Goal: Task Accomplishment & Management: Manage account settings

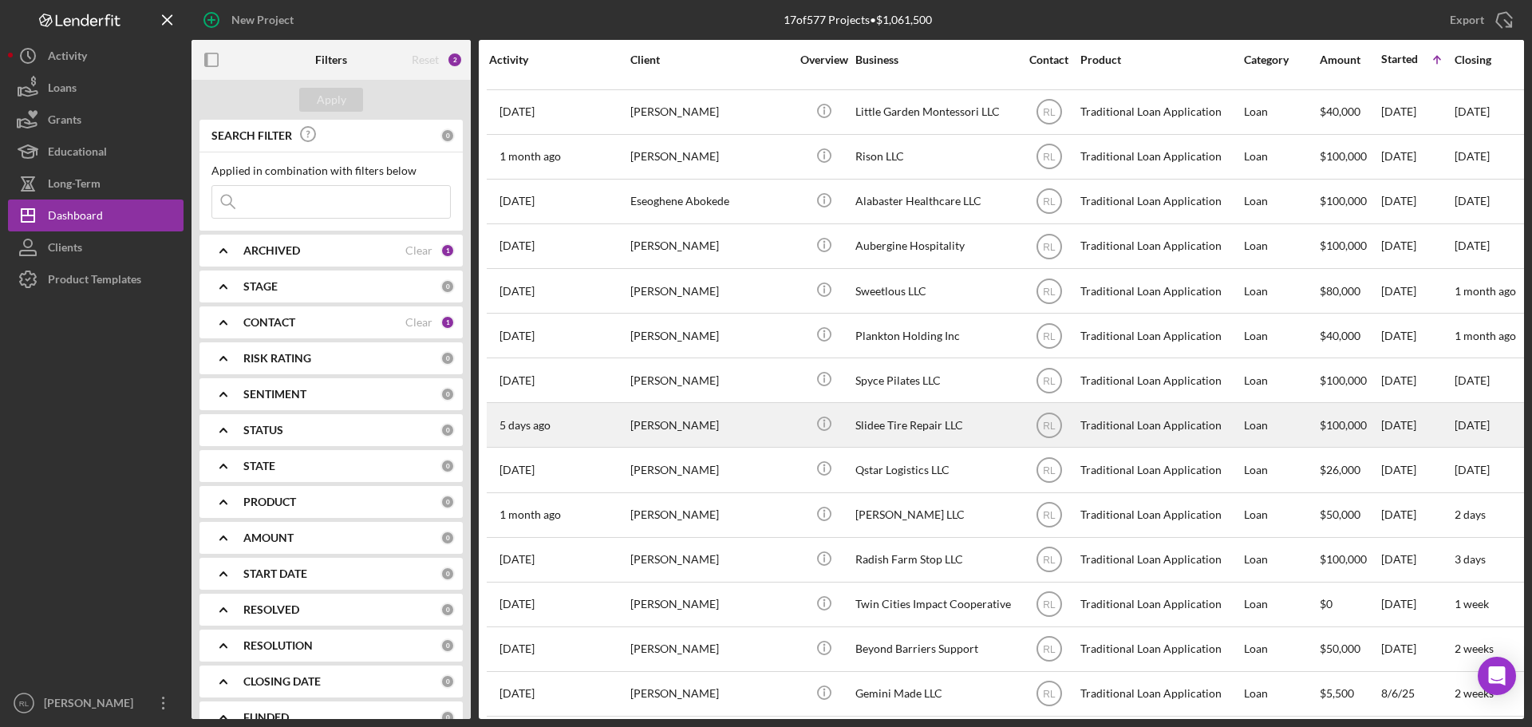
scroll to position [142, 0]
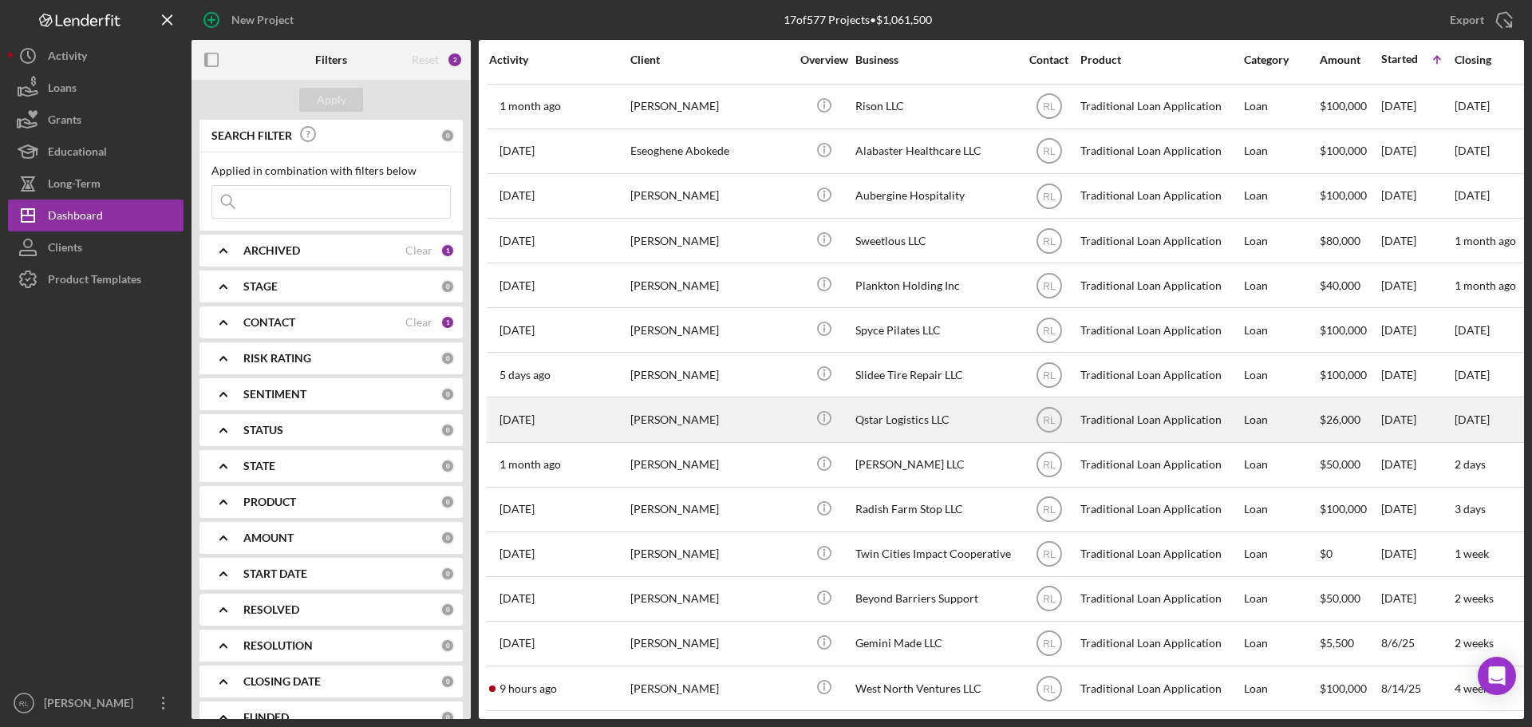
click at [732, 417] on div "[PERSON_NAME]" at bounding box center [710, 419] width 160 height 42
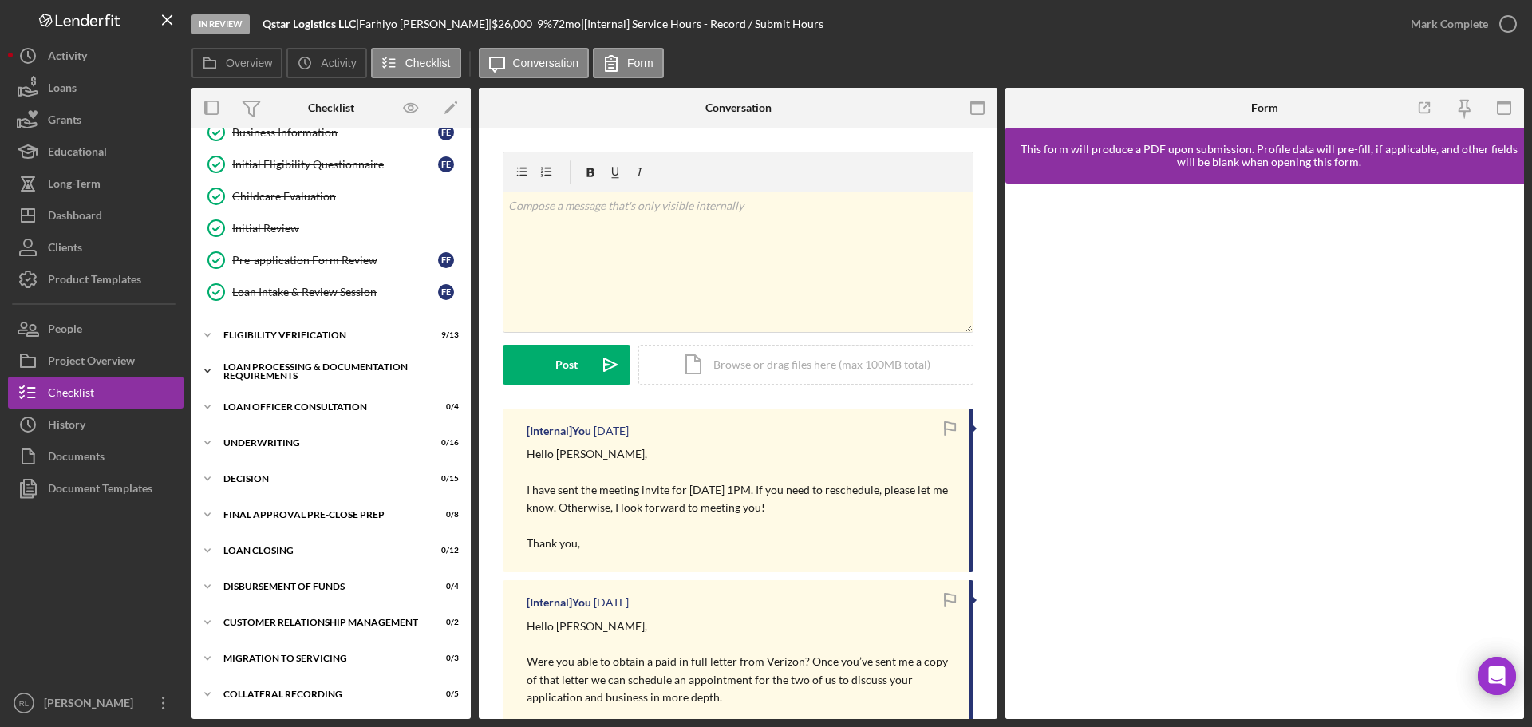
click at [308, 364] on div "Loan Processing & Documentation Requirements" at bounding box center [336, 371] width 227 height 18
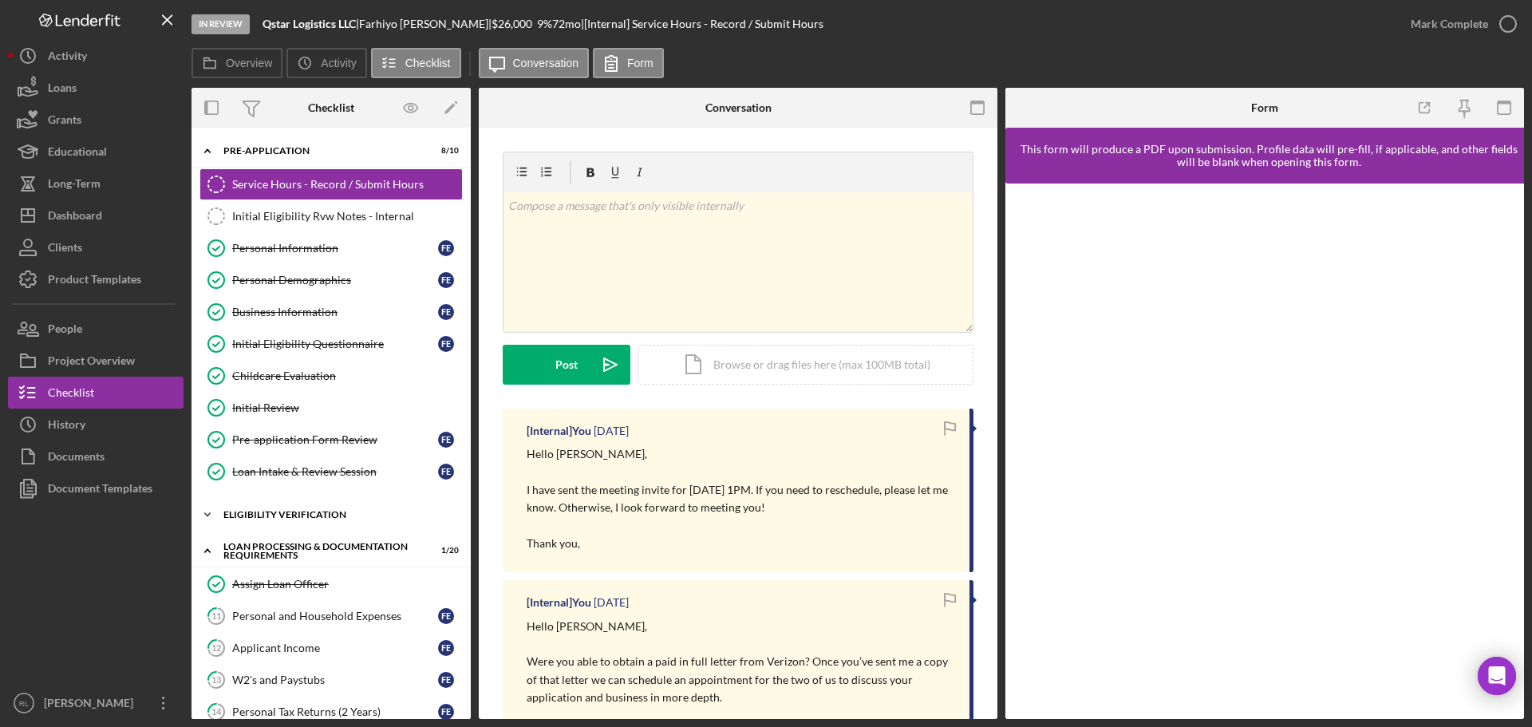
click at [286, 522] on div "Icon/Expander Eligibility Verification 9 / 13" at bounding box center [331, 515] width 279 height 32
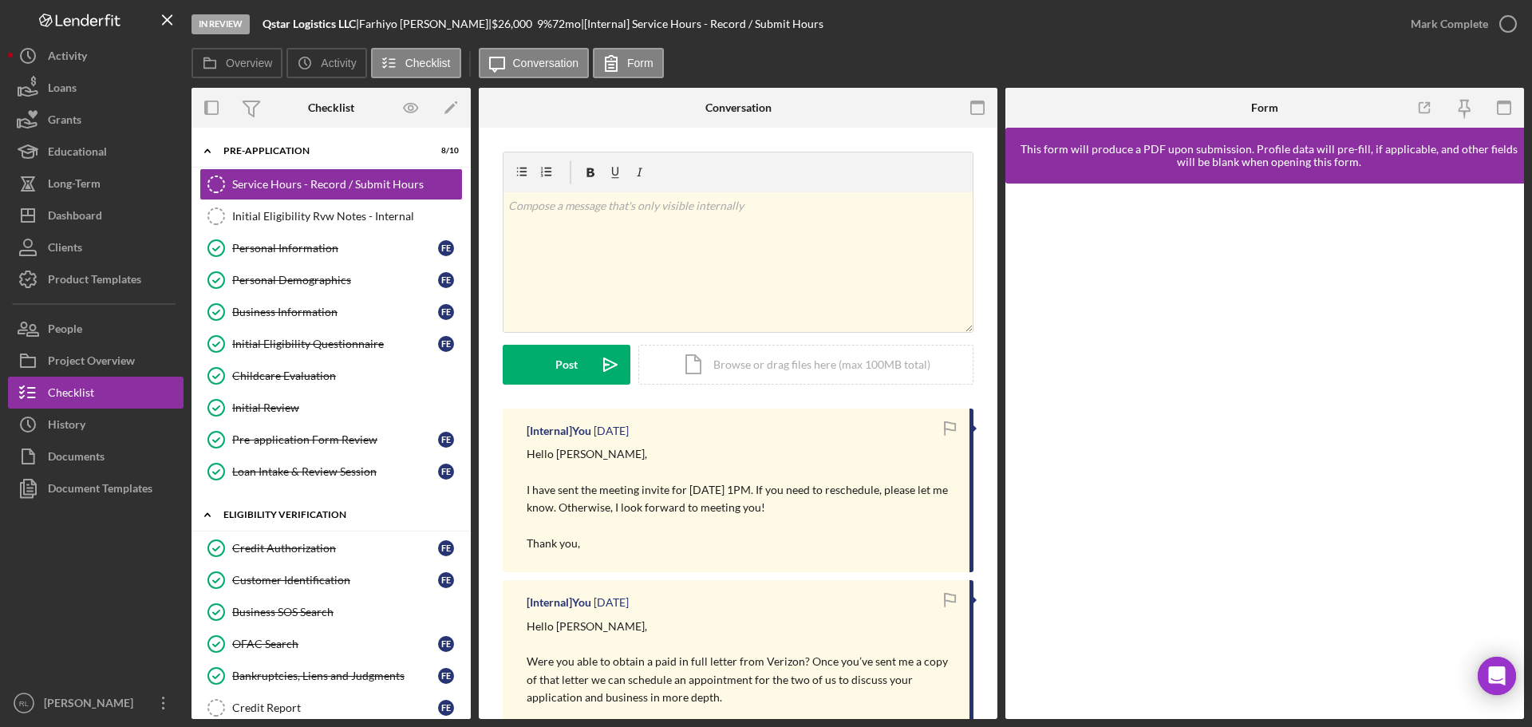
click at [296, 519] on div "Eligibility Verification" at bounding box center [336, 515] width 227 height 10
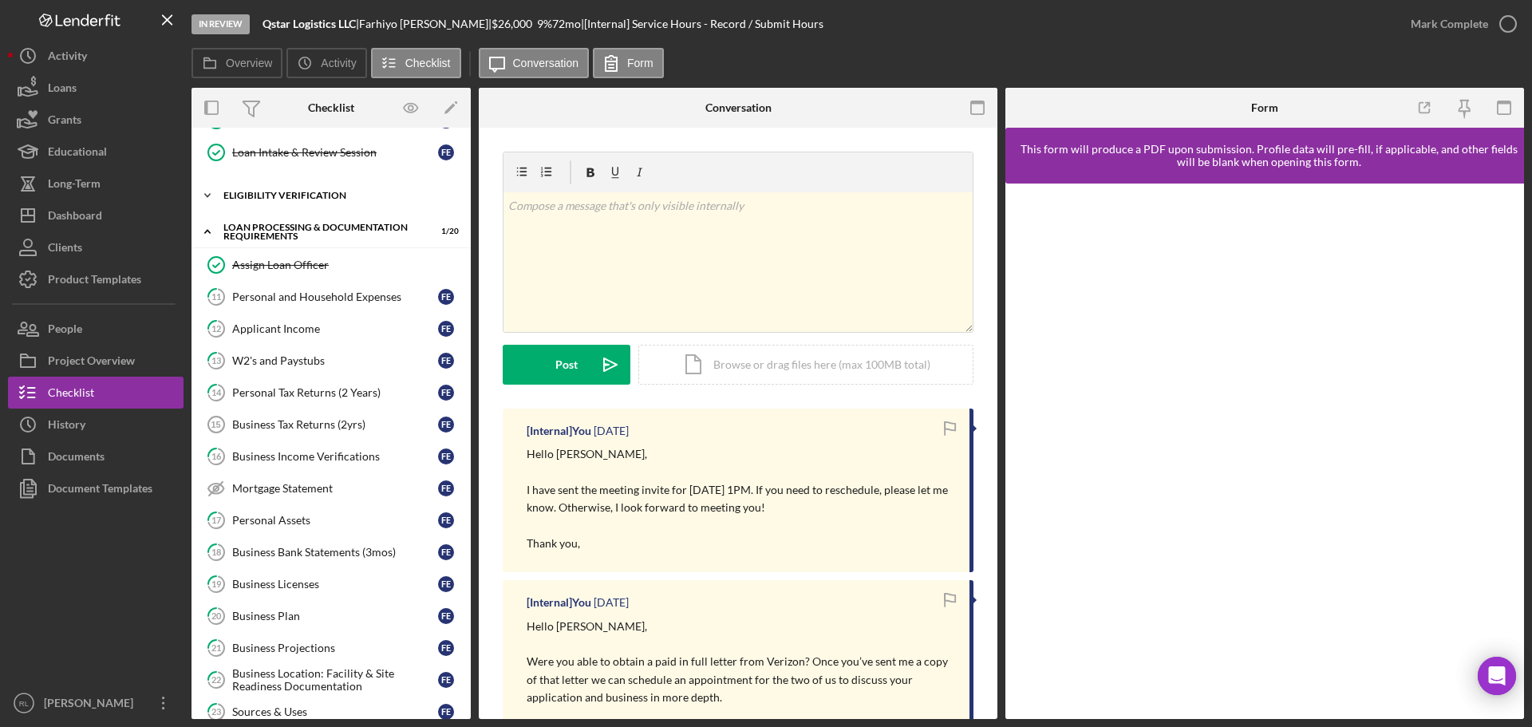
scroll to position [399, 0]
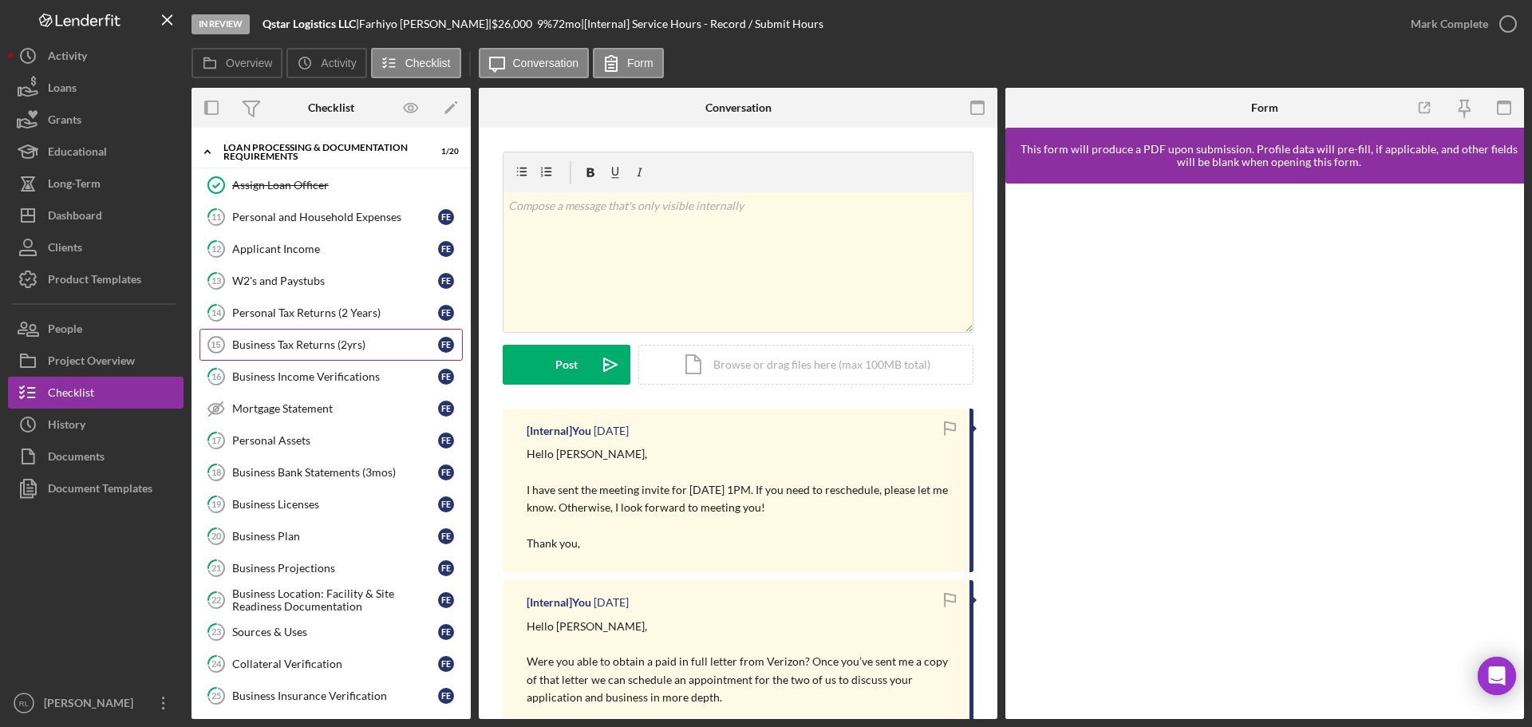
click at [316, 347] on div "Business Tax Returns (2yrs)" at bounding box center [335, 344] width 206 height 13
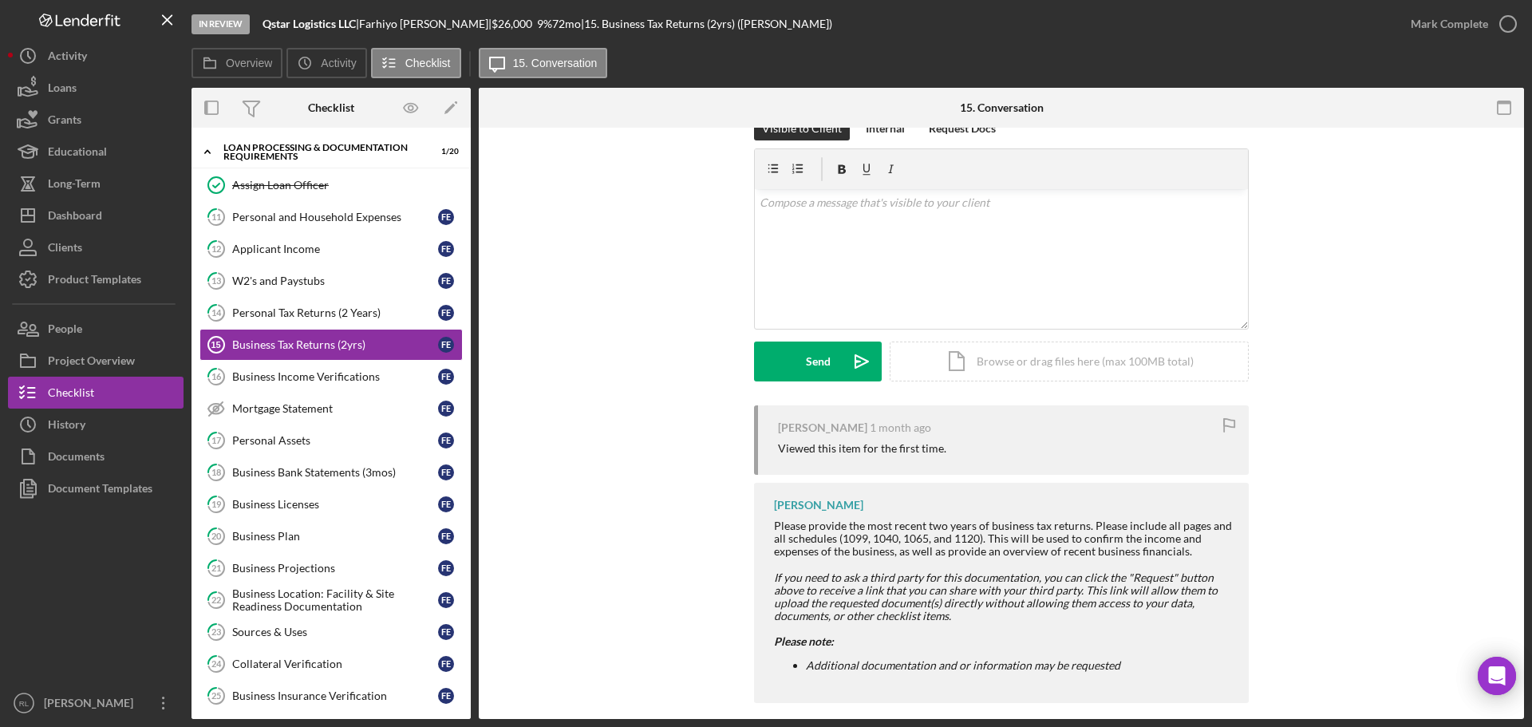
scroll to position [51, 0]
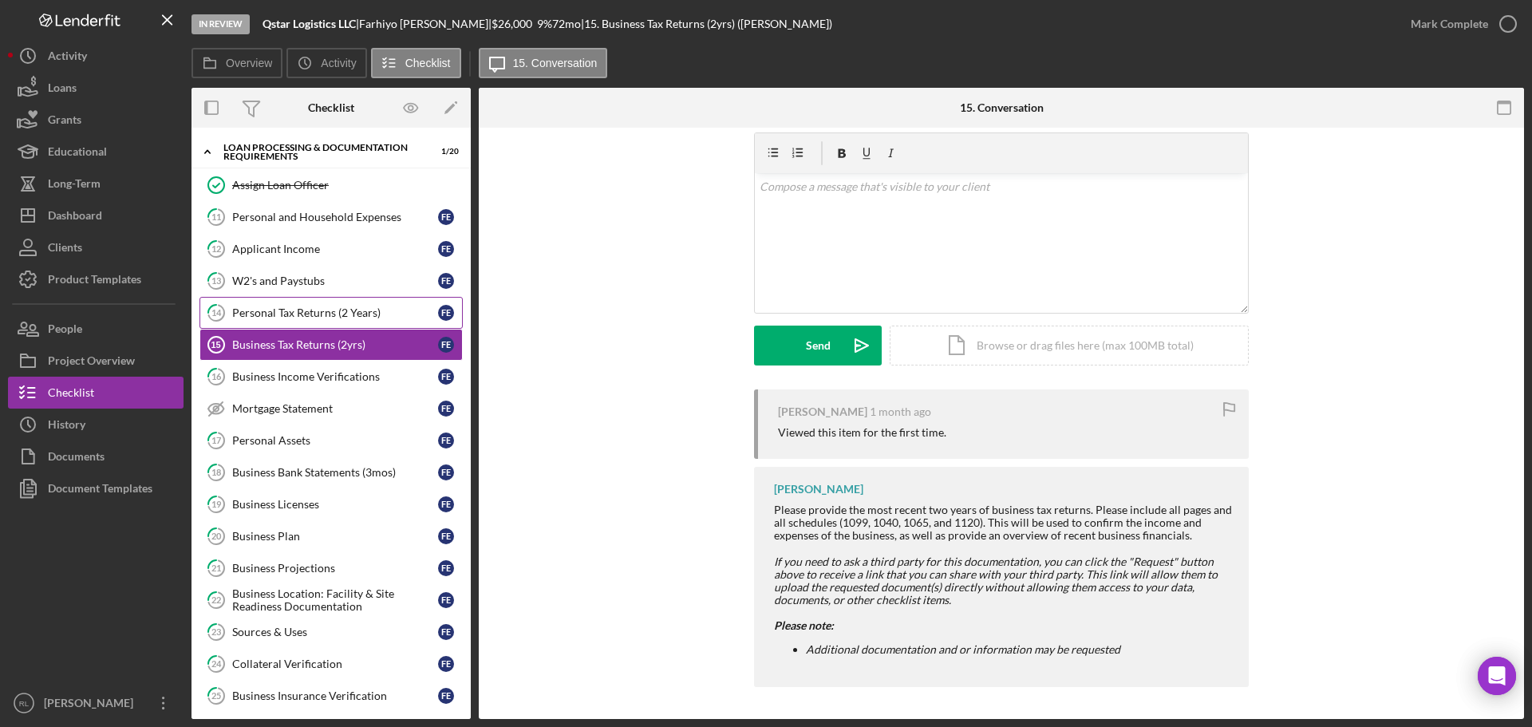
click at [291, 321] on link "14 Personal Tax Returns (2 Years) F E" at bounding box center [331, 313] width 263 height 32
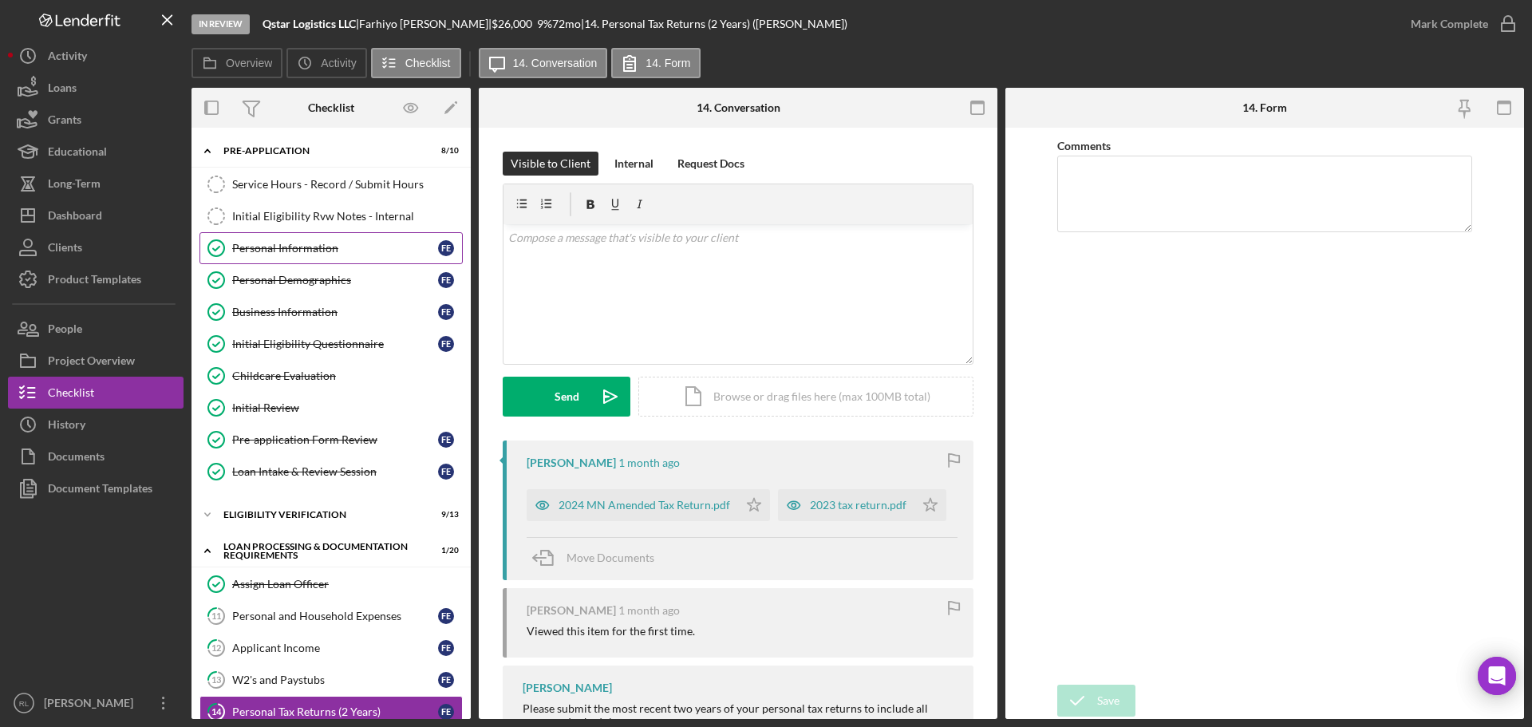
click at [325, 248] on div "Personal Information" at bounding box center [335, 248] width 206 height 13
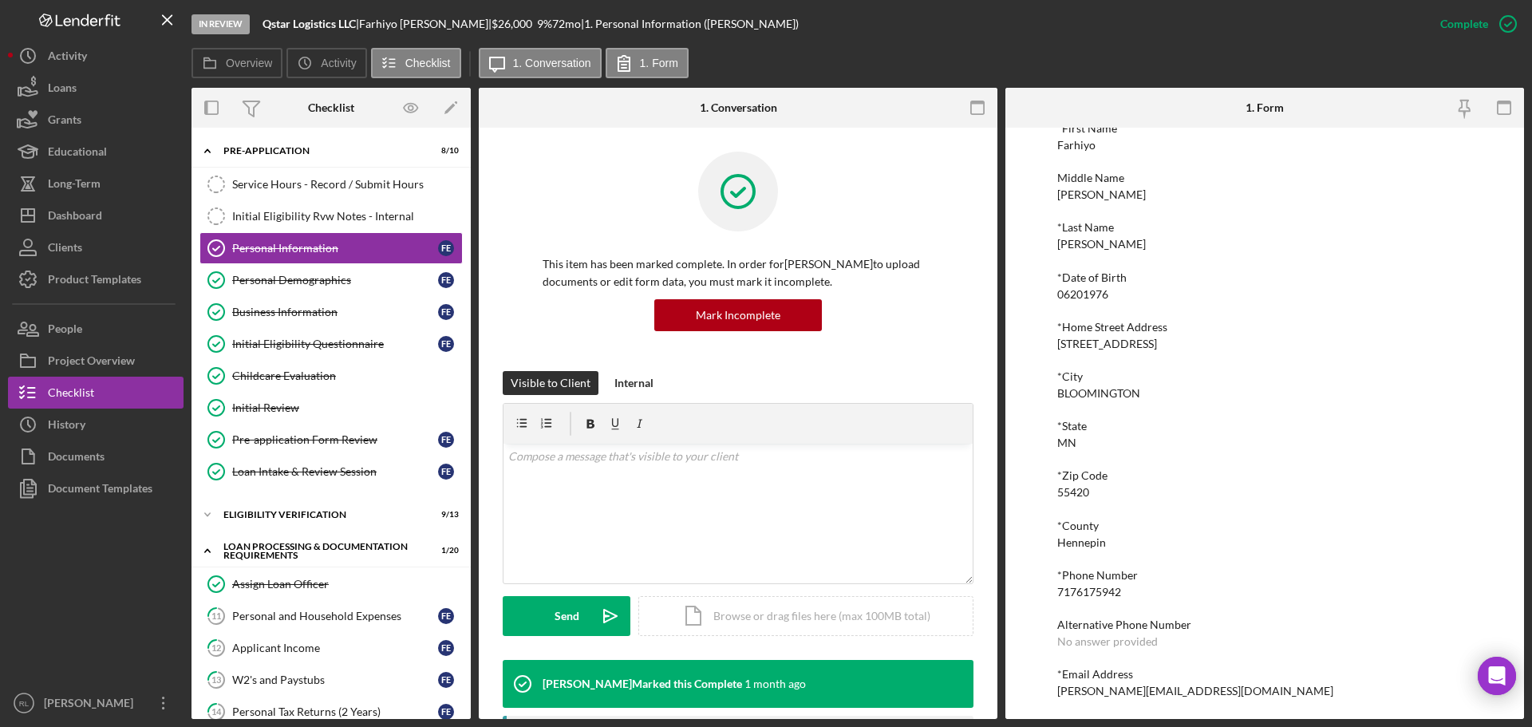
scroll to position [88, 0]
click at [1083, 587] on div "7176175942" at bounding box center [1089, 589] width 64 height 13
copy div "7176175942"
click at [1100, 695] on div "elmi@qstarlogisticsllc.com" at bounding box center [1195, 688] width 276 height 13
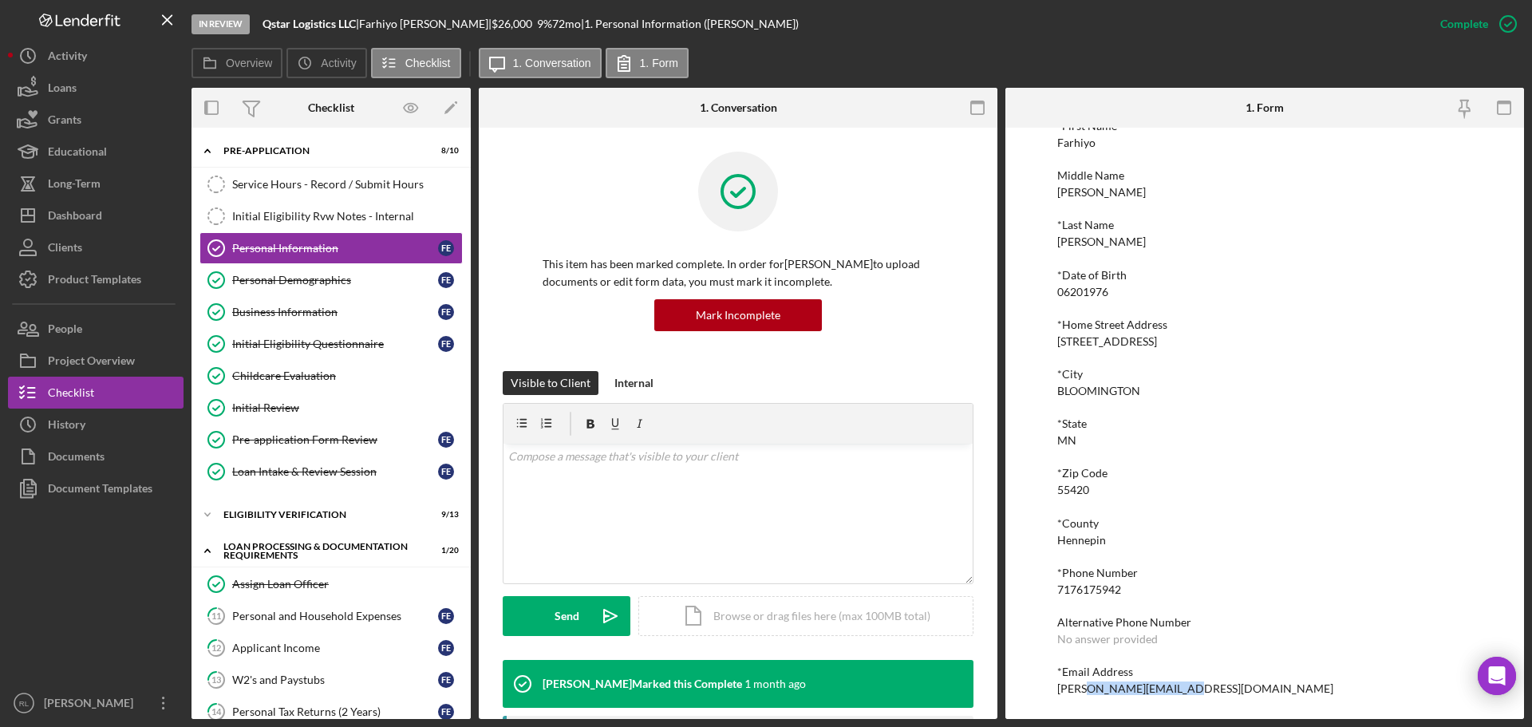
click at [1100, 695] on div "elmi@qstarlogisticsllc.com" at bounding box center [1195, 688] width 276 height 13
click at [1100, 691] on div "elmi@qstarlogisticsllc.com" at bounding box center [1195, 688] width 276 height 13
click at [326, 188] on div "Service Hours - Record / Submit Hours" at bounding box center [347, 184] width 230 height 13
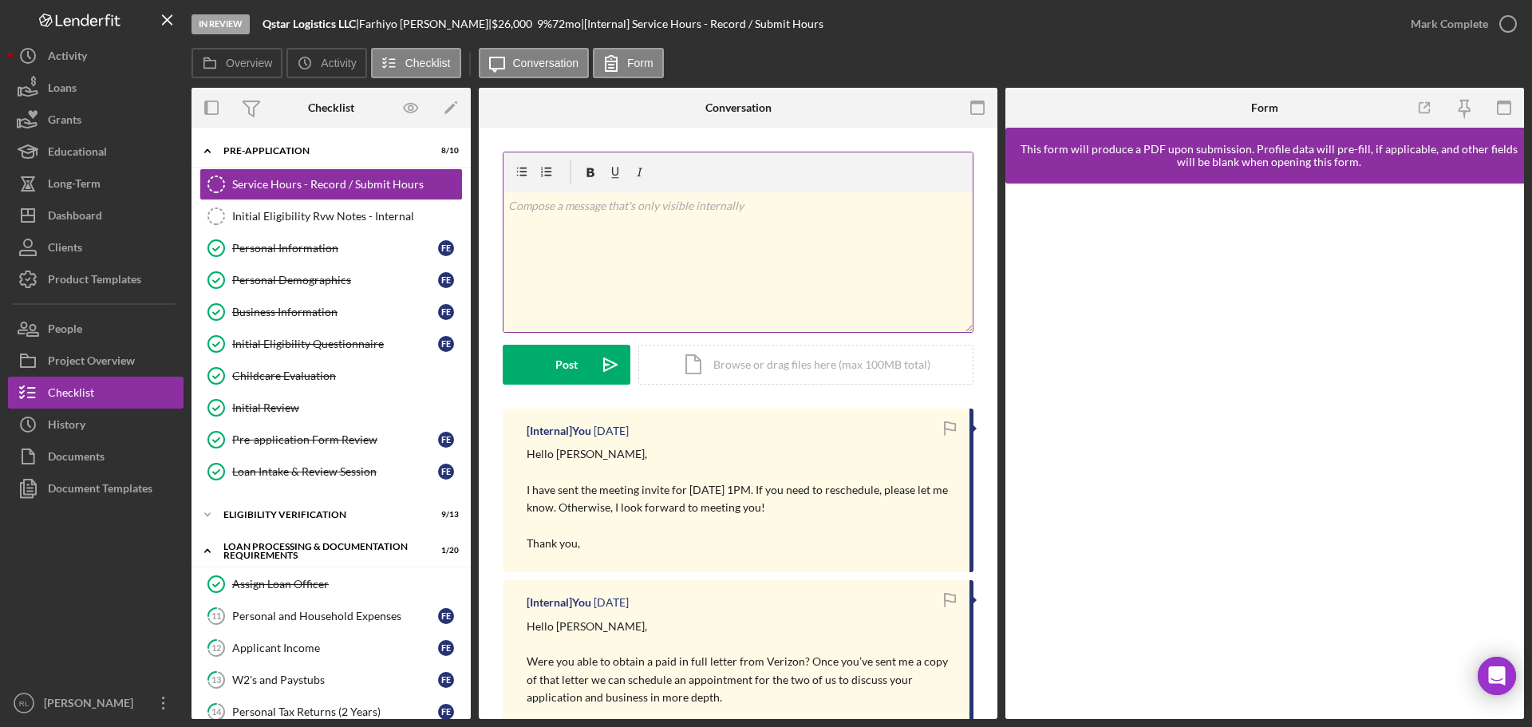
click at [659, 255] on div "v Color teal Color pink Remove color Add row above Add row below Add column bef…" at bounding box center [738, 262] width 469 height 140
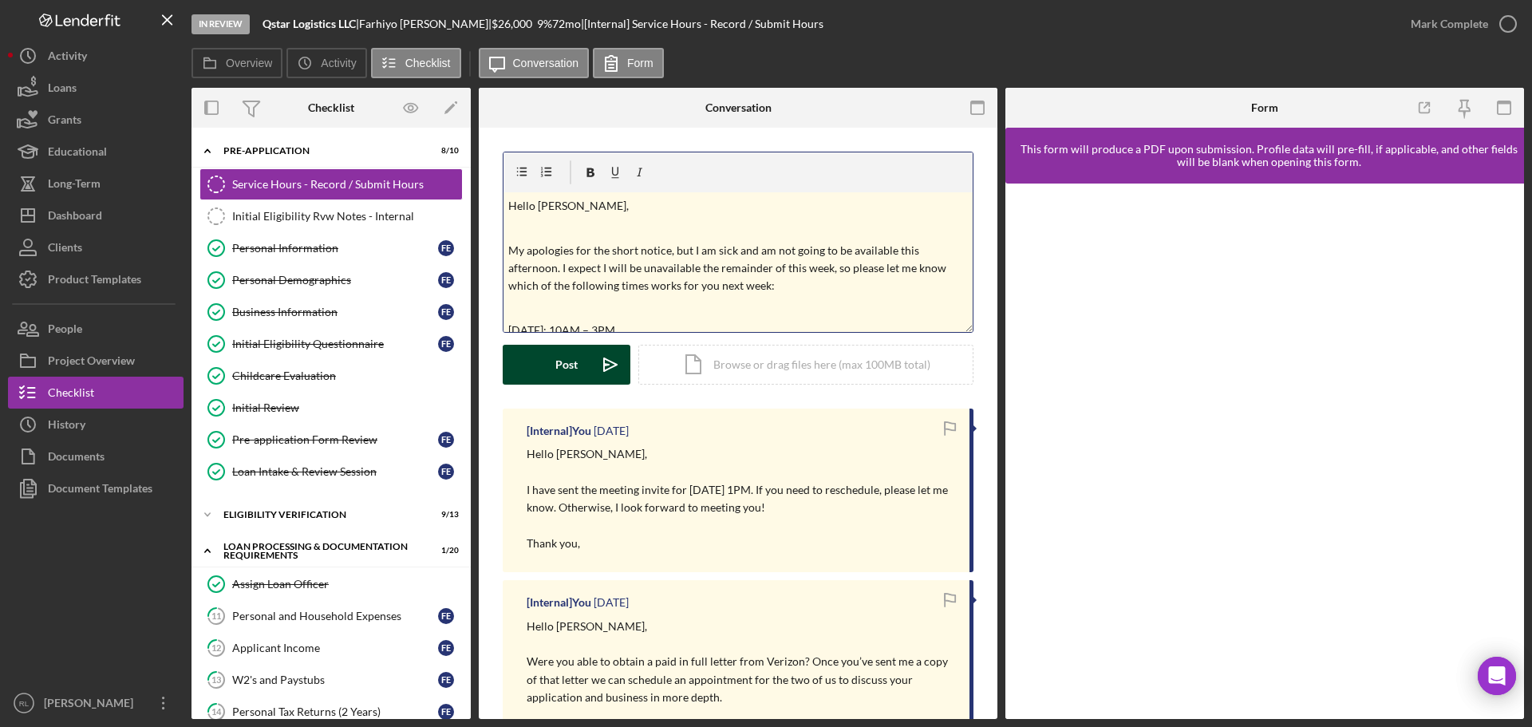
scroll to position [184, 0]
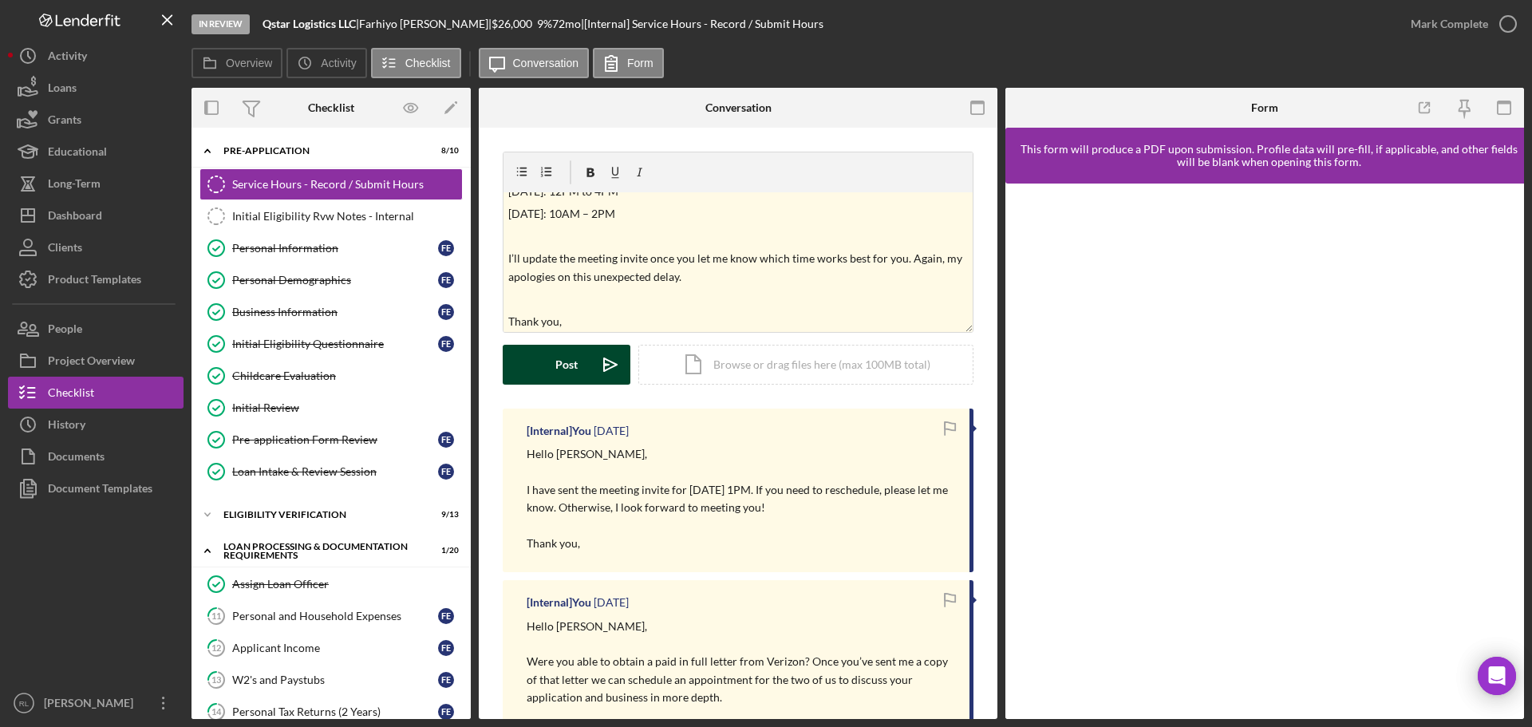
click at [582, 365] on button "Post Icon/icon-invite-send" at bounding box center [567, 365] width 128 height 40
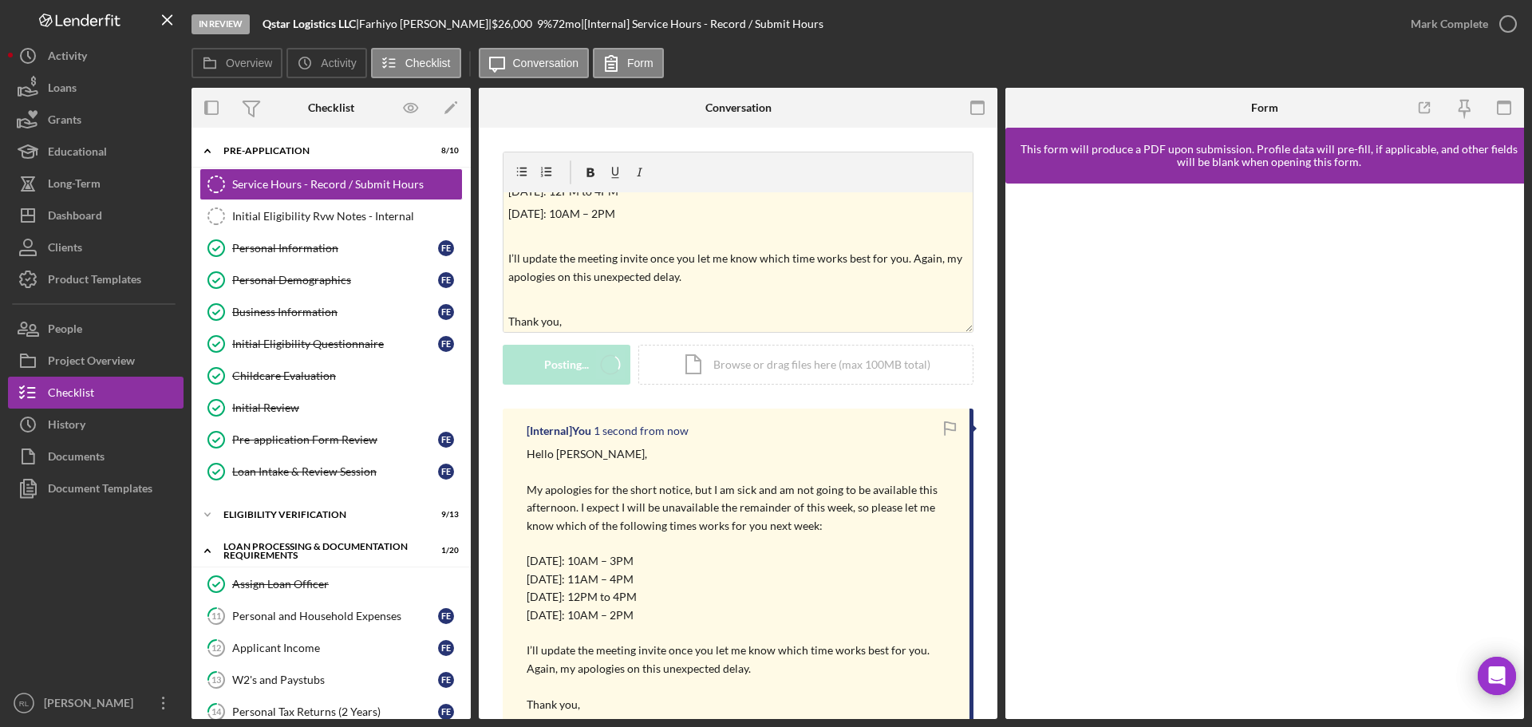
scroll to position [0, 0]
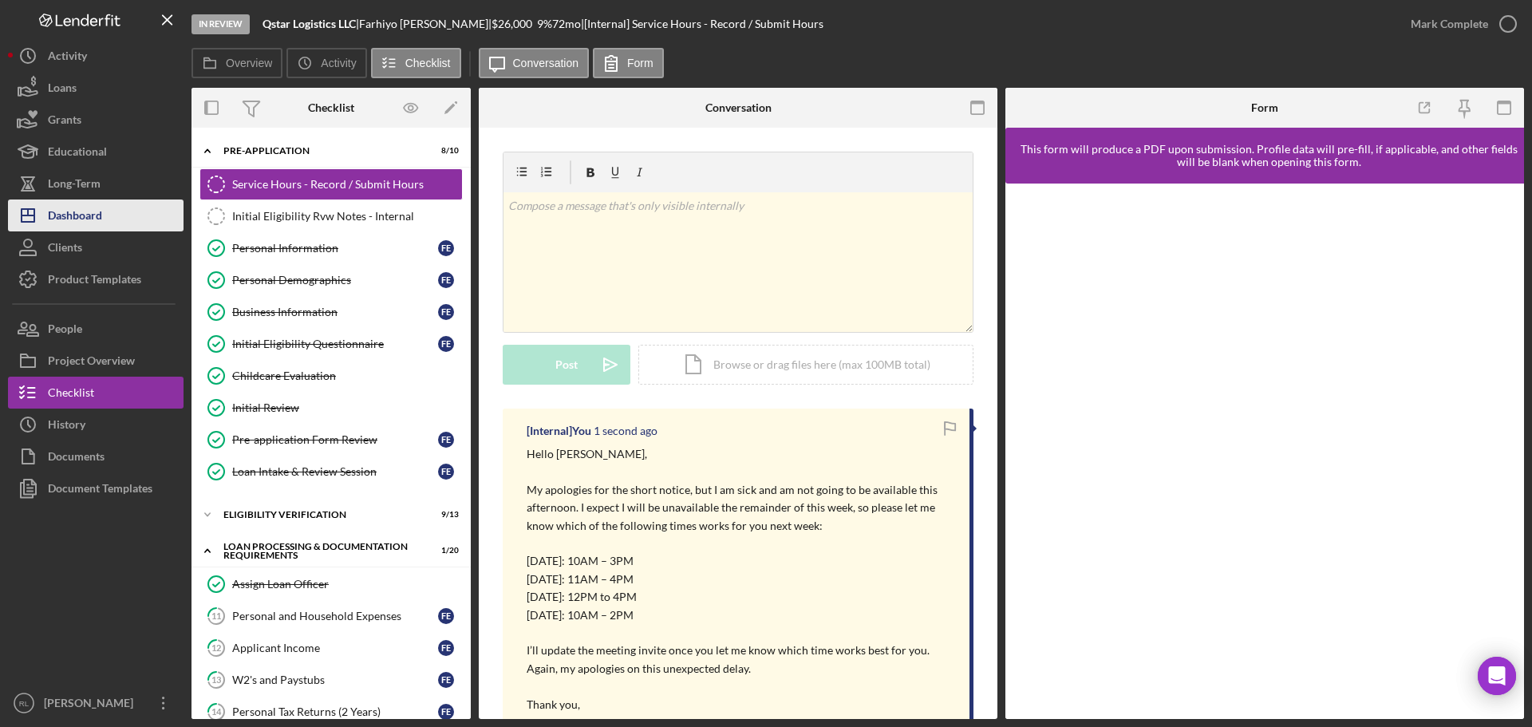
click at [92, 219] on div "Dashboard" at bounding box center [75, 218] width 54 height 36
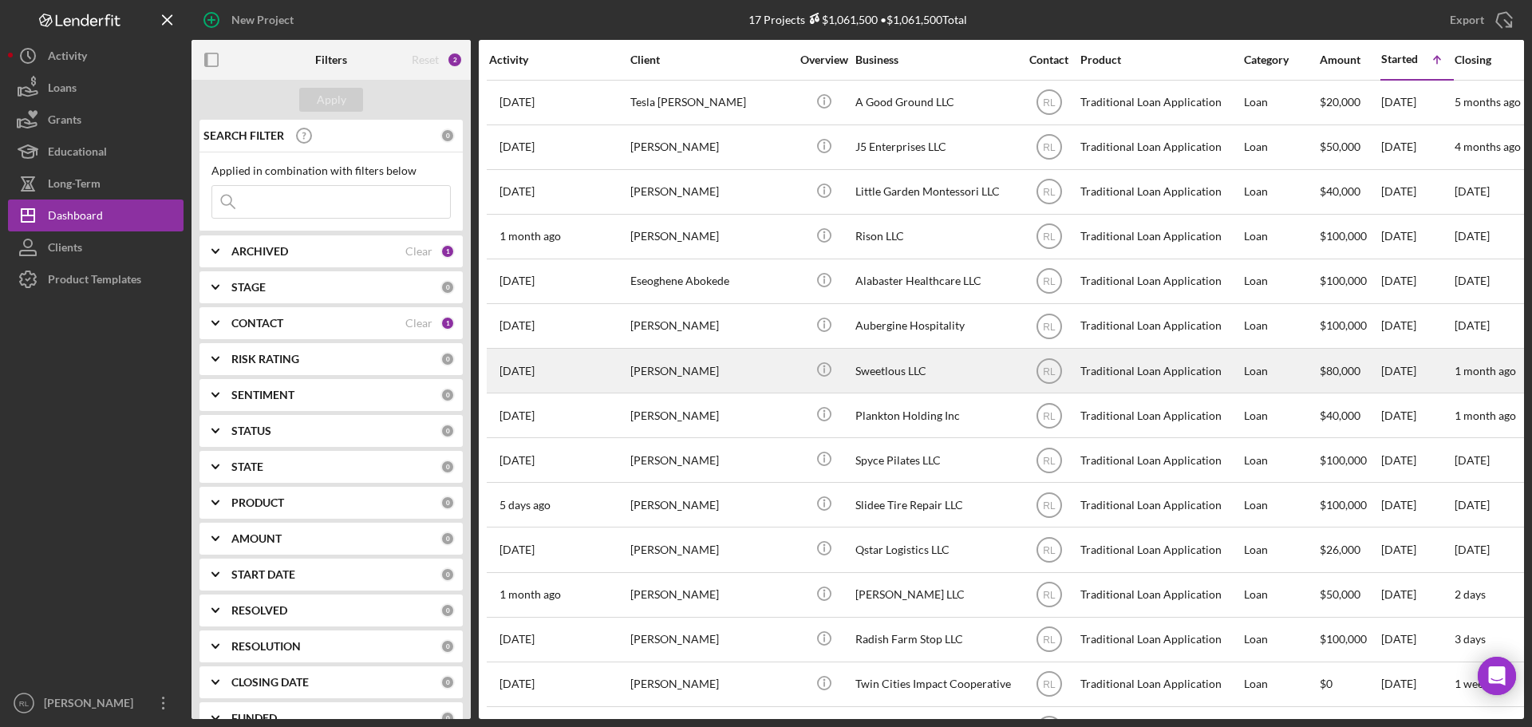
click at [756, 365] on div "[PERSON_NAME]" at bounding box center [710, 371] width 160 height 42
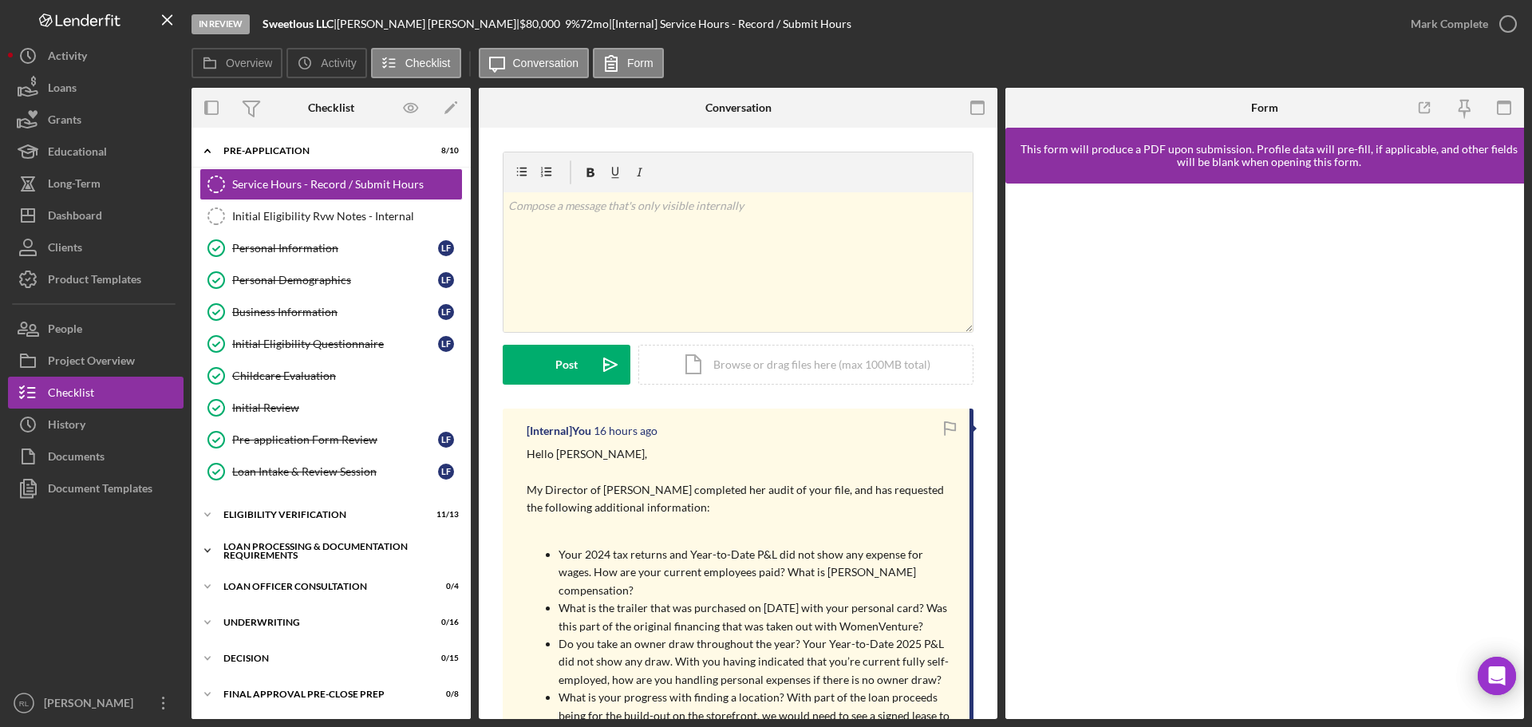
click at [264, 543] on div "Loan Processing & Documentation Requirements" at bounding box center [336, 551] width 227 height 18
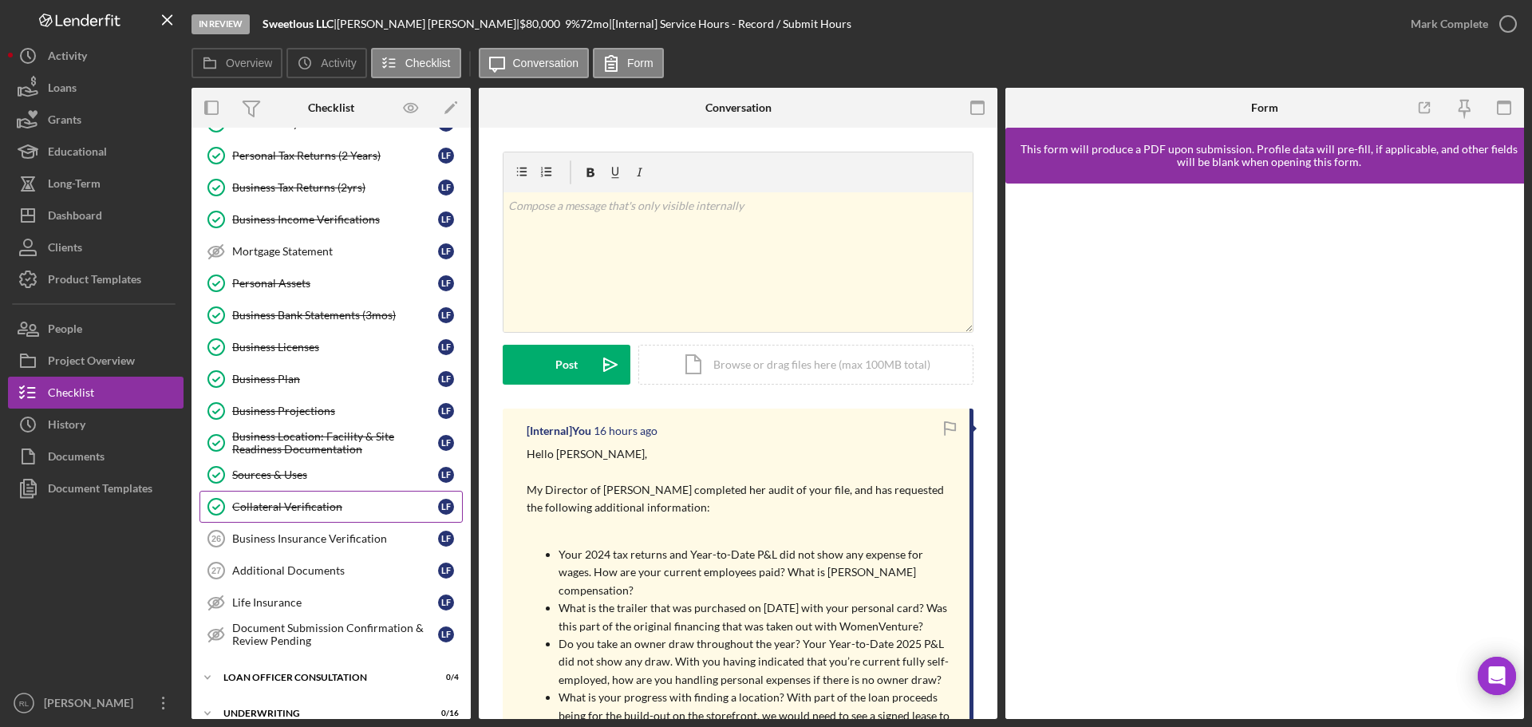
scroll to position [559, 0]
click at [306, 473] on div "Sources & Uses" at bounding box center [335, 472] width 206 height 13
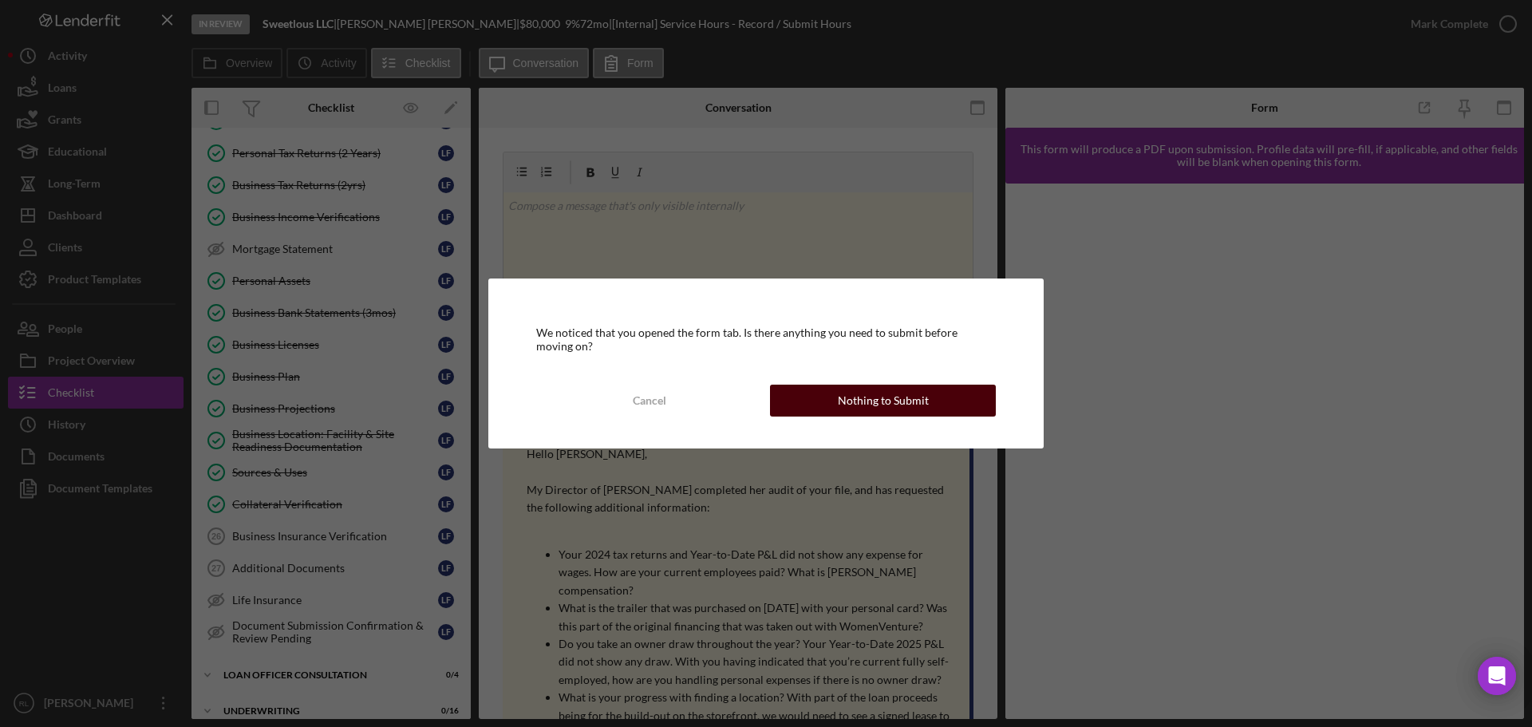
click at [850, 411] on div "Nothing to Submit" at bounding box center [883, 401] width 91 height 32
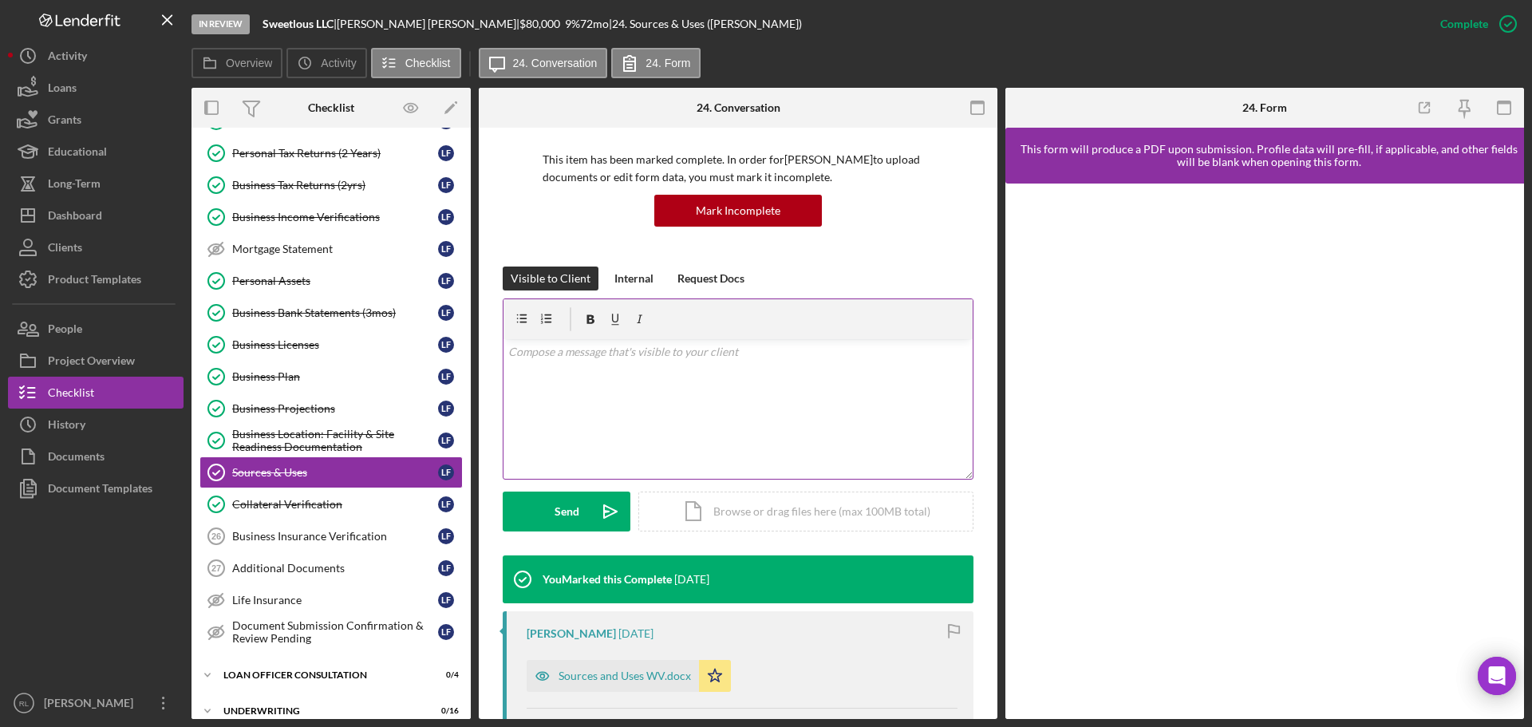
scroll to position [319, 0]
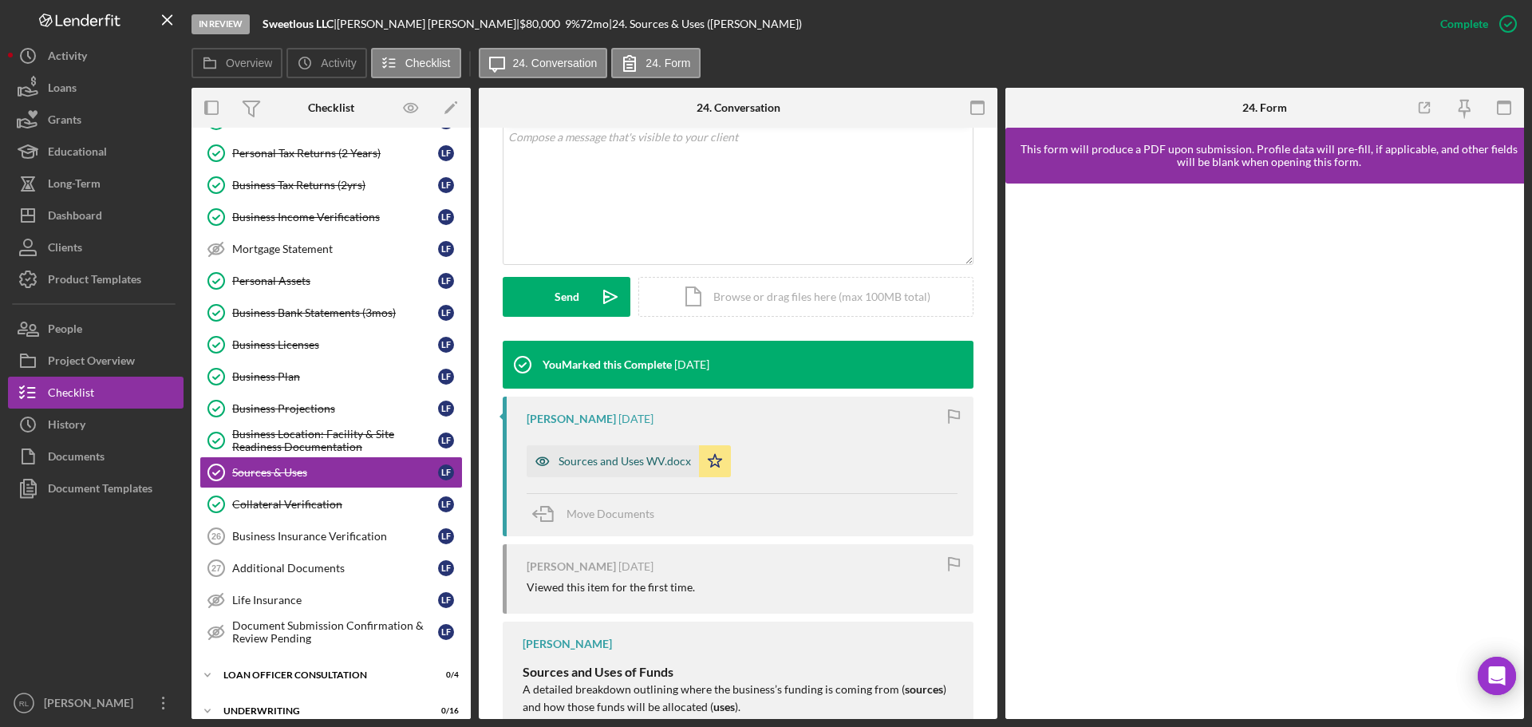
click at [618, 464] on div "Sources and Uses WV.docx" at bounding box center [625, 461] width 132 height 13
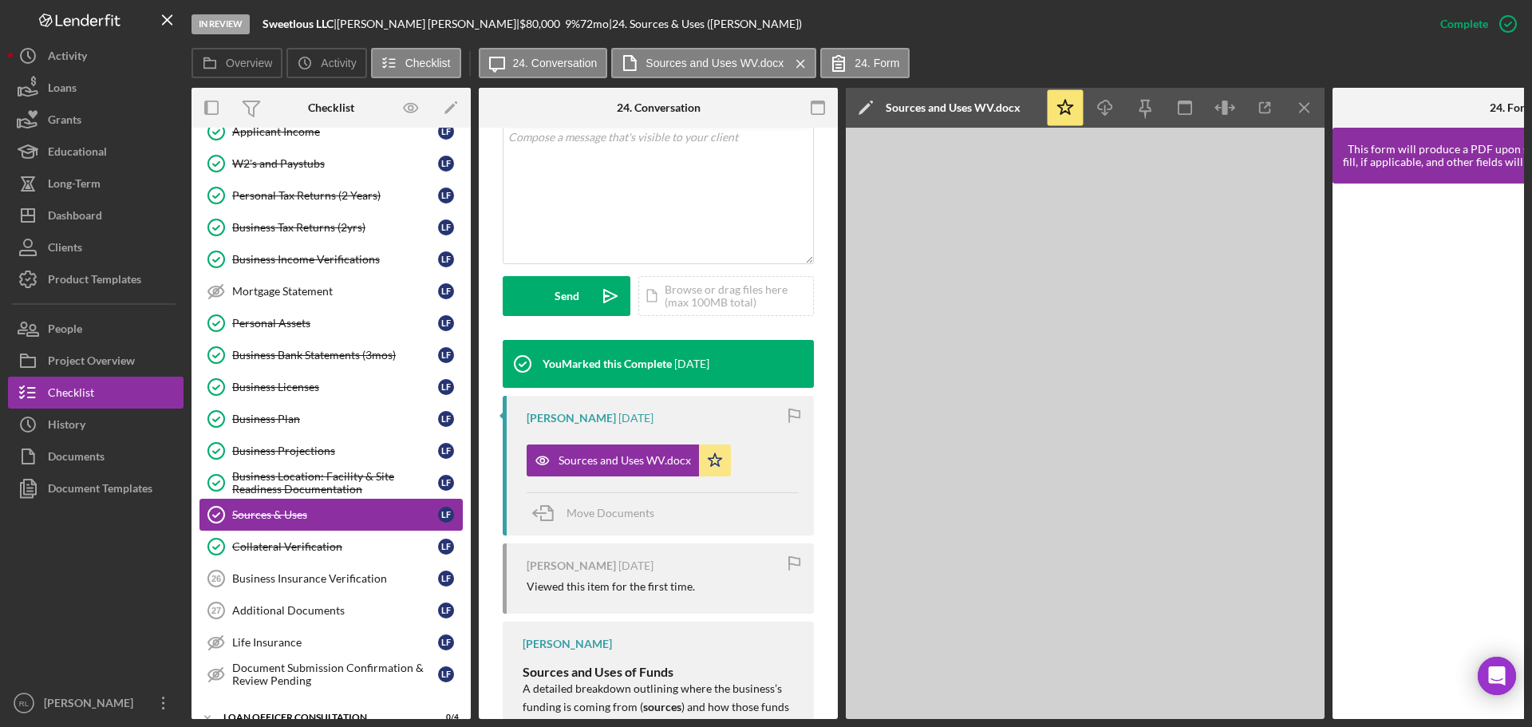
scroll to position [479, 0]
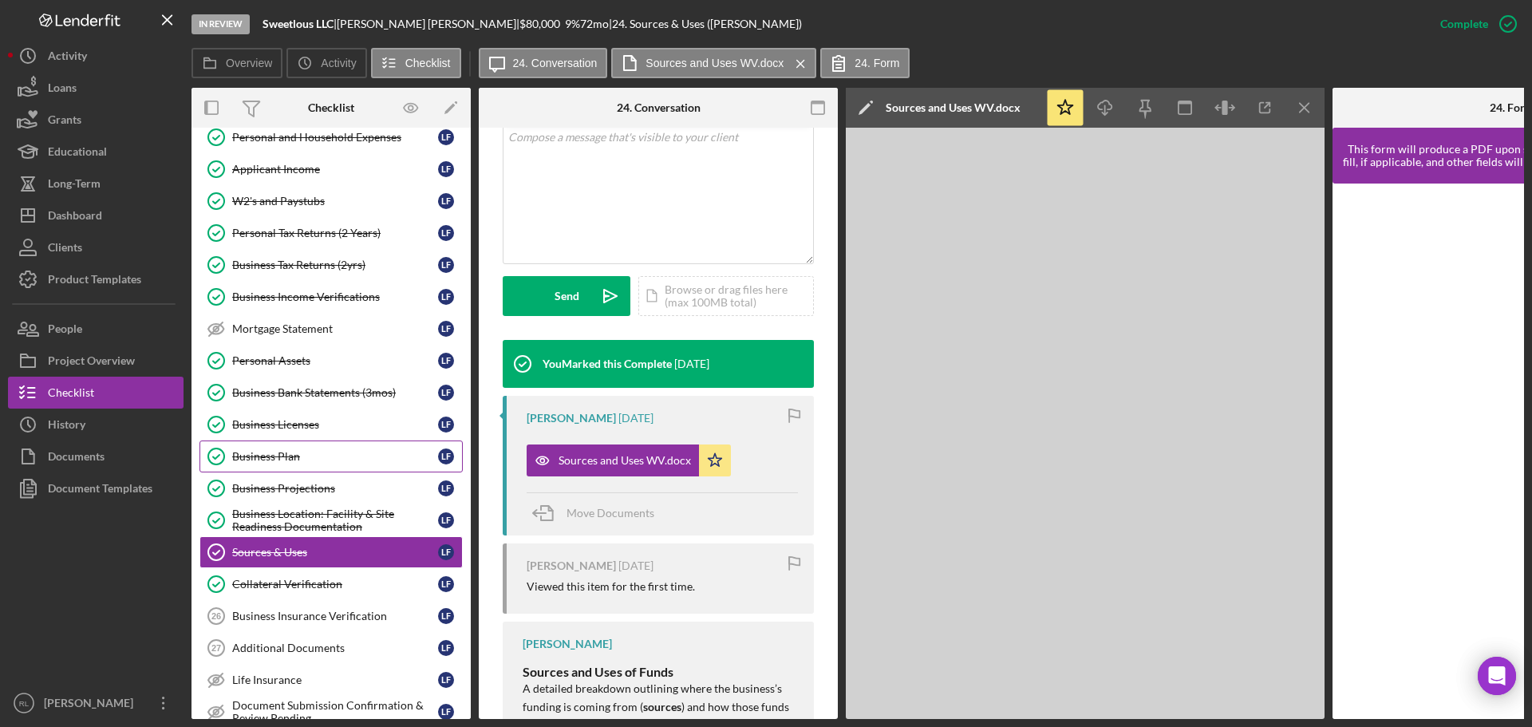
click at [316, 452] on div "Business Plan" at bounding box center [335, 456] width 206 height 13
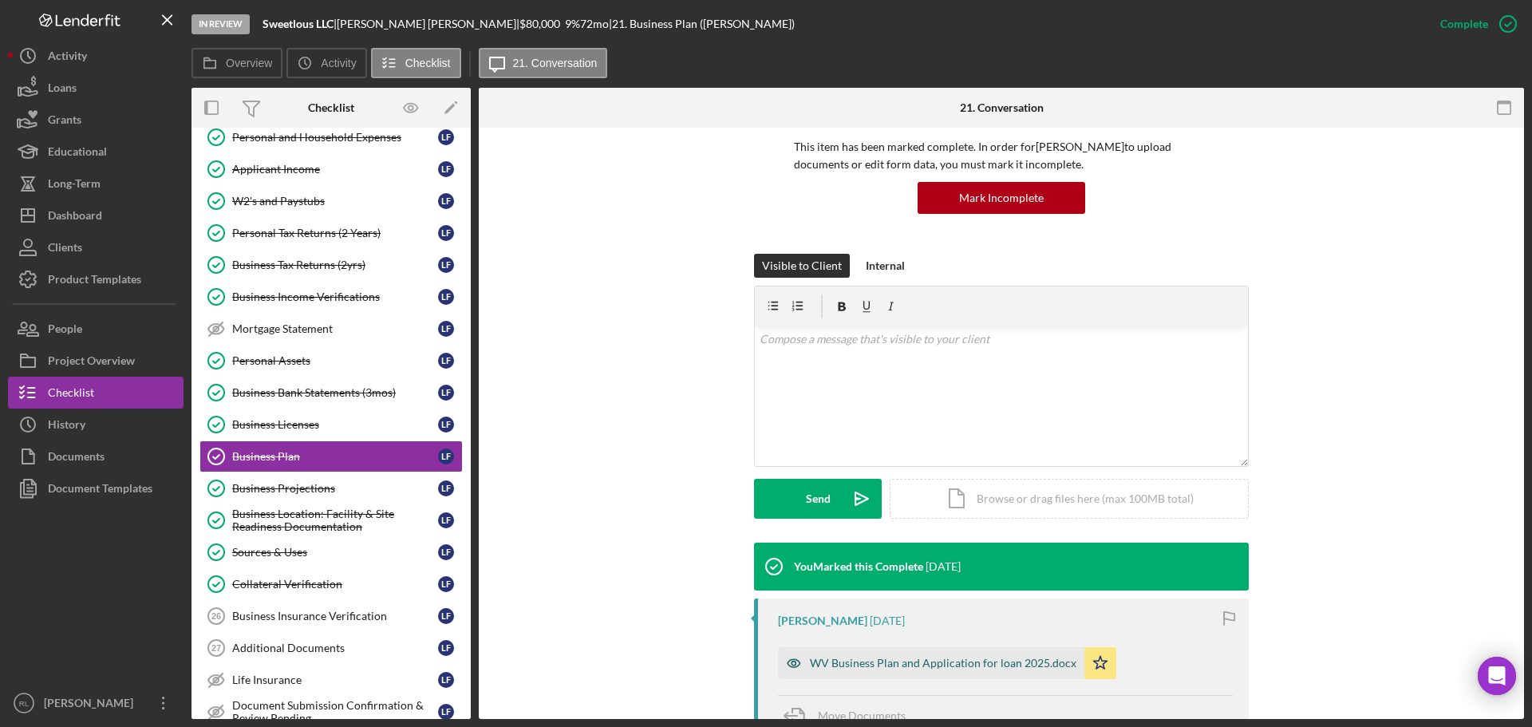
scroll to position [239, 0]
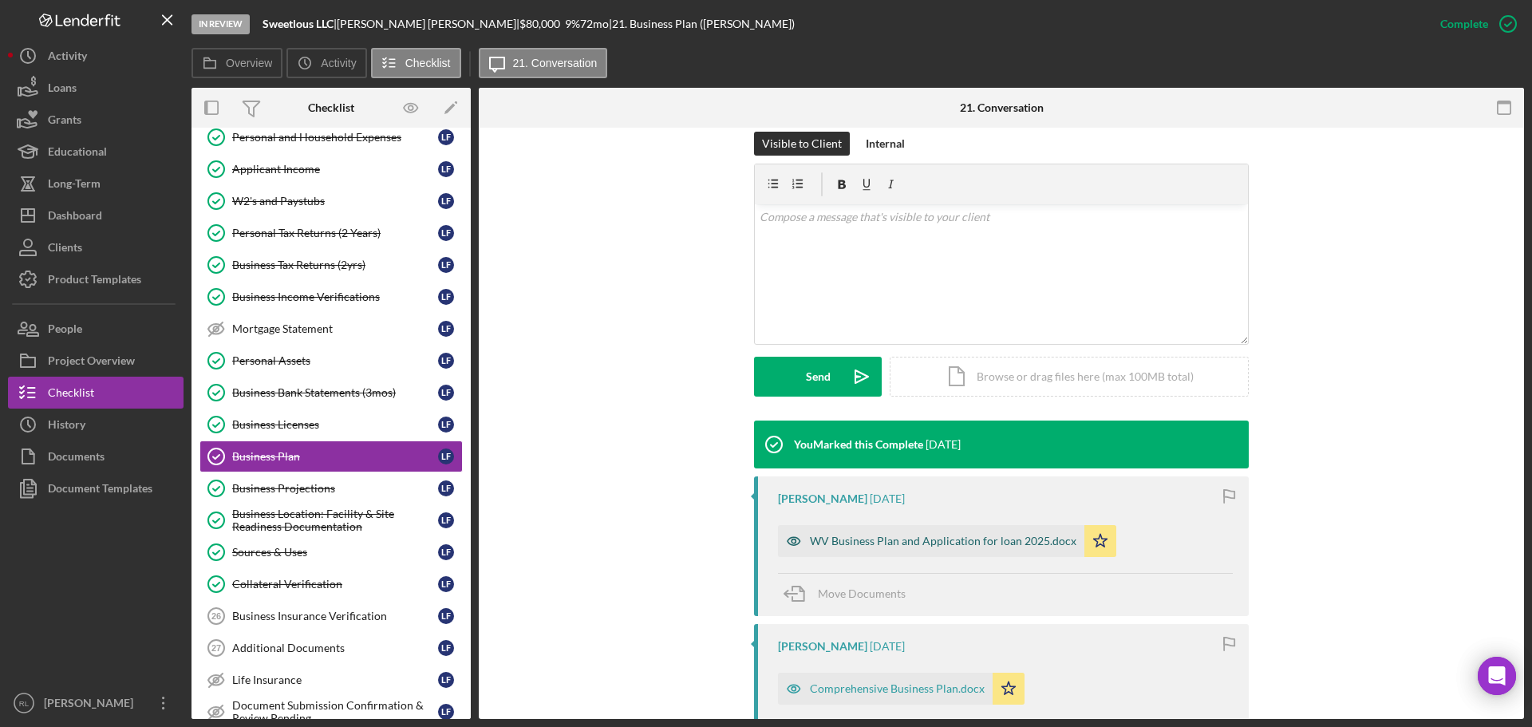
click at [866, 543] on div "WV Business Plan and Application for loan 2025.docx" at bounding box center [943, 541] width 267 height 13
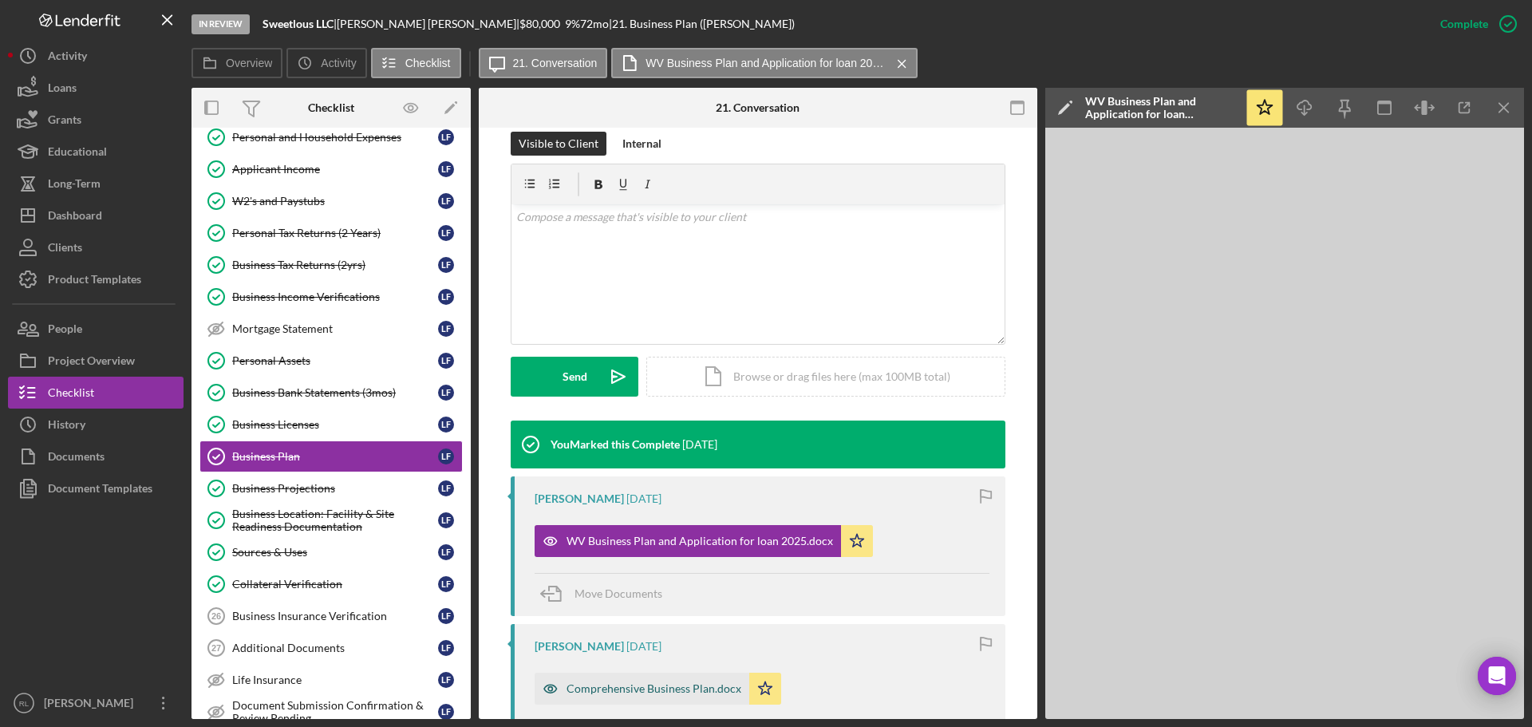
click at [618, 689] on div "Comprehensive Business Plan.docx" at bounding box center [654, 688] width 175 height 13
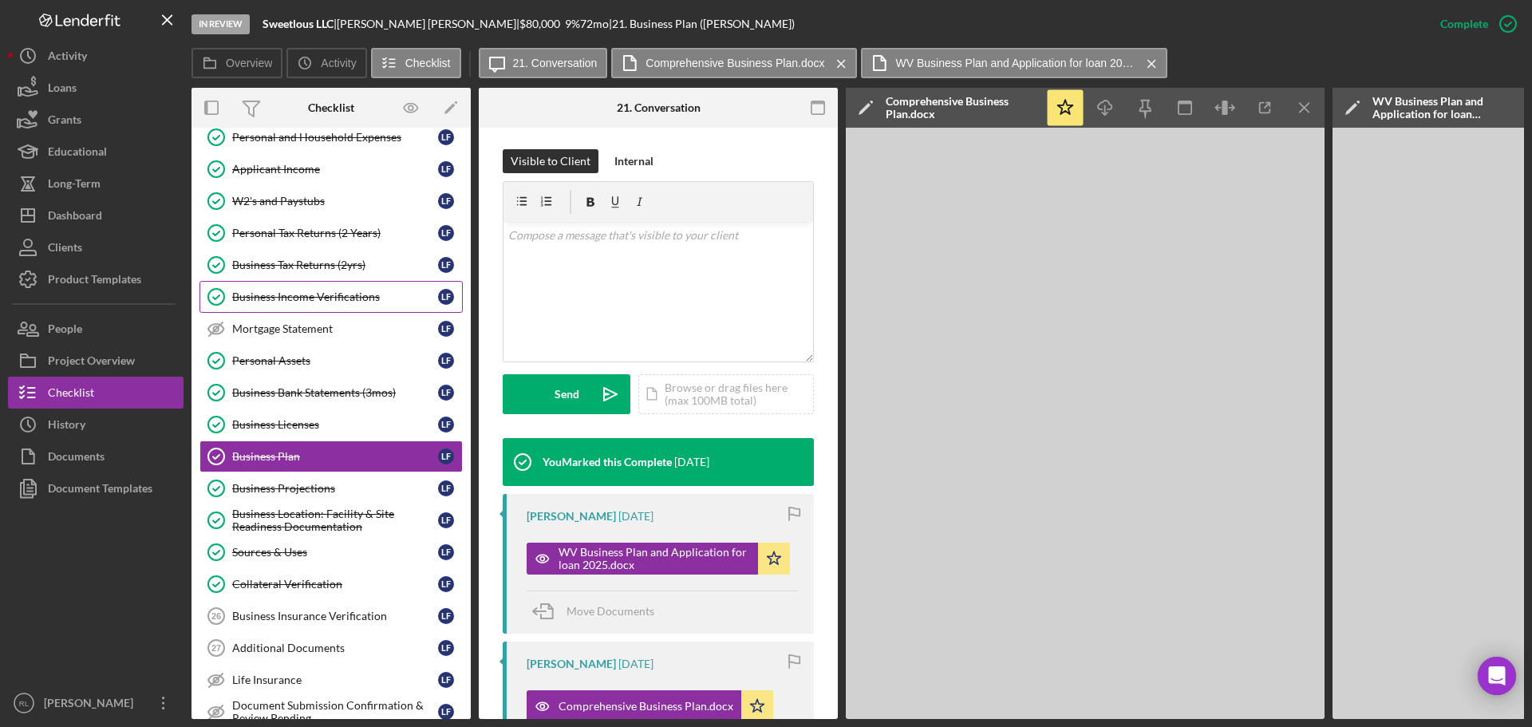
click at [295, 301] on div "Business Income Verifications" at bounding box center [335, 296] width 206 height 13
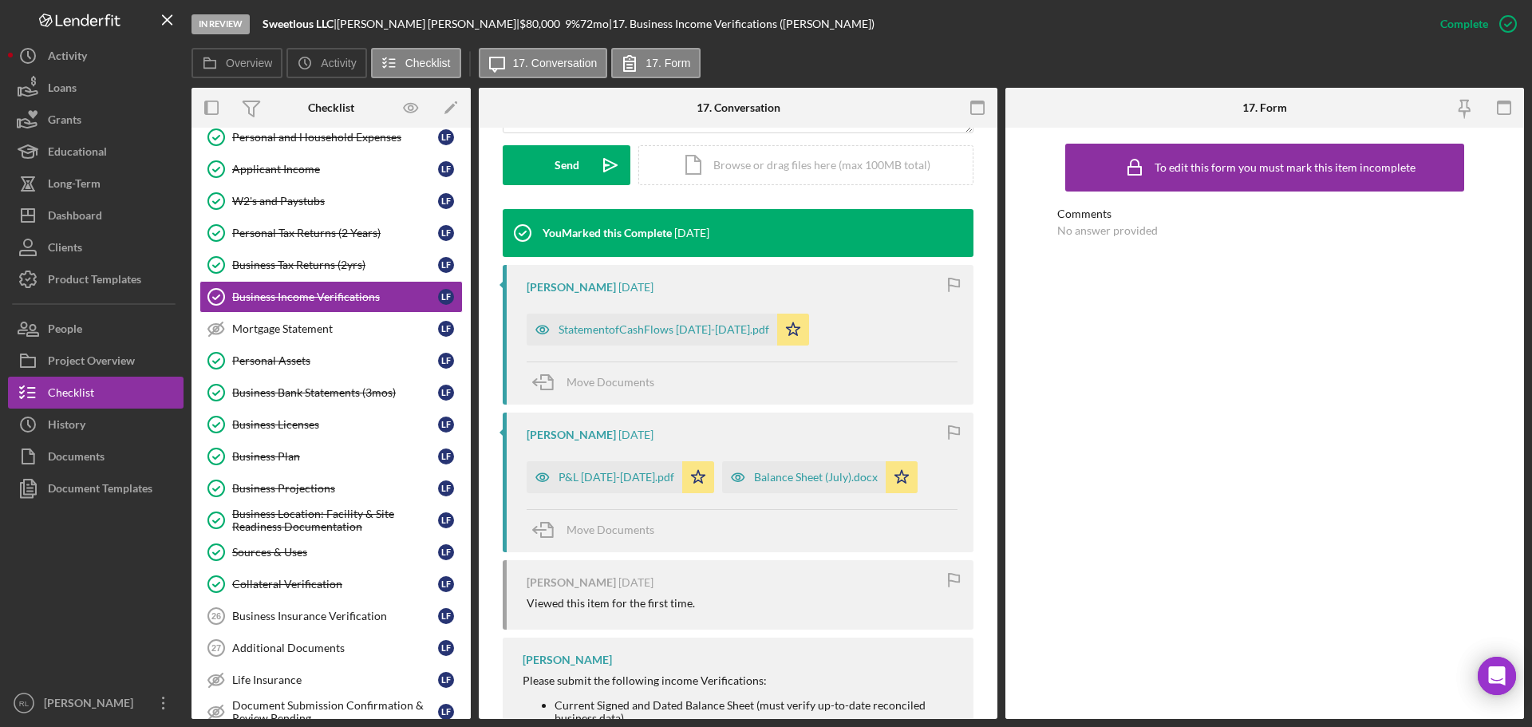
scroll to position [479, 0]
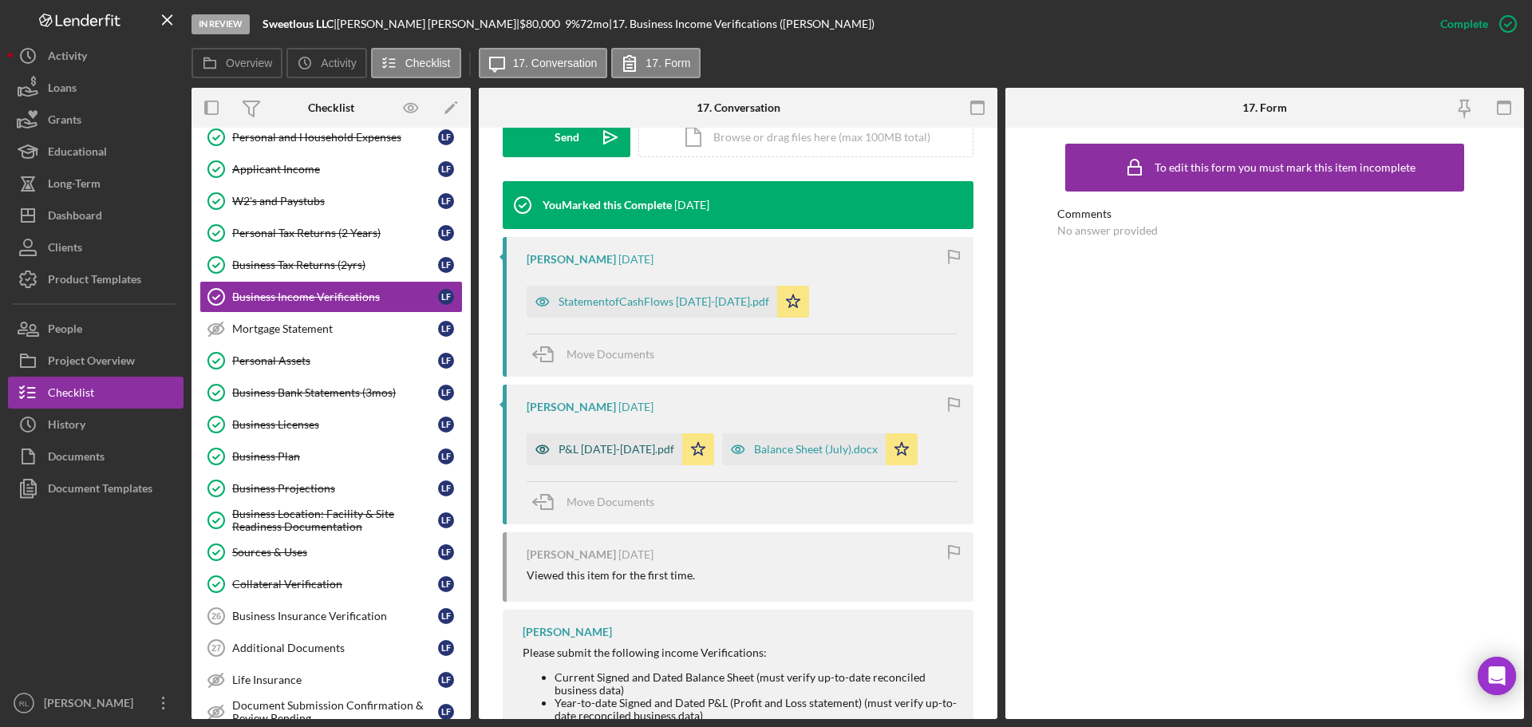
click at [595, 452] on div "P&L Jan-July 2025.pdf" at bounding box center [617, 449] width 116 height 13
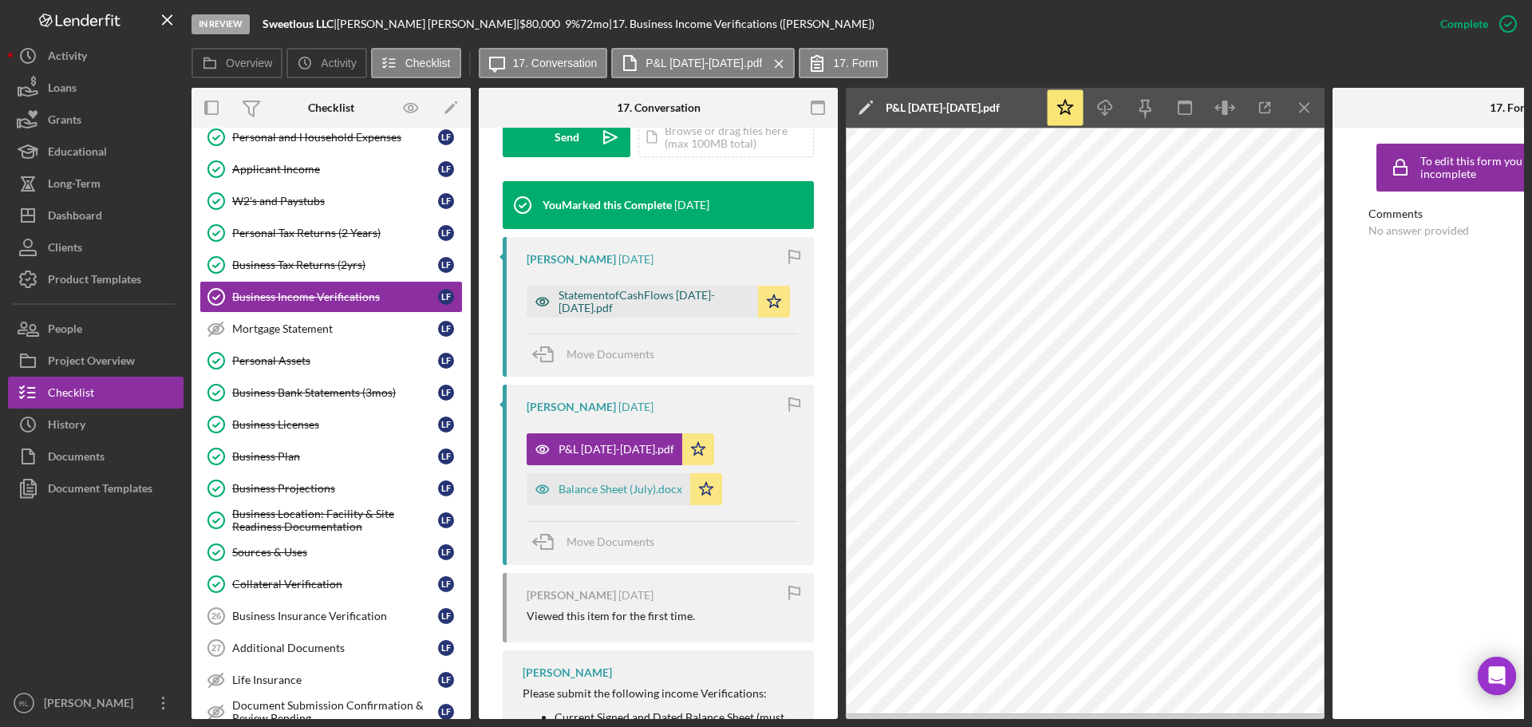
click at [651, 298] on div "StatementofCashFlows Jan-July 2025.pdf" at bounding box center [655, 302] width 192 height 26
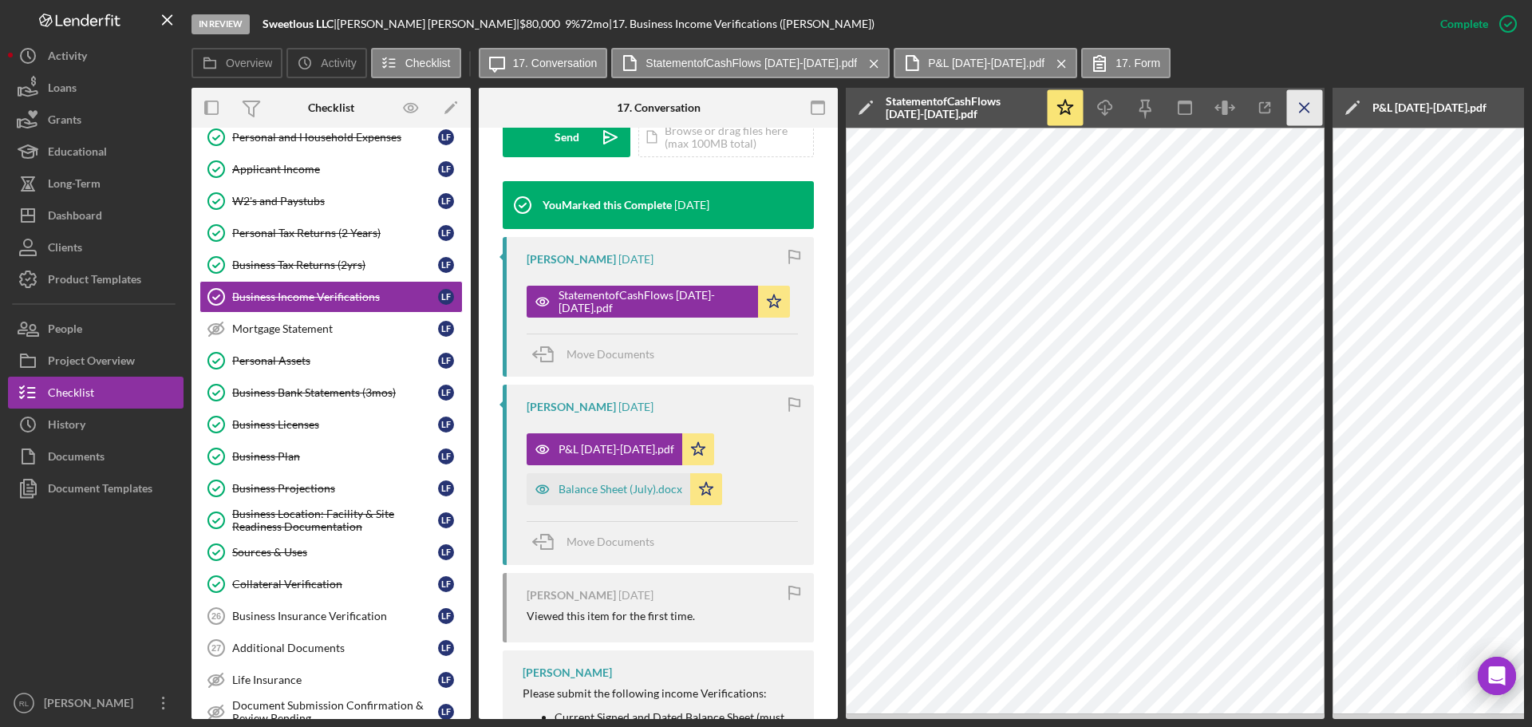
click at [1298, 108] on icon "Icon/Menu Close" at bounding box center [1305, 108] width 36 height 36
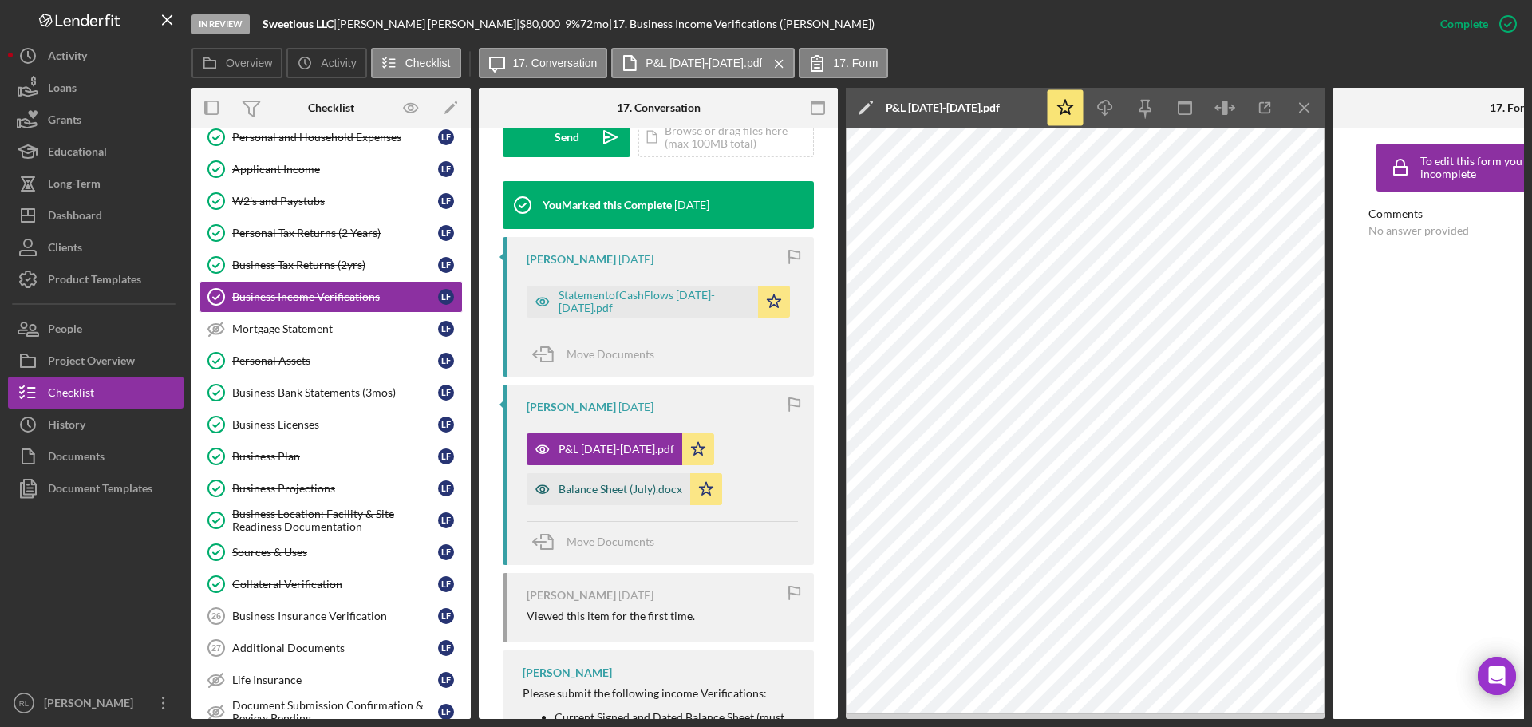
click at [582, 493] on div "Balance Sheet (July).docx" at bounding box center [621, 489] width 124 height 13
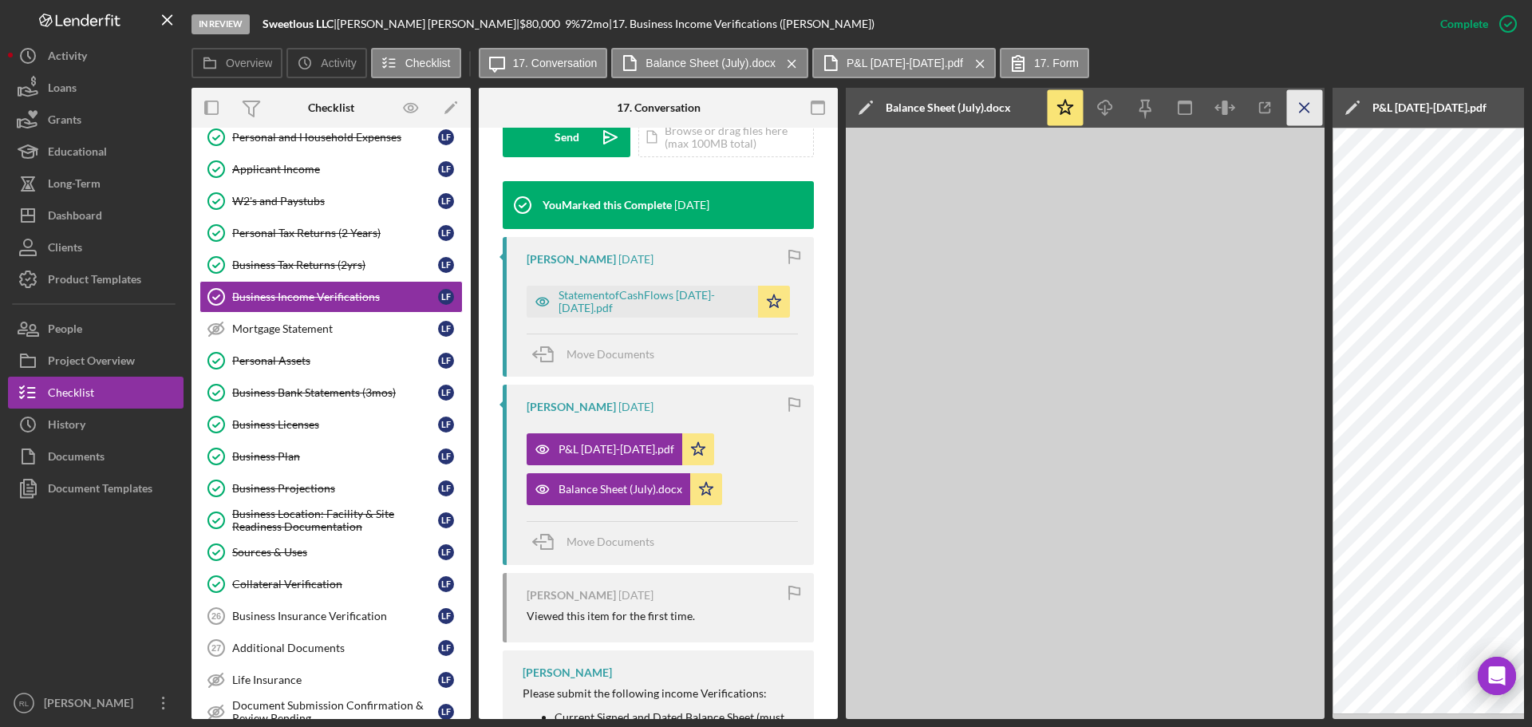
click at [1302, 109] on icon "Icon/Menu Close" at bounding box center [1305, 108] width 36 height 36
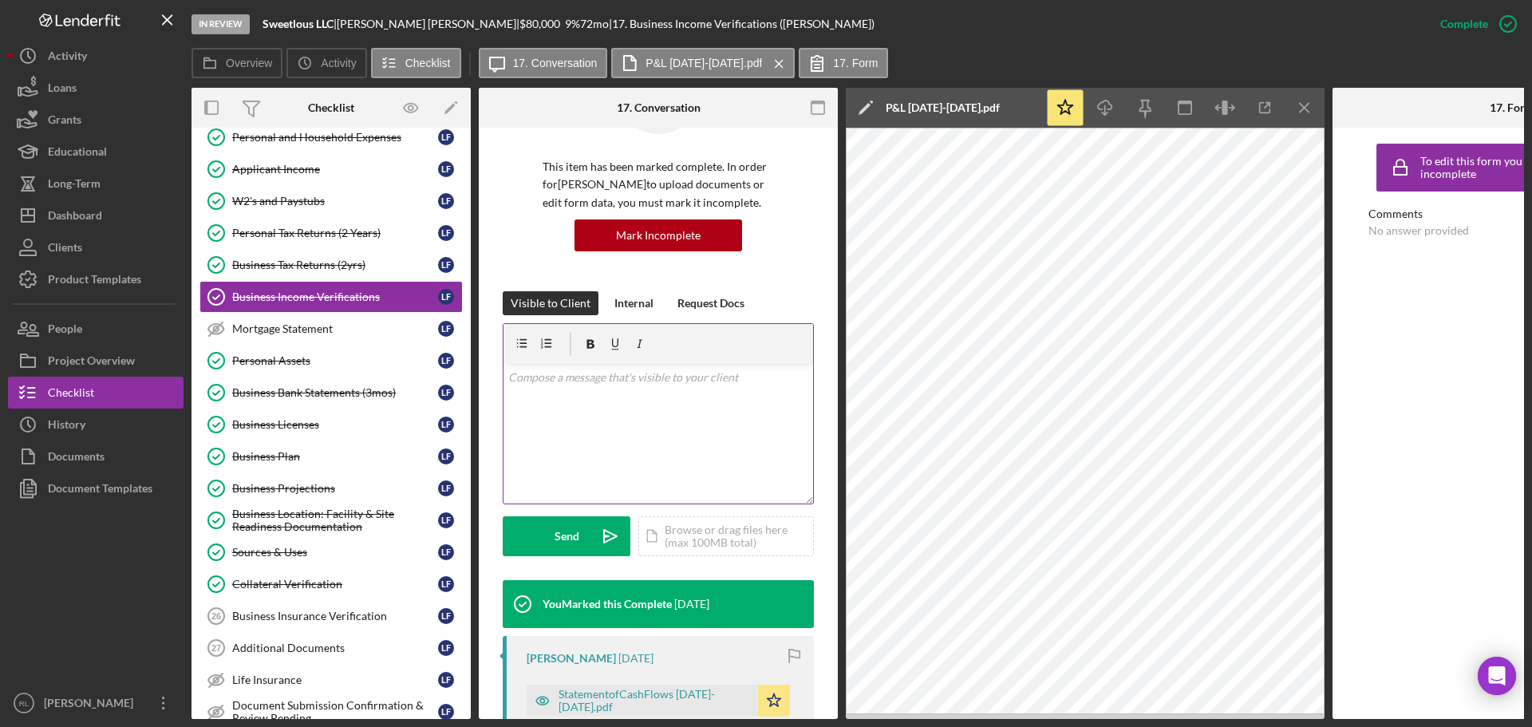
scroll to position [0, 0]
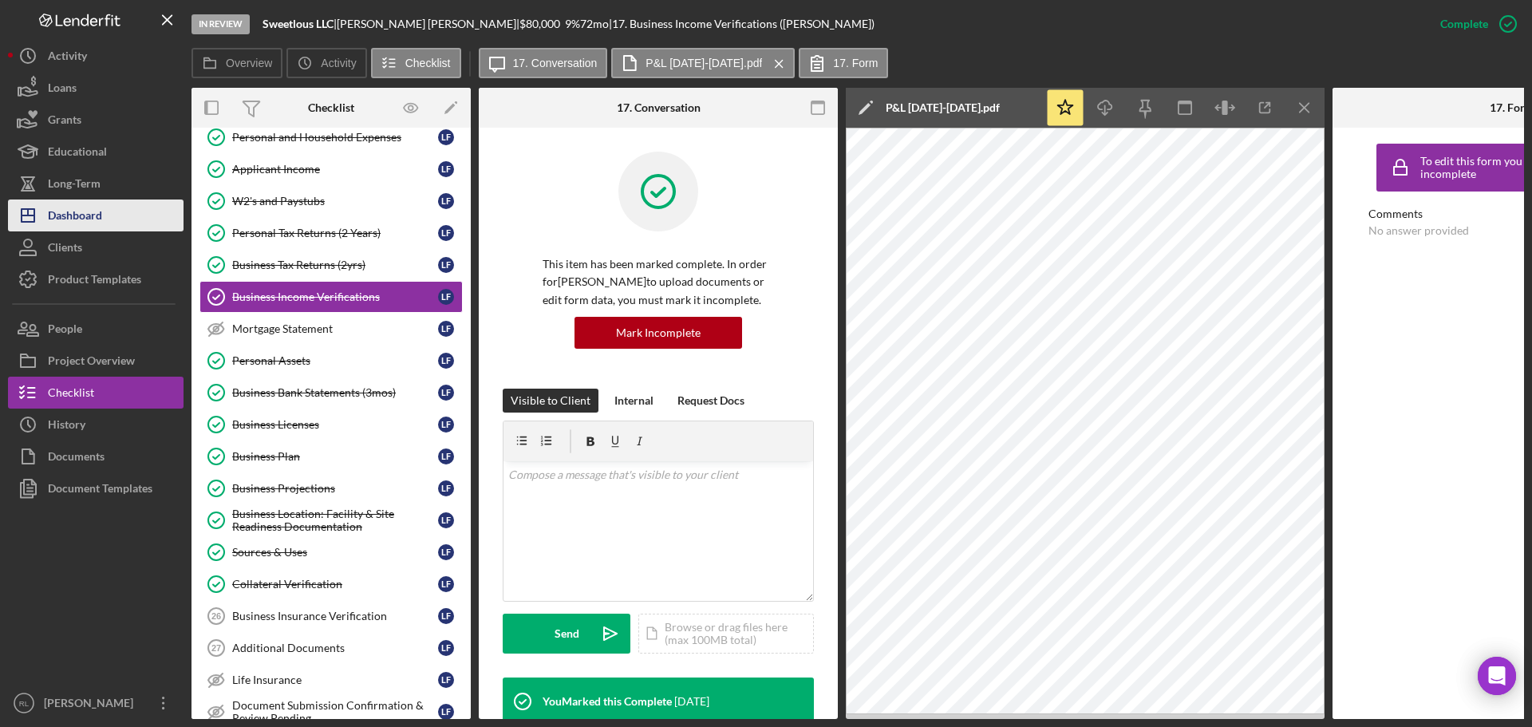
click at [74, 209] on div "Dashboard" at bounding box center [75, 218] width 54 height 36
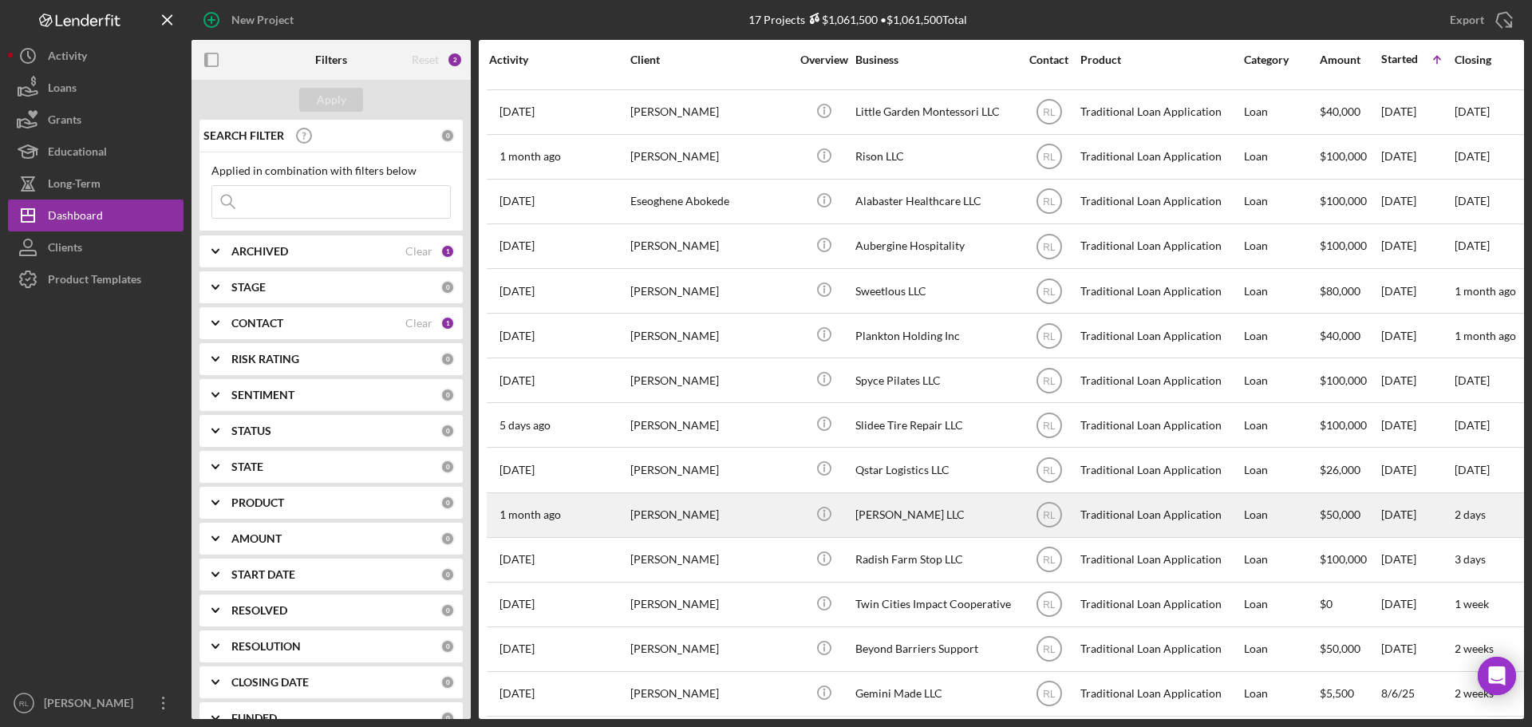
scroll to position [142, 0]
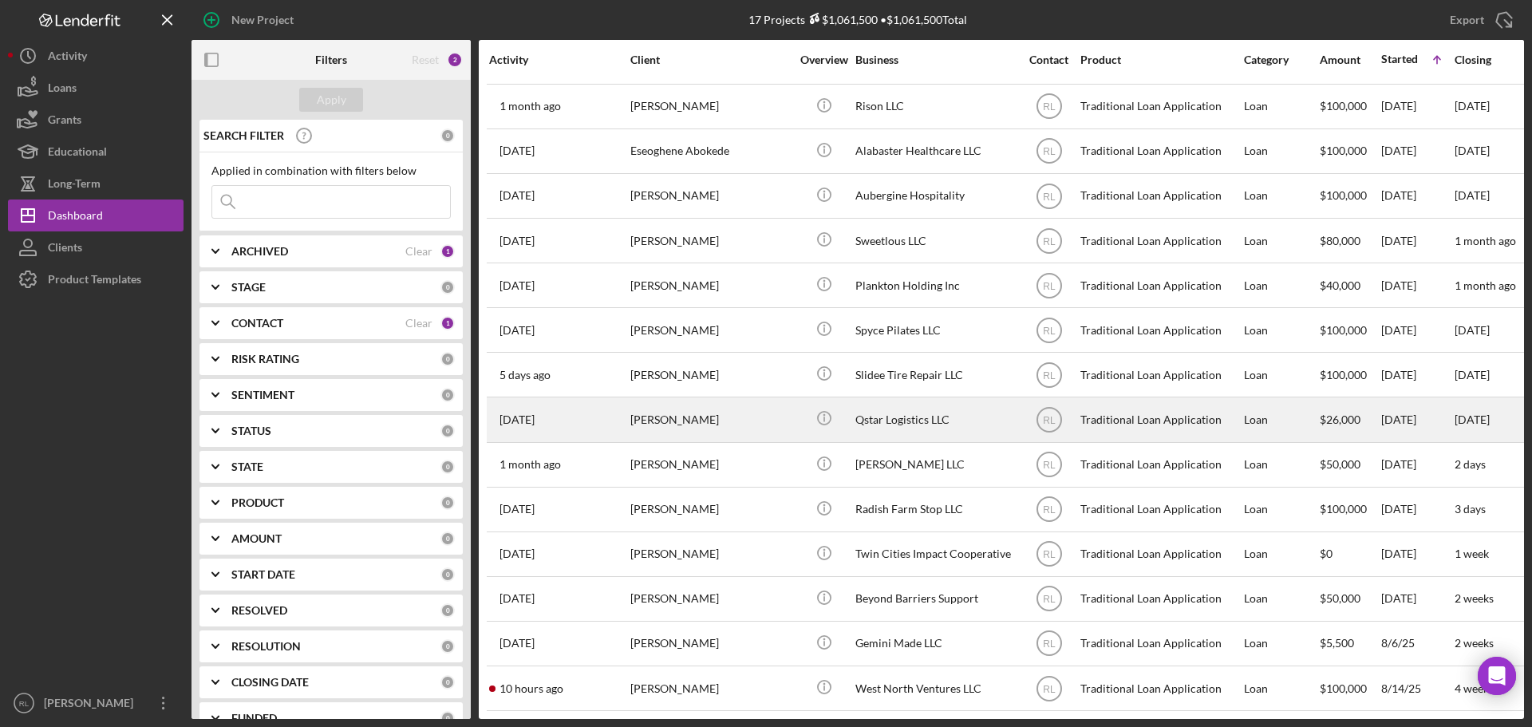
click at [768, 416] on div "[PERSON_NAME]" at bounding box center [710, 419] width 160 height 42
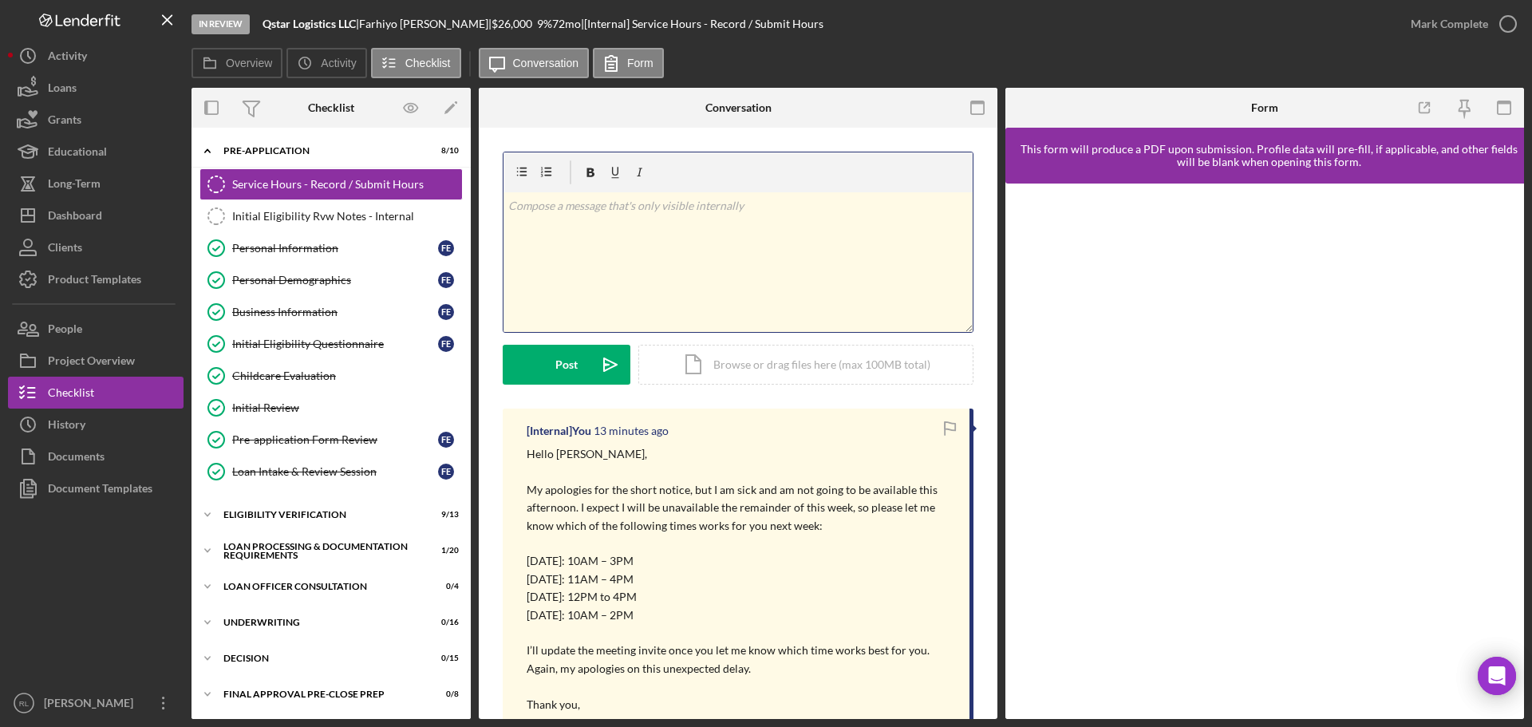
click at [634, 269] on div "v Color teal Color pink Remove color Add row above Add row below Add column bef…" at bounding box center [738, 262] width 469 height 140
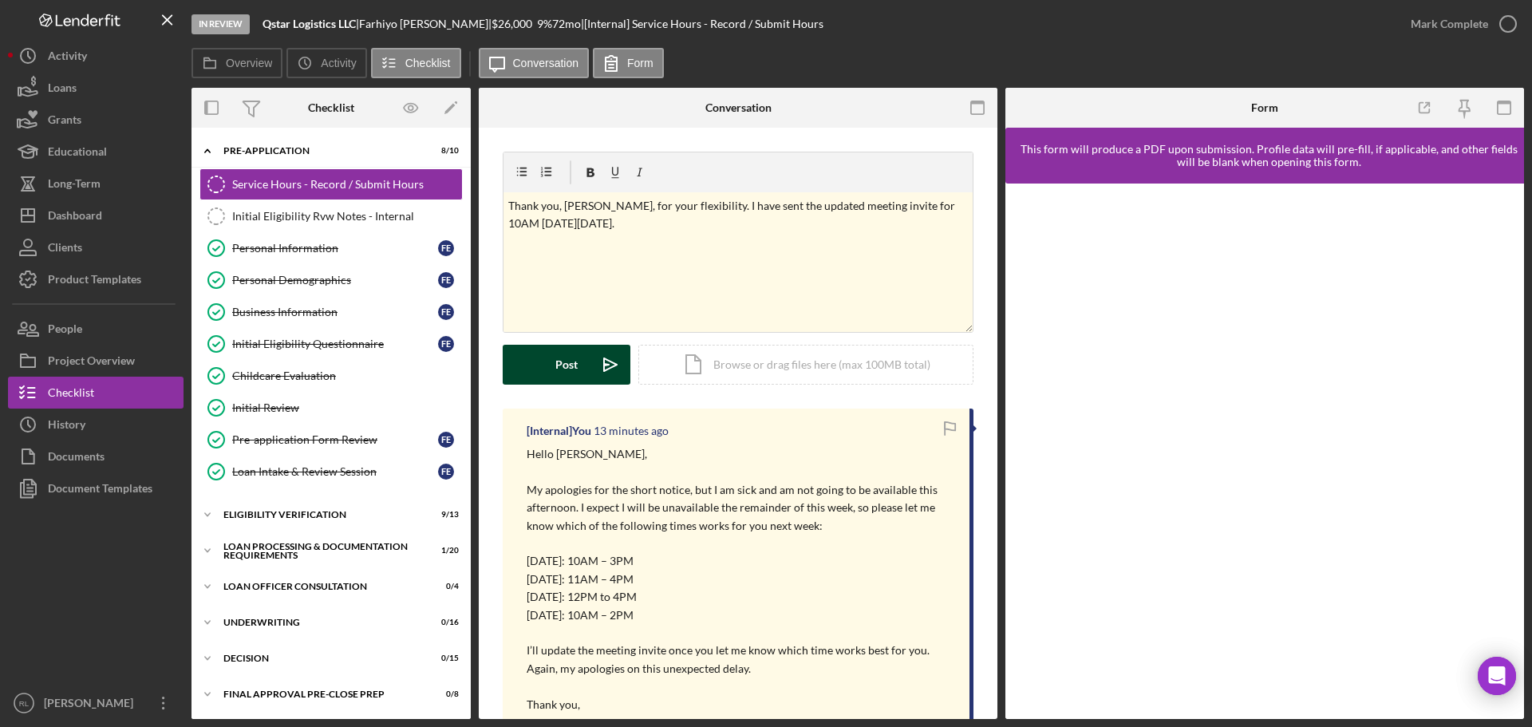
click at [571, 376] on div "Post" at bounding box center [566, 365] width 22 height 40
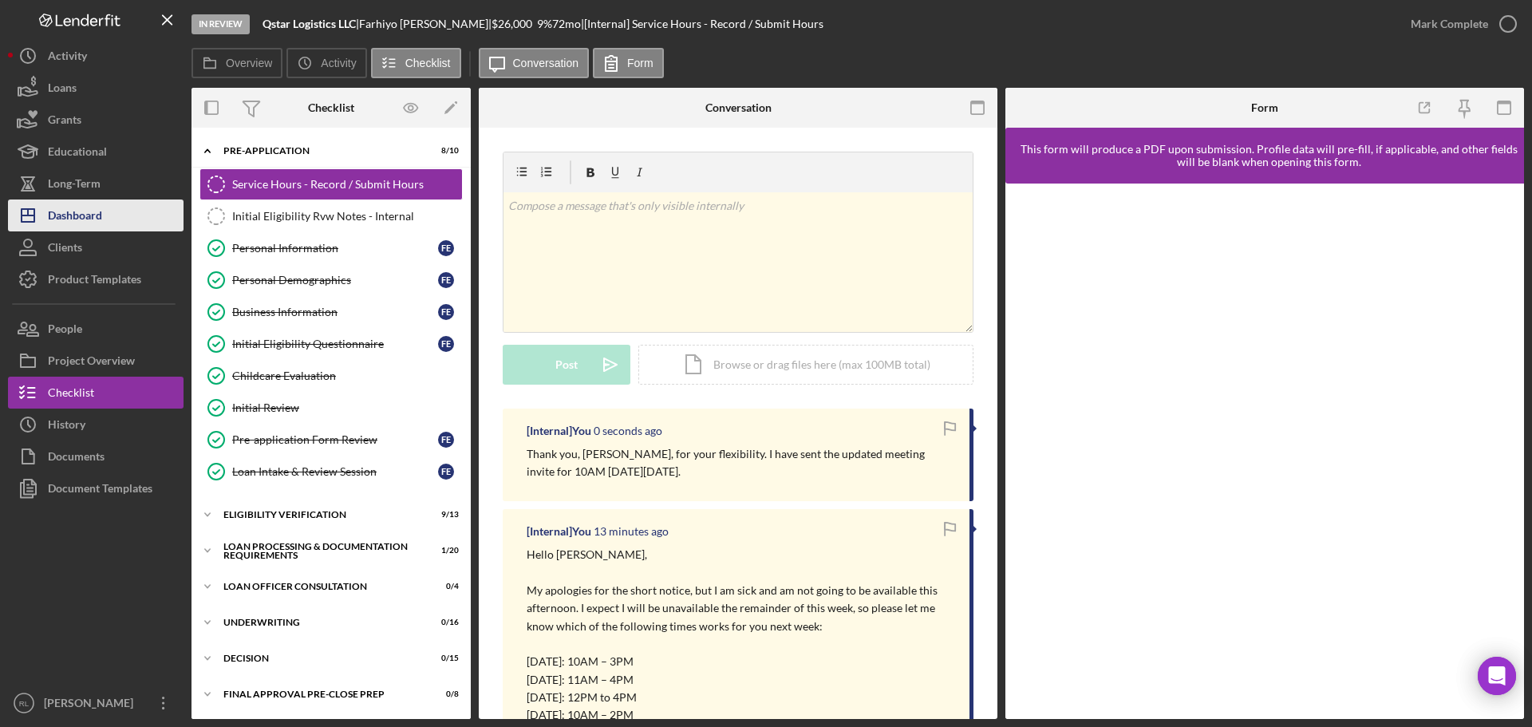
click at [106, 213] on button "Icon/Dashboard Dashboard" at bounding box center [96, 216] width 176 height 32
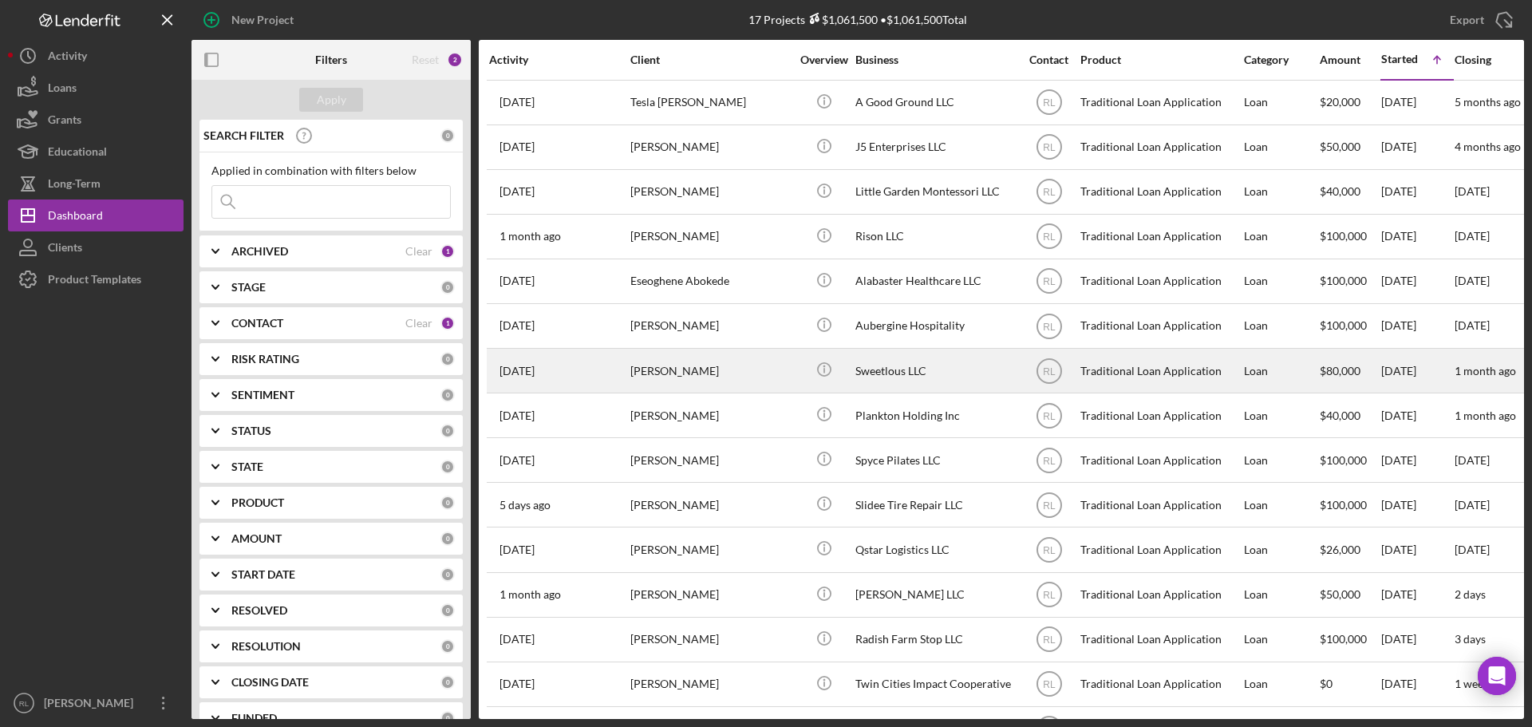
click at [741, 371] on div "[PERSON_NAME]" at bounding box center [710, 371] width 160 height 42
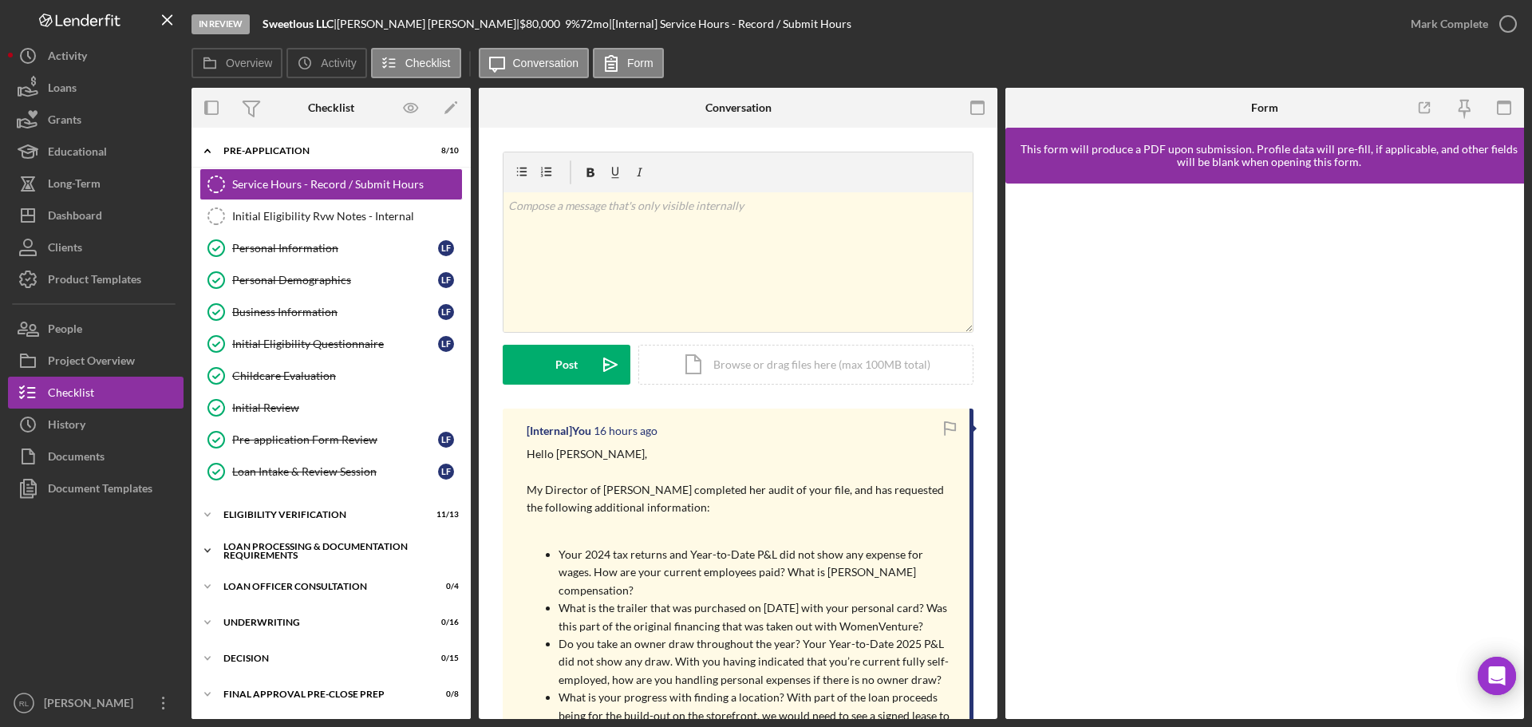
click at [308, 552] on div "Loan Processing & Documentation Requirements" at bounding box center [336, 551] width 227 height 18
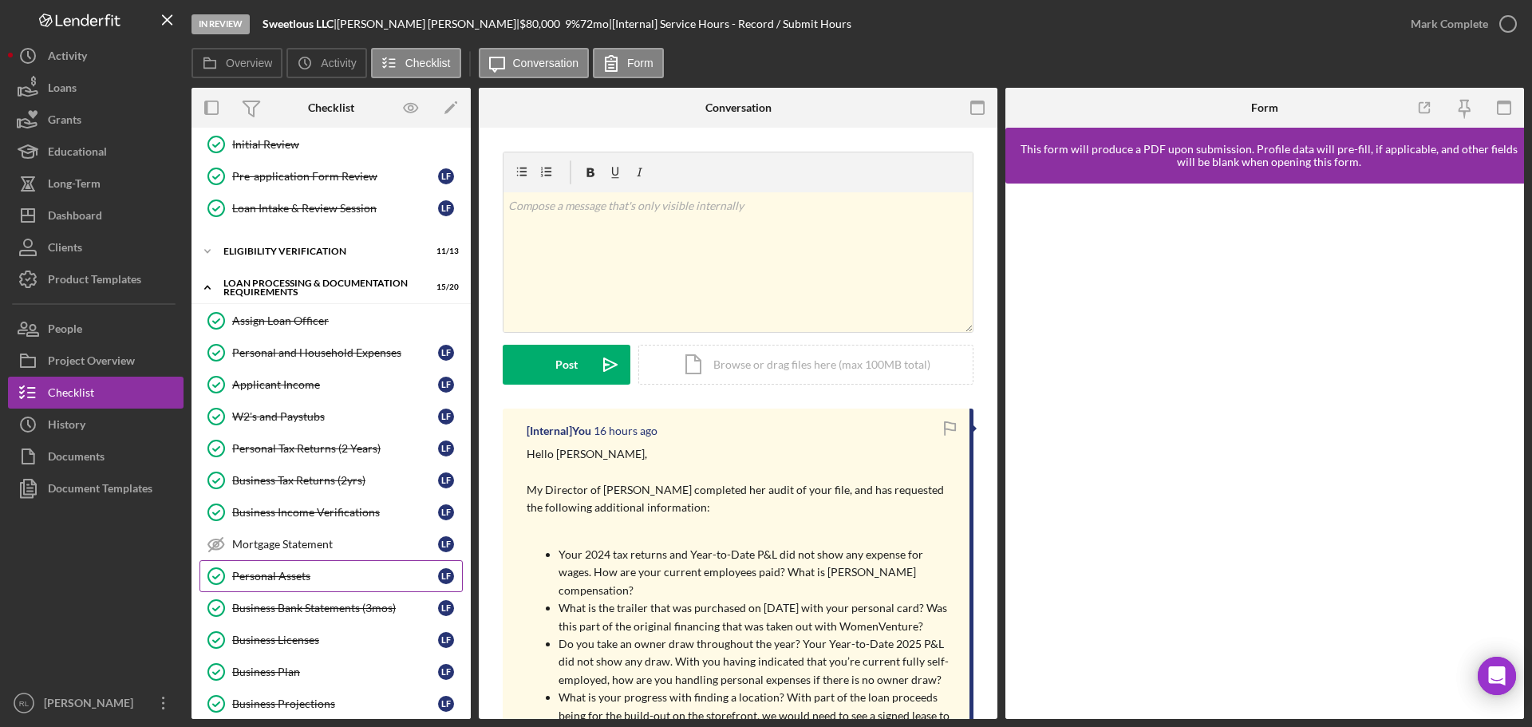
scroll to position [399, 0]
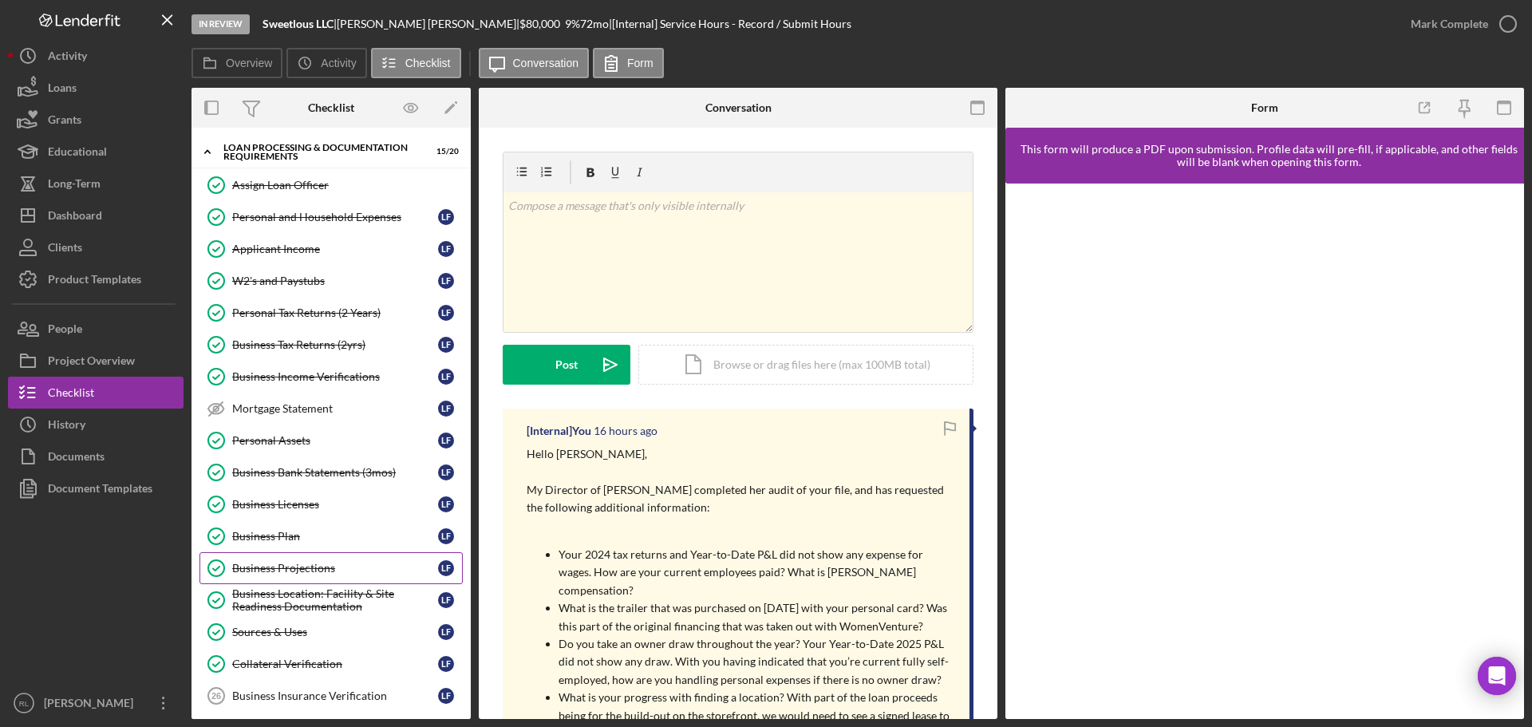
click at [310, 562] on div "Business Projections" at bounding box center [335, 568] width 206 height 13
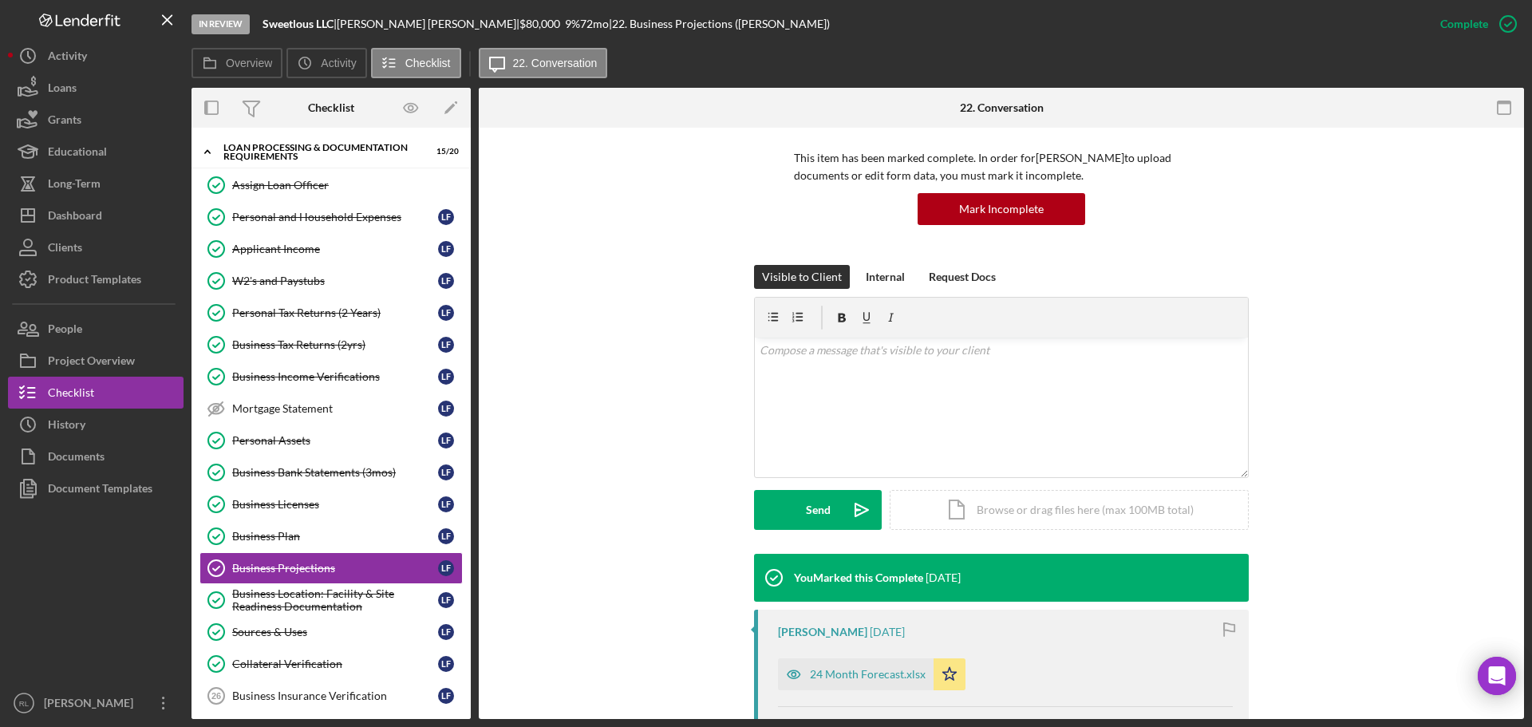
scroll to position [319, 0]
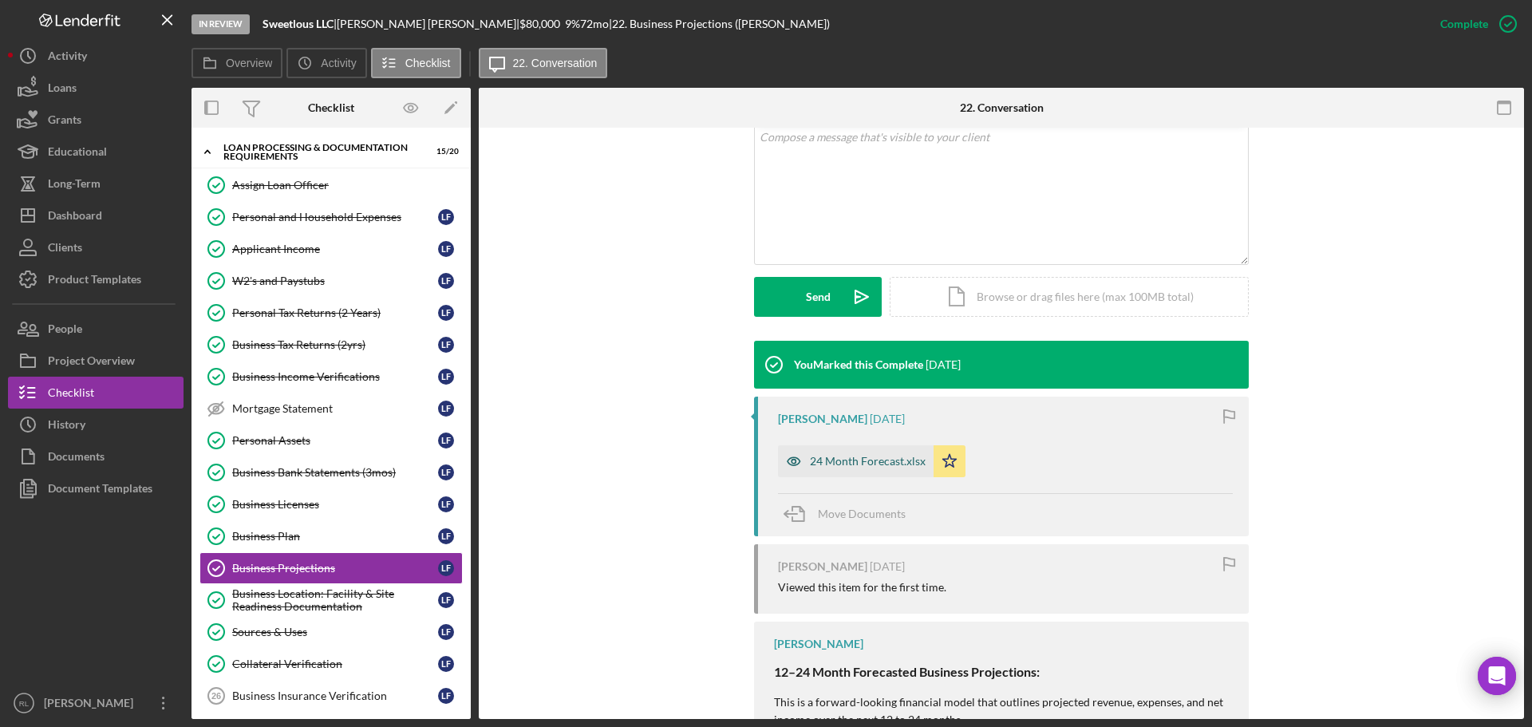
click at [861, 468] on div "24 Month Forecast.xlsx" at bounding box center [856, 461] width 156 height 32
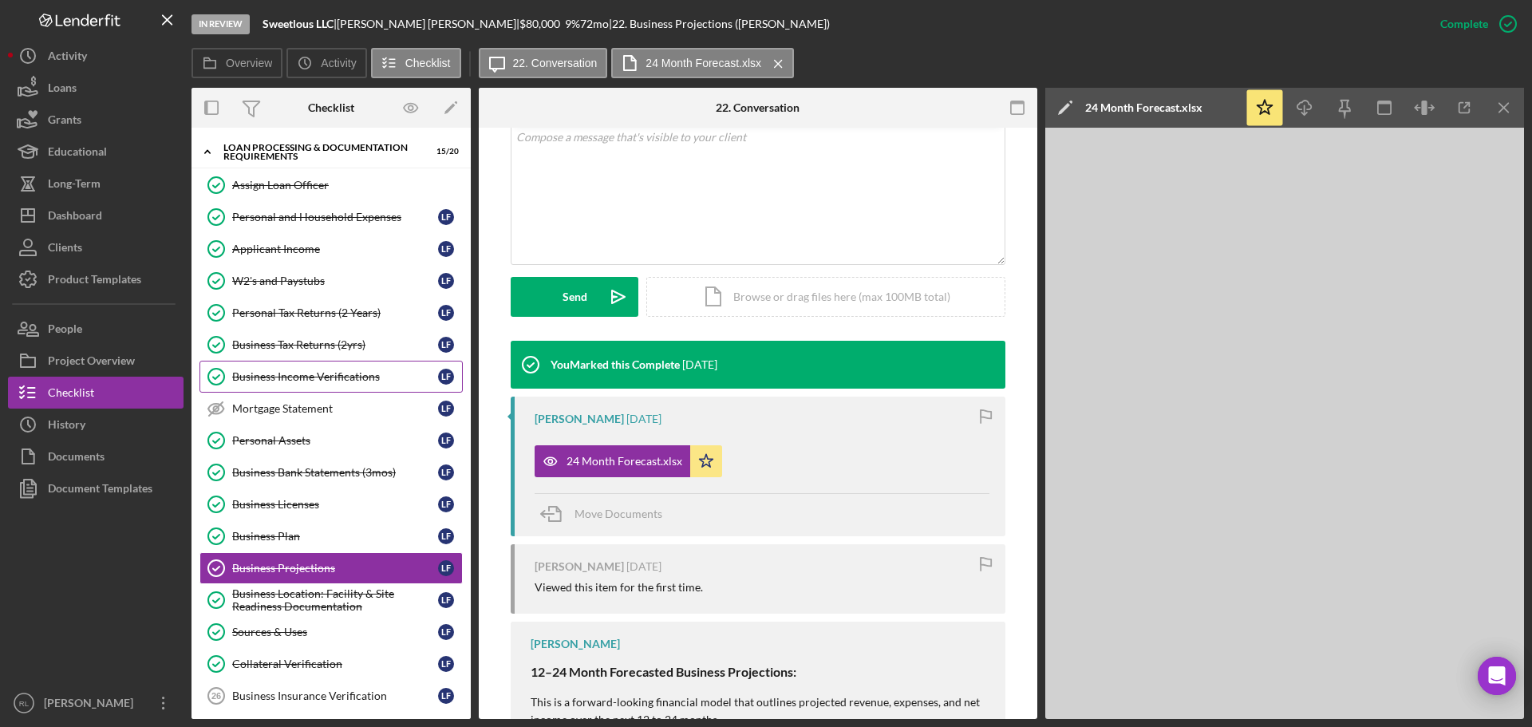
click at [322, 371] on div "Business Income Verifications" at bounding box center [335, 376] width 206 height 13
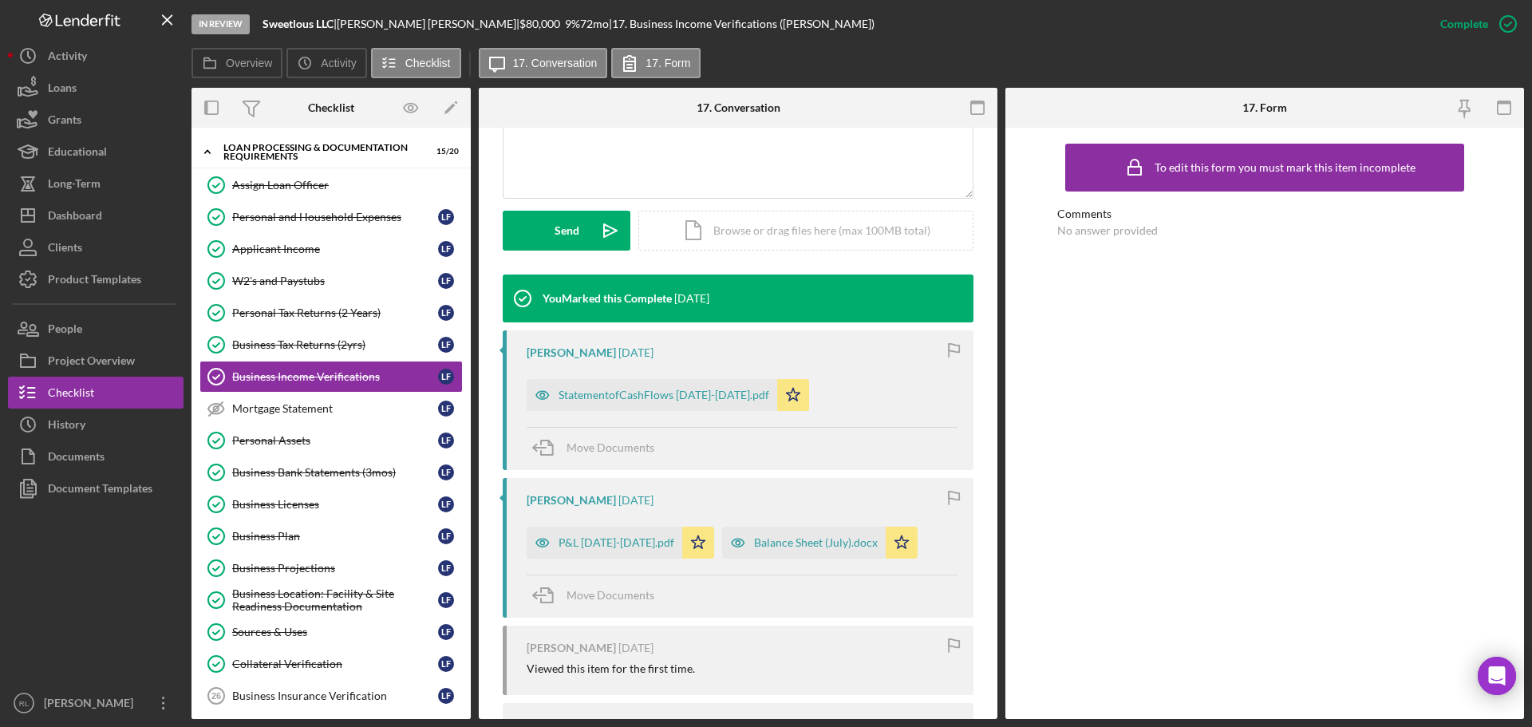
scroll to position [399, 0]
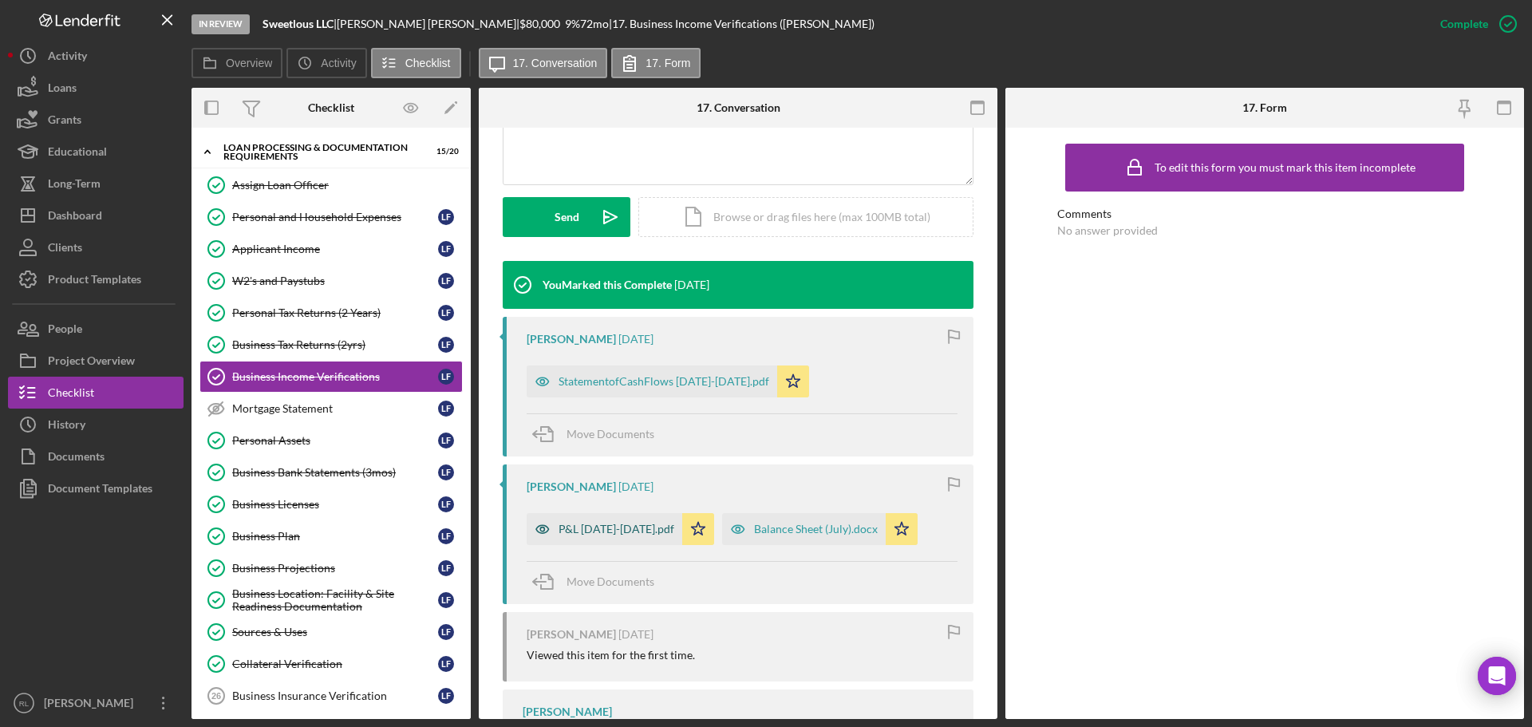
click at [576, 533] on div "P&L Jan-July 2025.pdf" at bounding box center [617, 529] width 116 height 13
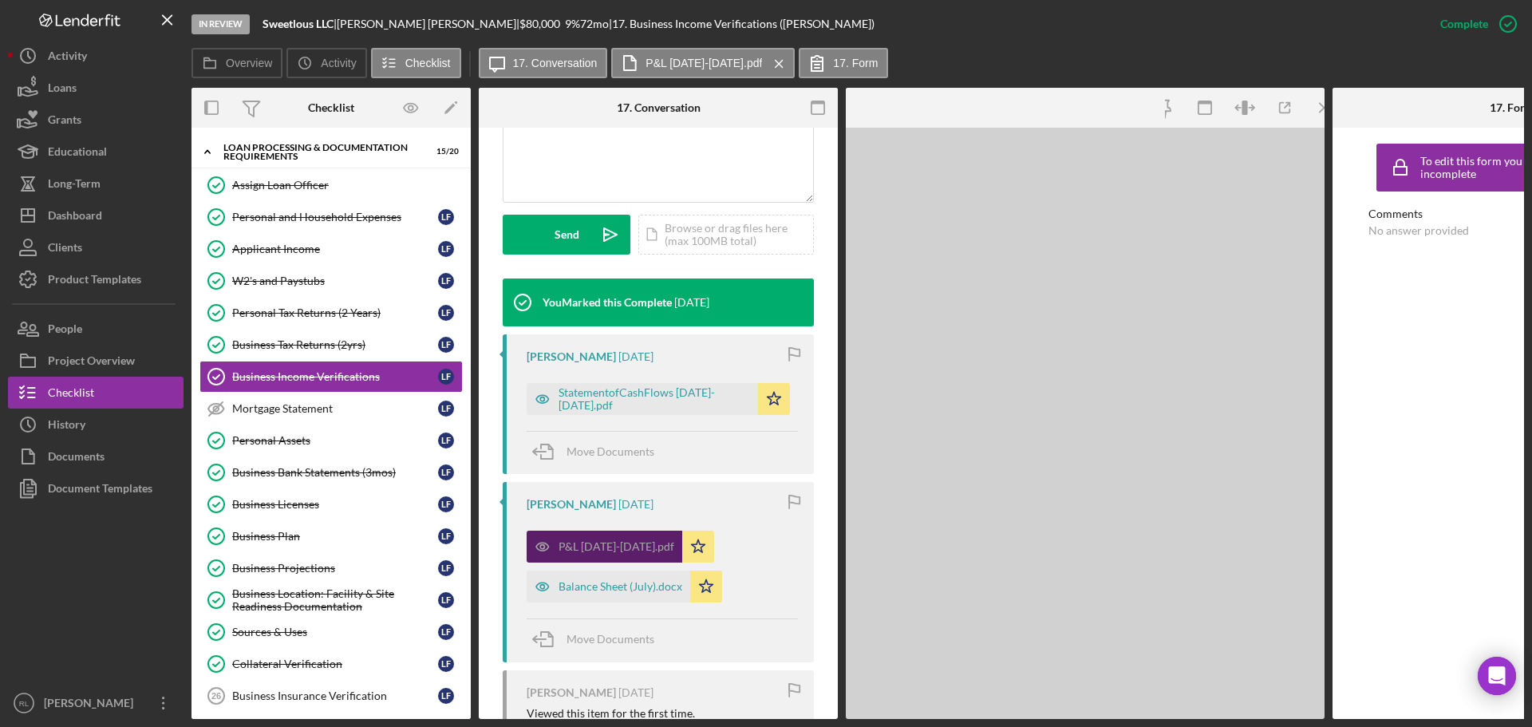
scroll to position [417, 0]
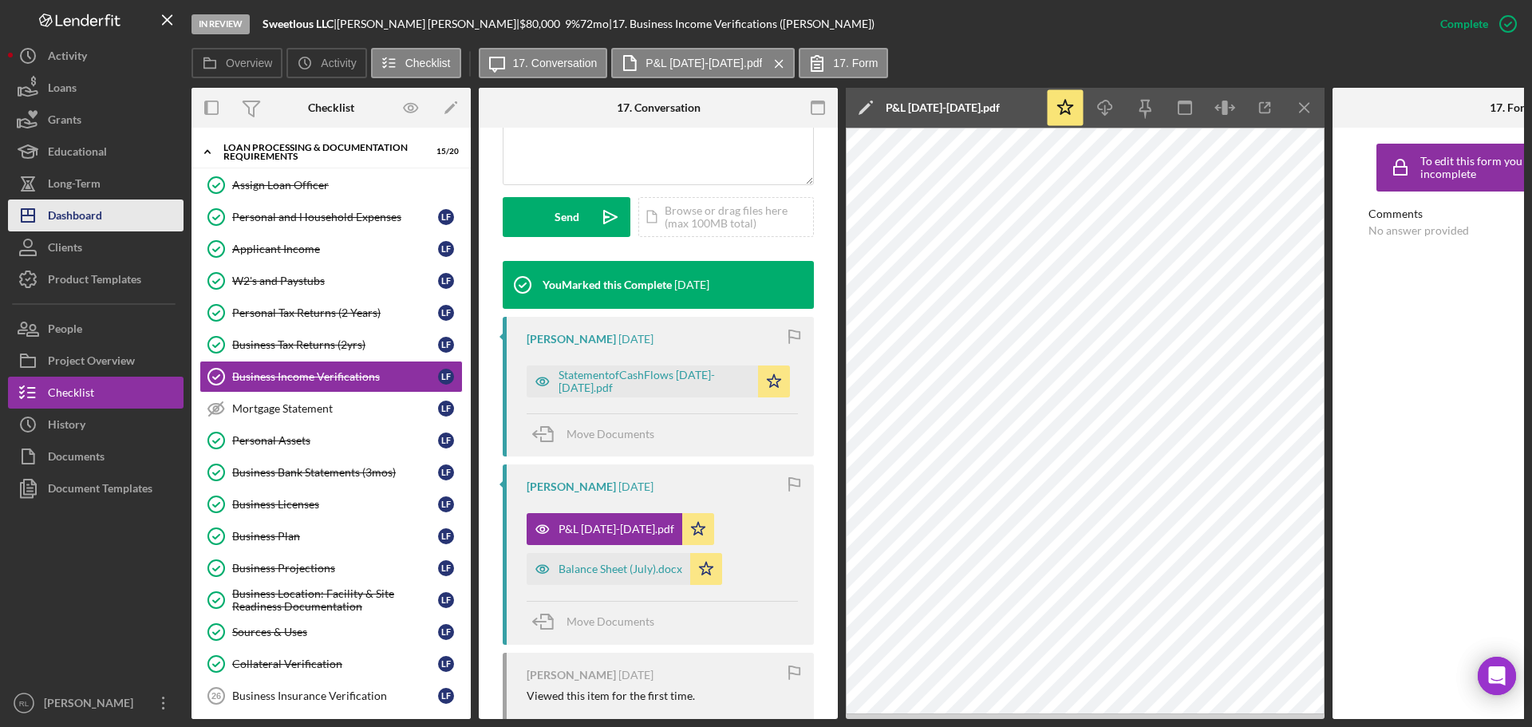
click at [95, 215] on div "Dashboard" at bounding box center [75, 218] width 54 height 36
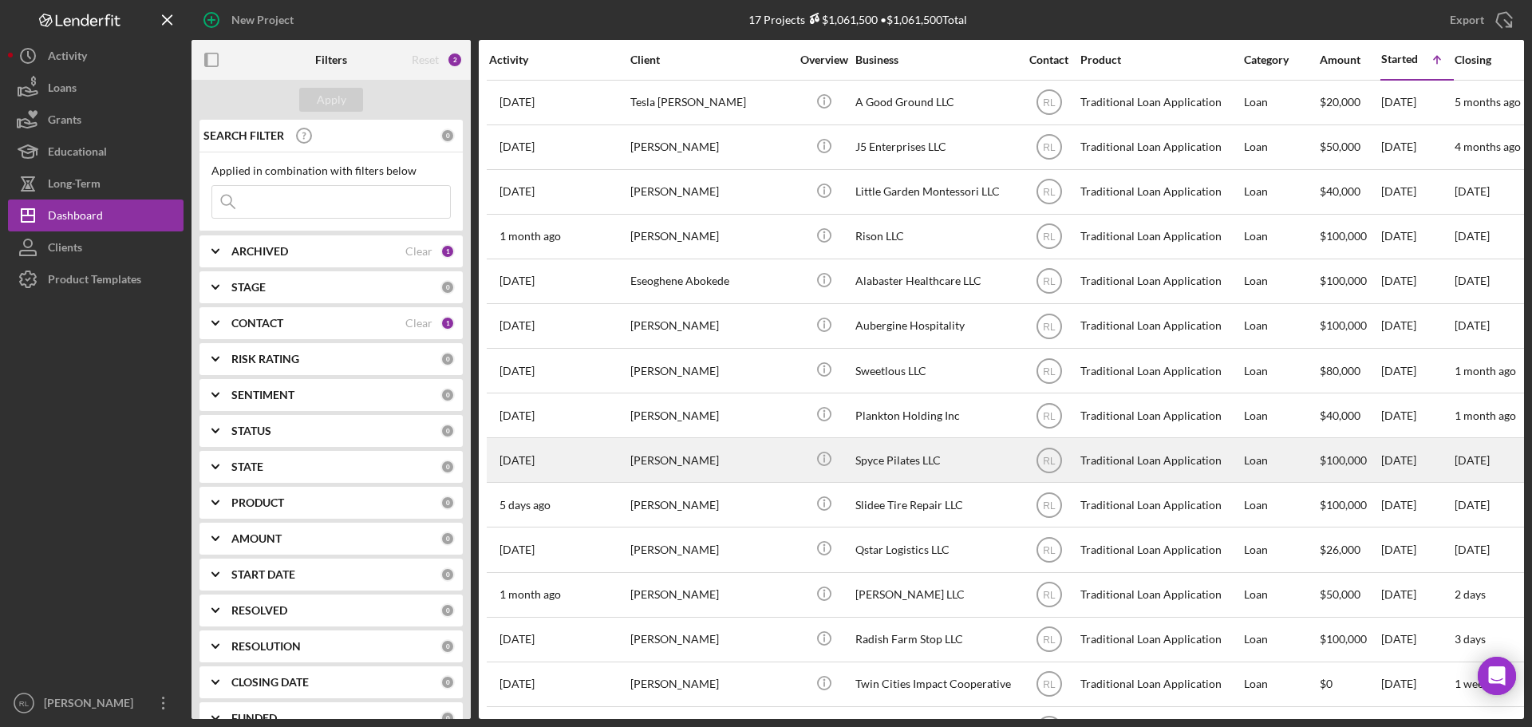
click at [763, 460] on div "[PERSON_NAME]" at bounding box center [710, 460] width 160 height 42
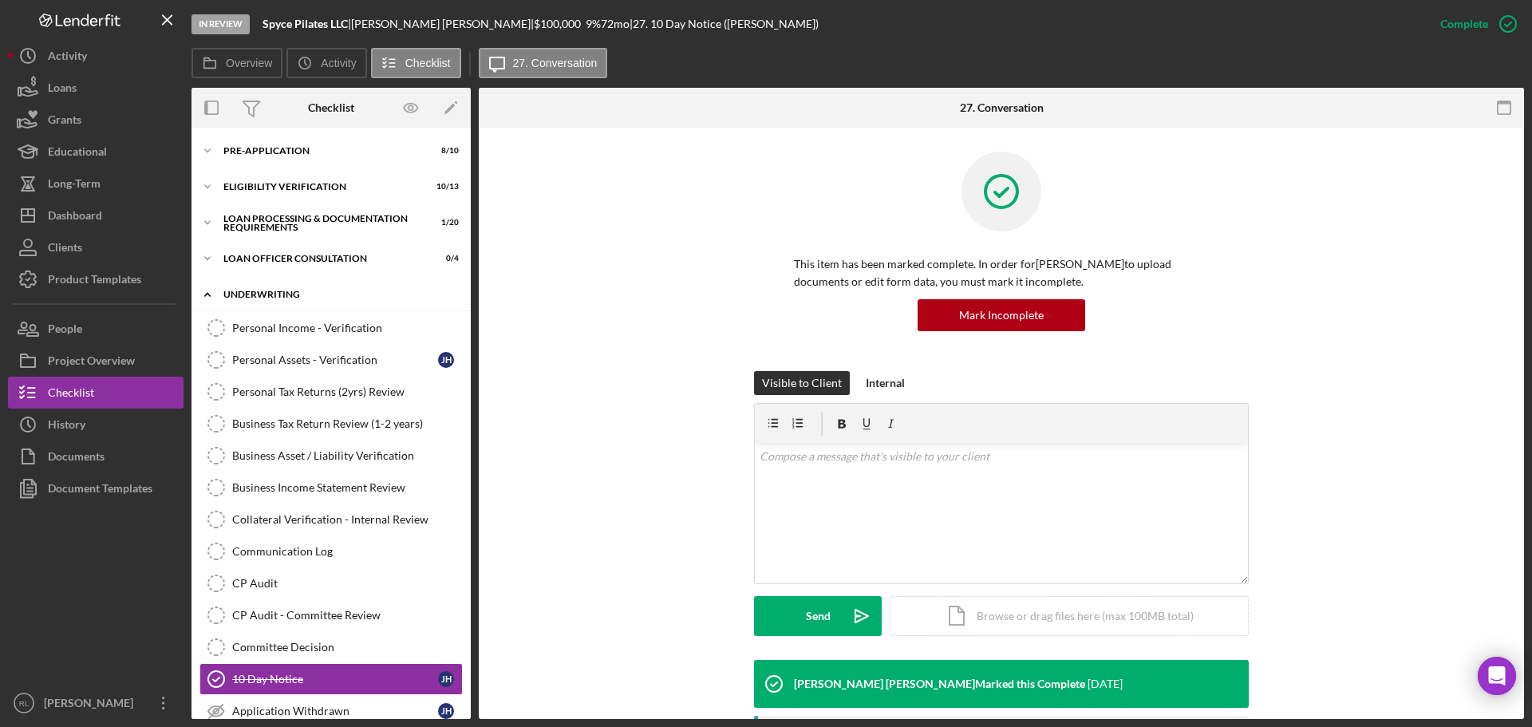
click at [281, 293] on div "Underwriting" at bounding box center [336, 295] width 227 height 10
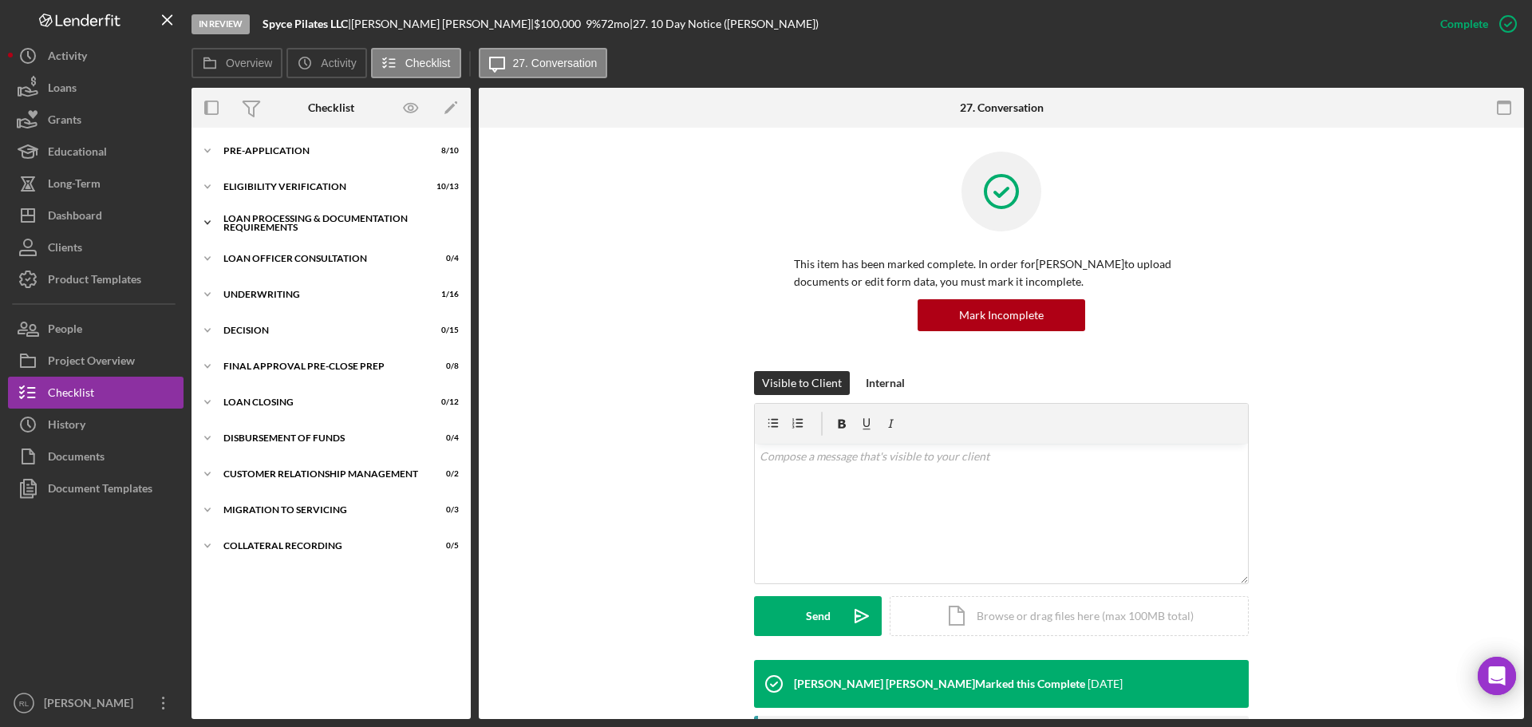
click at [296, 225] on div "Loan Processing & Documentation Requirements" at bounding box center [336, 223] width 227 height 18
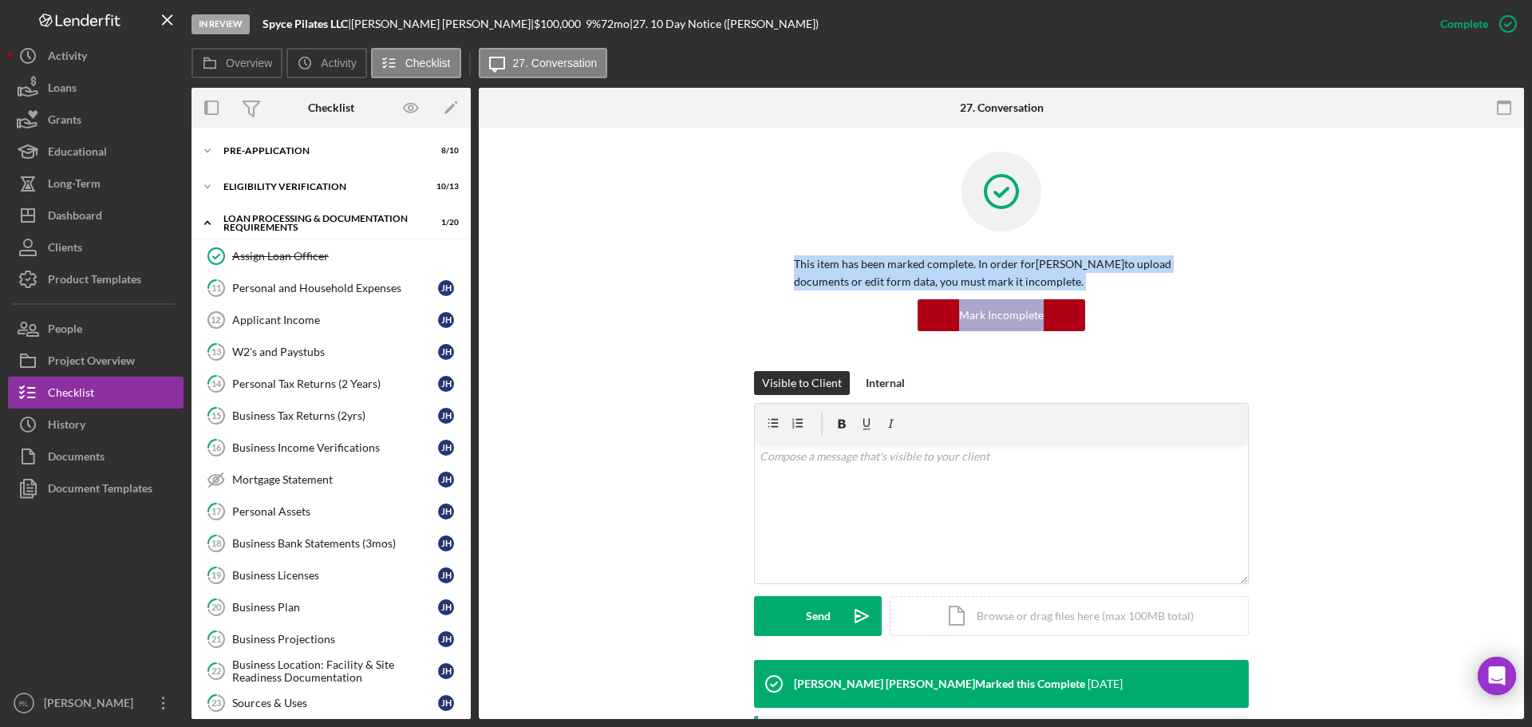
drag, startPoint x: 784, startPoint y: 248, endPoint x: 1112, endPoint y: 319, distance: 335.6
click at [1102, 317] on div "This item has been marked complete. In order for Jacqueline Howard to upload do…" at bounding box center [1001, 261] width 495 height 219
click at [1128, 322] on div "Mark Incomplete" at bounding box center [1001, 315] width 415 height 32
click at [1171, 324] on div "Mark Incomplete" at bounding box center [1001, 315] width 415 height 32
click at [1141, 312] on div "Mark Incomplete" at bounding box center [1001, 315] width 415 height 32
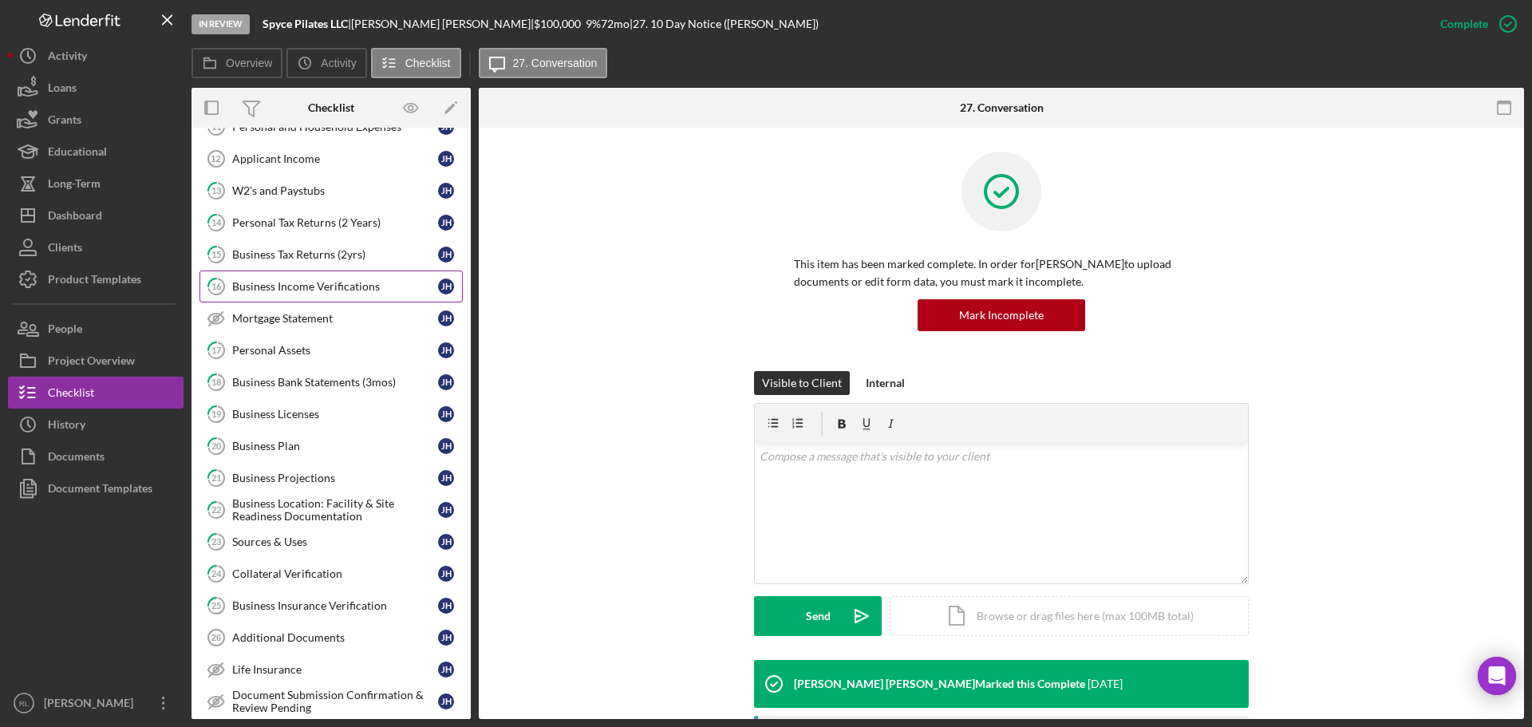
scroll to position [239, 0]
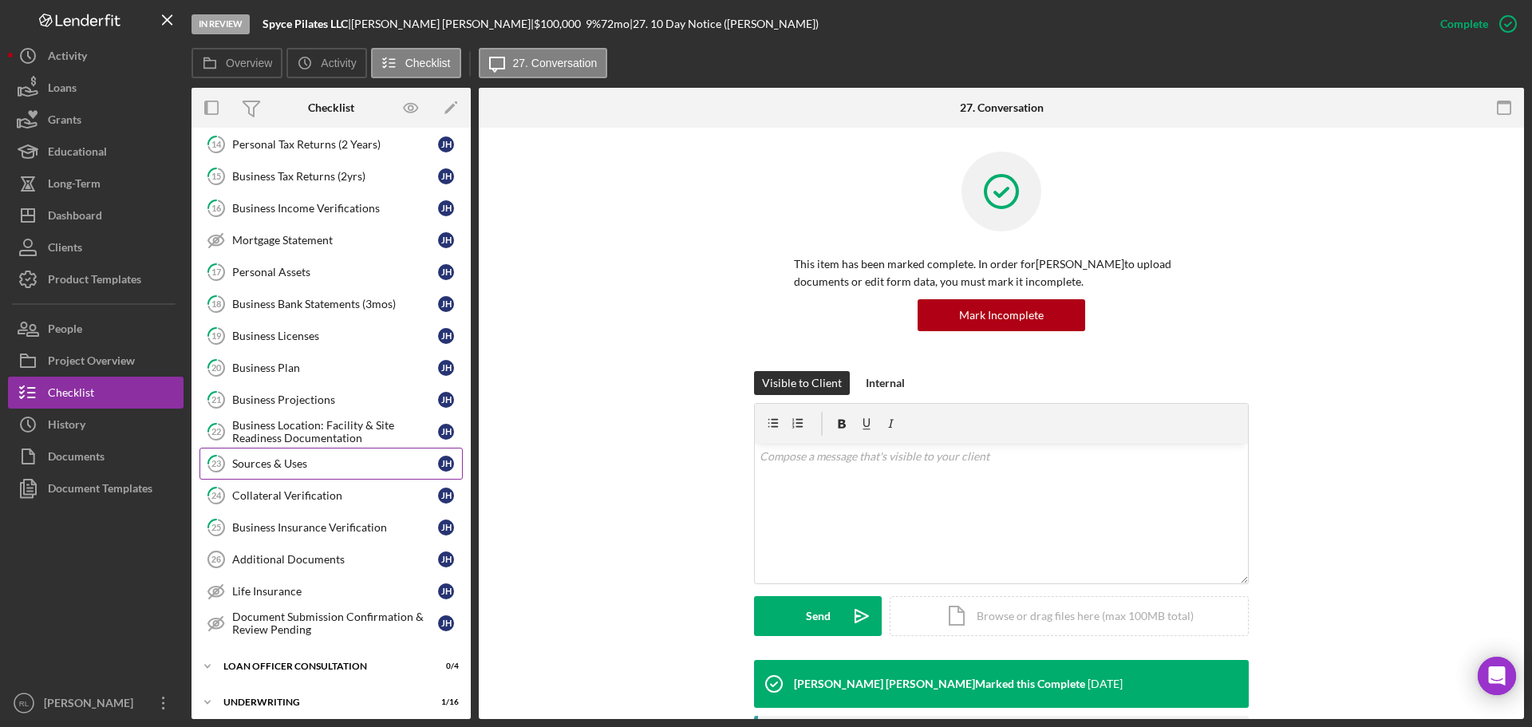
click at [295, 459] on div "Sources & Uses" at bounding box center [335, 463] width 206 height 13
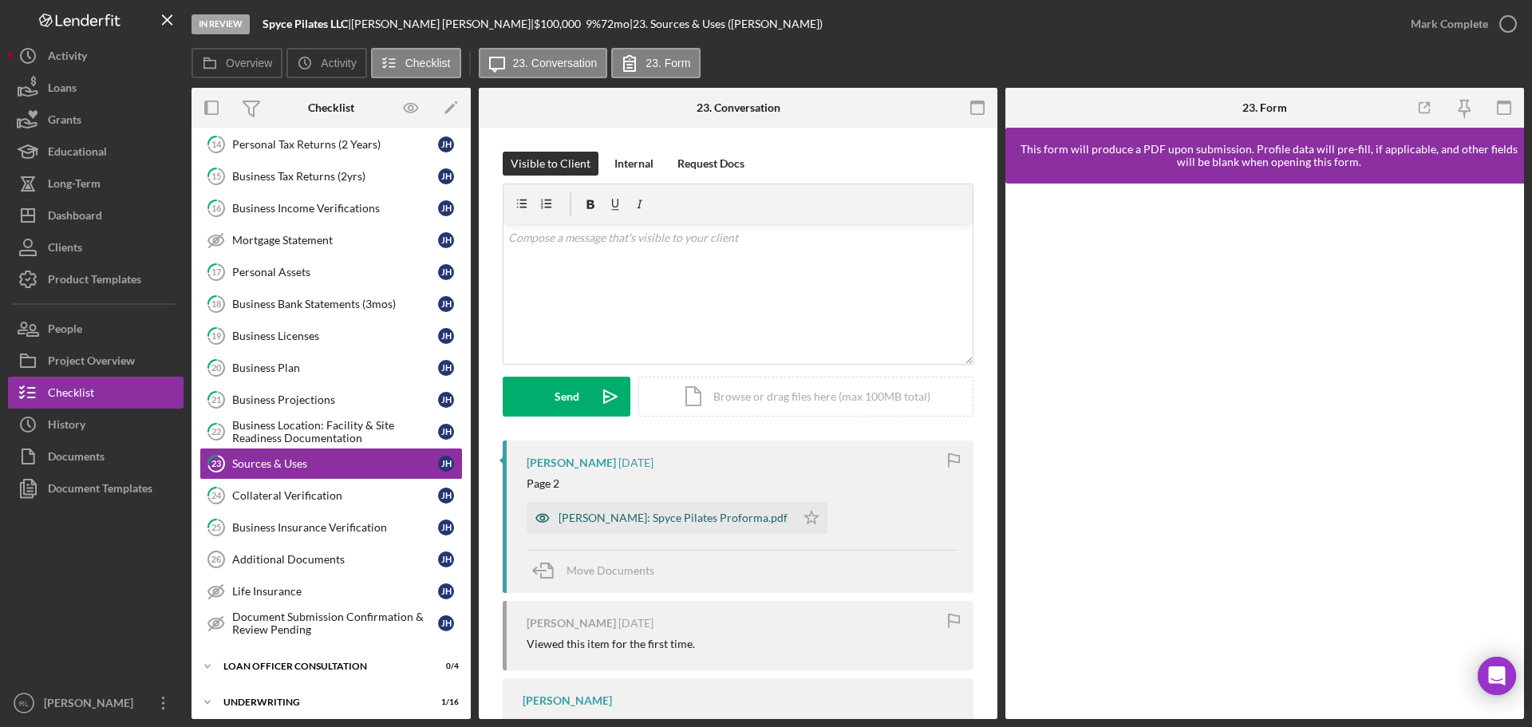
click at [699, 520] on div "Jaqui Howard: Spyce Pilates Proforma.pdf" at bounding box center [673, 518] width 229 height 13
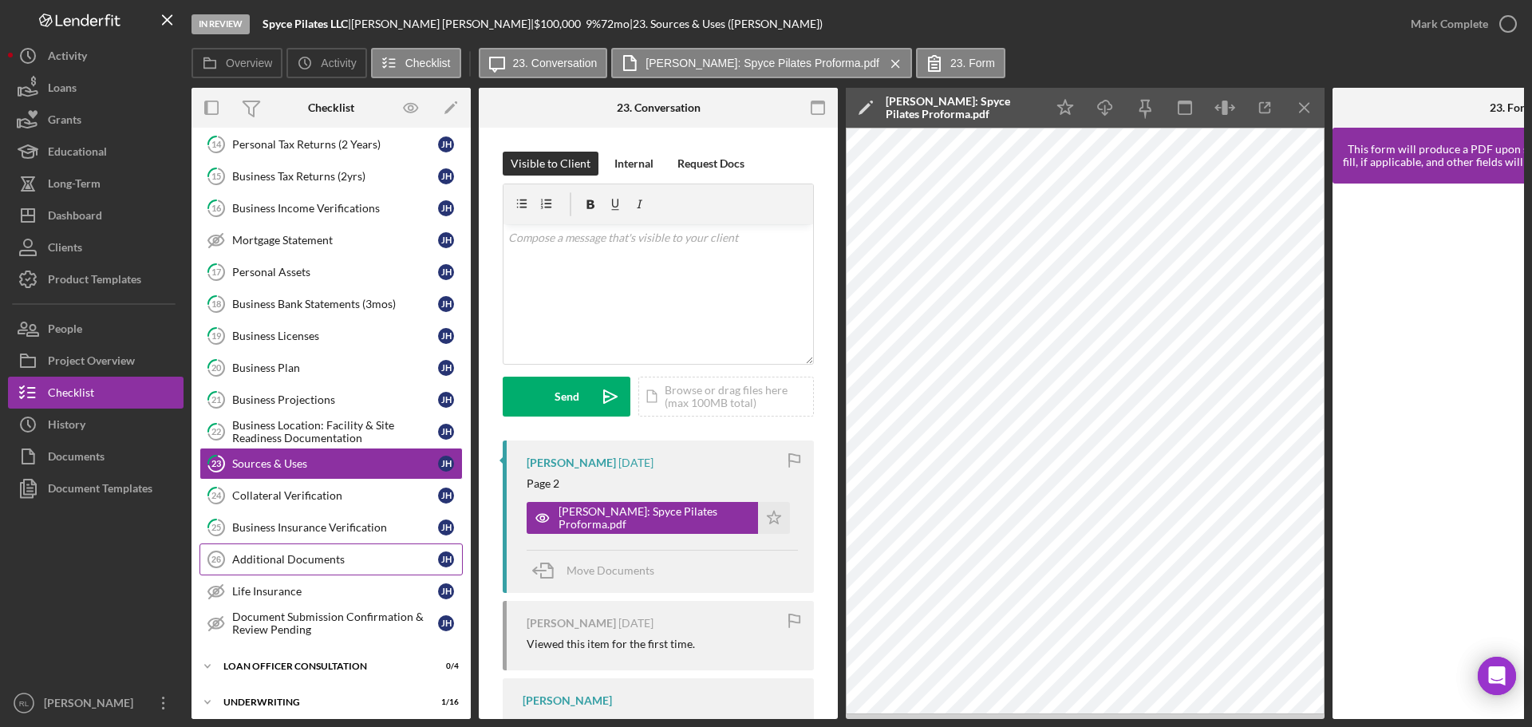
click at [297, 555] on div "Additional Documents" at bounding box center [335, 559] width 206 height 13
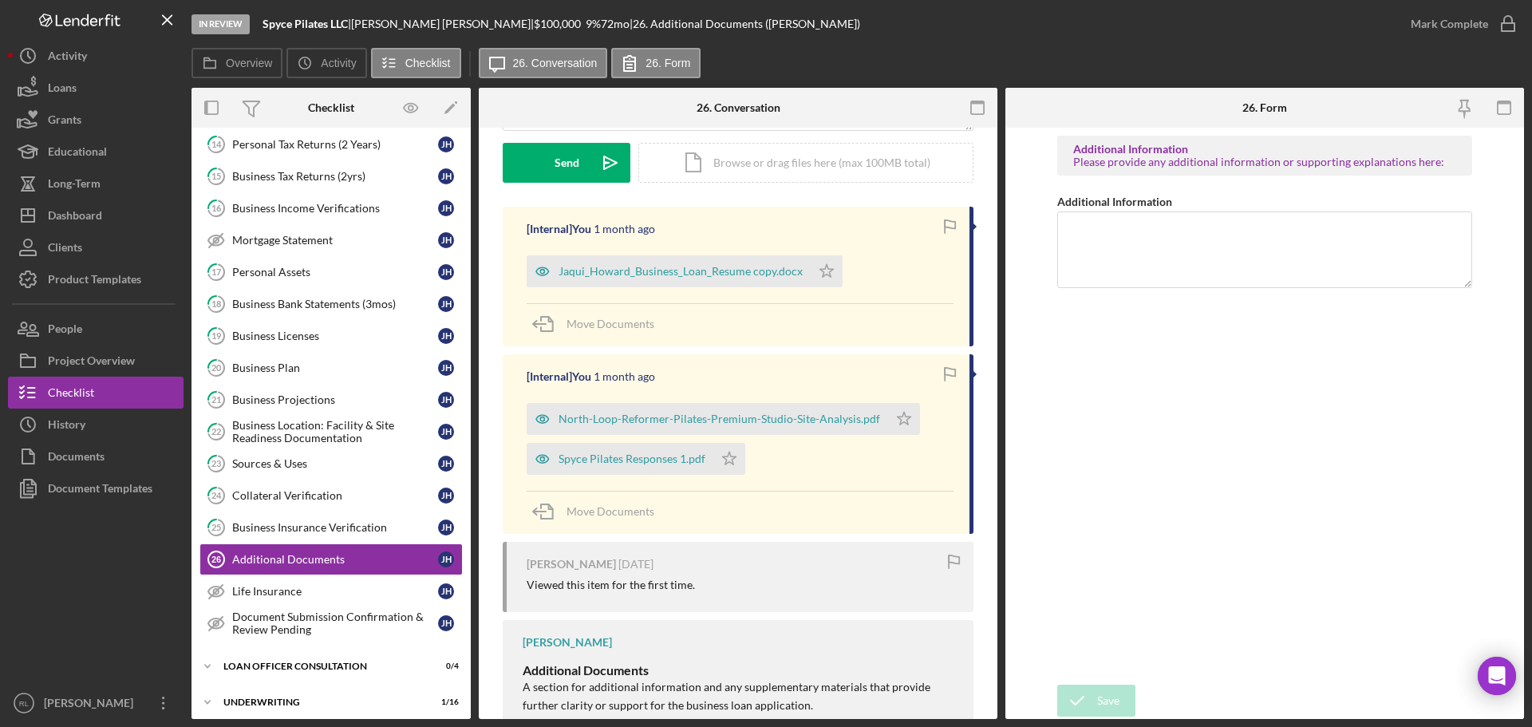
scroll to position [239, 0]
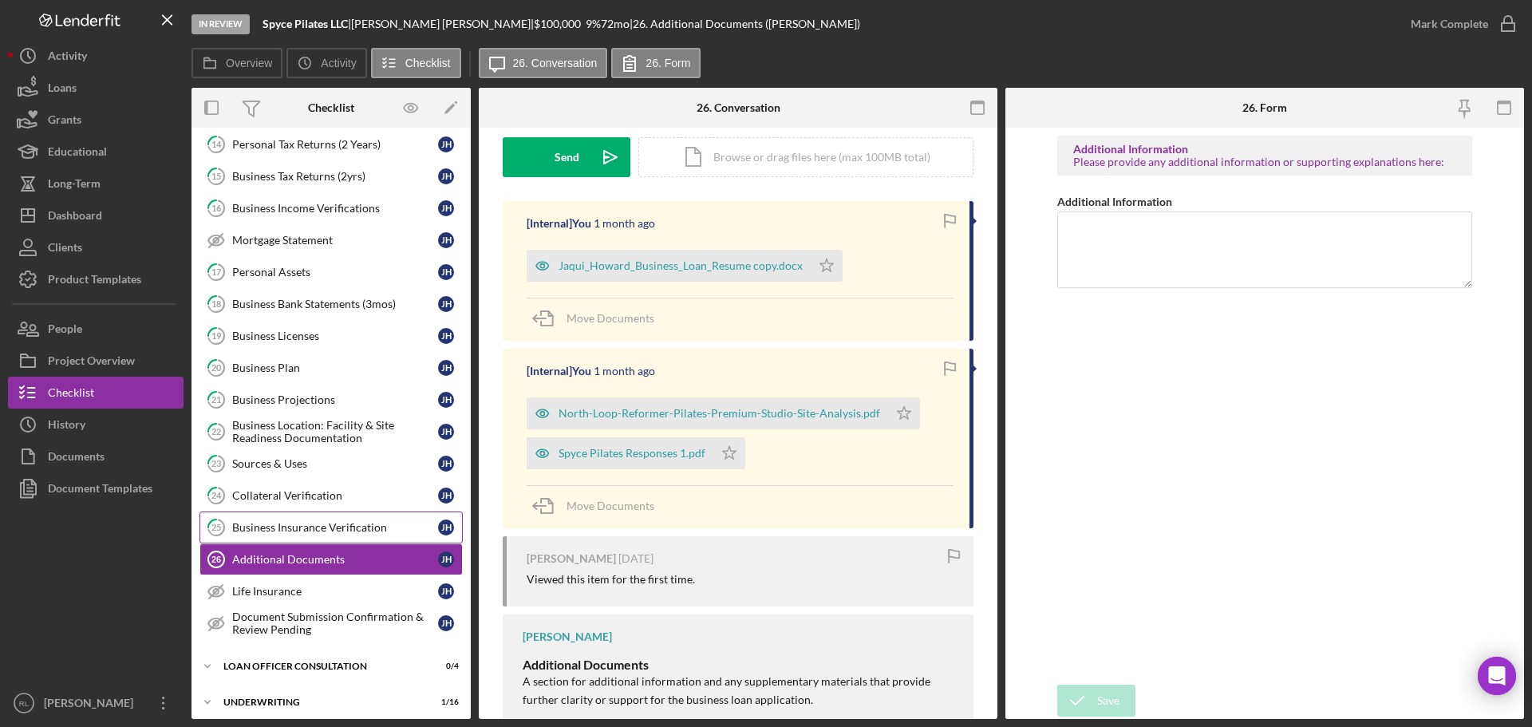
click at [295, 529] on div "Business Insurance Verification" at bounding box center [335, 527] width 206 height 13
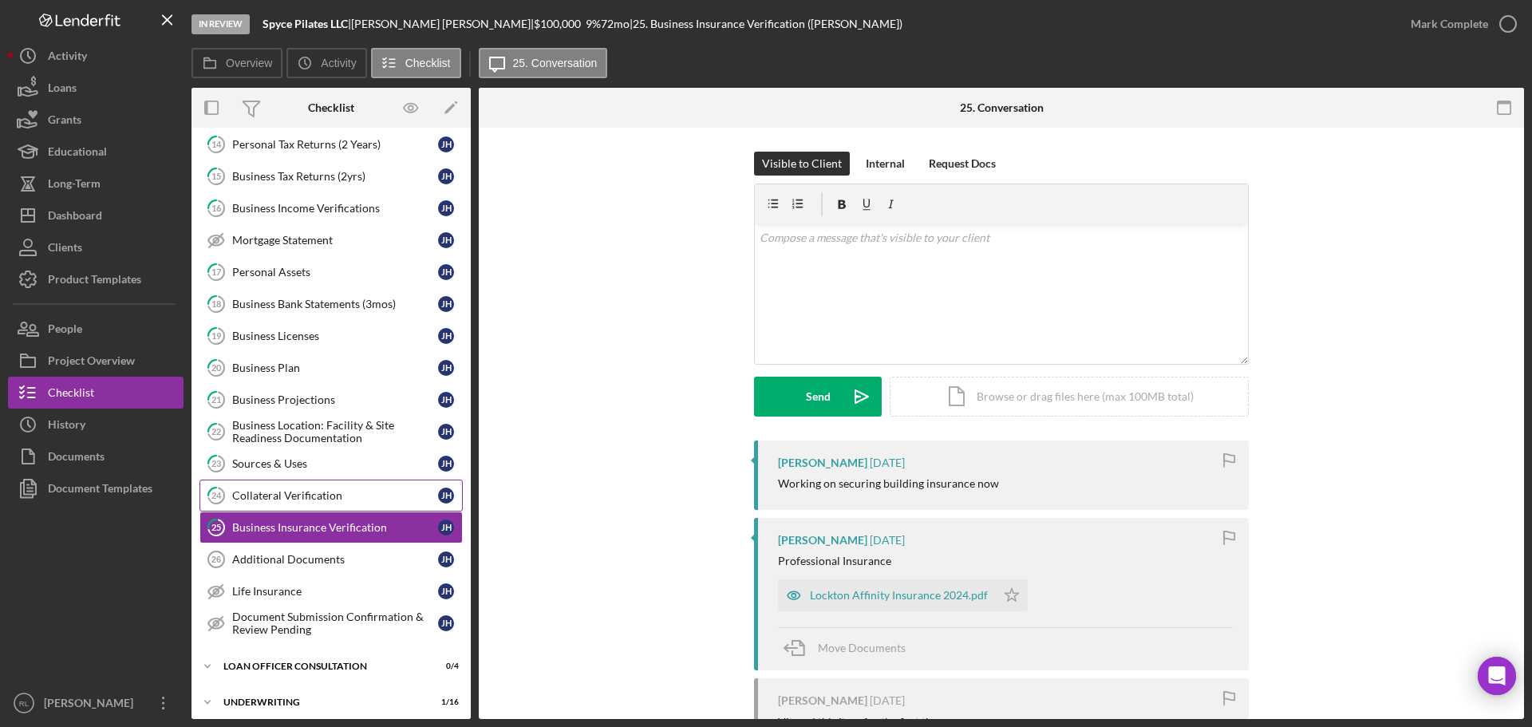
click at [320, 496] on div "Collateral Verification" at bounding box center [335, 495] width 206 height 13
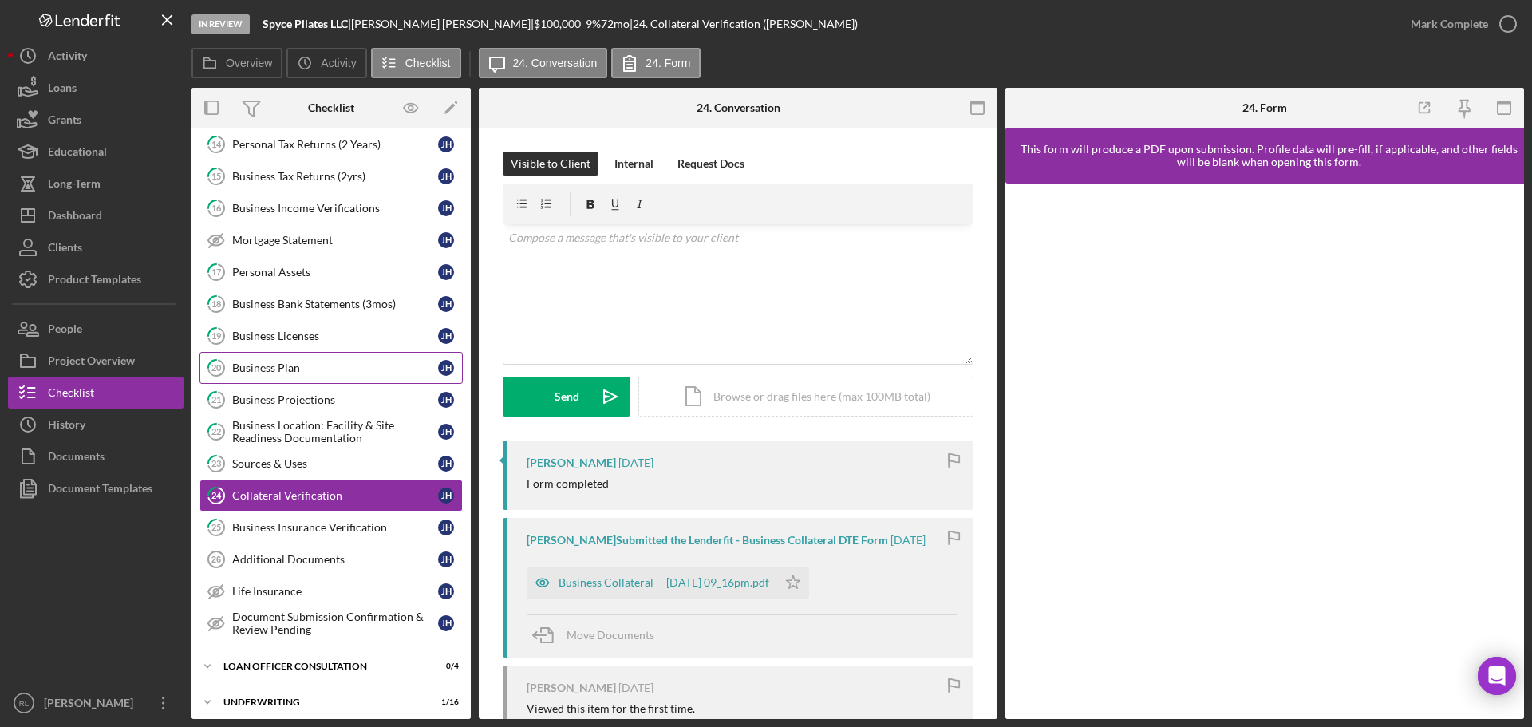
click at [314, 365] on div "Business Plan" at bounding box center [335, 368] width 206 height 13
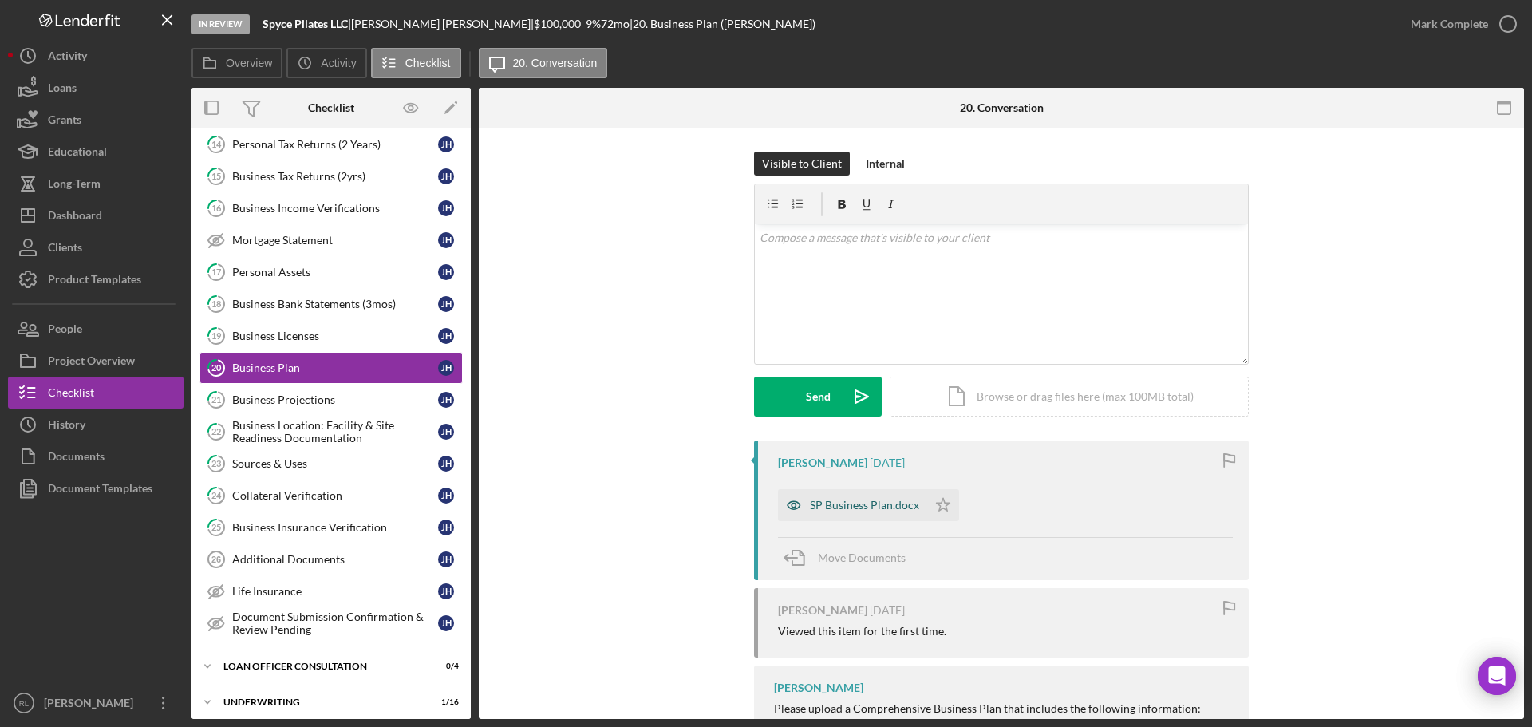
click at [876, 516] on div "SP Business Plan.docx" at bounding box center [852, 505] width 149 height 32
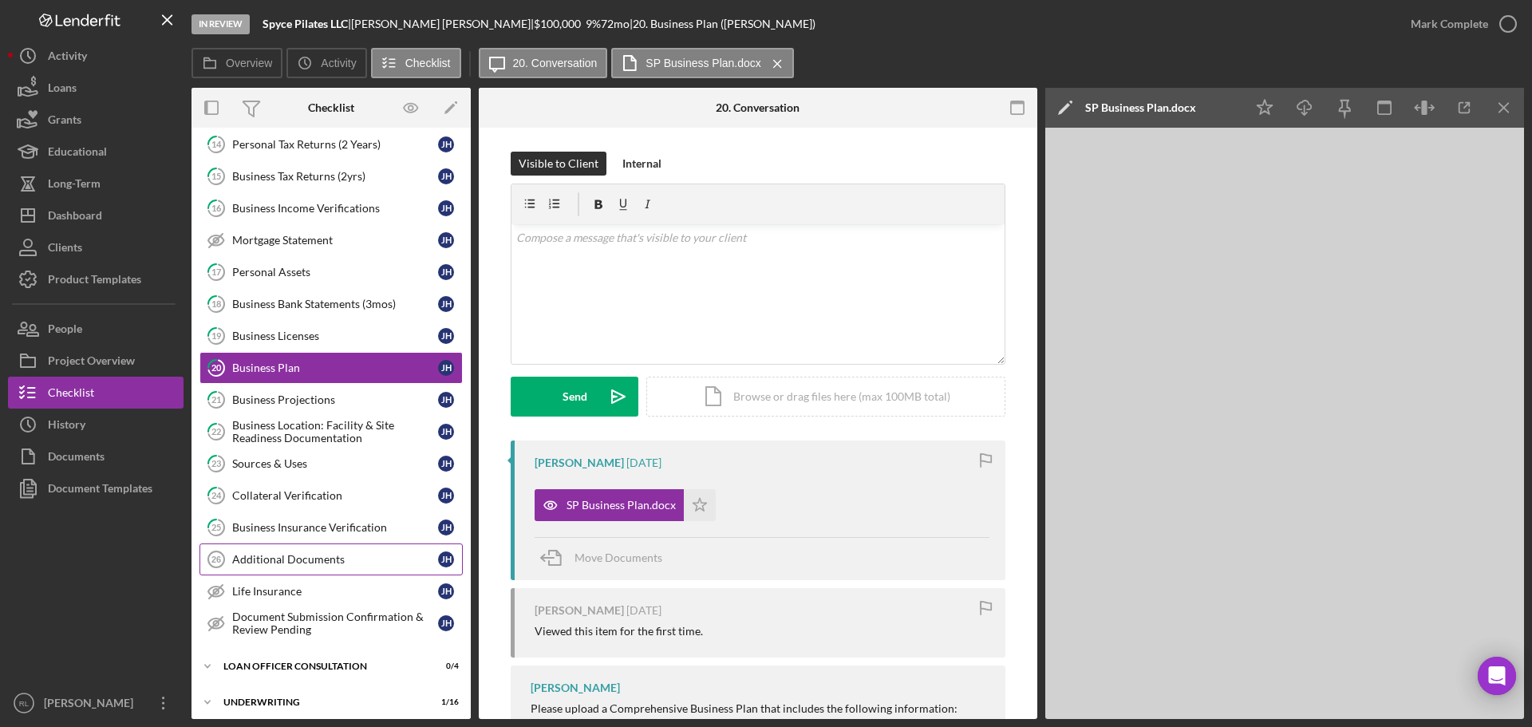
click at [274, 553] on div "Additional Documents" at bounding box center [335, 559] width 206 height 13
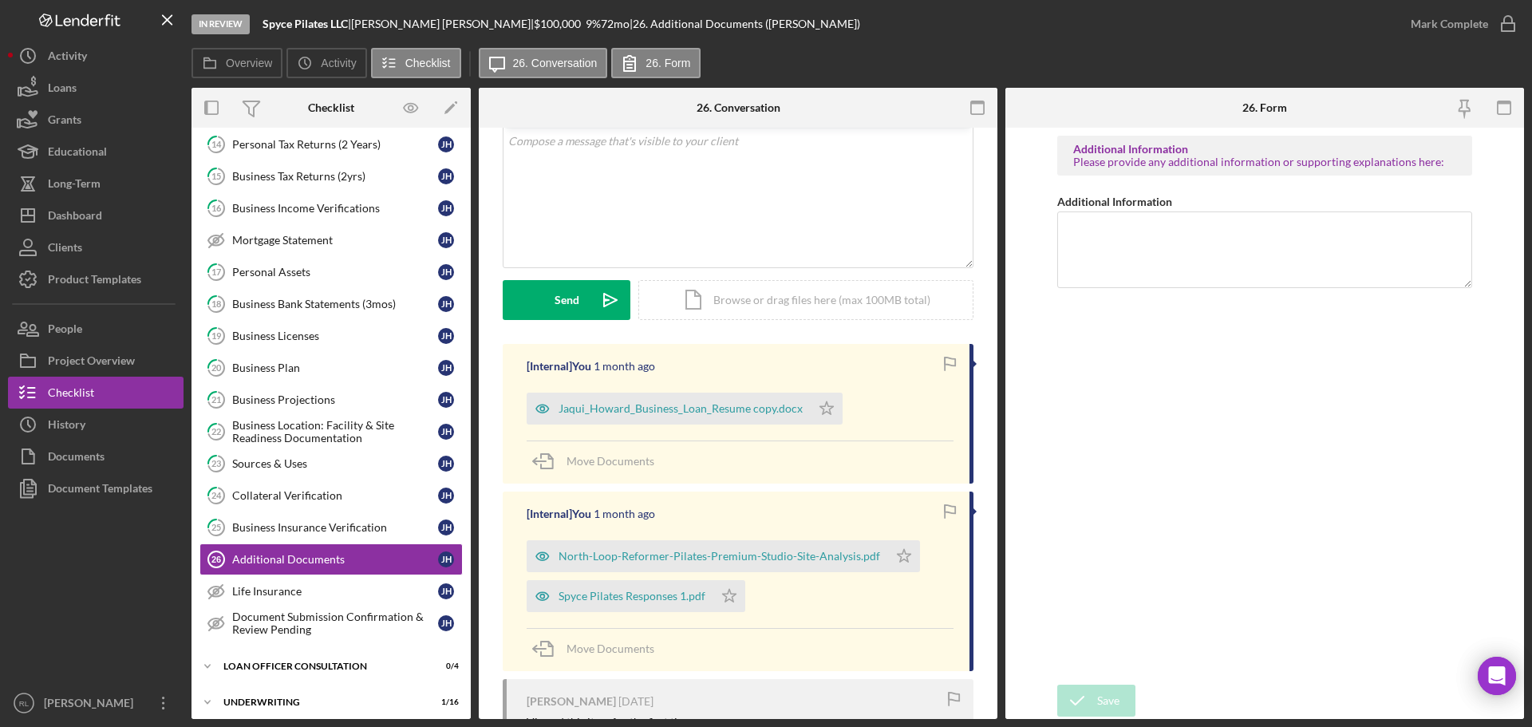
scroll to position [160, 0]
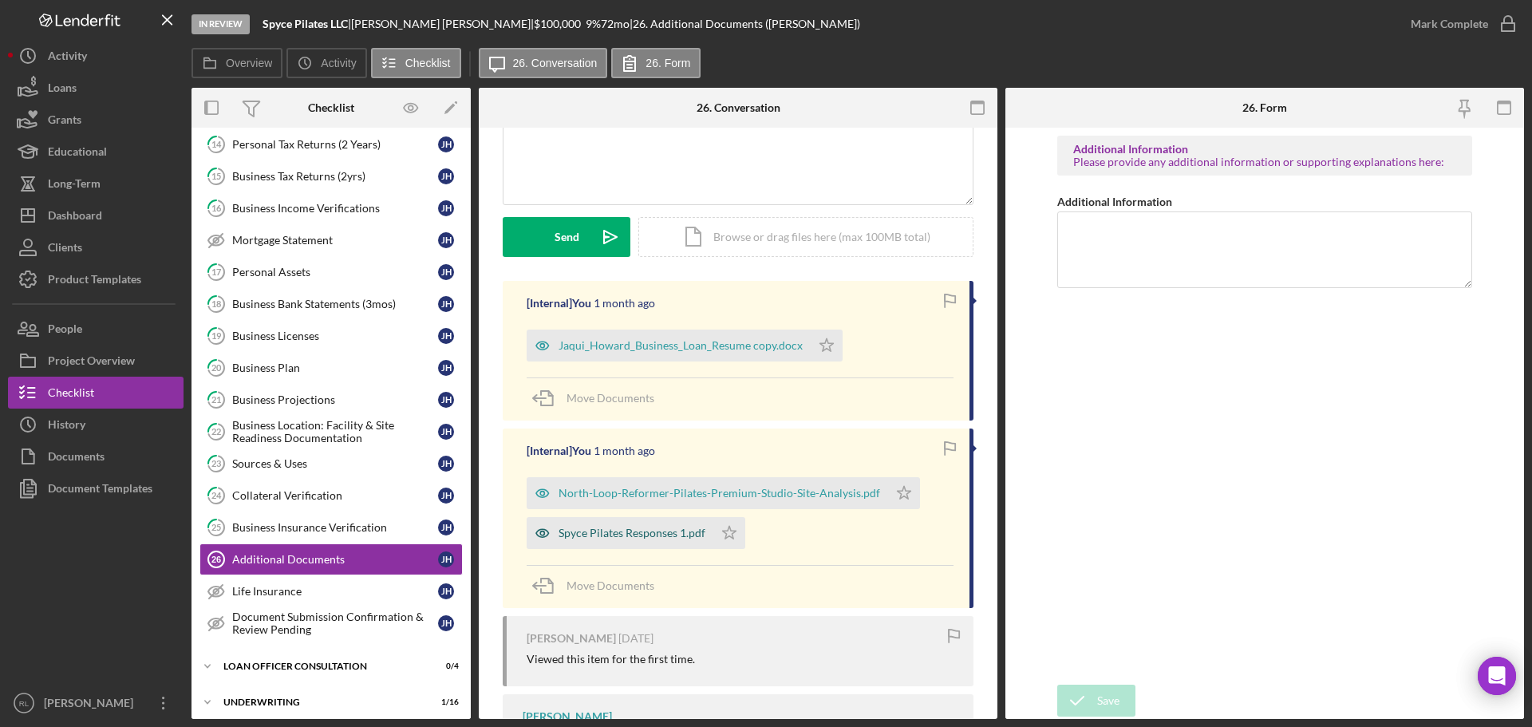
click at [609, 543] on div "Spyce Pilates Responses 1.pdf" at bounding box center [620, 533] width 187 height 32
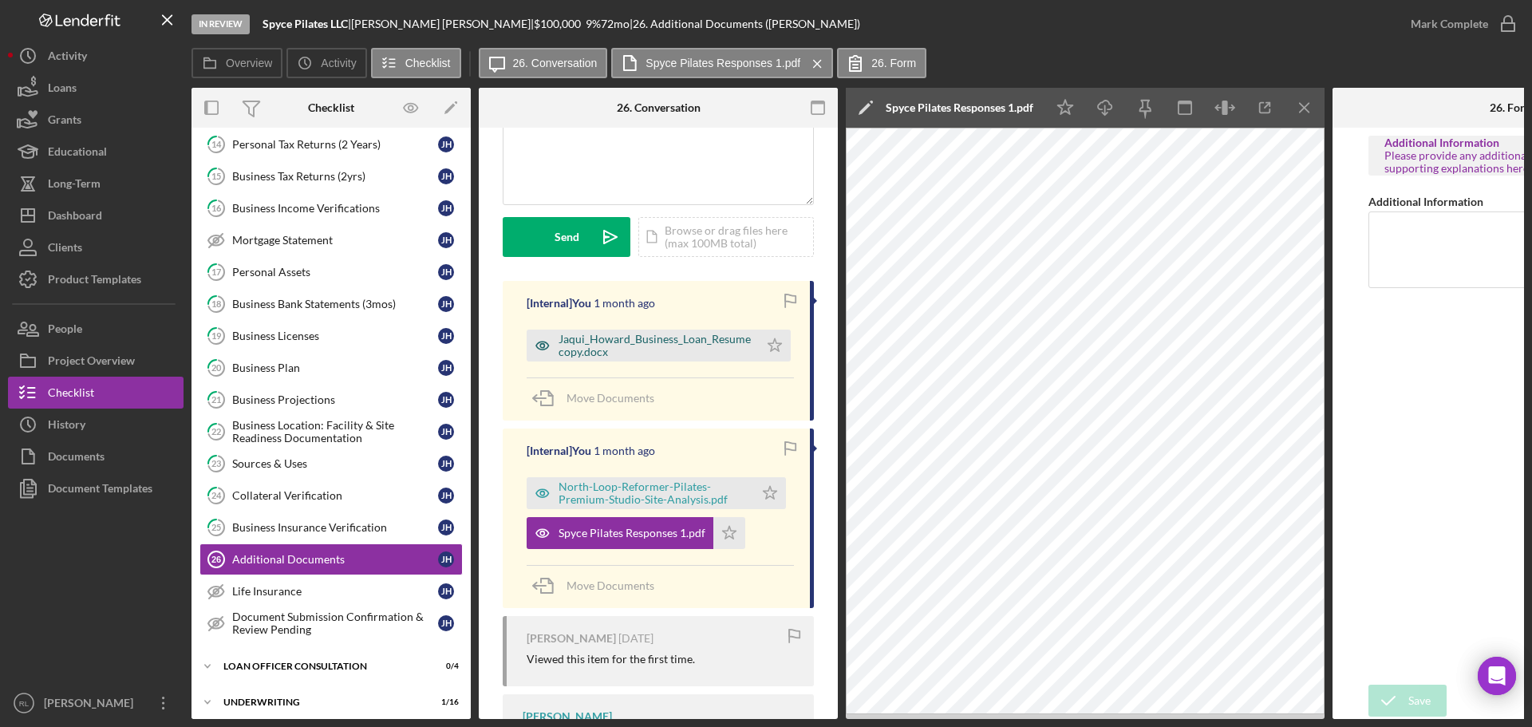
click at [655, 346] on div "Jaqui_Howard_Business_Loan_Resume copy.docx" at bounding box center [655, 346] width 192 height 26
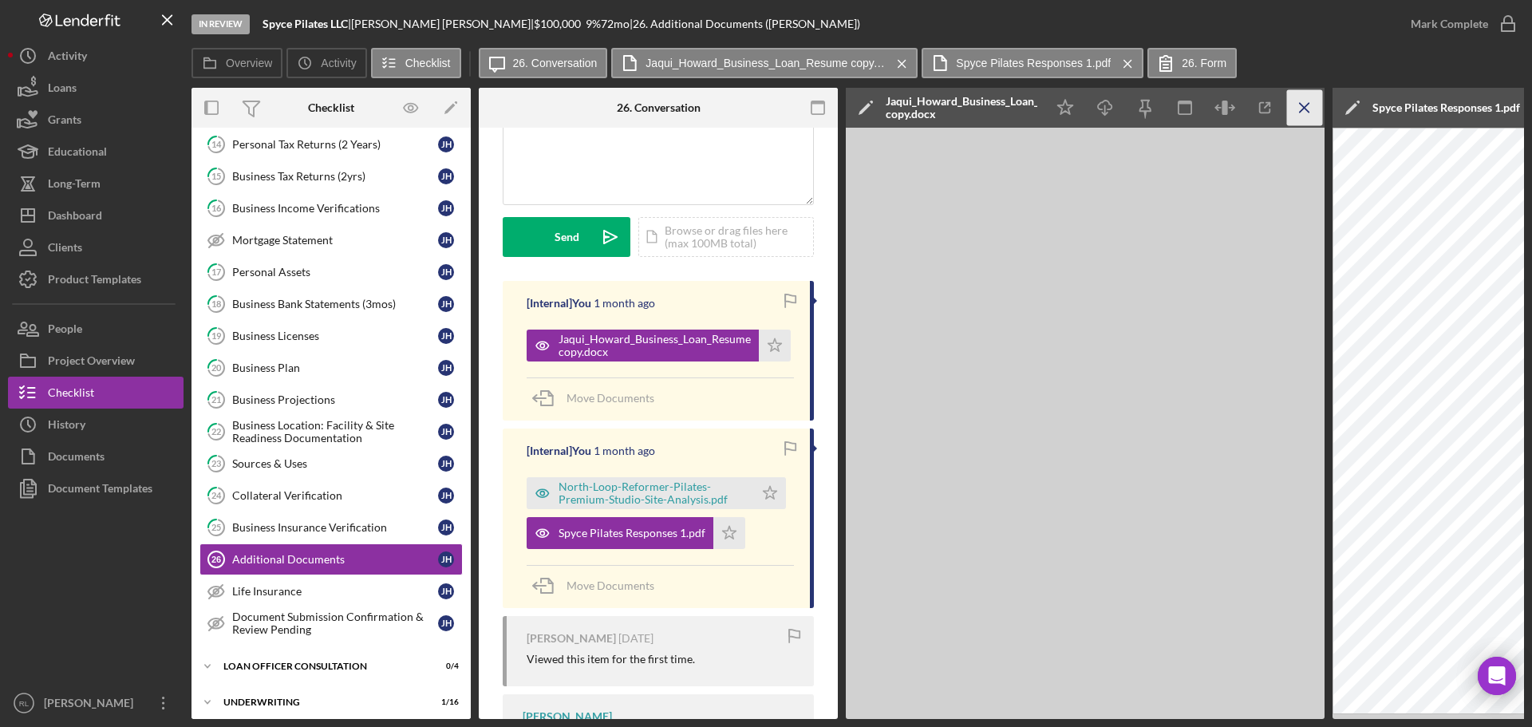
click at [1310, 114] on icon "Icon/Menu Close" at bounding box center [1305, 108] width 36 height 36
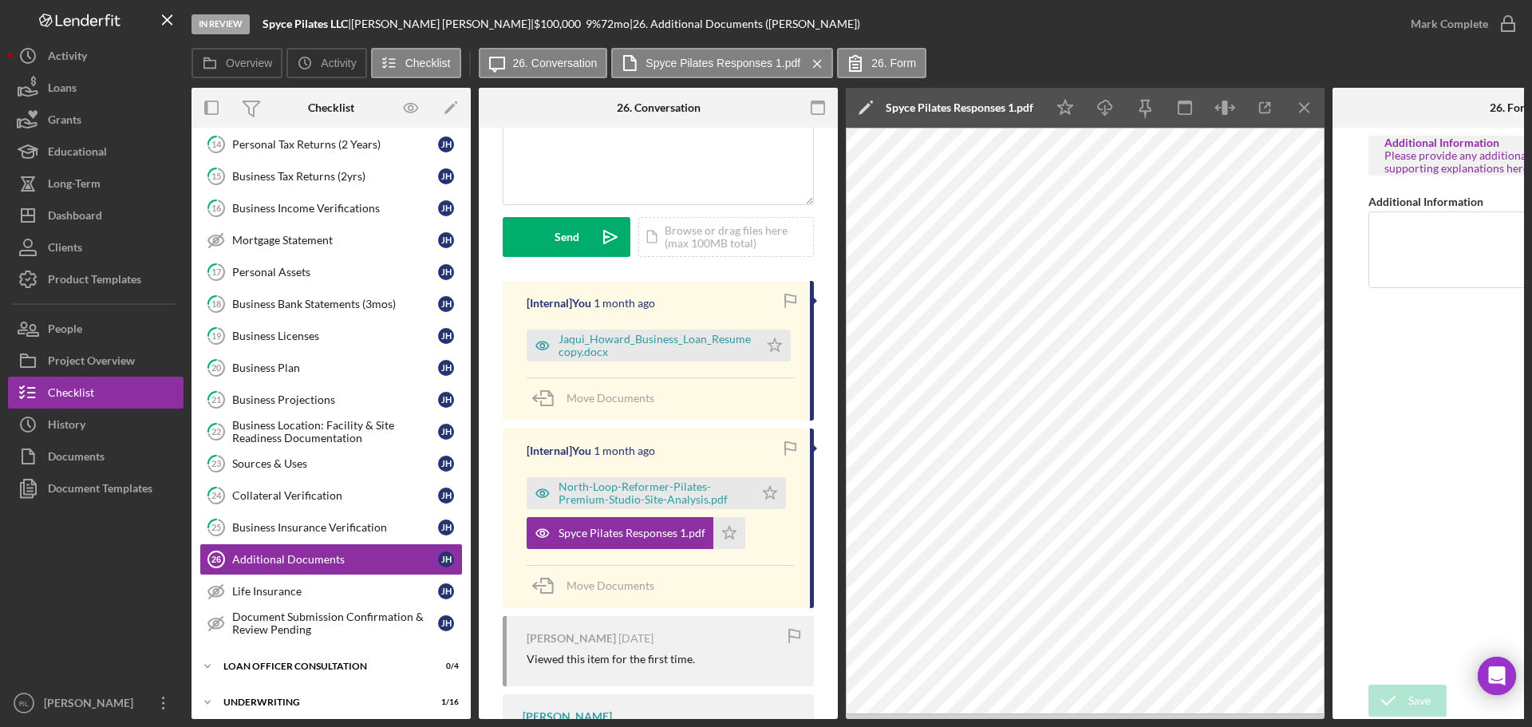
click at [1310, 114] on icon "Icon/Menu Close" at bounding box center [1305, 108] width 36 height 36
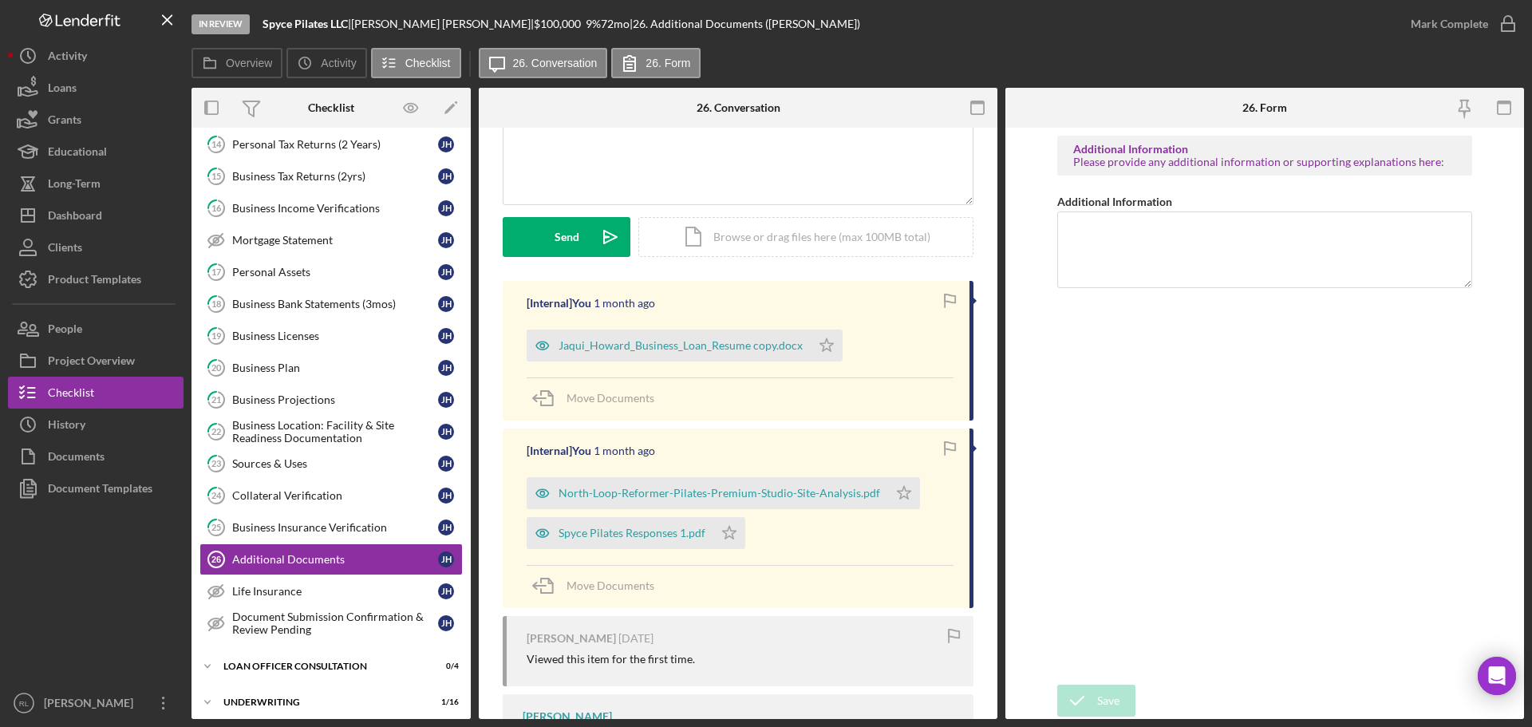
click at [91, 583] on div at bounding box center [96, 595] width 176 height 183
click at [300, 493] on div "Collateral Verification" at bounding box center [335, 495] width 206 height 13
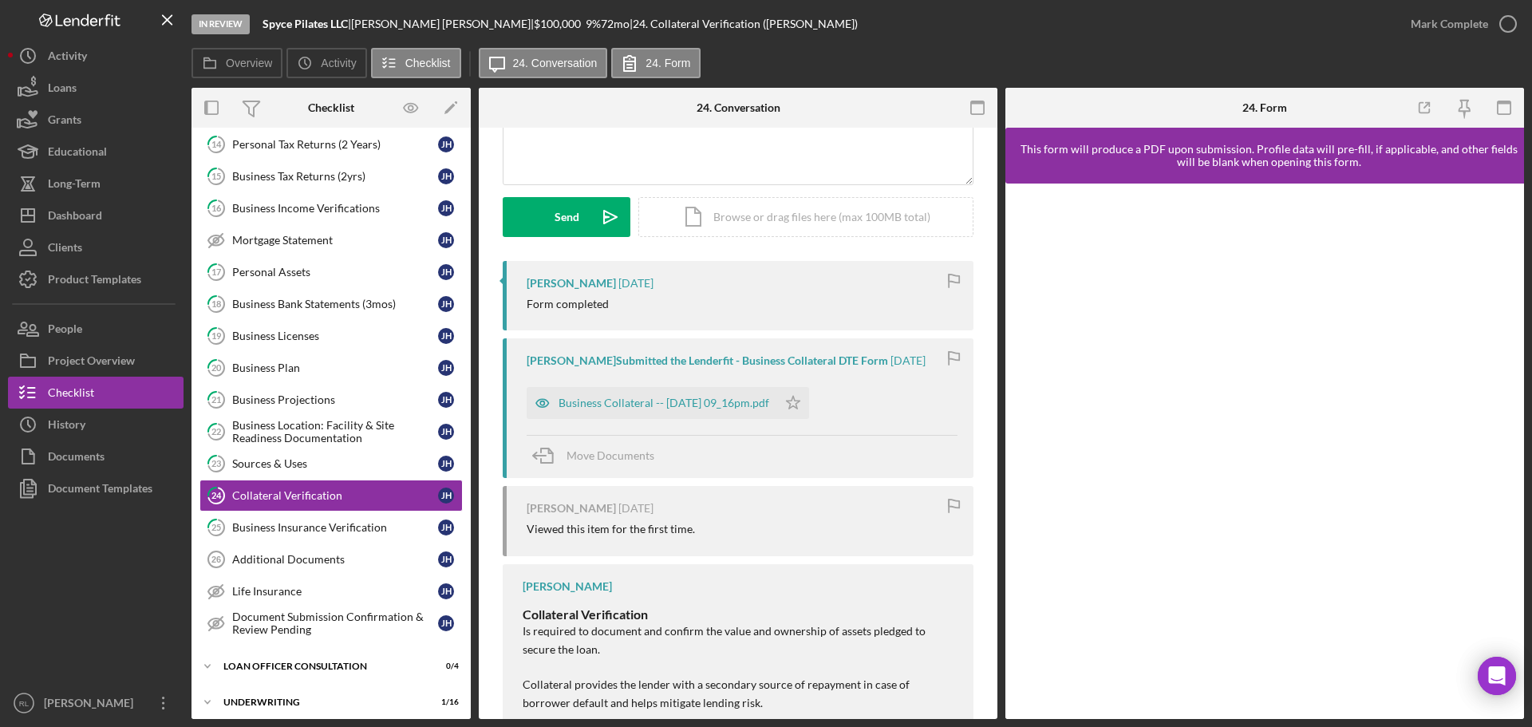
scroll to position [239, 0]
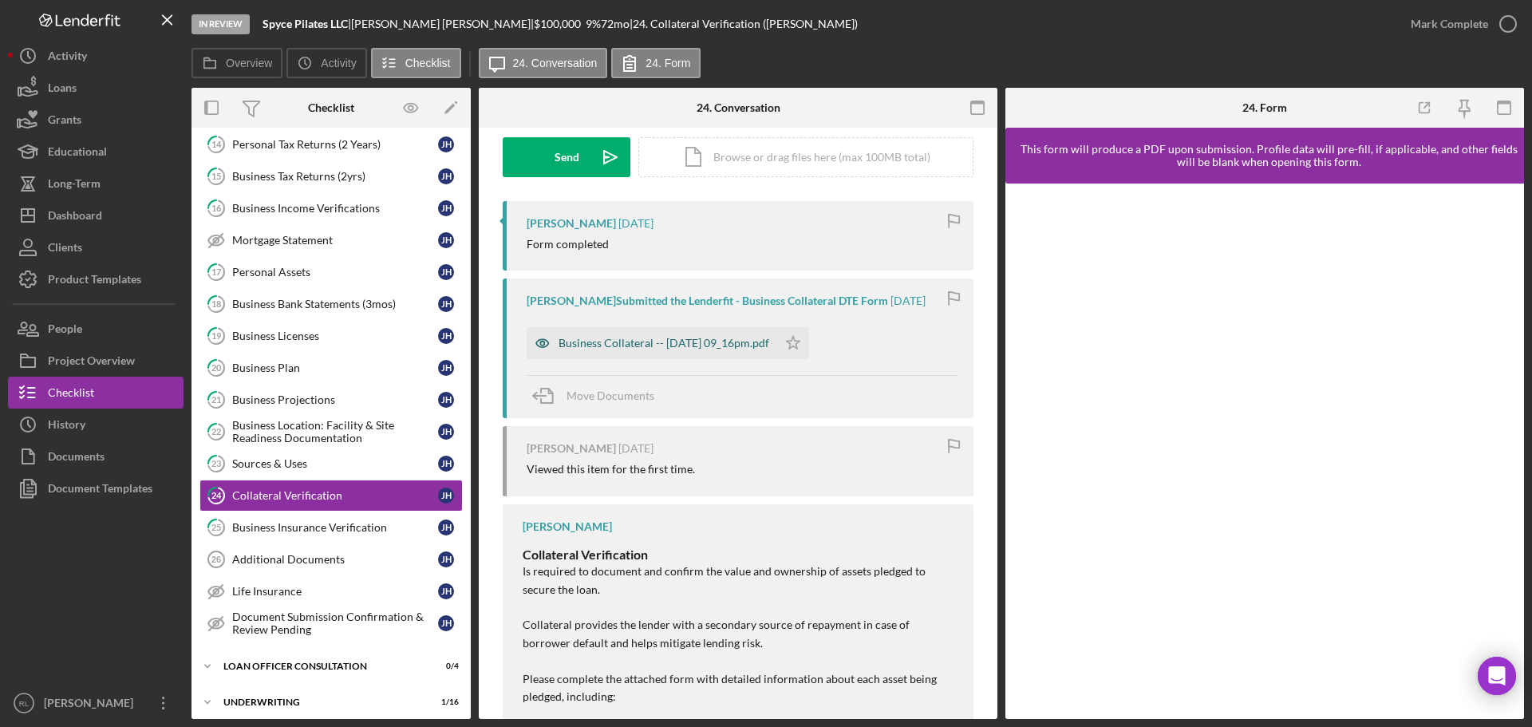
click at [679, 348] on div "Business Collateral -- 2025-07-10 09_16pm.pdf" at bounding box center [652, 343] width 251 height 32
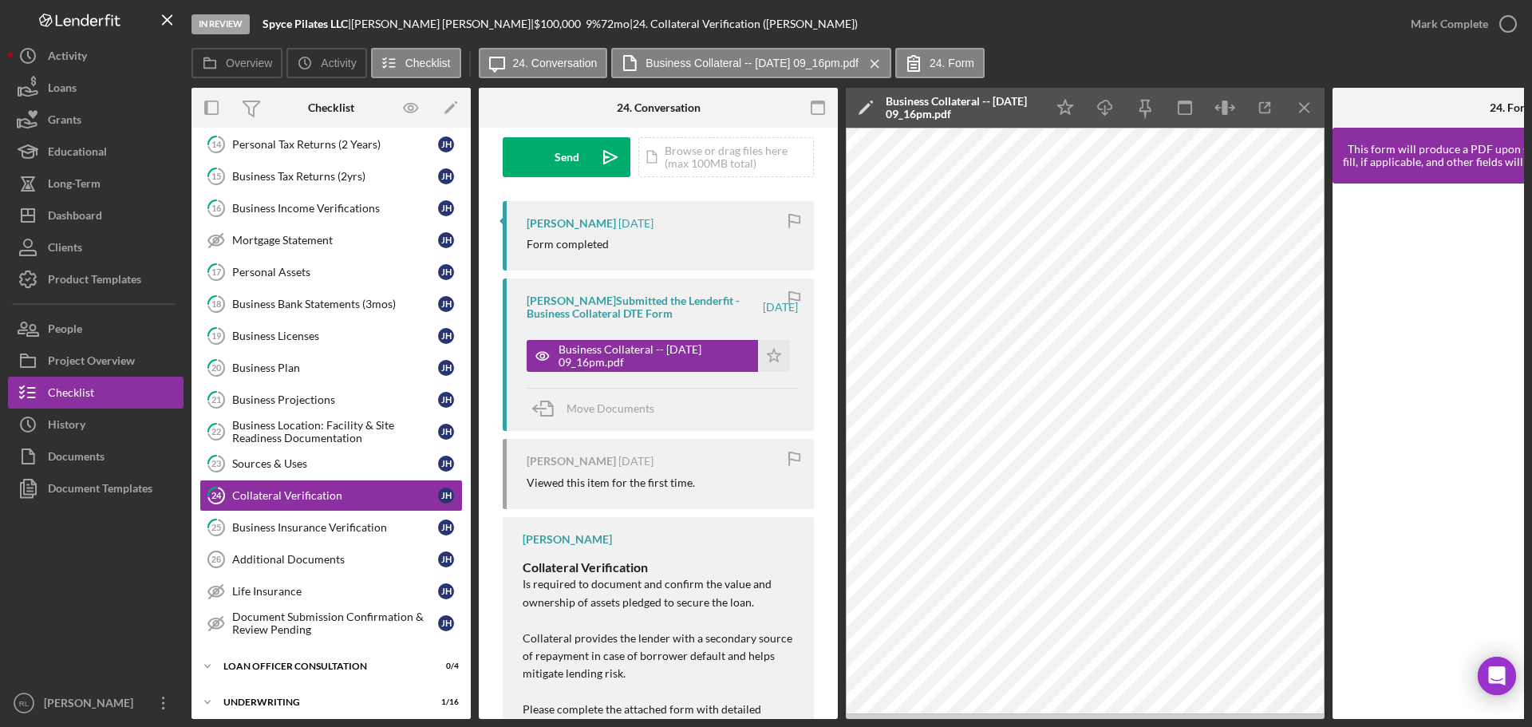
click at [117, 575] on div at bounding box center [96, 595] width 176 height 183
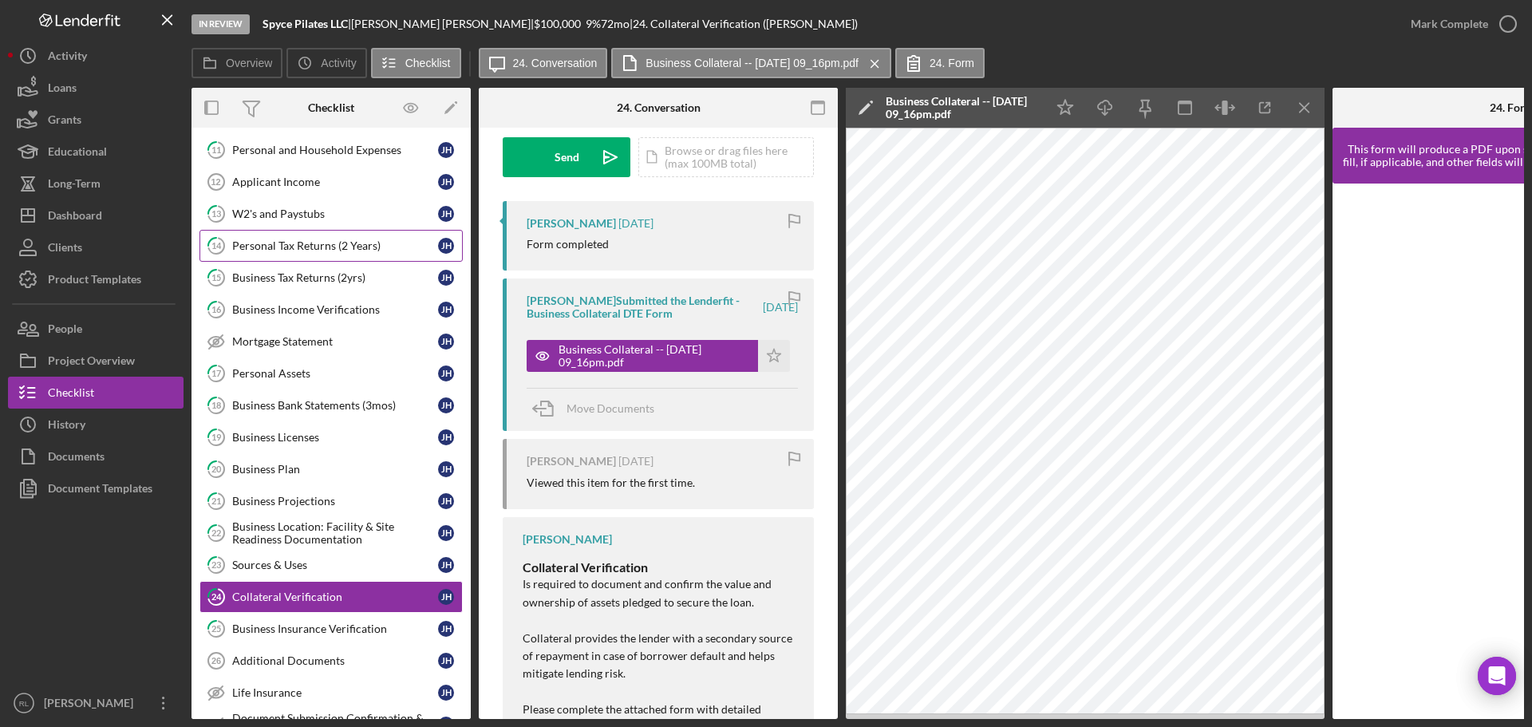
scroll to position [0, 0]
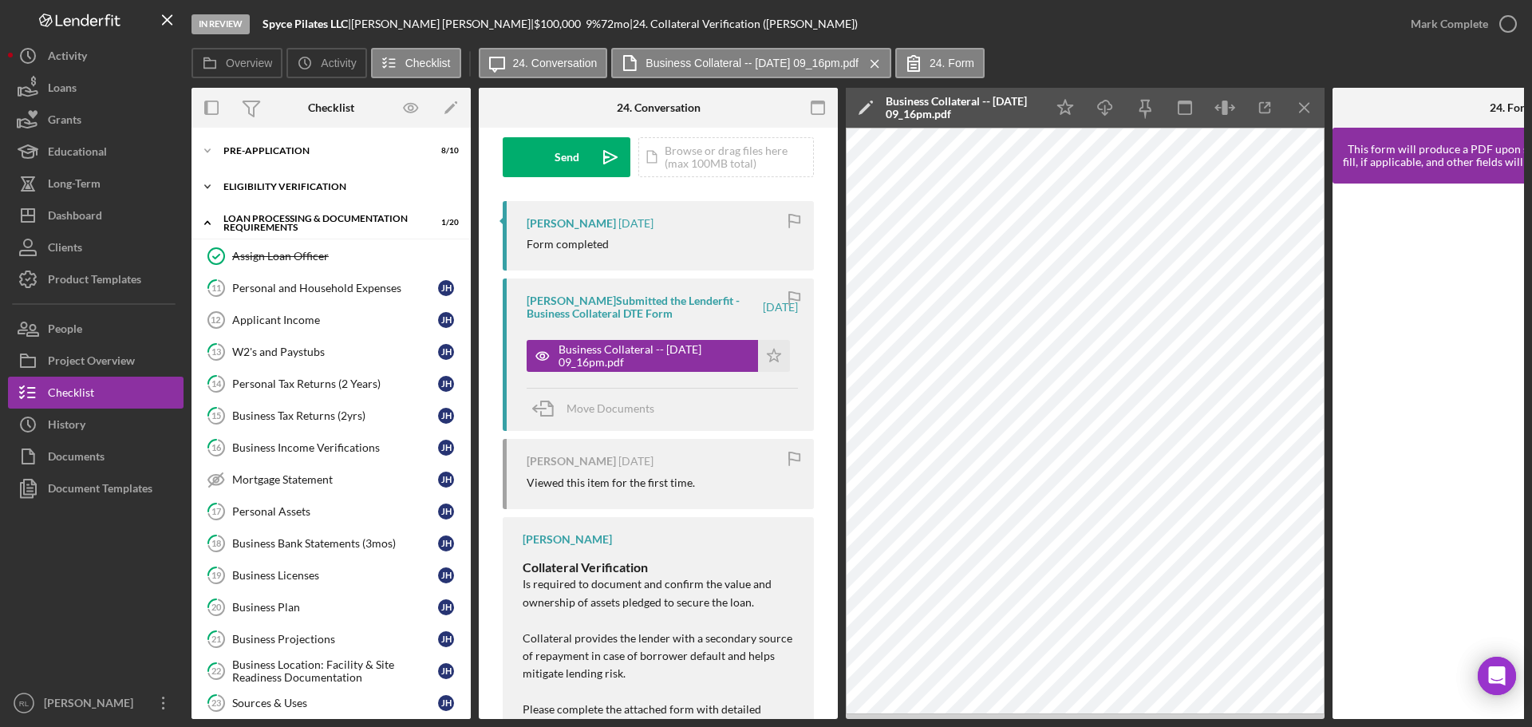
click at [316, 179] on div "Icon/Expander Eligibility Verification 10 / 13" at bounding box center [331, 187] width 279 height 32
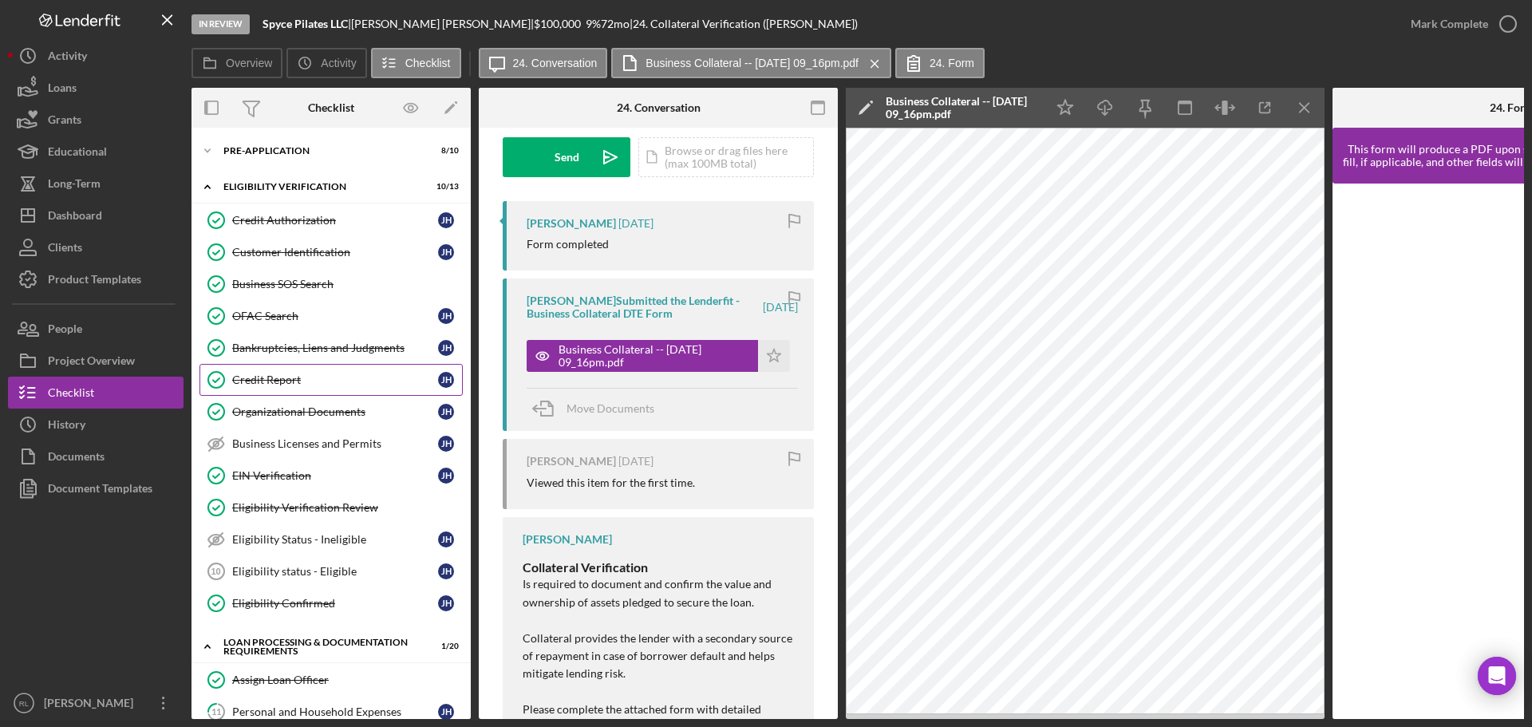
click at [298, 370] on link "Credit Report Credit Report J H" at bounding box center [331, 380] width 263 height 32
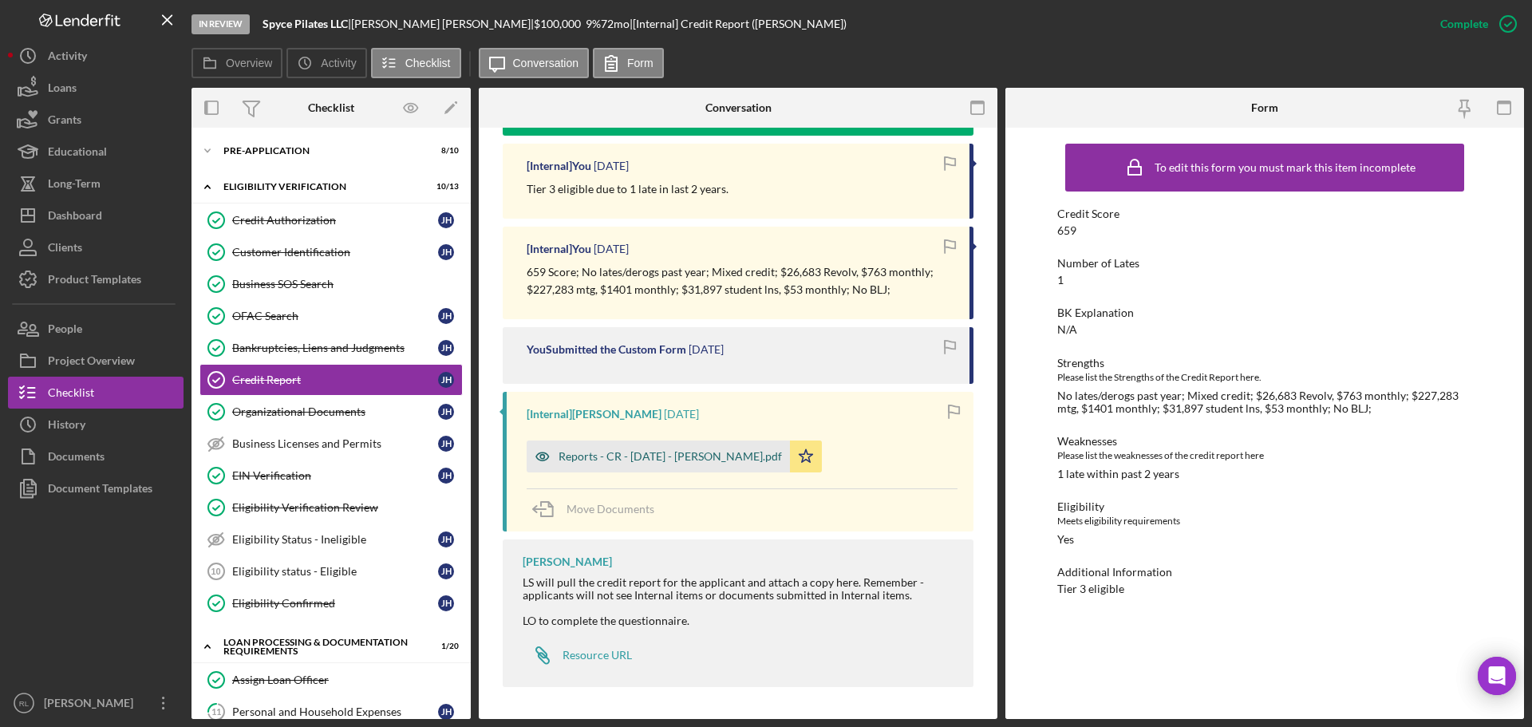
click at [671, 464] on div "Reports - CR - 7.1.25 - J. Howard.pdf" at bounding box center [658, 457] width 263 height 32
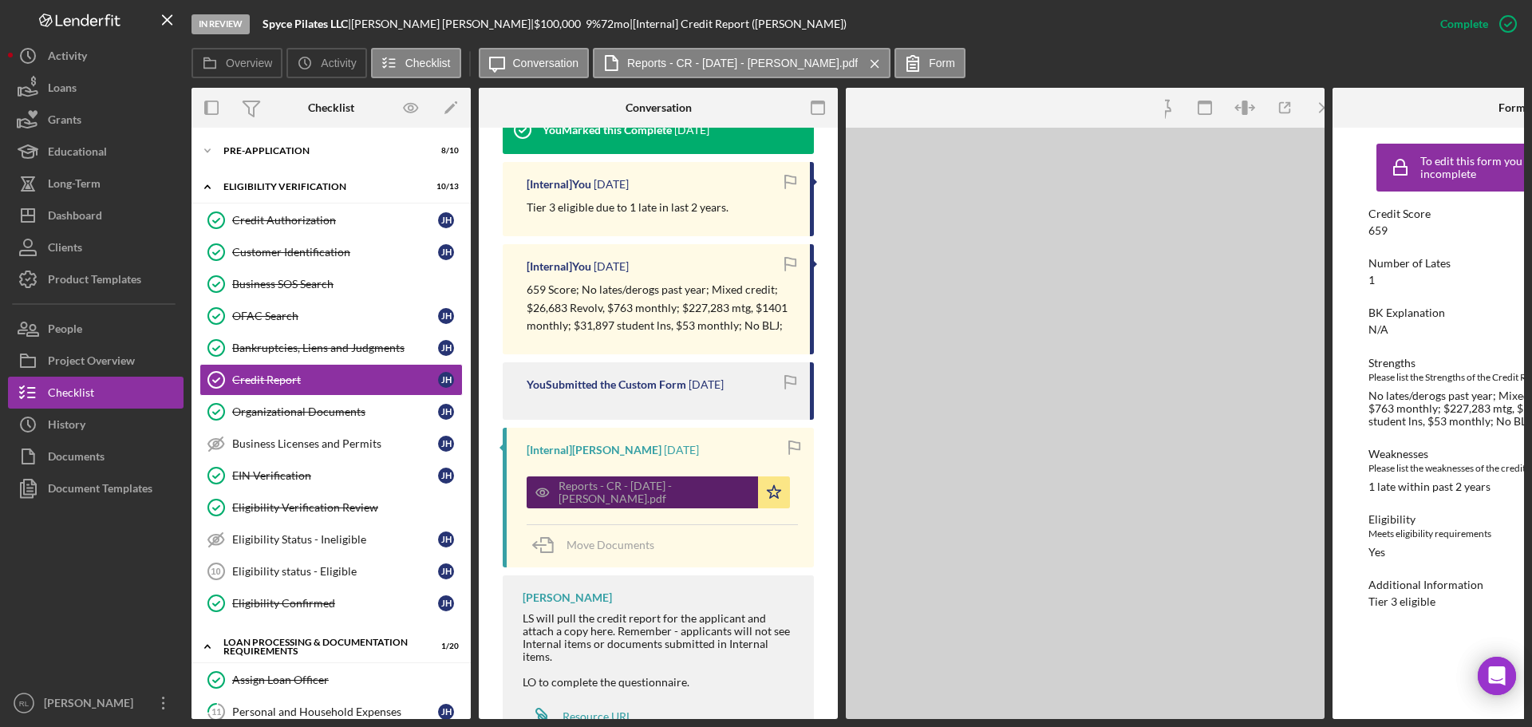
scroll to position [641, 0]
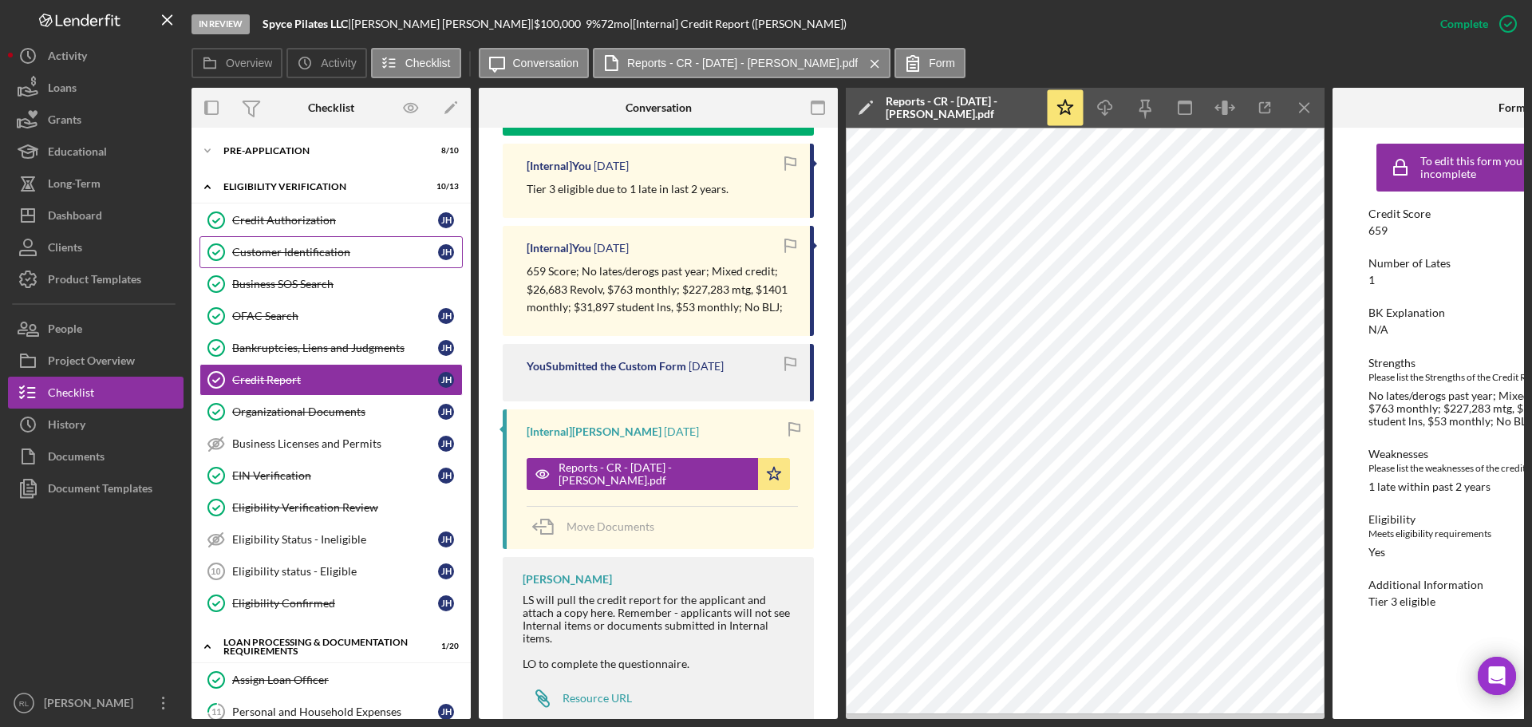
click at [349, 255] on div "Customer Identification" at bounding box center [335, 252] width 206 height 13
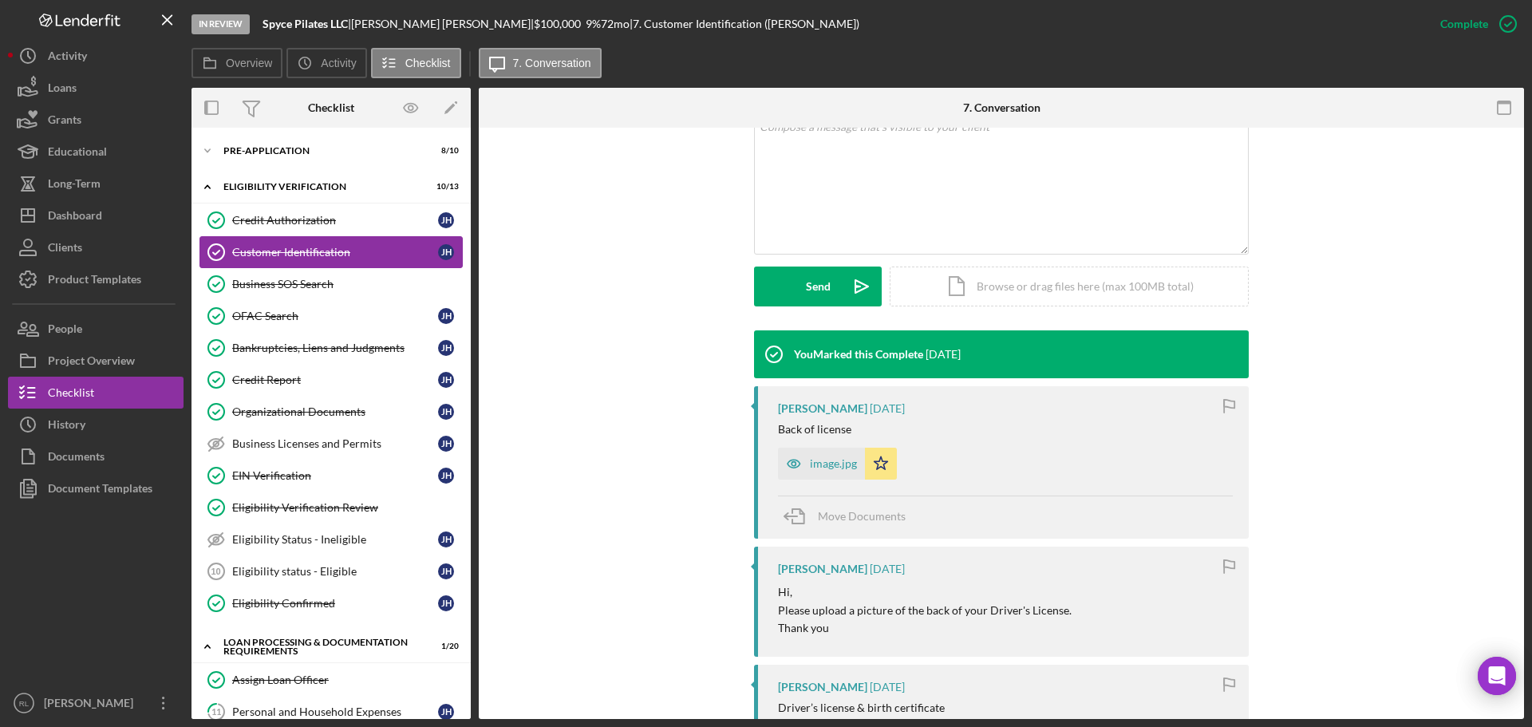
scroll to position [319, 0]
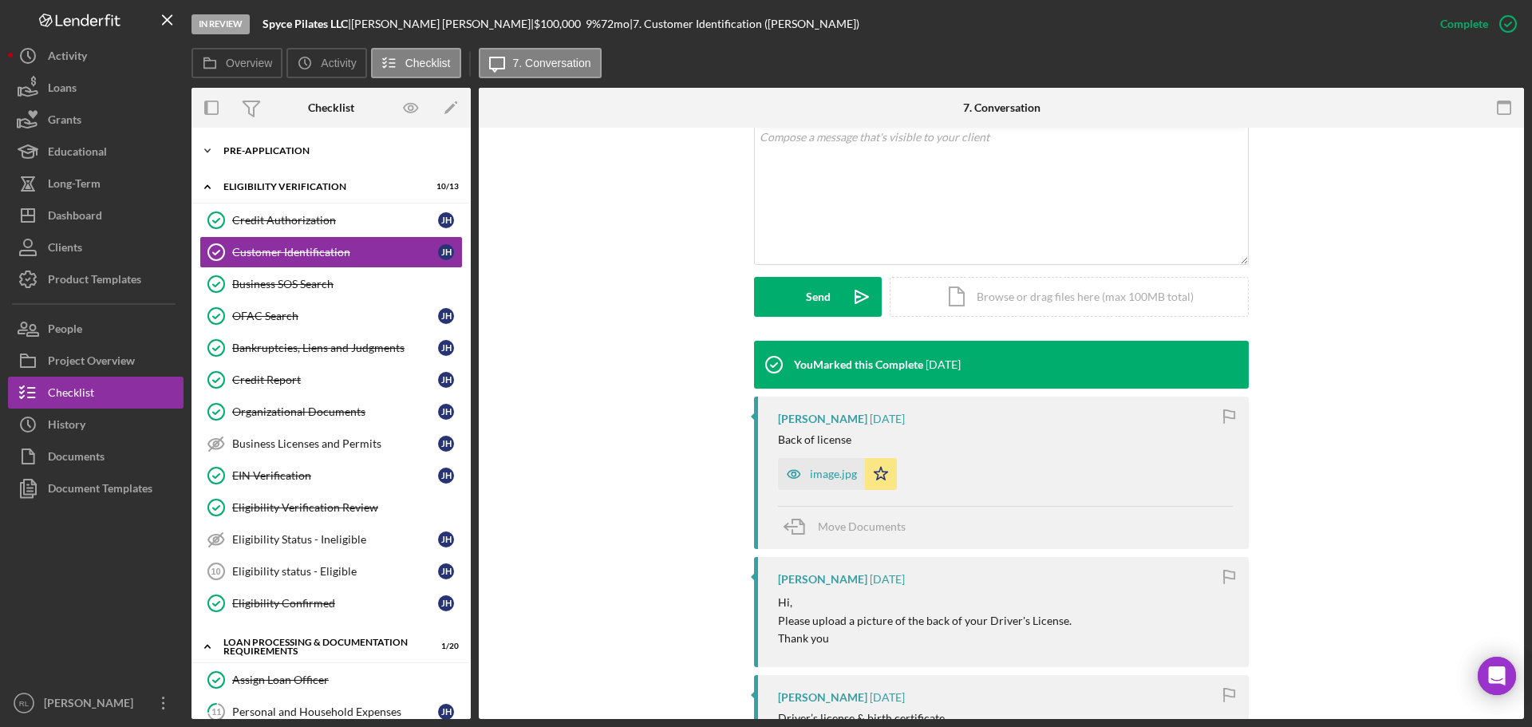
click at [280, 145] on div "Icon/Expander Pre-Application 8 / 10" at bounding box center [331, 151] width 279 height 32
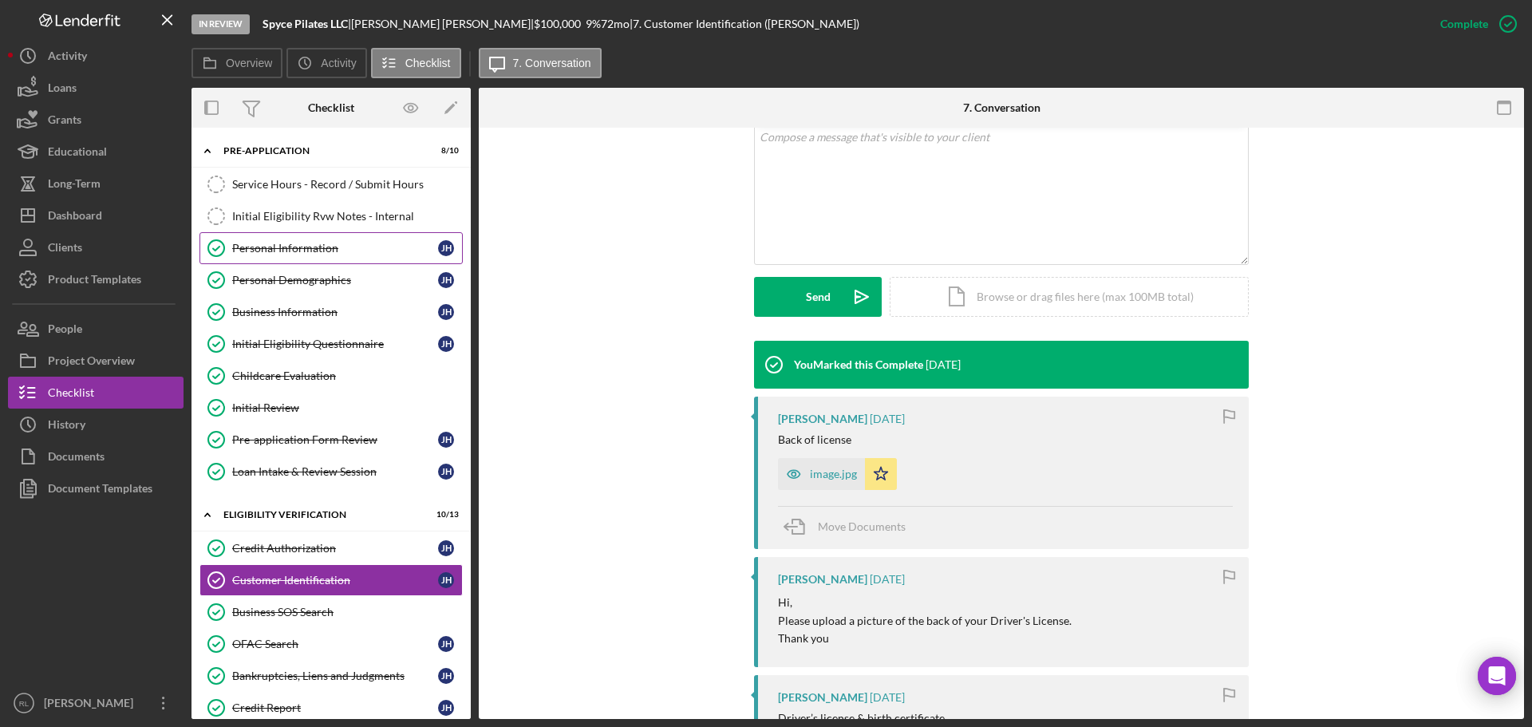
click at [316, 248] on div "Personal Information" at bounding box center [335, 248] width 206 height 13
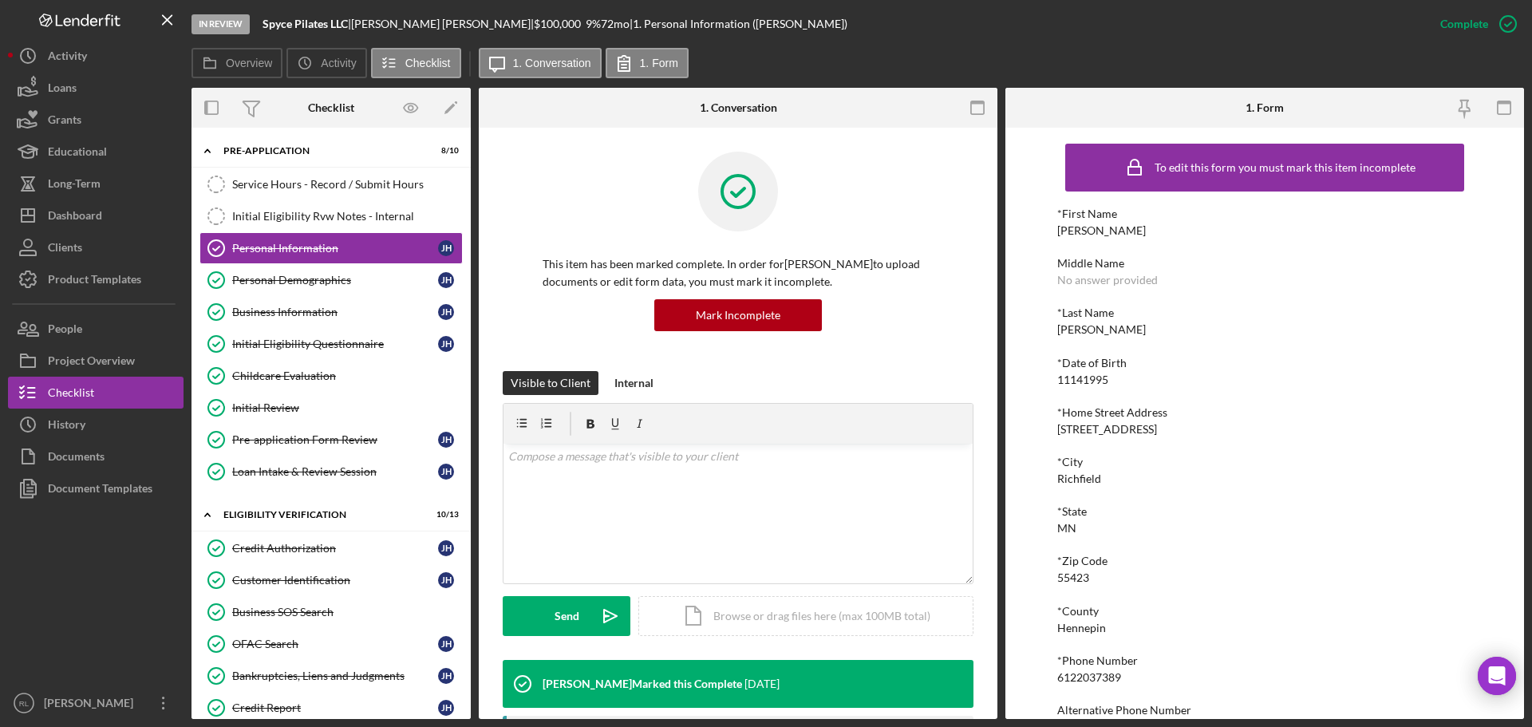
drag, startPoint x: 1221, startPoint y: 425, endPoint x: 1054, endPoint y: 431, distance: 166.9
click at [1054, 431] on div "To edit this form you must mark this item incomplete *First Name Jacqueline Mid…" at bounding box center [1265, 423] width 519 height 591
copy div "7615 Garfield Avenue South Apt 2"
click at [293, 291] on link "Personal Demographics Personal Demographics J H" at bounding box center [331, 280] width 263 height 32
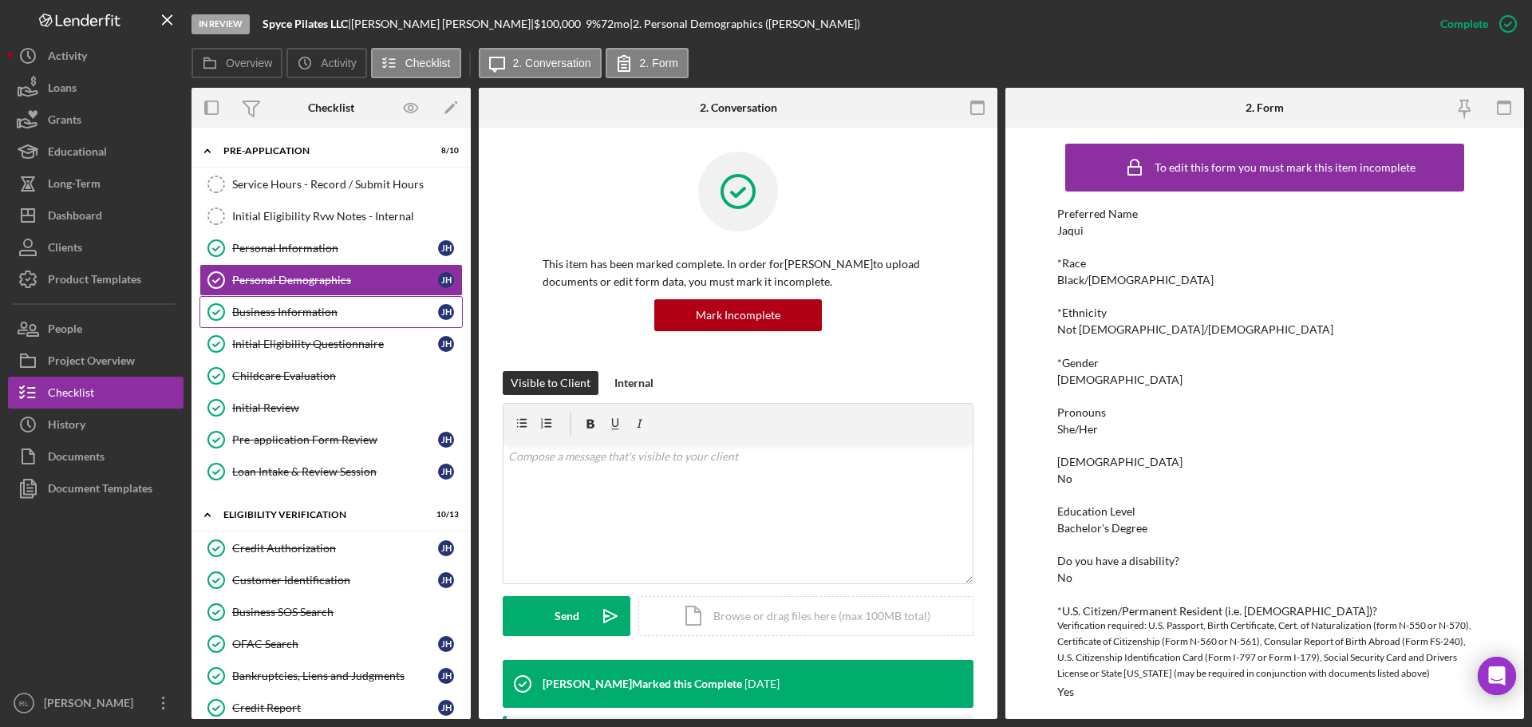
click at [298, 314] on div "Business Information" at bounding box center [335, 312] width 206 height 13
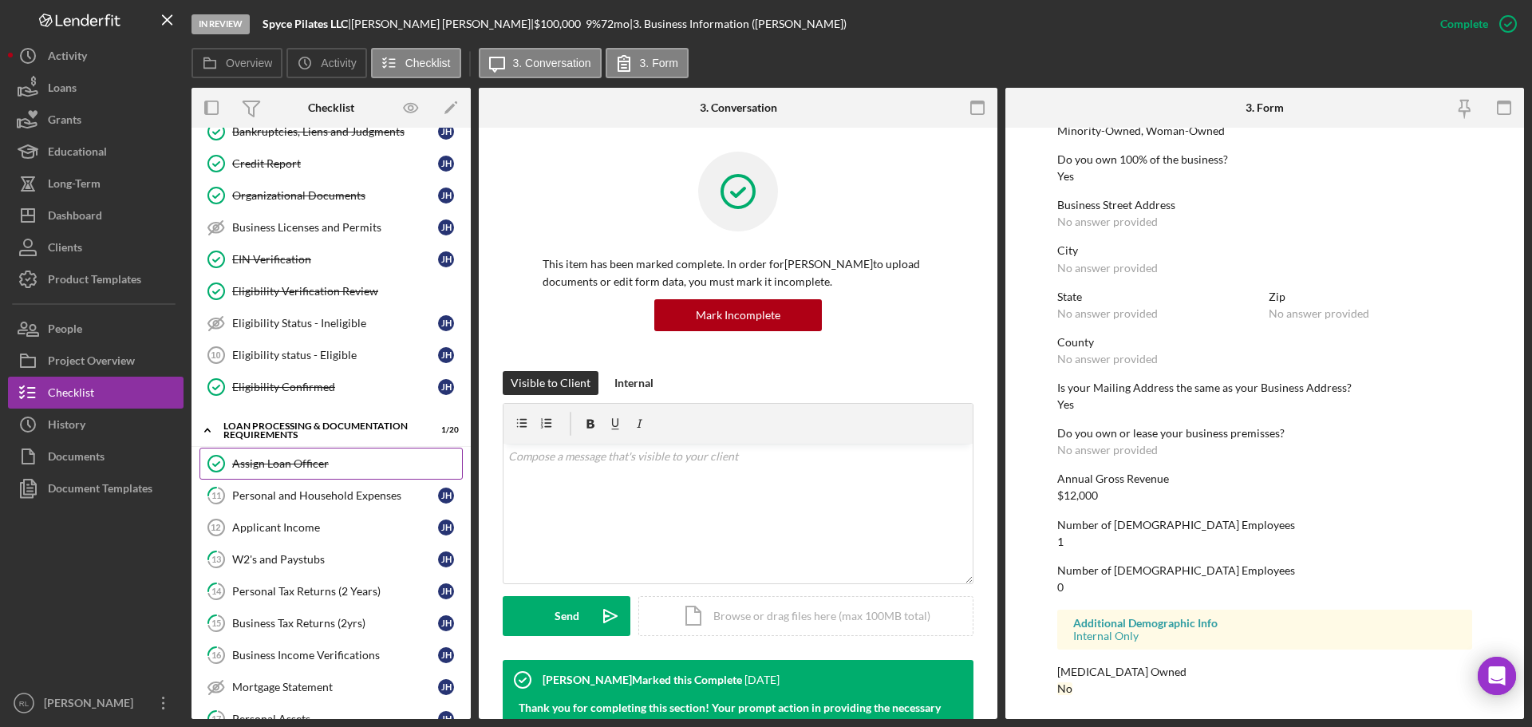
scroll to position [559, 0]
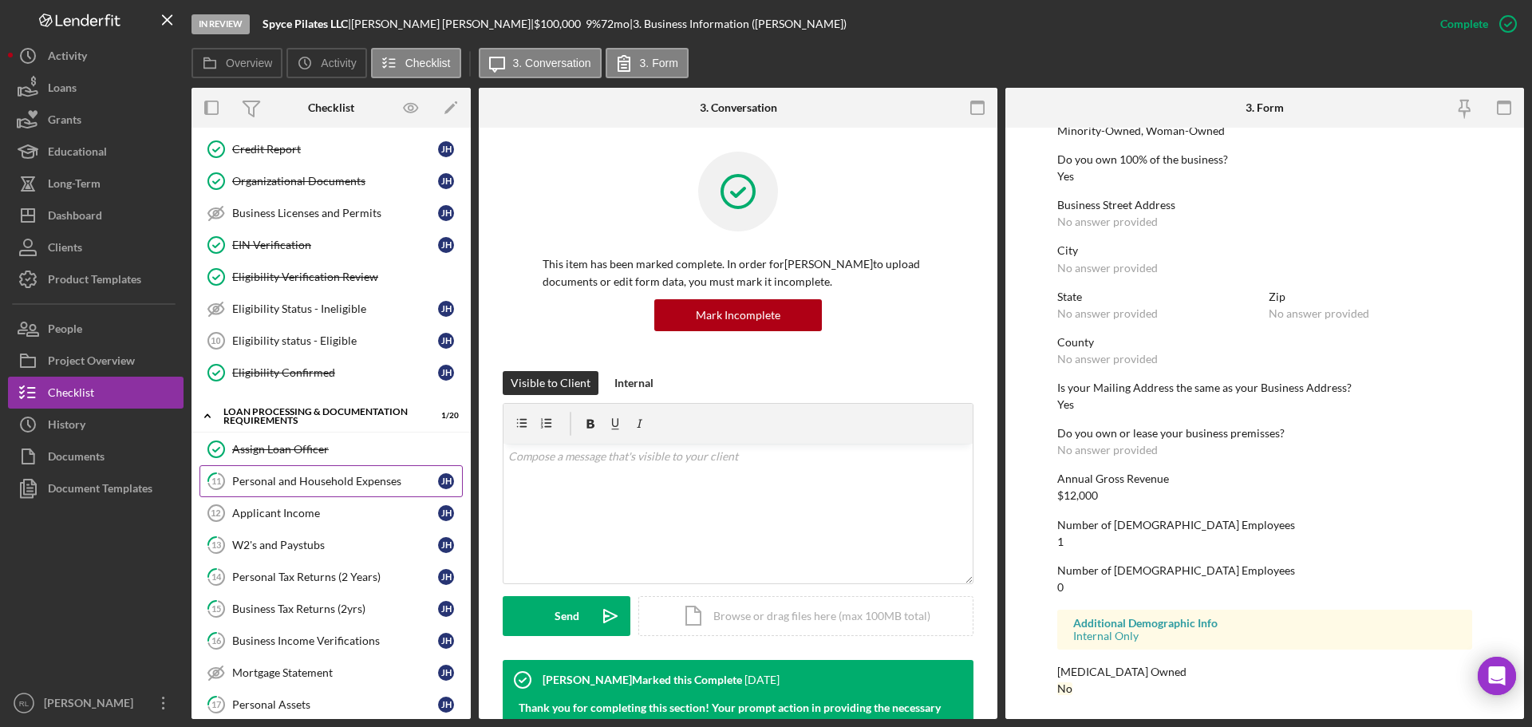
click at [296, 477] on div "Personal and Household Expenses" at bounding box center [335, 481] width 206 height 13
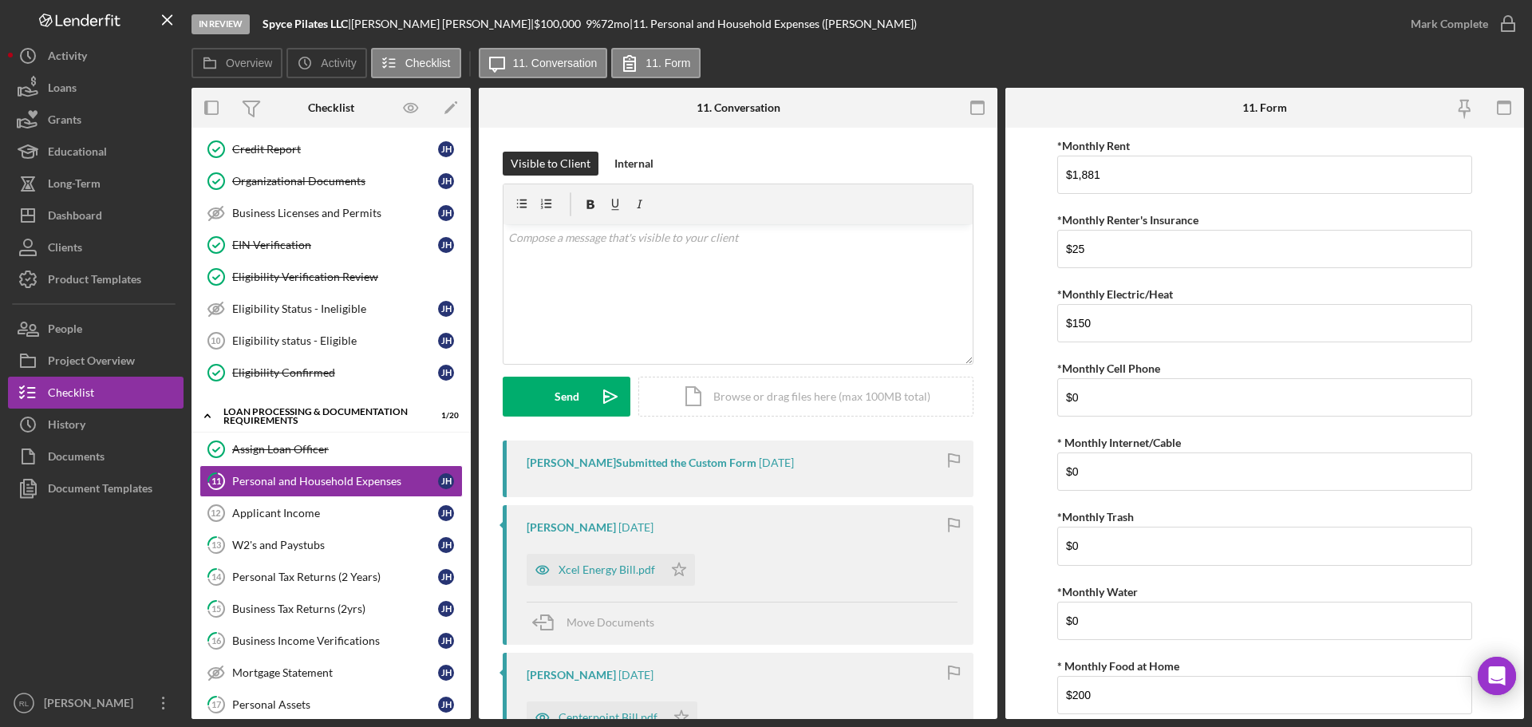
drag, startPoint x: 1033, startPoint y: 394, endPoint x: 1030, endPoint y: 202, distance: 192.4
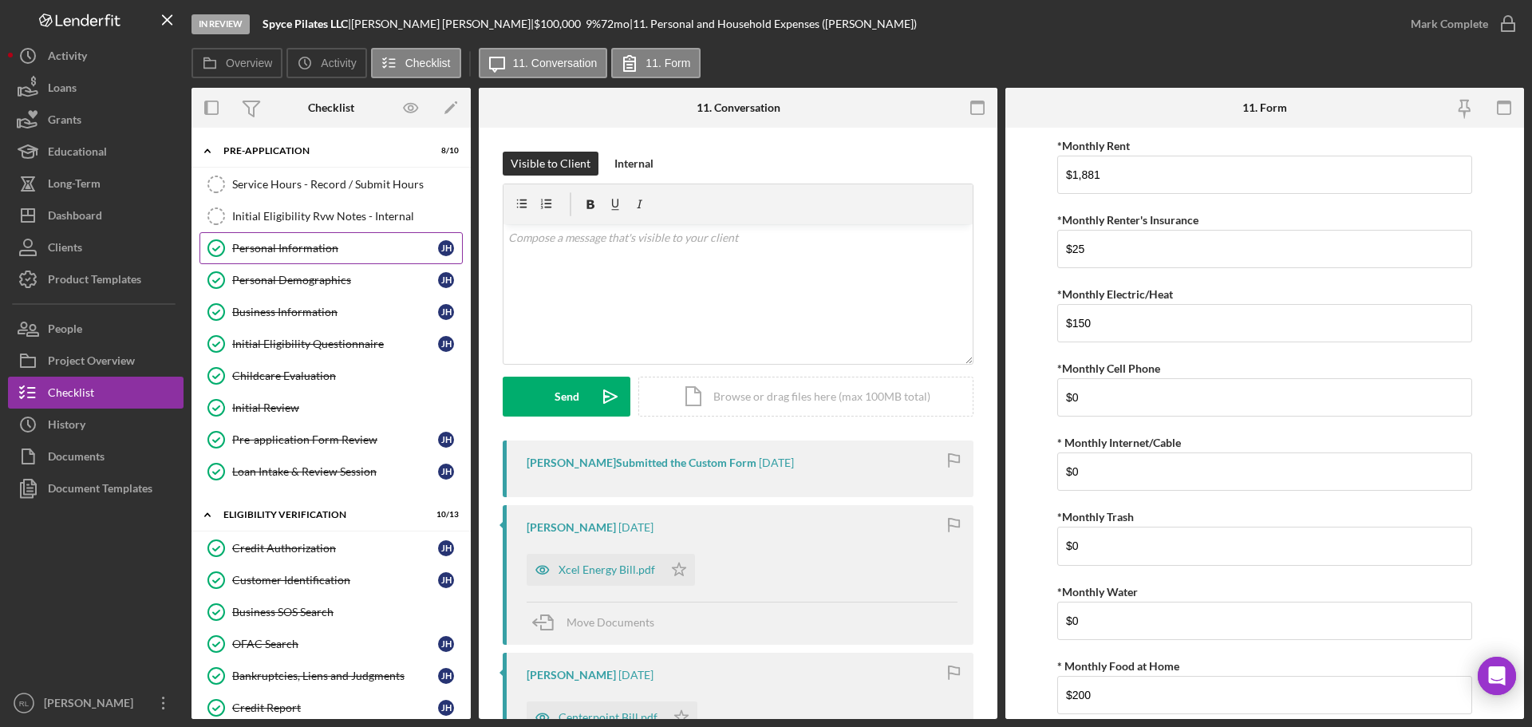
click at [323, 251] on div "Personal Information" at bounding box center [335, 248] width 206 height 13
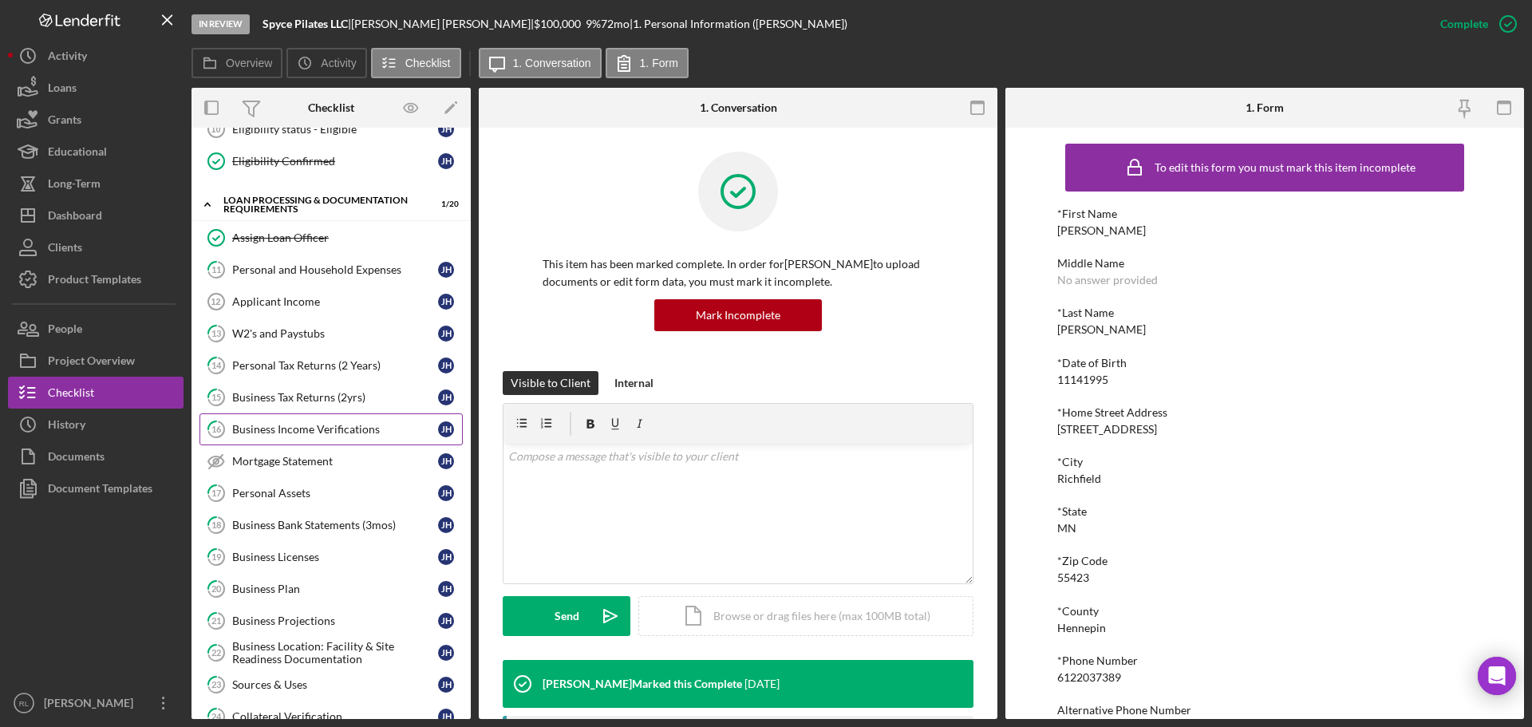
scroll to position [798, 0]
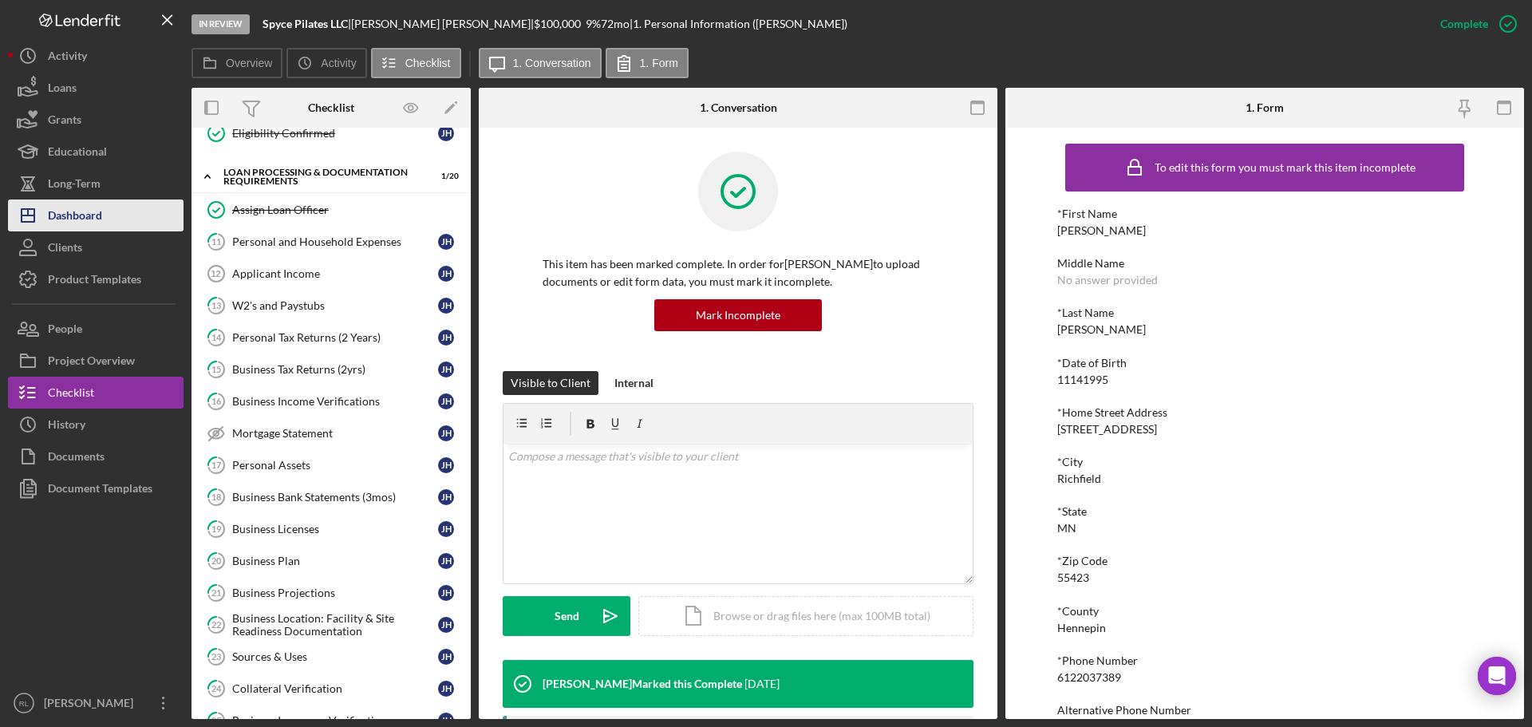
click at [63, 209] on div "Dashboard" at bounding box center [75, 218] width 54 height 36
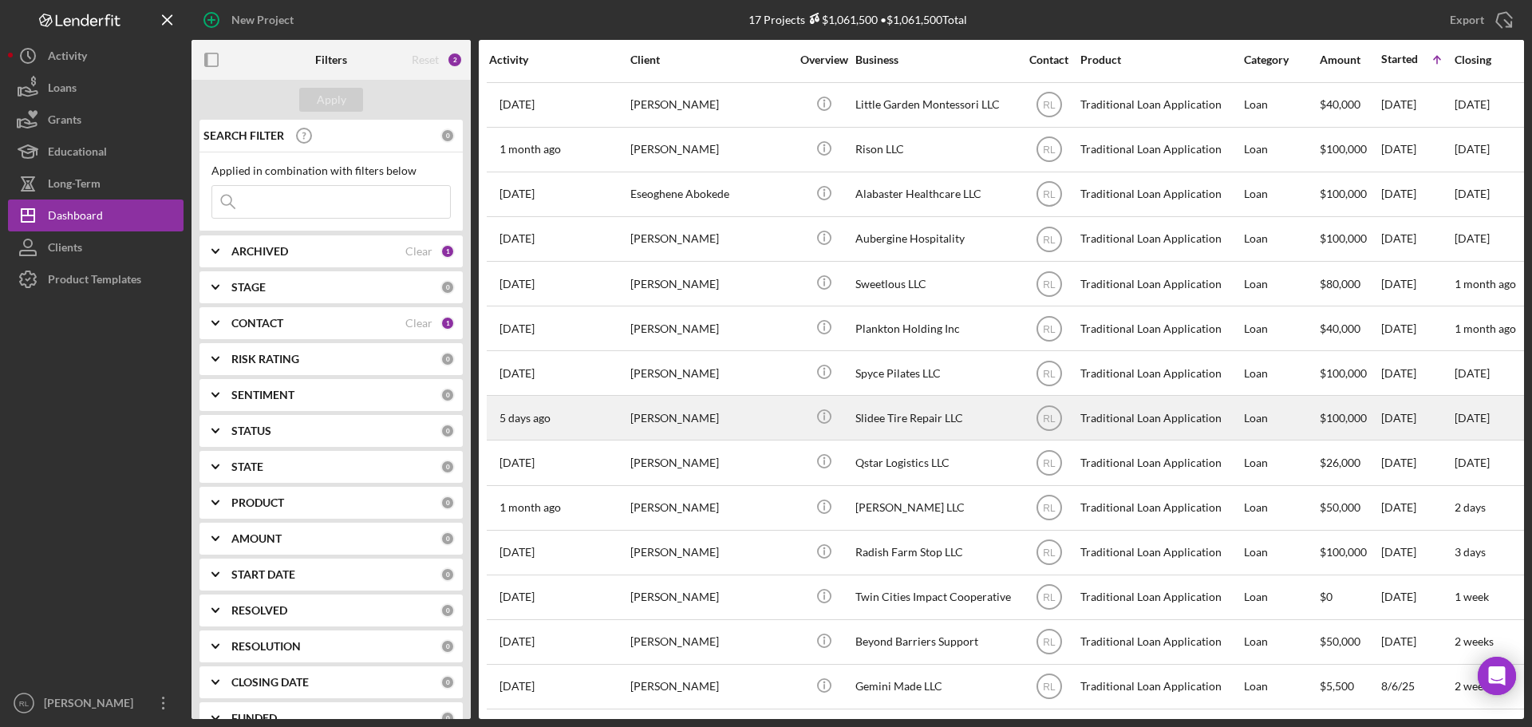
scroll to position [142, 0]
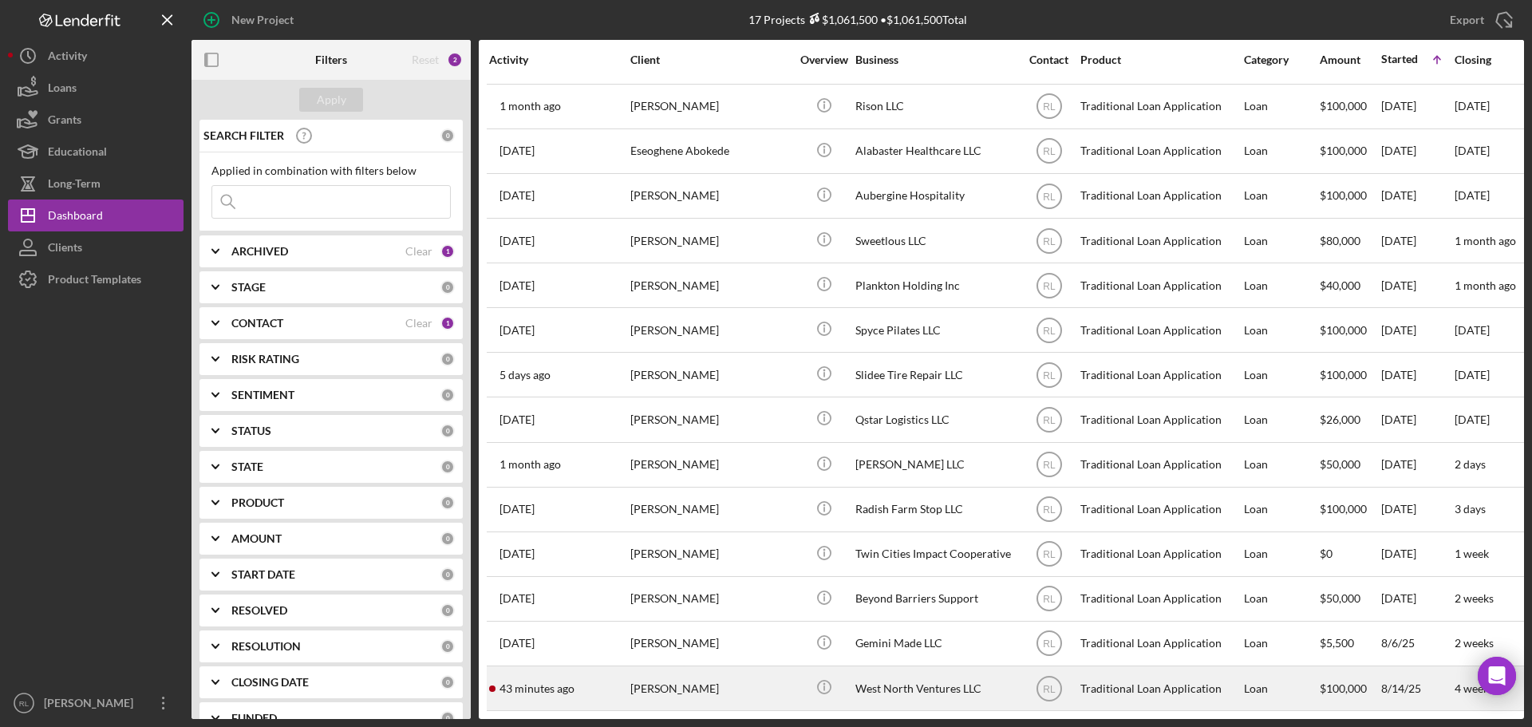
click at [757, 671] on div "[PERSON_NAME]" at bounding box center [710, 688] width 160 height 42
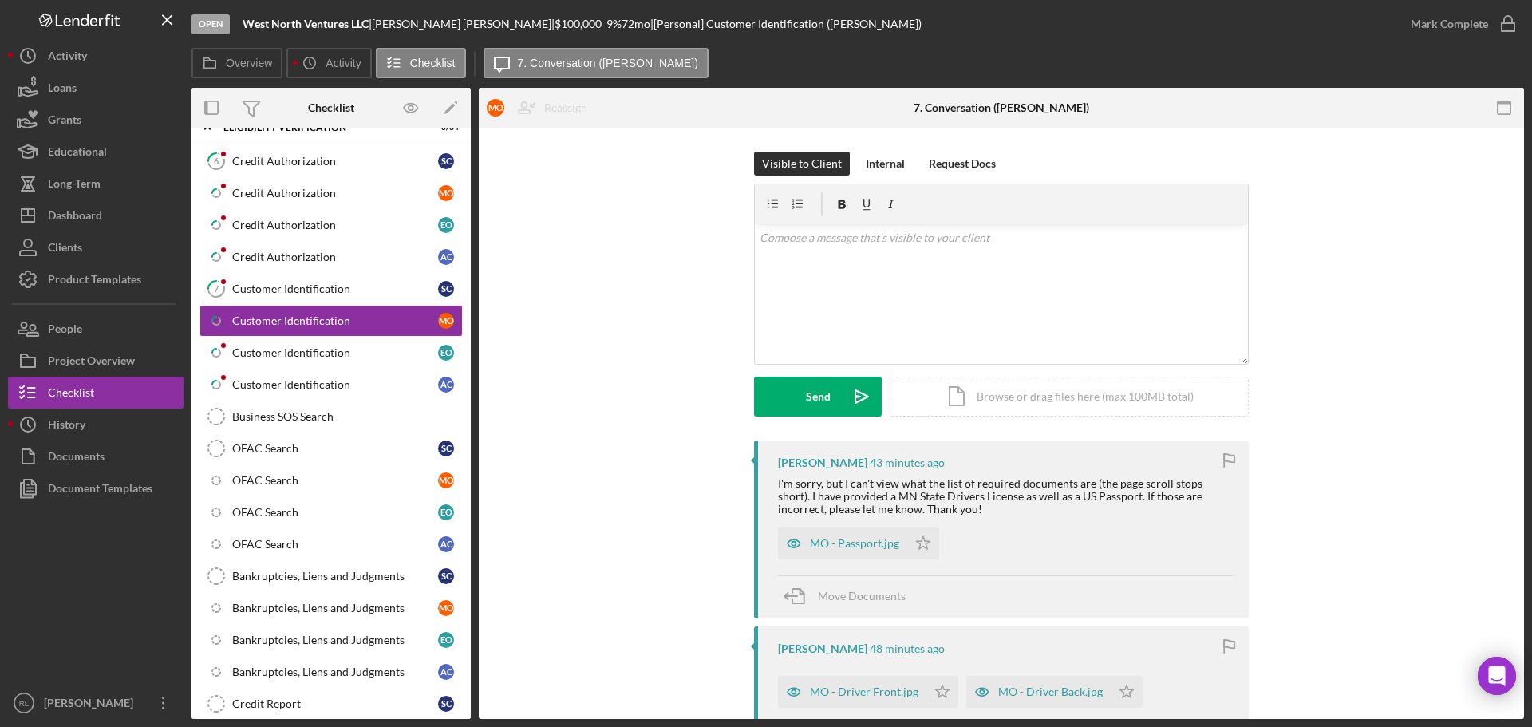
scroll to position [80, 0]
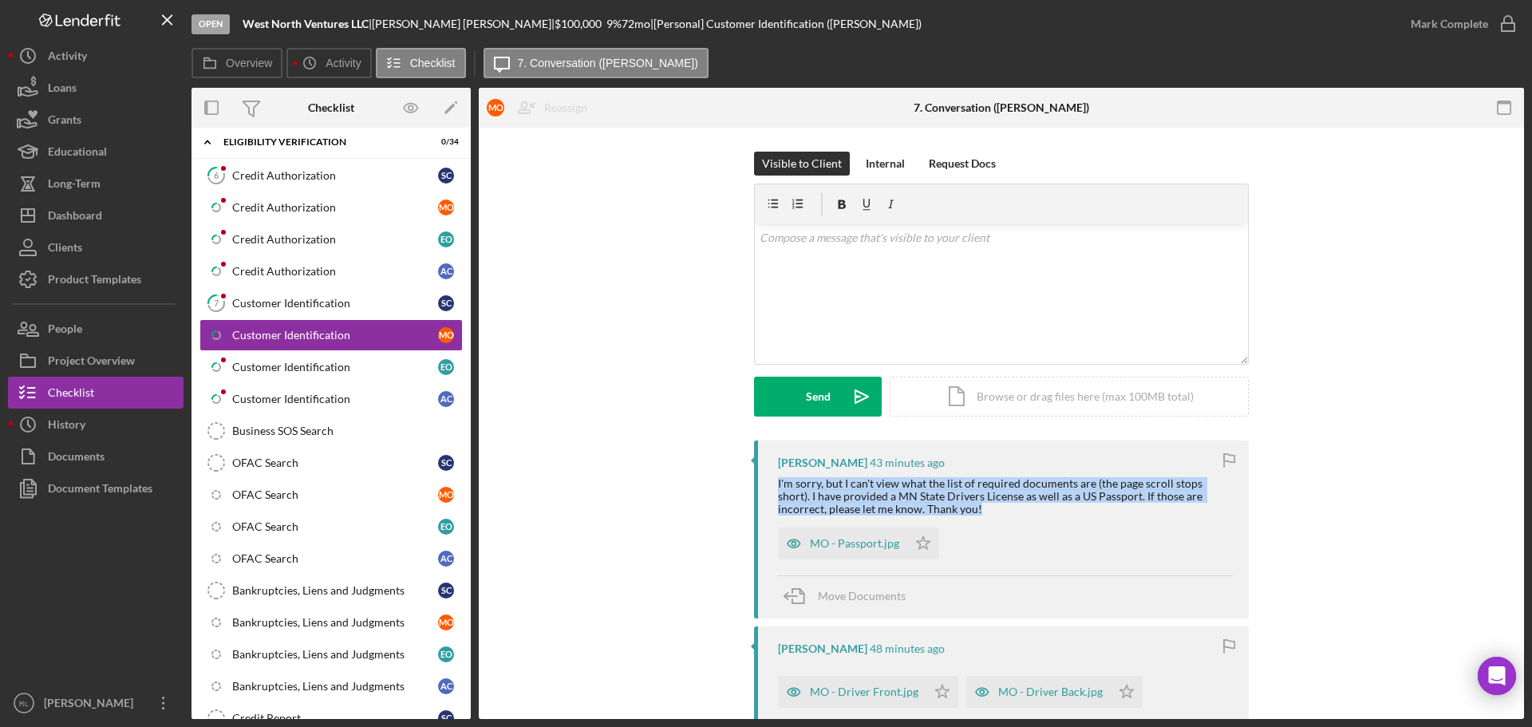
drag, startPoint x: 1039, startPoint y: 470, endPoint x: 1048, endPoint y: 507, distance: 37.7
click at [1048, 507] on div "Mike Ostlund 43 minutes ago I'm sorry, but I can't view what the list of requir…" at bounding box center [1001, 530] width 495 height 178
click at [1048, 507] on div "I'm sorry, but I can't view what the list of required documents are (the page s…" at bounding box center [1005, 496] width 455 height 38
drag, startPoint x: 1018, startPoint y: 503, endPoint x: 772, endPoint y: 481, distance: 246.7
click at [772, 481] on div "Mike Ostlund 43 minutes ago I'm sorry, but I can't view what the list of requir…" at bounding box center [1001, 530] width 495 height 178
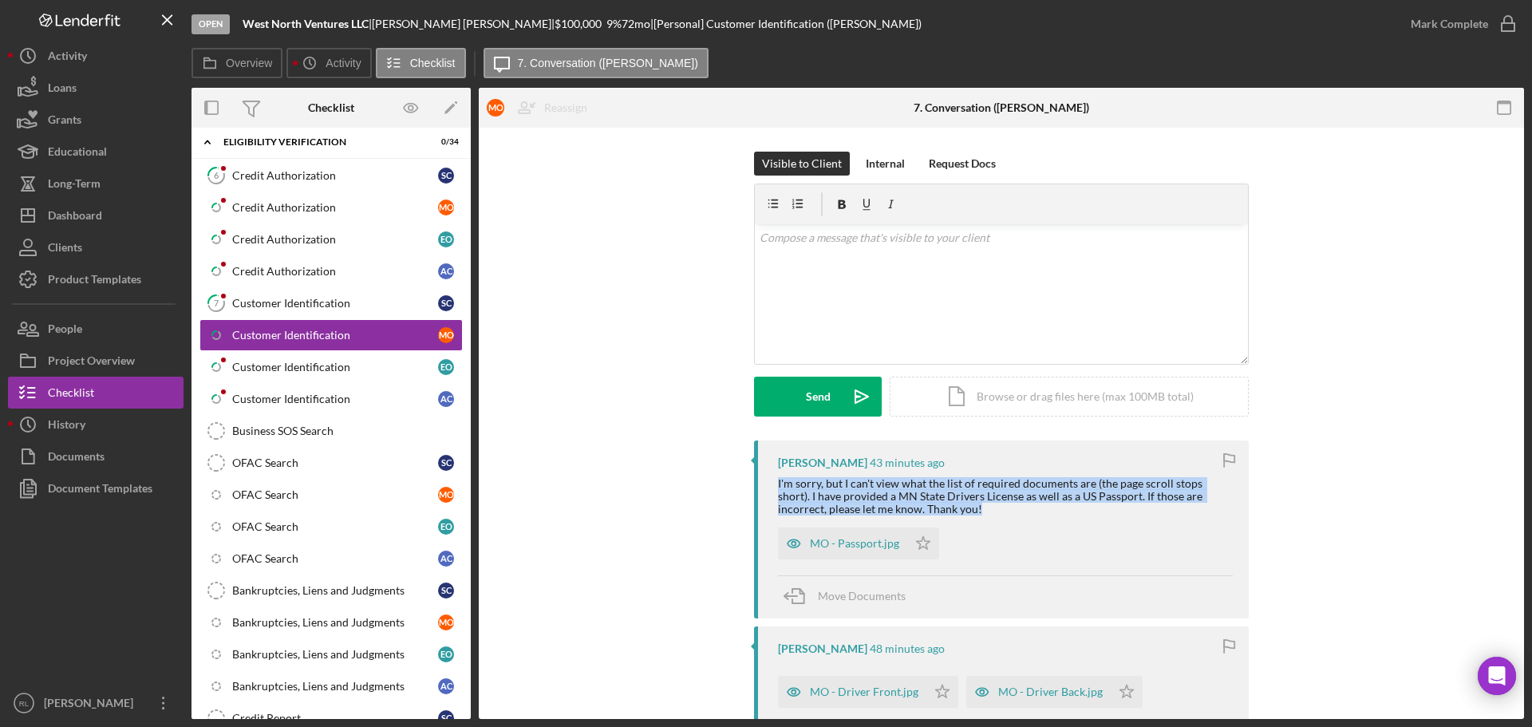
click at [1002, 494] on div "I'm sorry, but I can't view what the list of required documents are (the page s…" at bounding box center [1005, 496] width 455 height 38
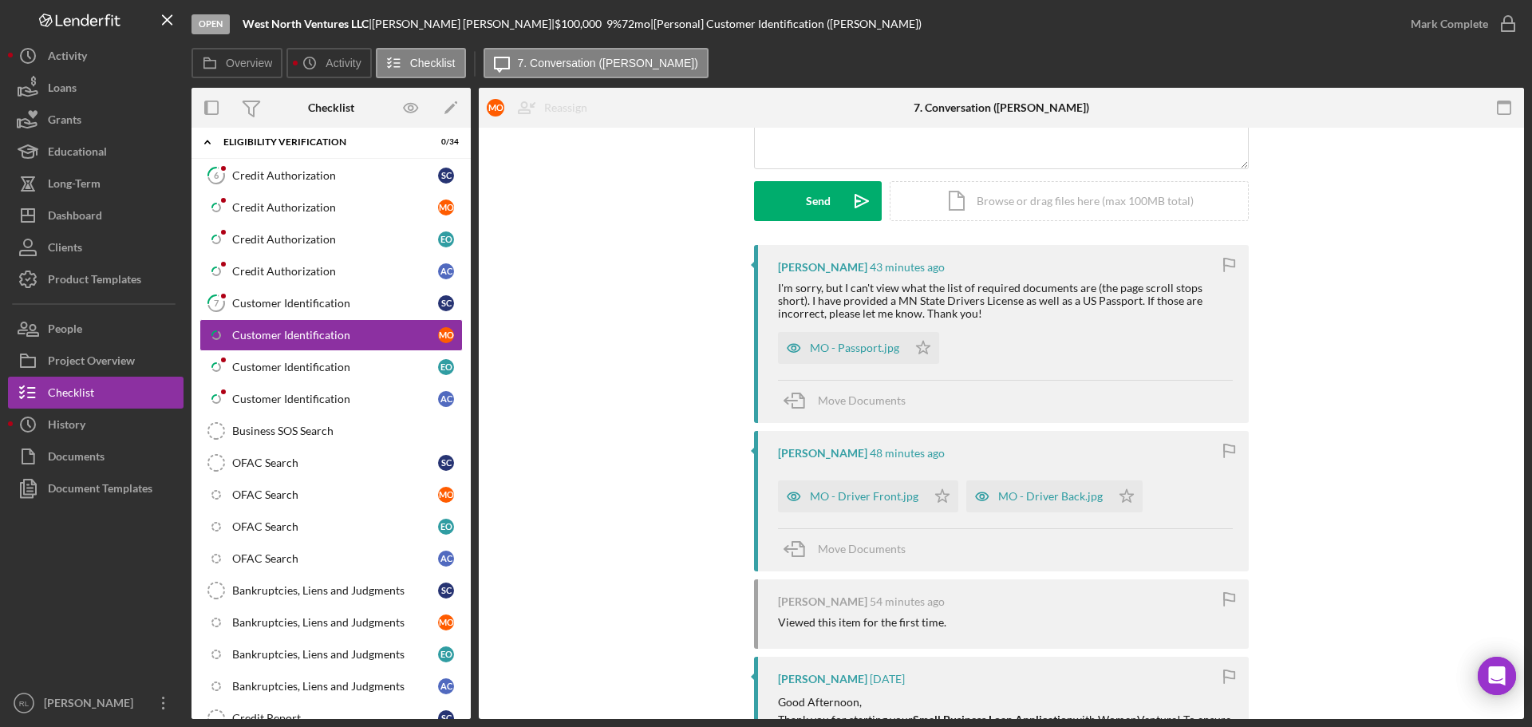
scroll to position [239, 0]
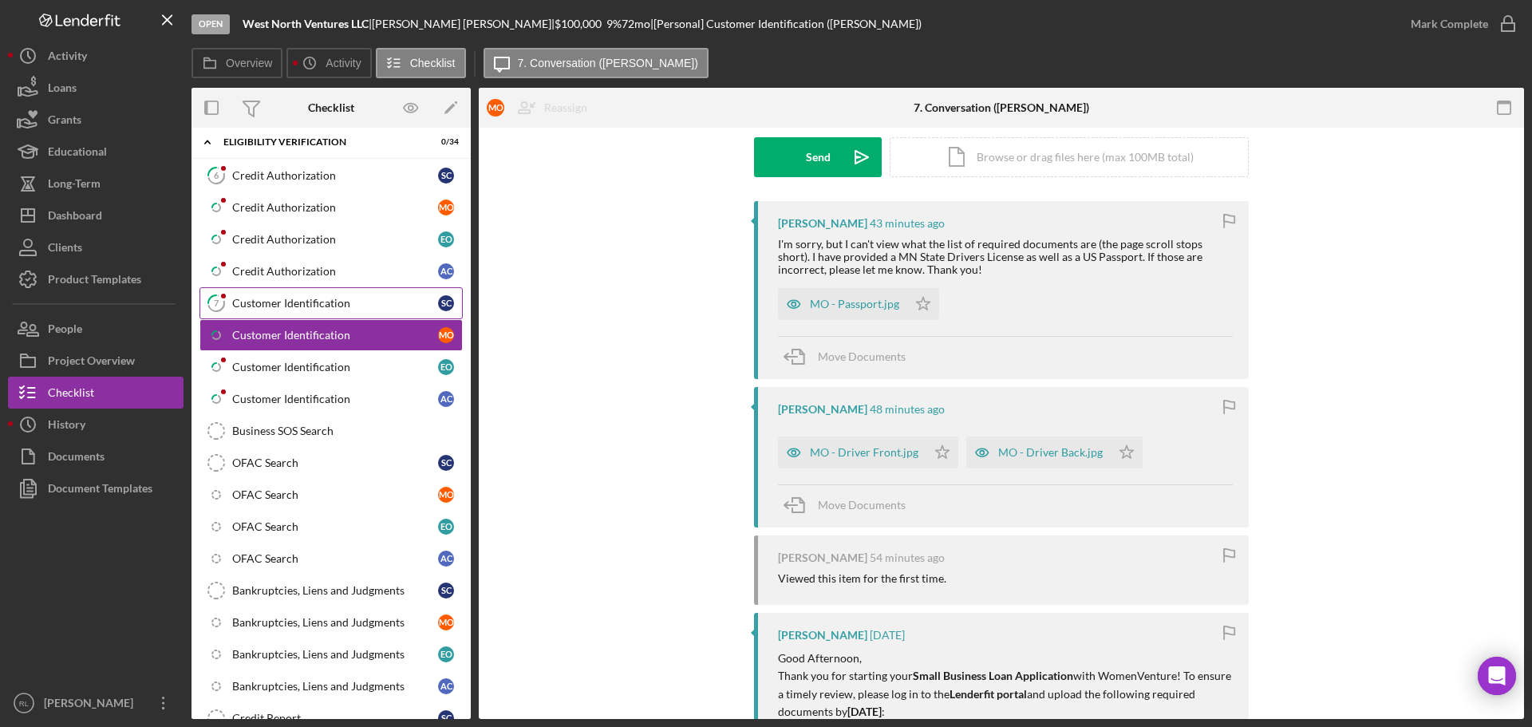
click at [304, 312] on link "7 Customer Identification S C" at bounding box center [331, 303] width 263 height 32
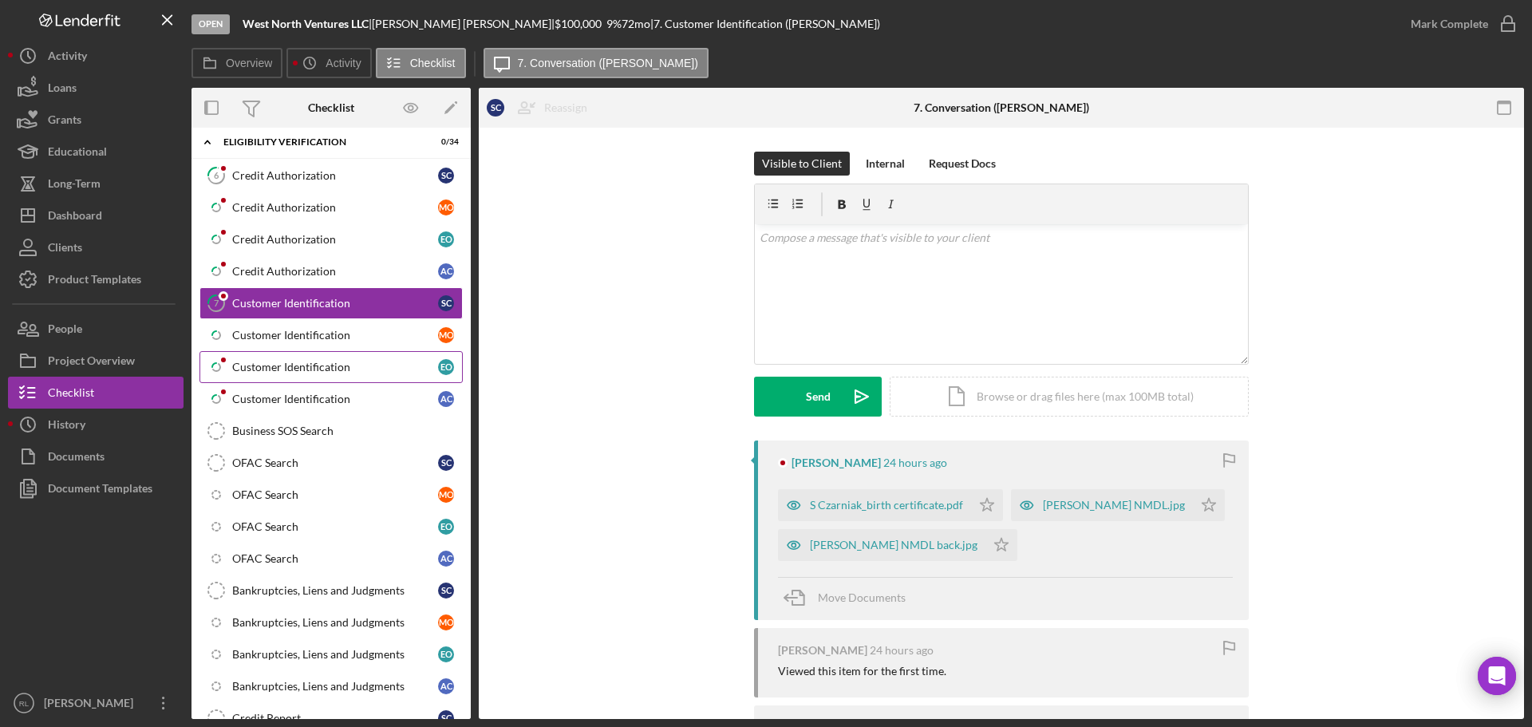
click at [319, 361] on div "Customer Identification" at bounding box center [335, 367] width 206 height 13
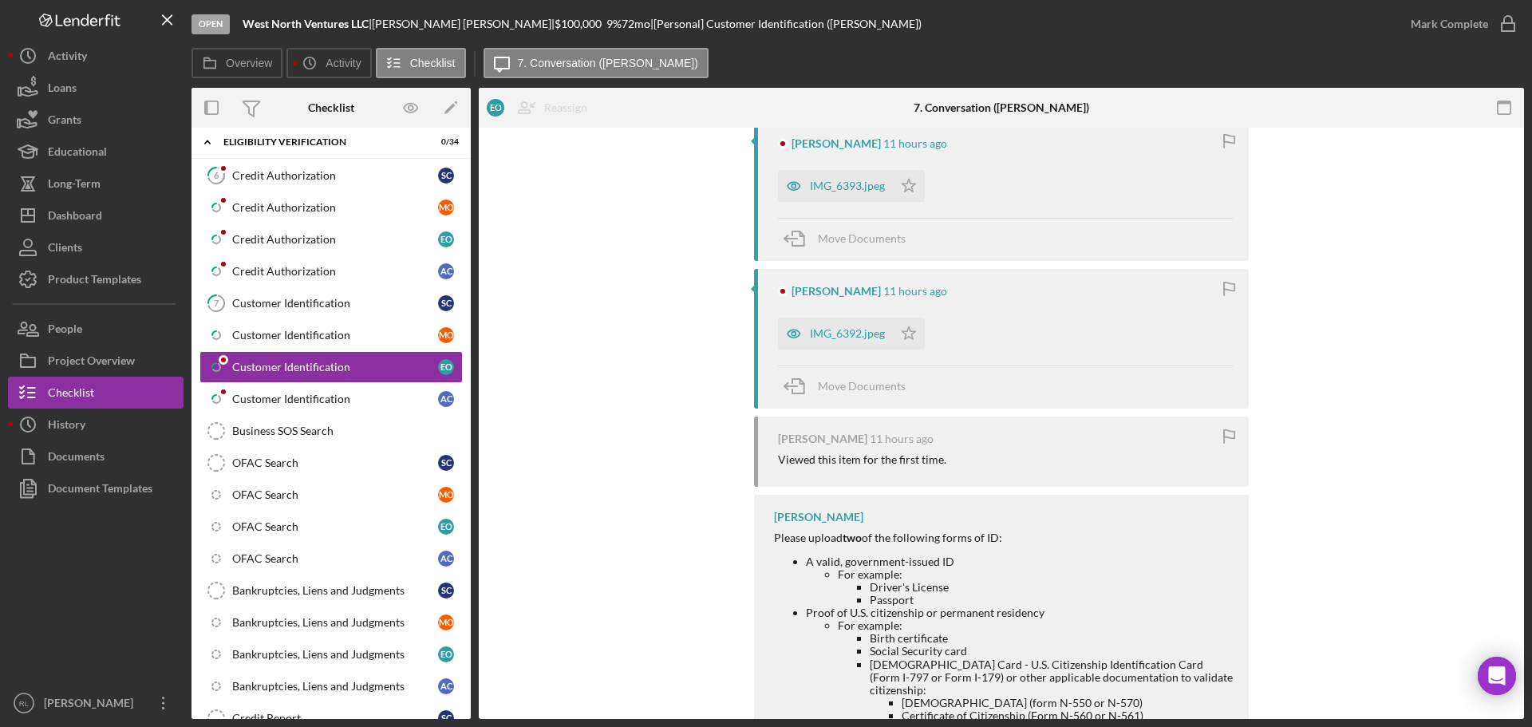
scroll to position [239, 0]
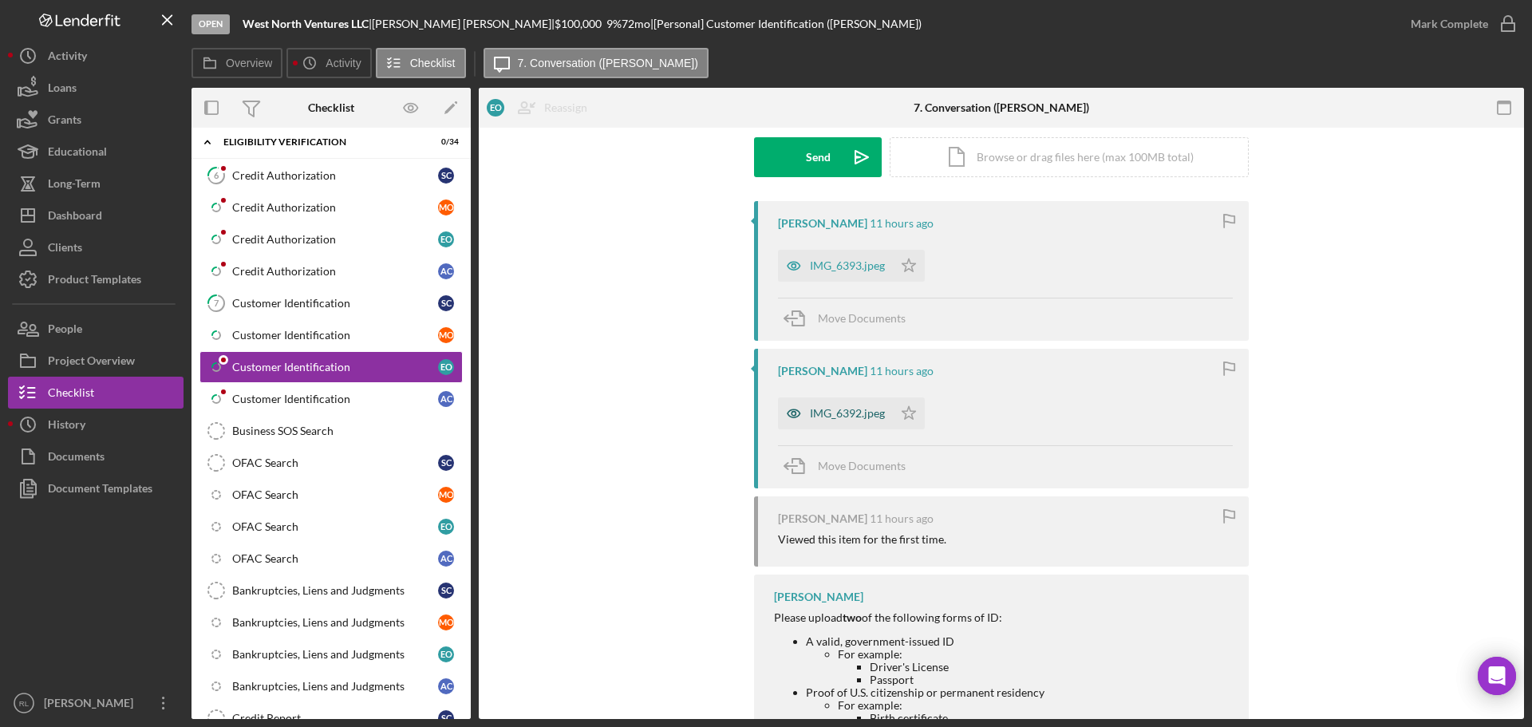
click at [823, 417] on div "IMG_6392.jpeg" at bounding box center [847, 413] width 75 height 13
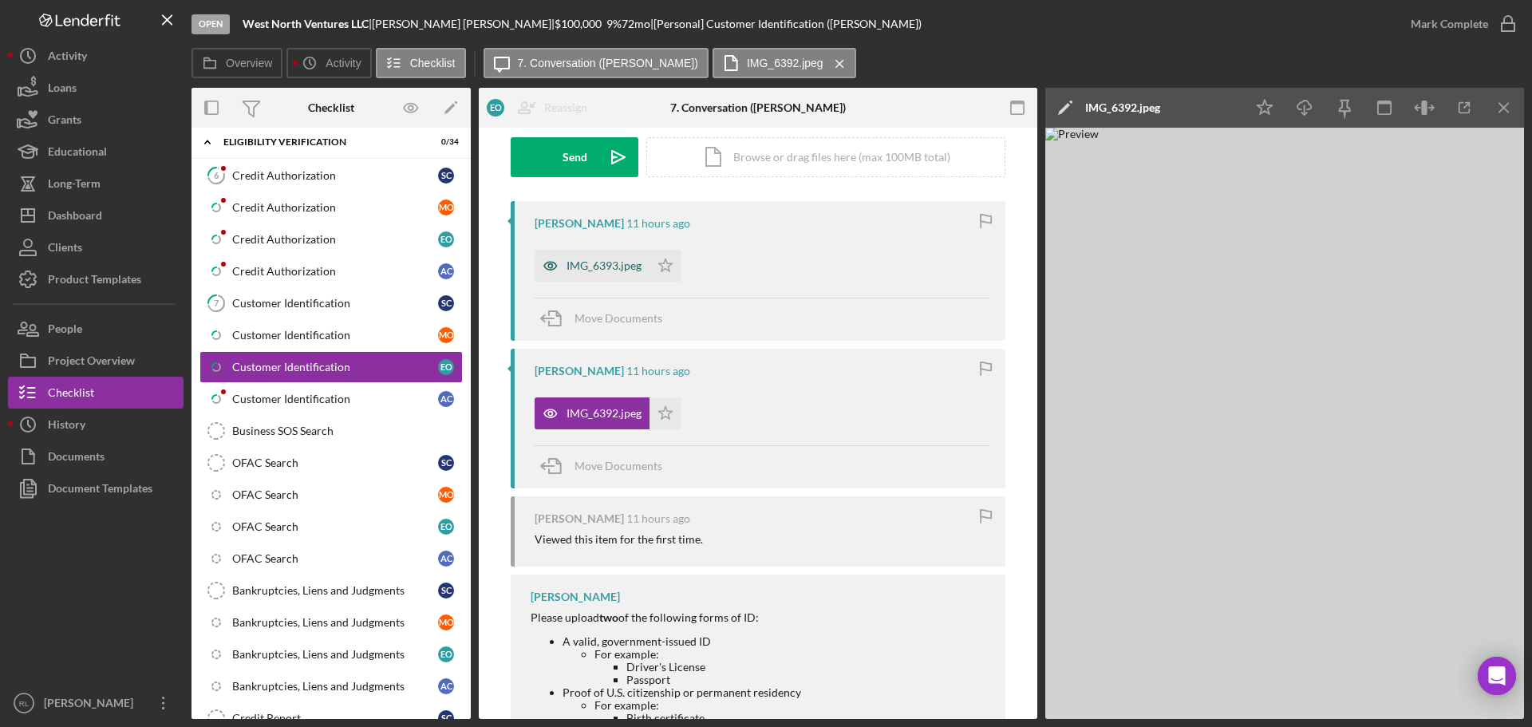
click at [593, 263] on div "IMG_6393.jpeg" at bounding box center [604, 265] width 75 height 13
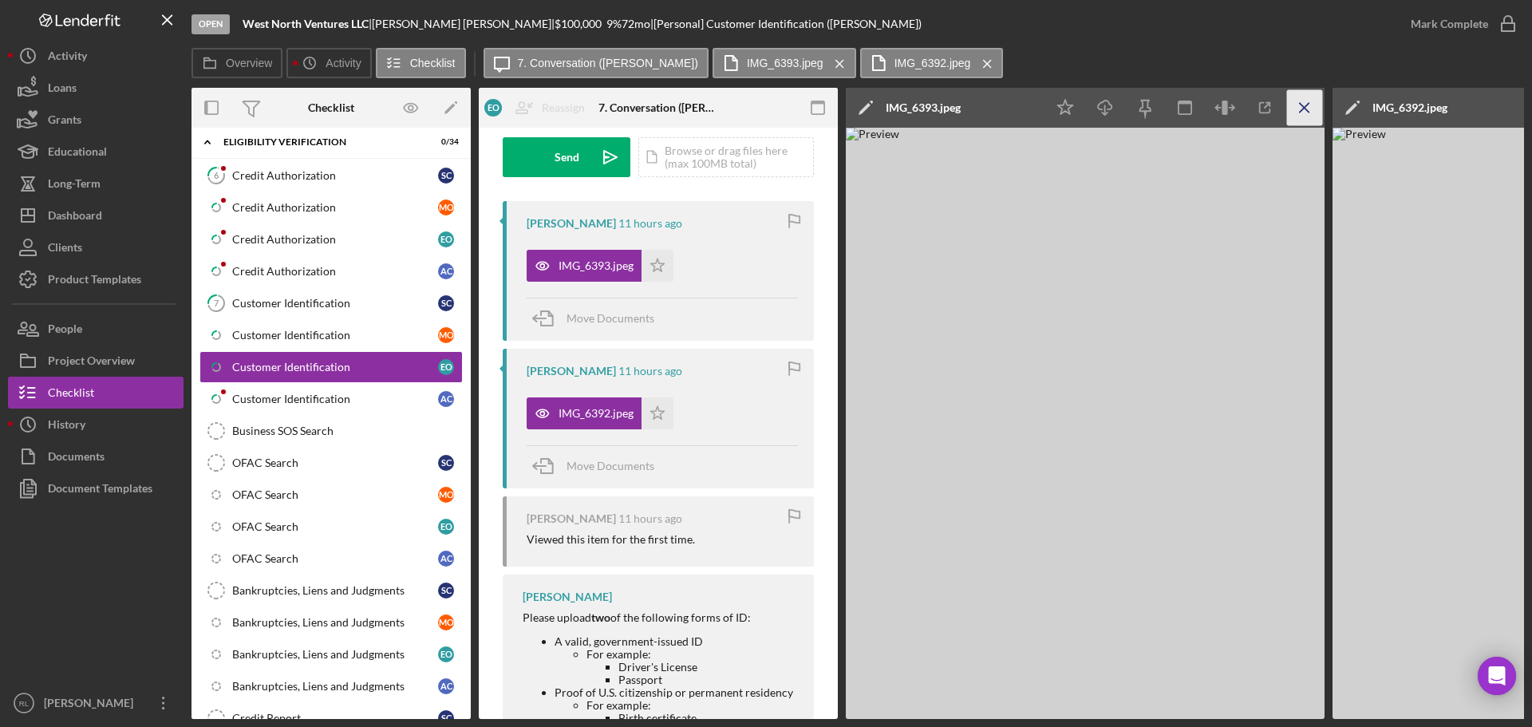
click at [1312, 118] on icon "Icon/Menu Close" at bounding box center [1305, 108] width 36 height 36
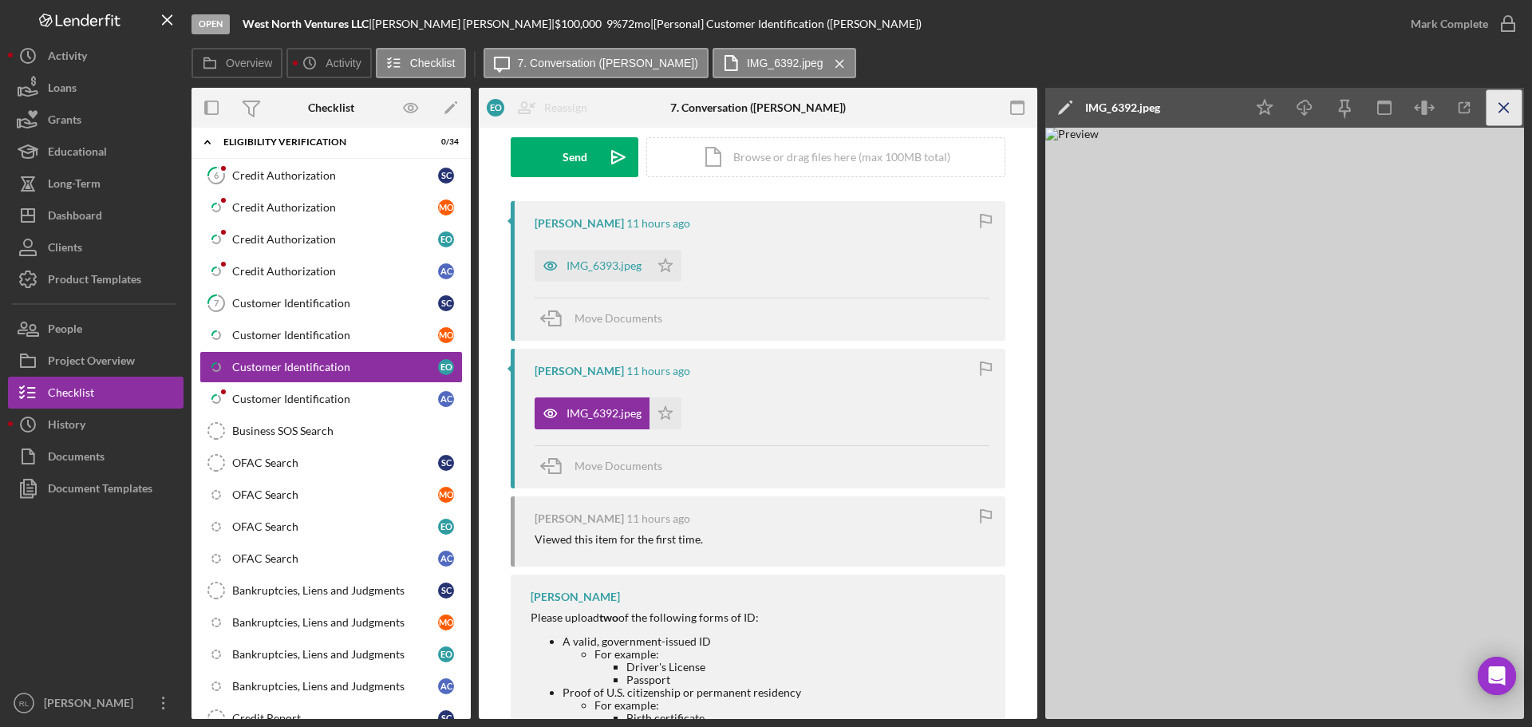
click at [1493, 121] on icon "Icon/Menu Close" at bounding box center [1505, 108] width 36 height 36
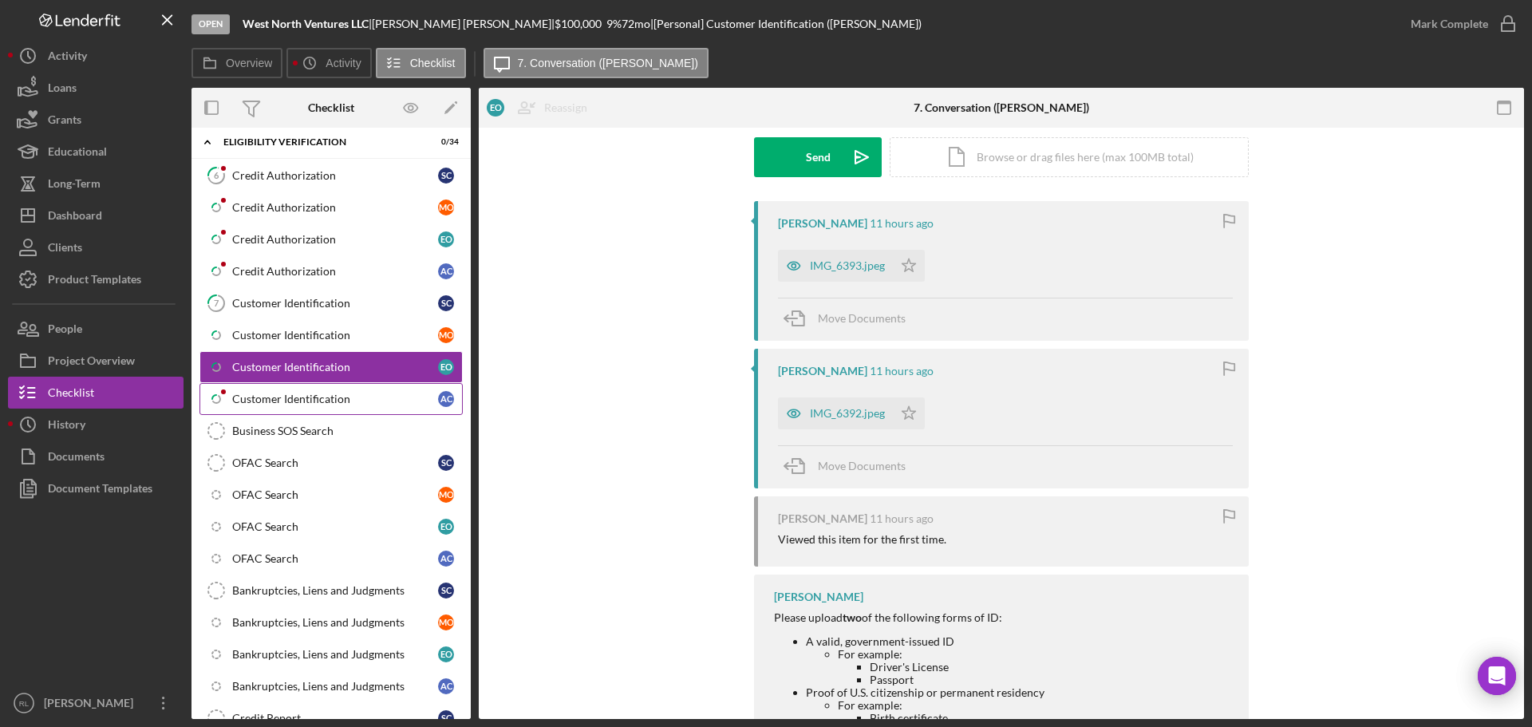
click at [357, 383] on link "Icon/Checklist Item Sub Partial Customer Identification A C" at bounding box center [331, 399] width 263 height 32
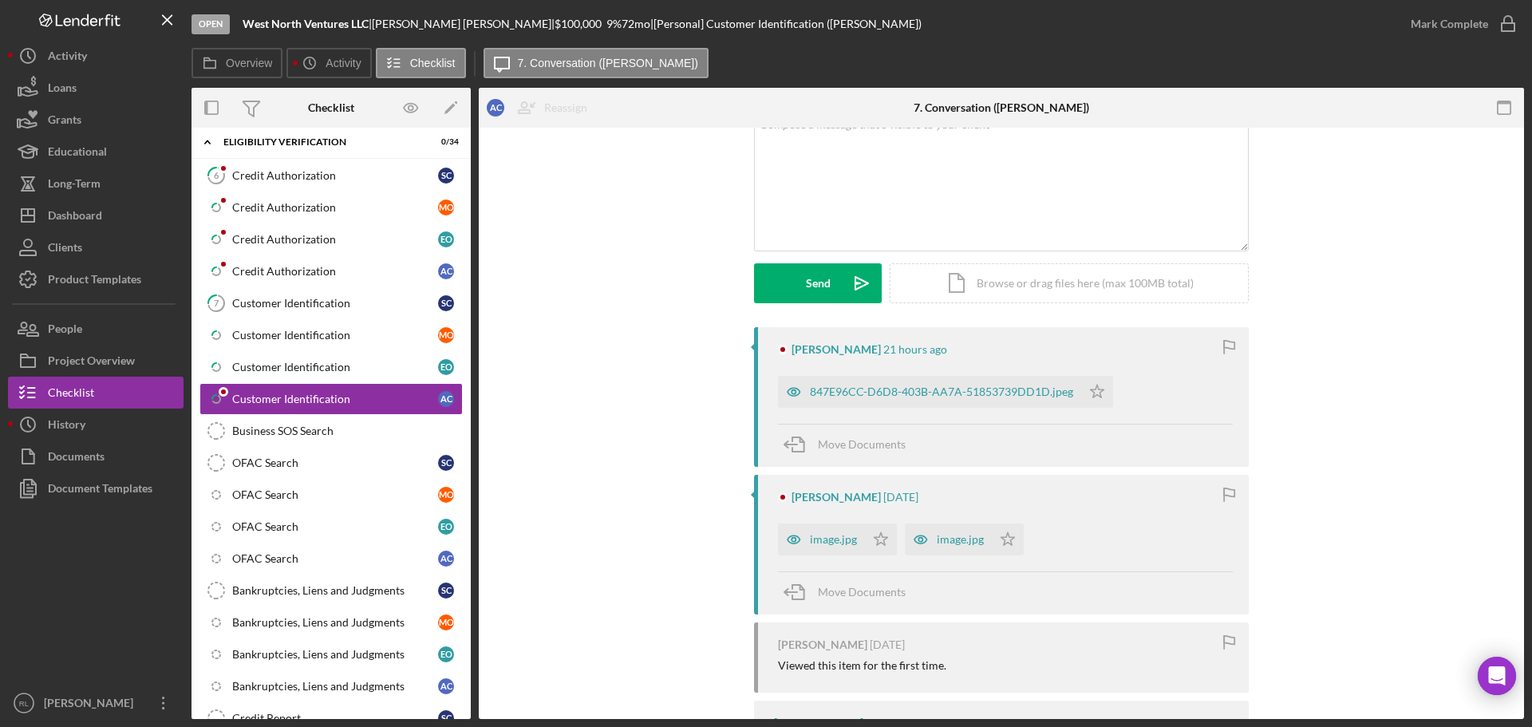
scroll to position [160, 0]
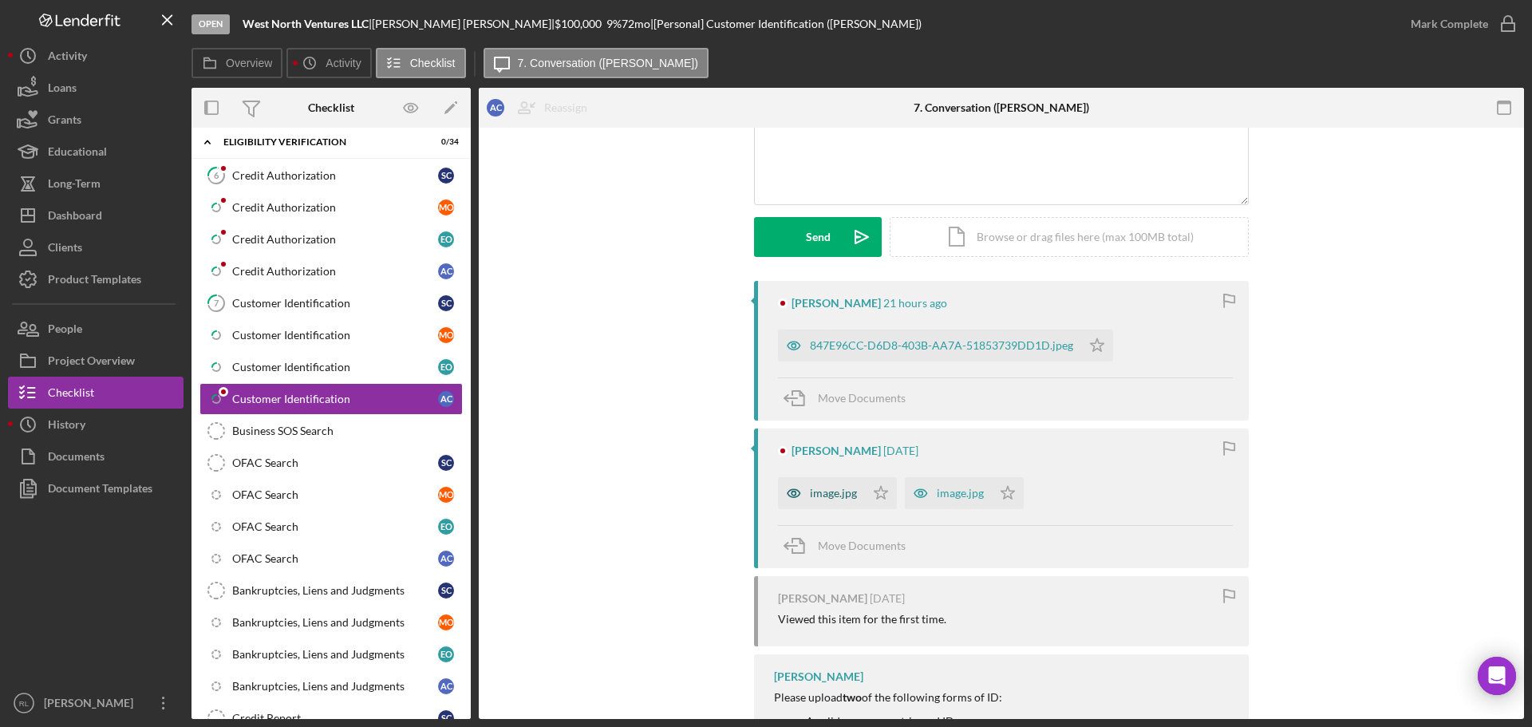
click at [819, 488] on div "image.jpg" at bounding box center [833, 493] width 47 height 13
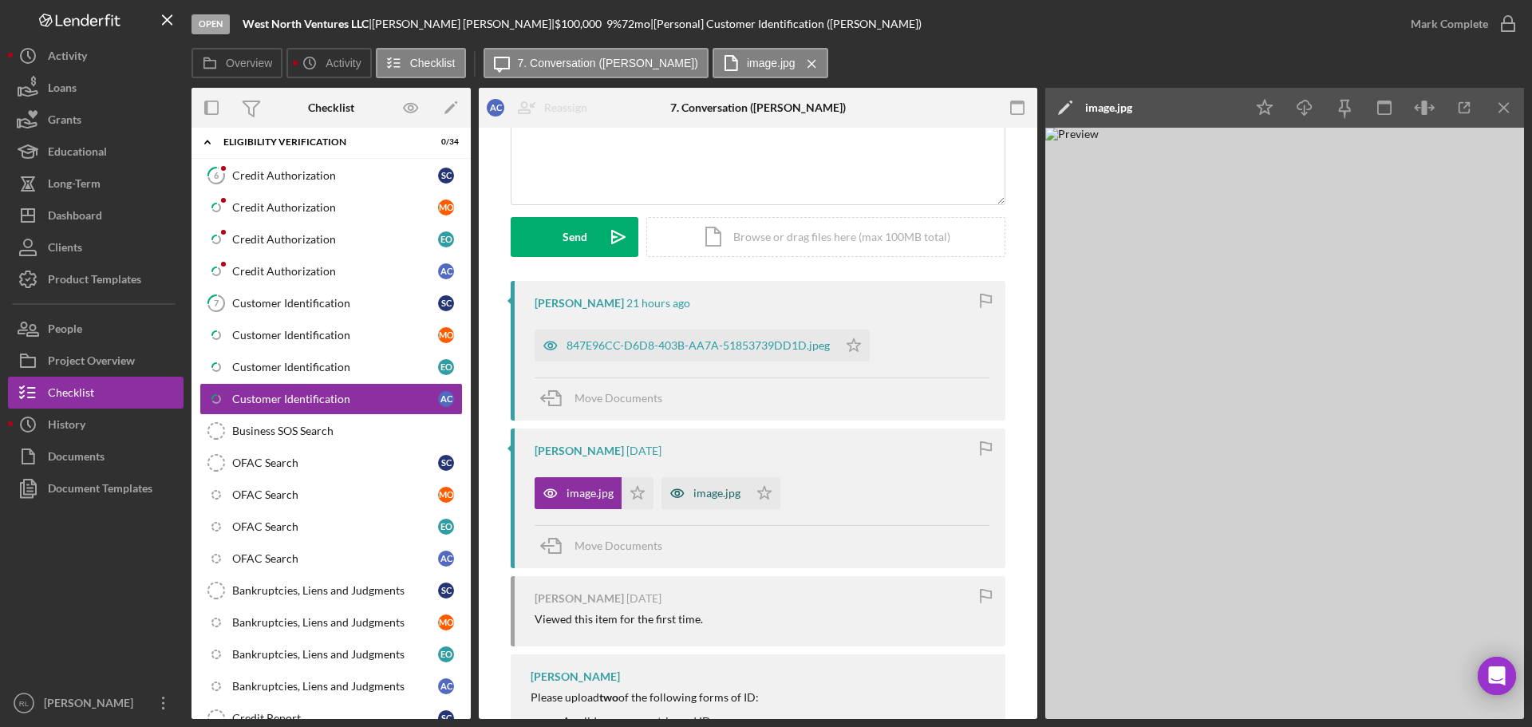
click at [693, 494] on div "image.jpg" at bounding box center [716, 493] width 47 height 13
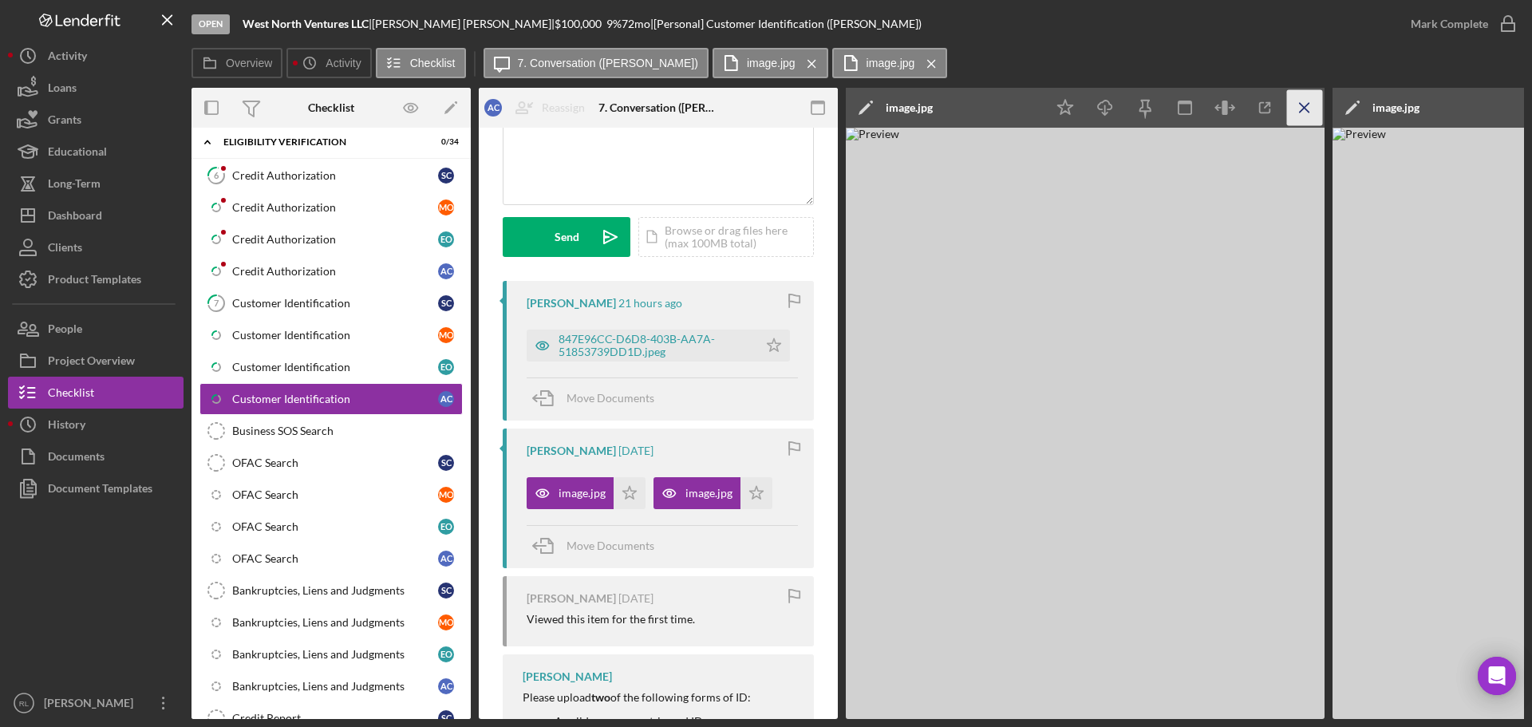
click at [1296, 114] on icon "Icon/Menu Close" at bounding box center [1305, 108] width 36 height 36
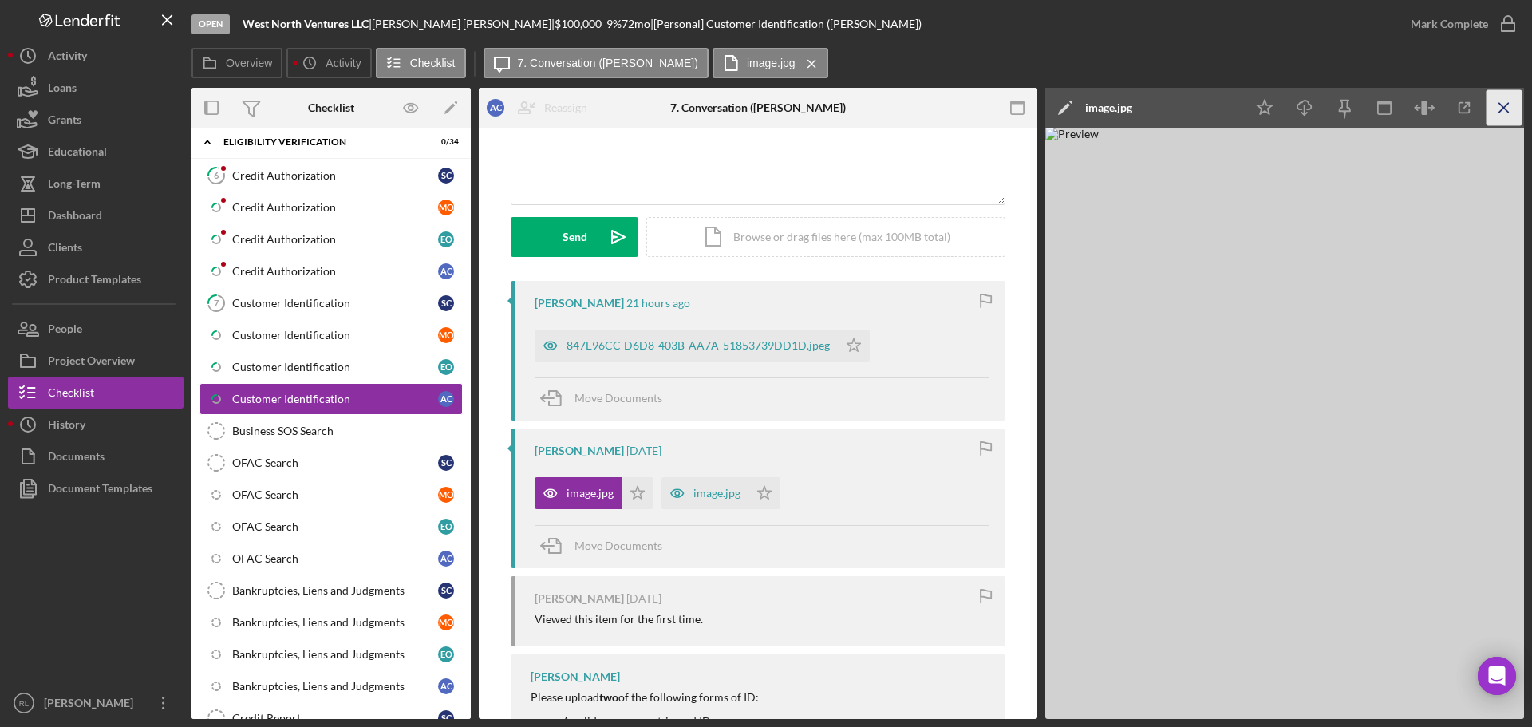
click at [1507, 101] on icon "Icon/Menu Close" at bounding box center [1505, 108] width 36 height 36
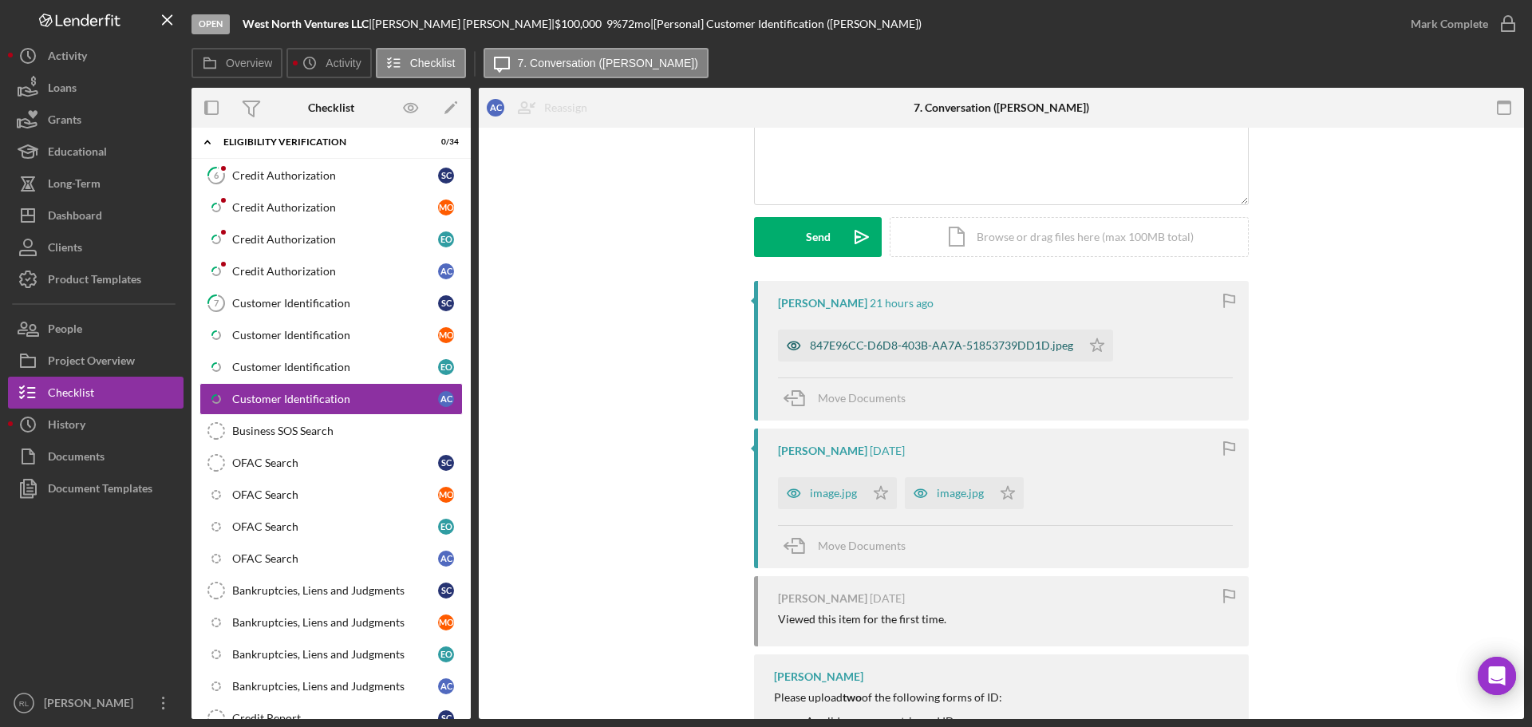
click at [820, 357] on div "847E96CC-D6D8-403B-AA7A-51853739DD1D.jpeg" at bounding box center [929, 346] width 303 height 32
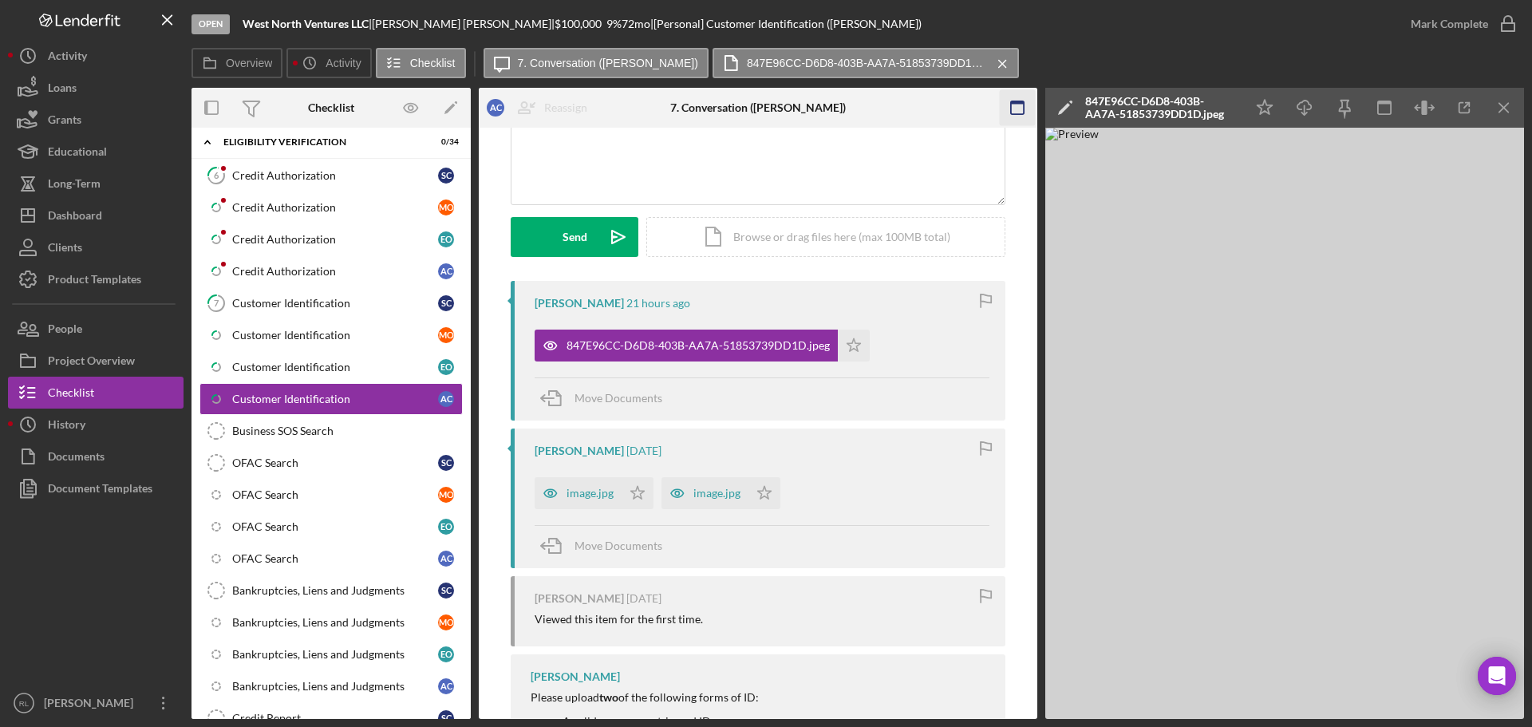
click at [1507, 109] on icon "Icon/Menu Close" at bounding box center [1505, 108] width 36 height 36
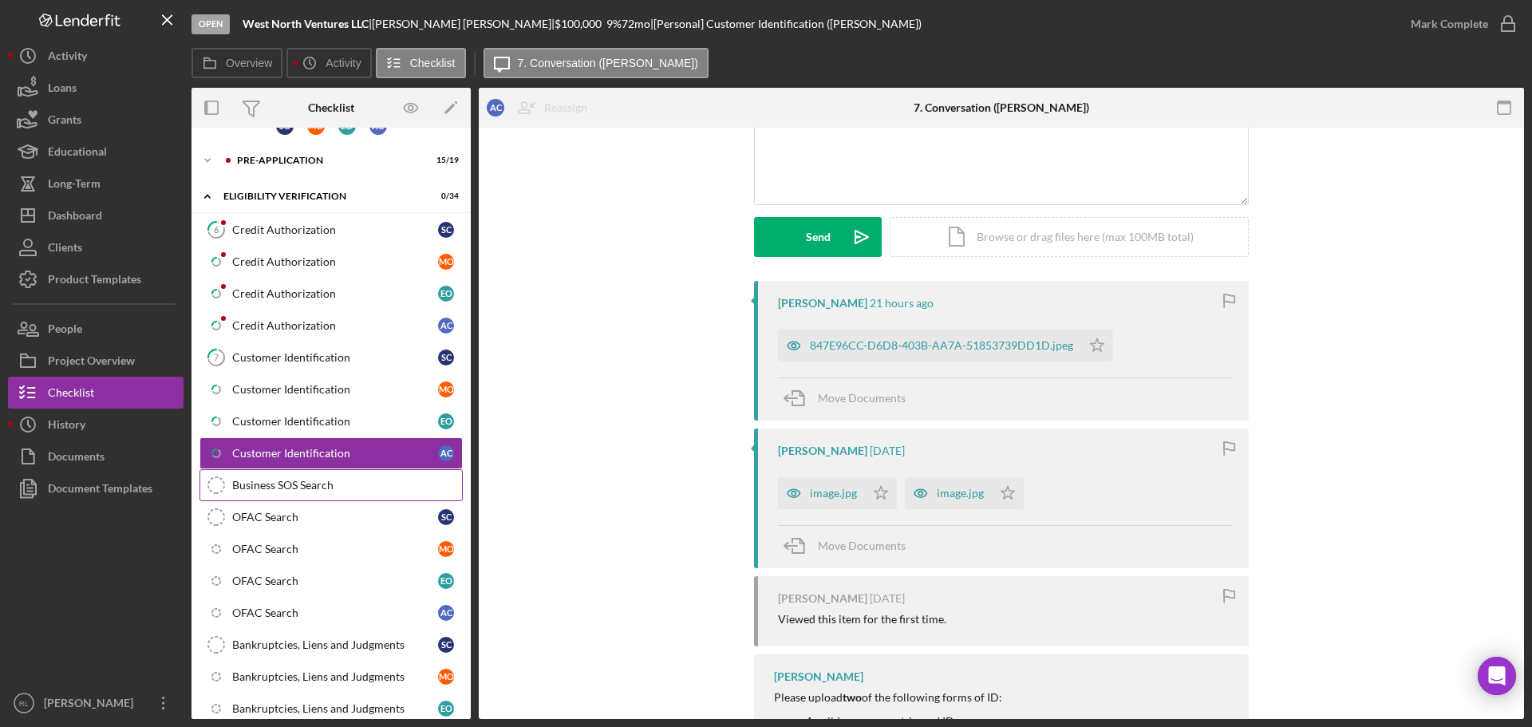
scroll to position [0, 0]
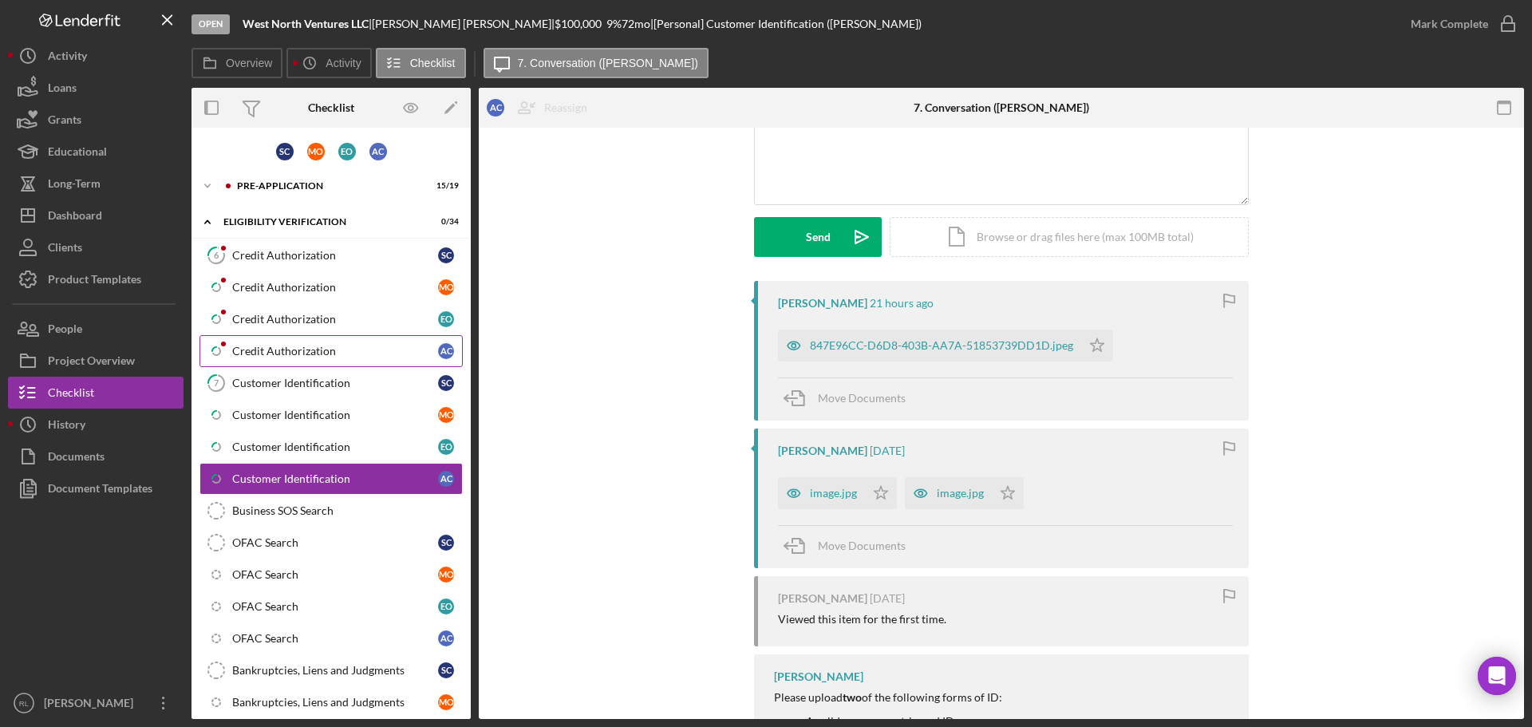
click at [304, 354] on div "Credit Authorization" at bounding box center [335, 351] width 206 height 13
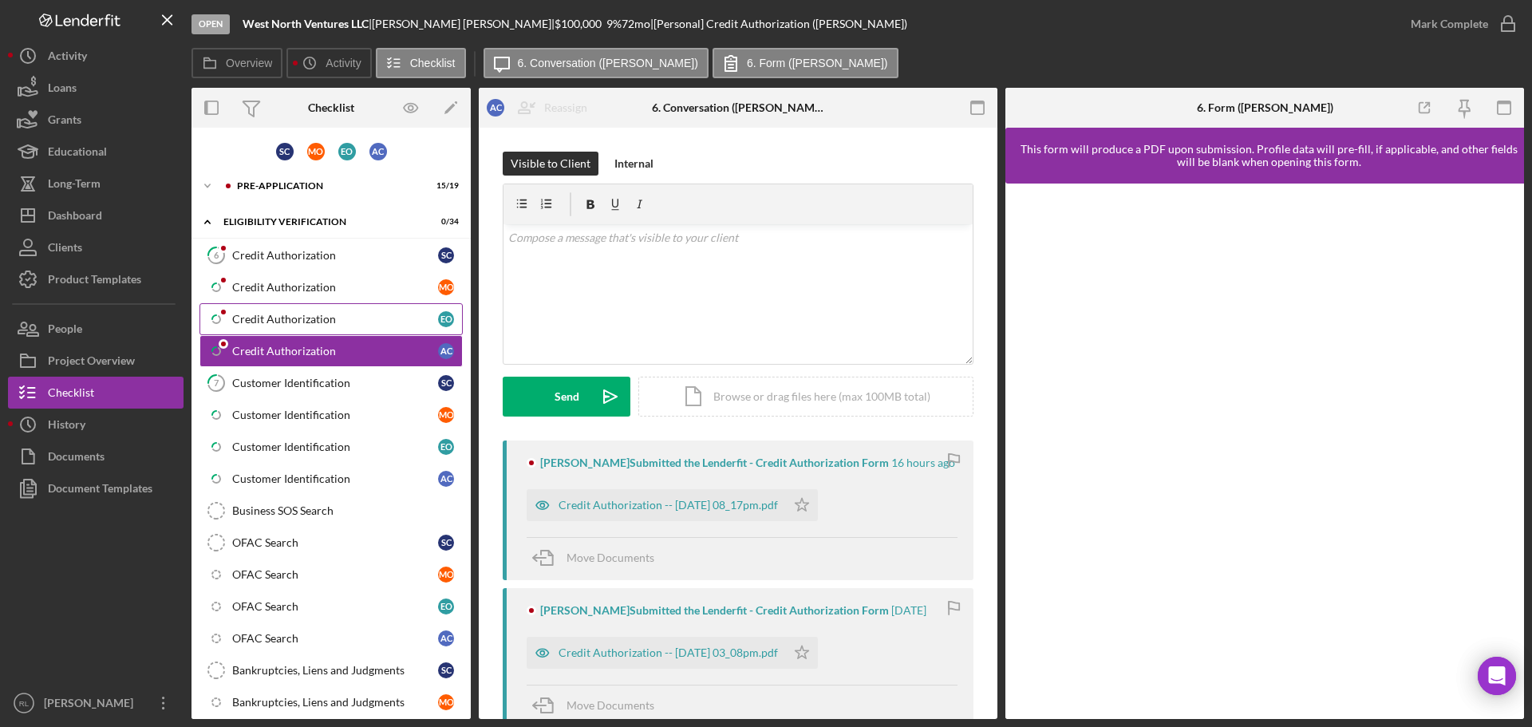
click at [311, 320] on div "Credit Authorization" at bounding box center [335, 319] width 206 height 13
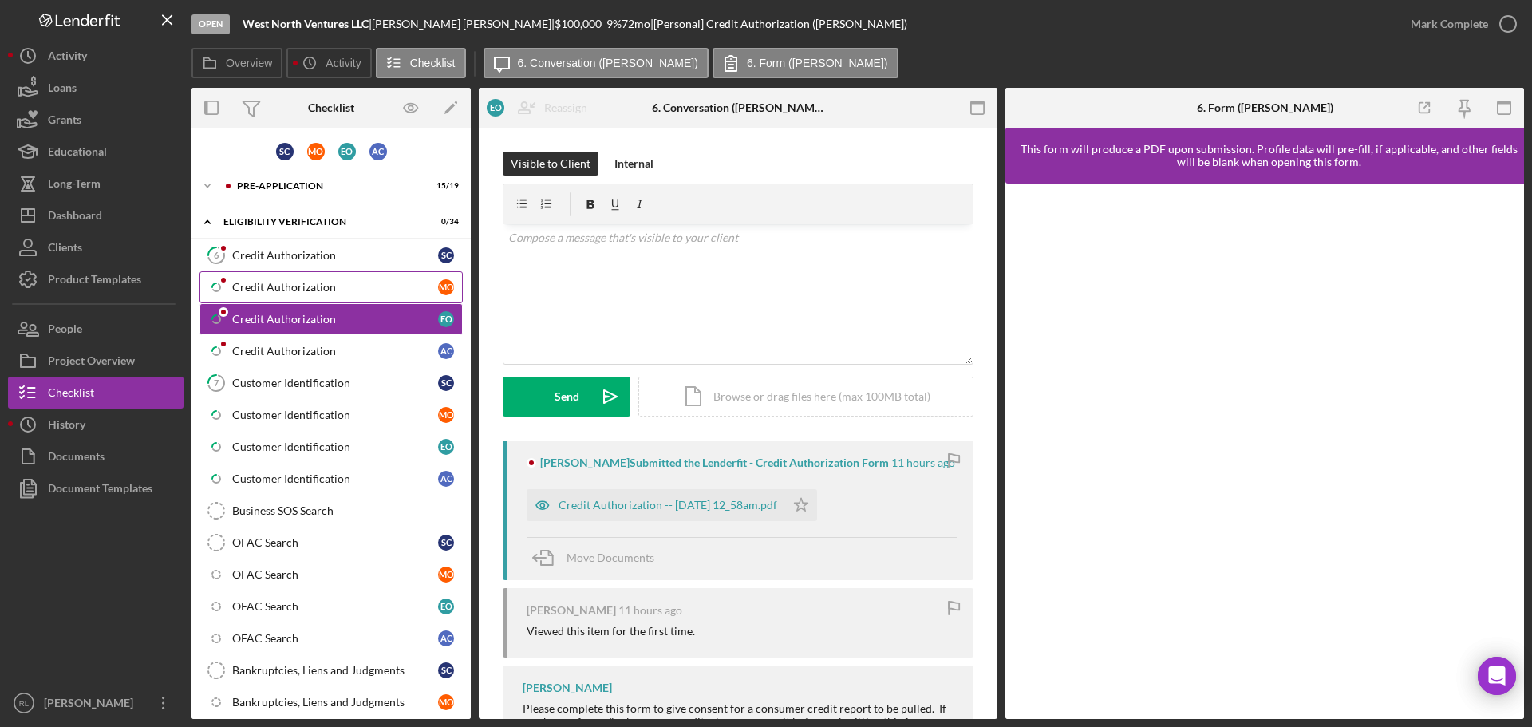
click at [310, 294] on link "Icon/Checklist Item Sub Partial Credit Authorization M O" at bounding box center [331, 287] width 263 height 32
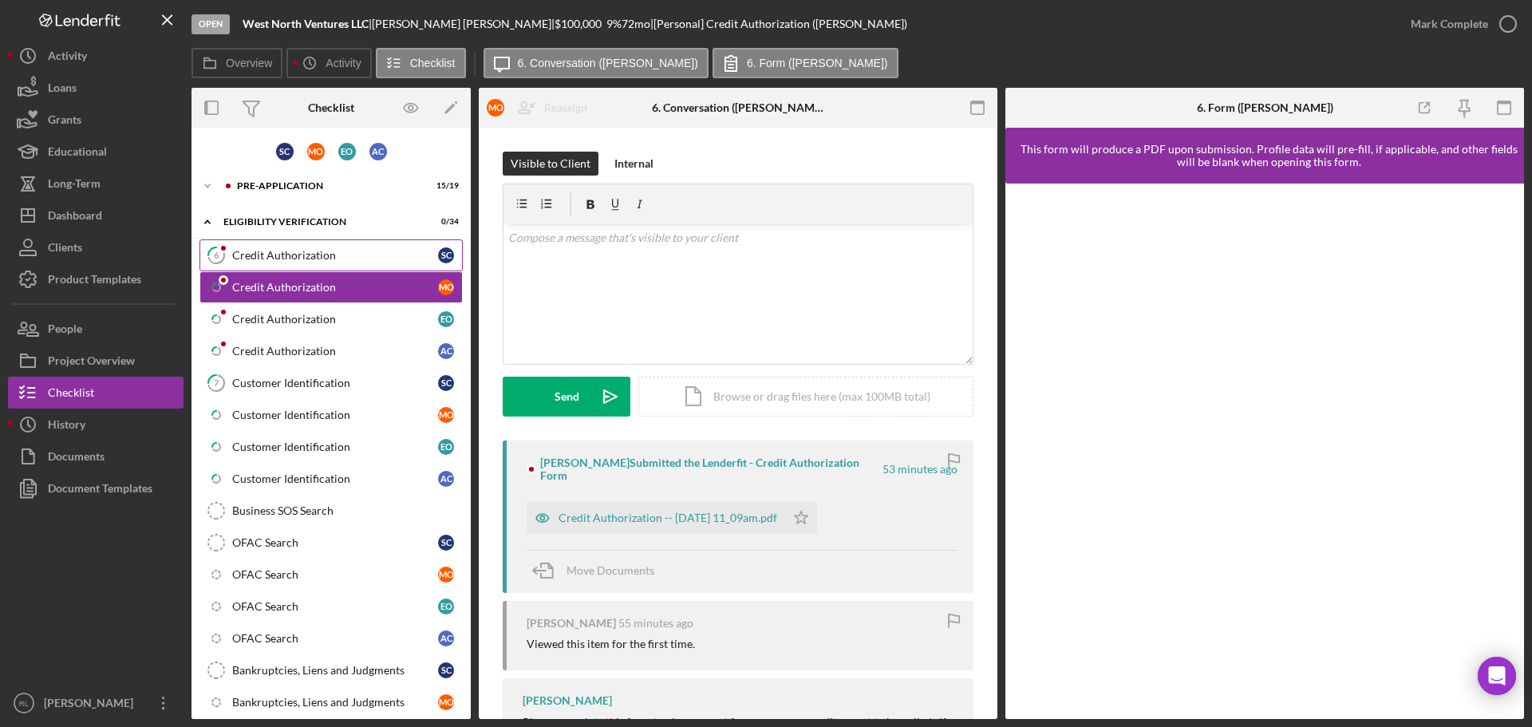
click at [312, 266] on link "6 Credit Authorization S C" at bounding box center [331, 255] width 263 height 32
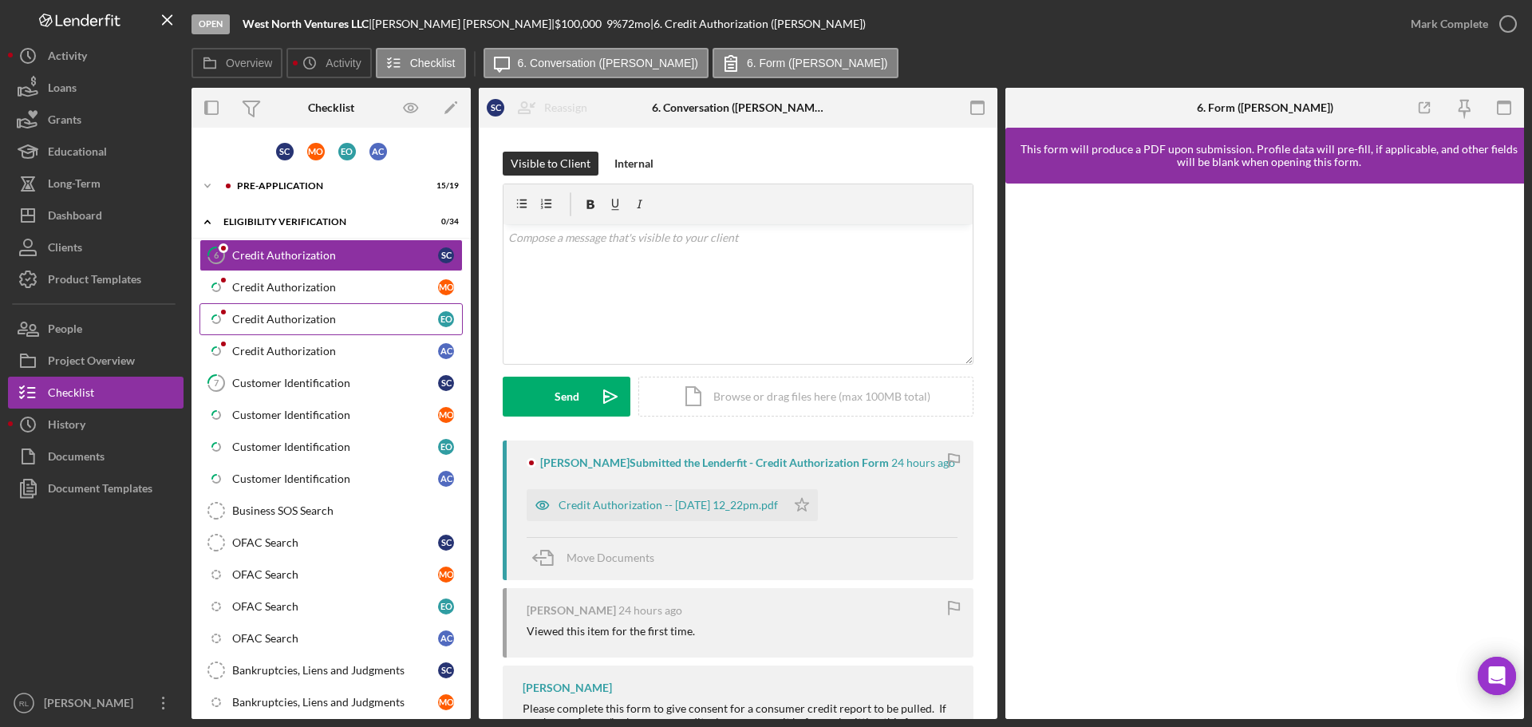
click at [302, 327] on link "Icon/Checklist Item Sub Partial Credit Authorization E O" at bounding box center [331, 319] width 263 height 32
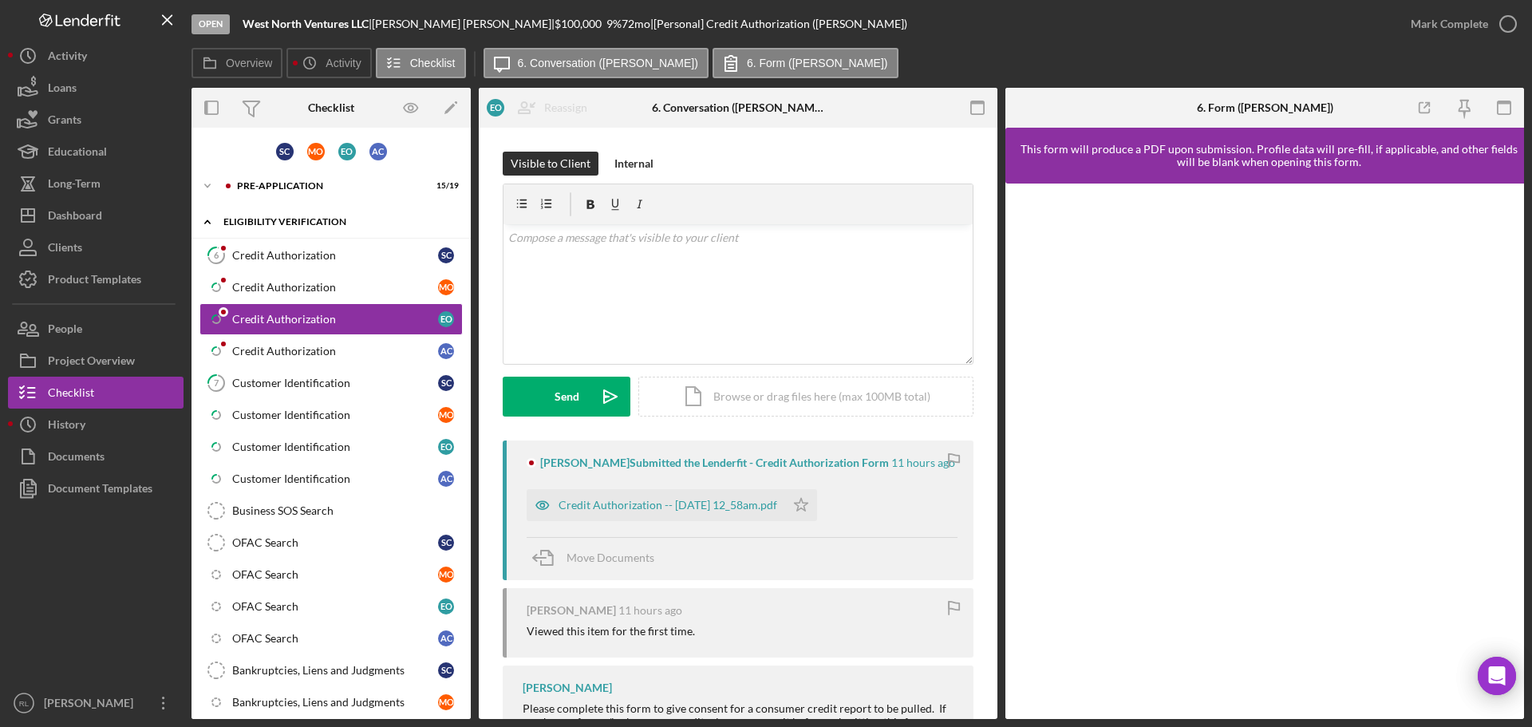
click at [205, 224] on icon "Icon/Expander" at bounding box center [208, 222] width 32 height 32
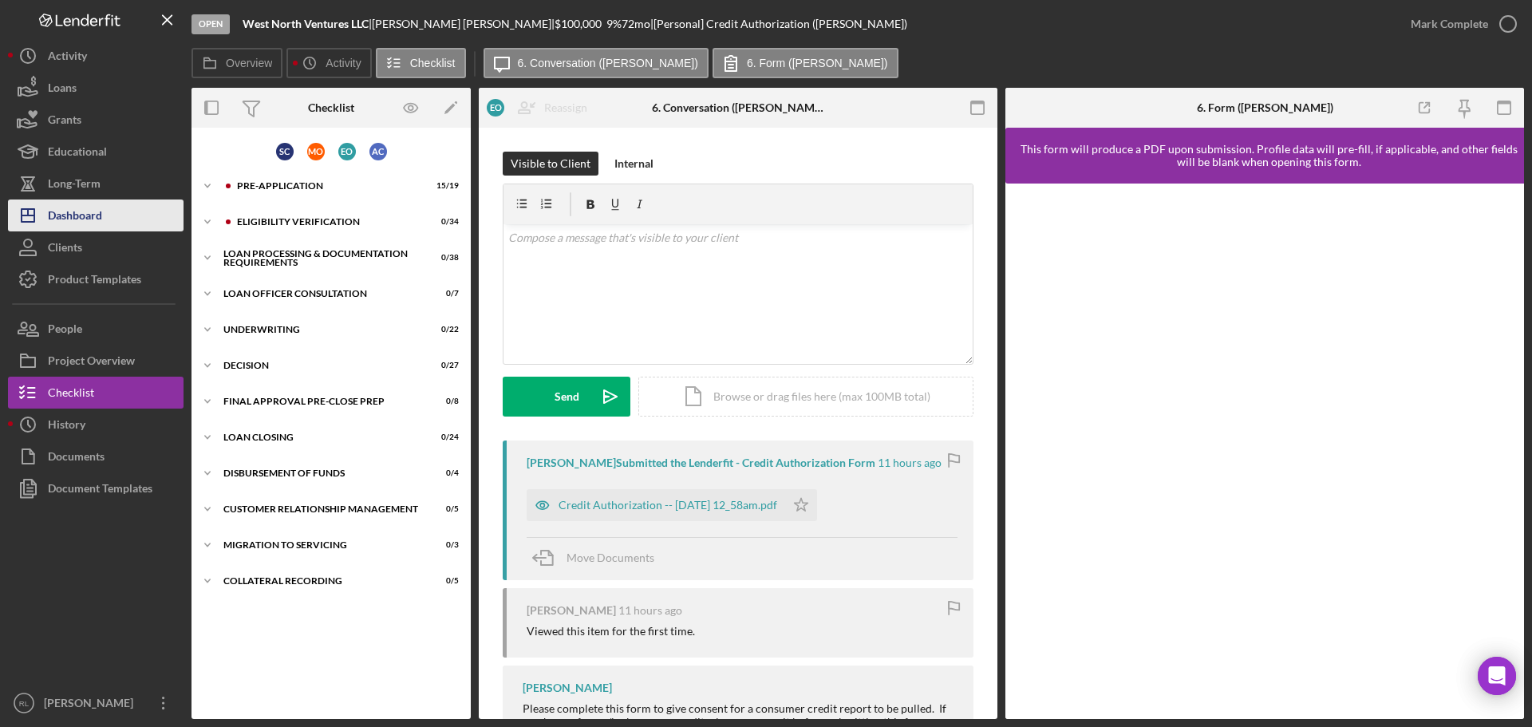
click at [107, 220] on button "Icon/Dashboard Dashboard" at bounding box center [96, 216] width 176 height 32
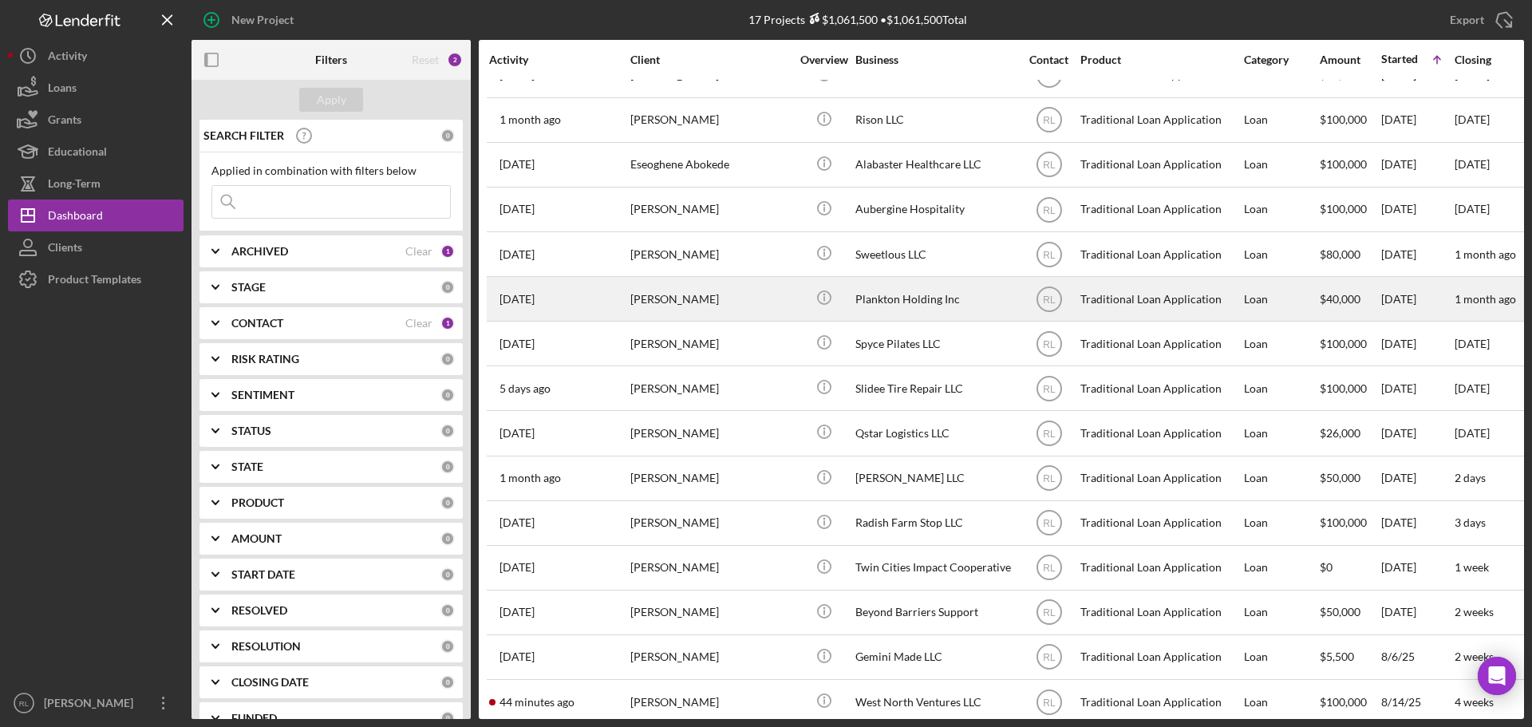
scroll to position [142, 0]
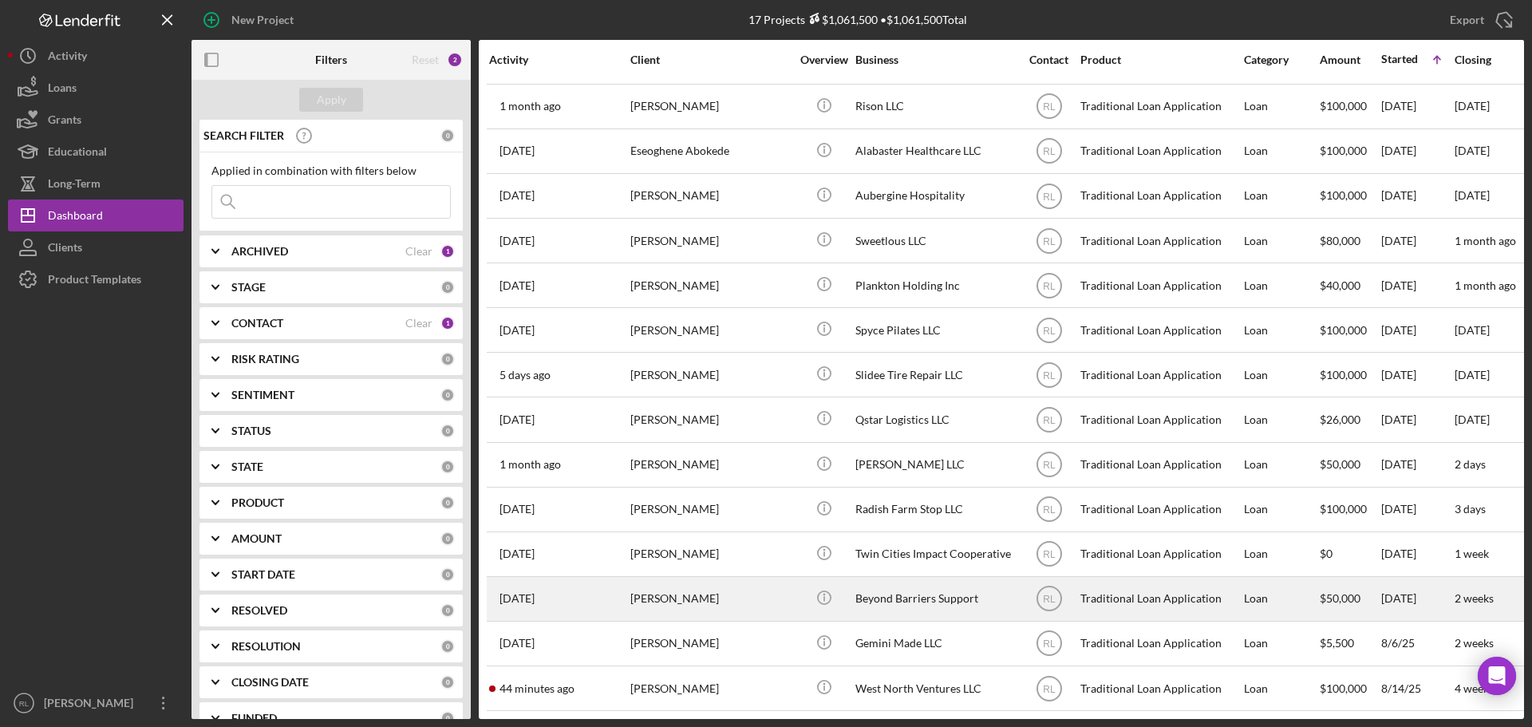
click at [741, 588] on div "[PERSON_NAME]" at bounding box center [710, 599] width 160 height 42
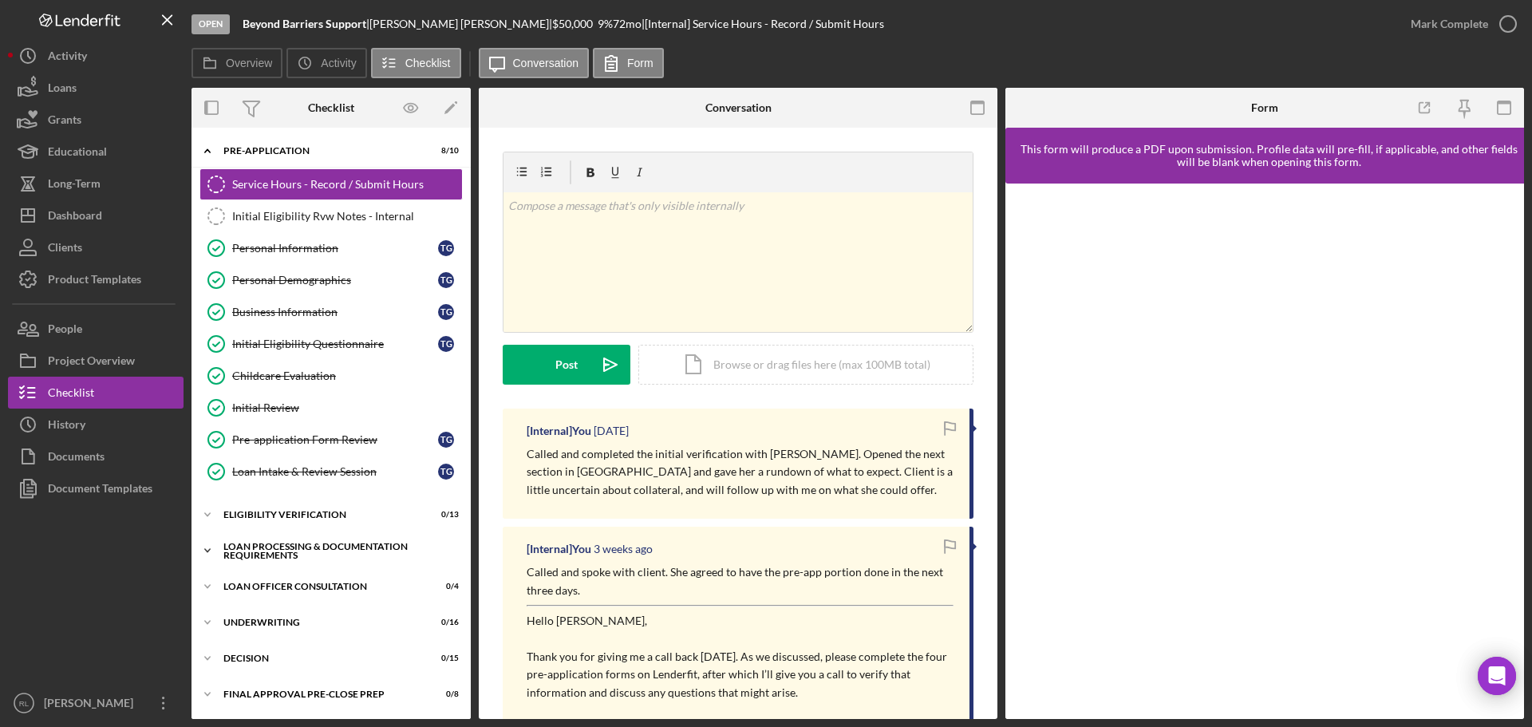
click at [294, 552] on div "Loan Processing & Documentation Requirements" at bounding box center [336, 551] width 227 height 18
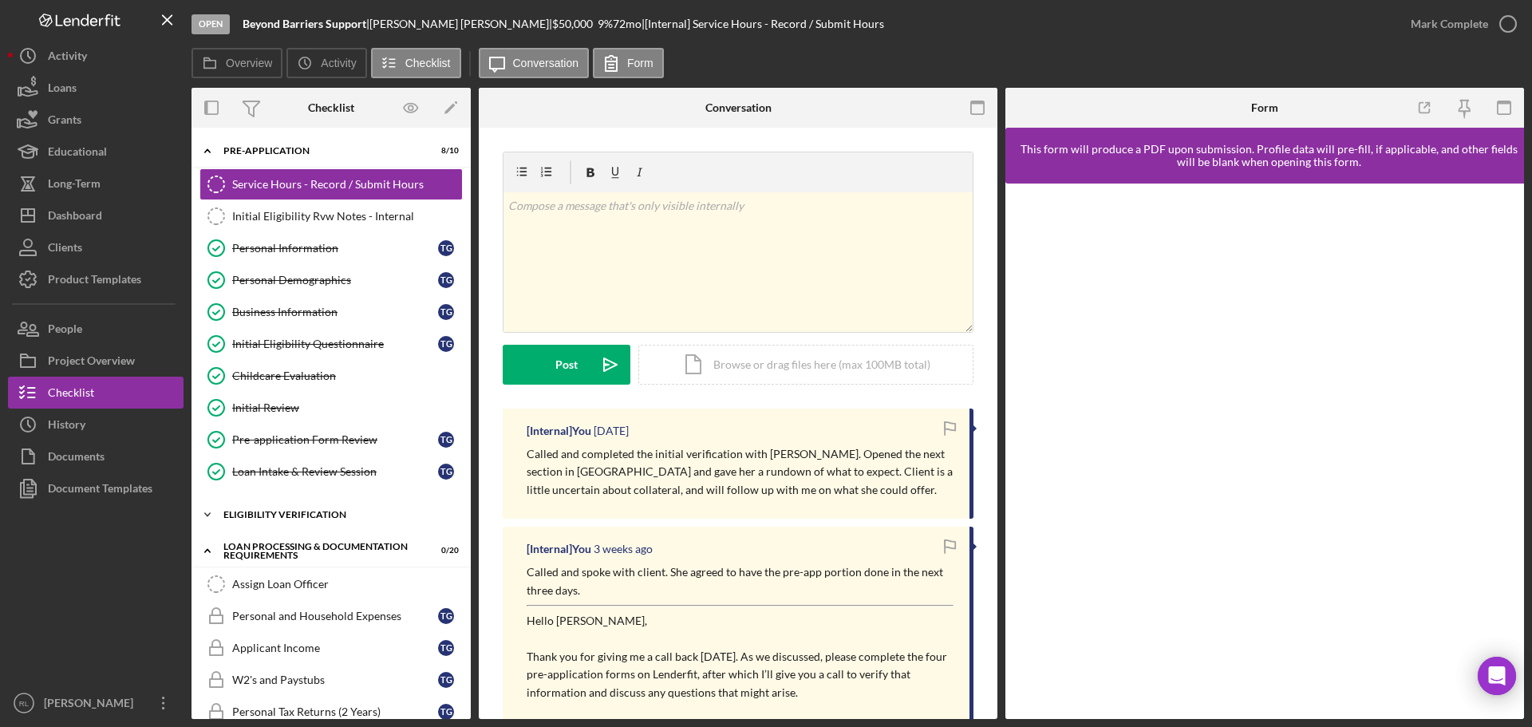
click at [325, 506] on div "Icon/Expander Eligibility Verification 0 / 13" at bounding box center [331, 515] width 279 height 32
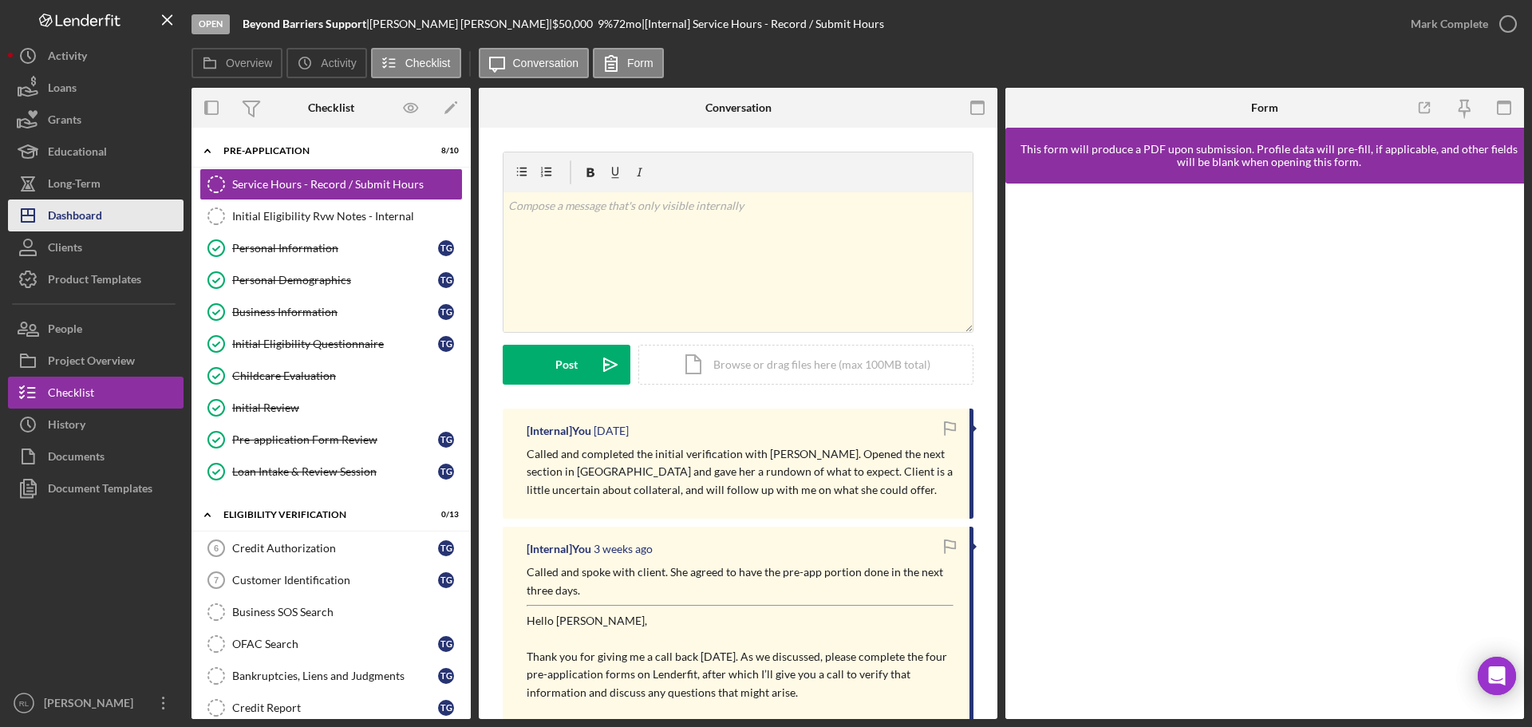
click at [104, 217] on button "Icon/Dashboard Dashboard" at bounding box center [96, 216] width 176 height 32
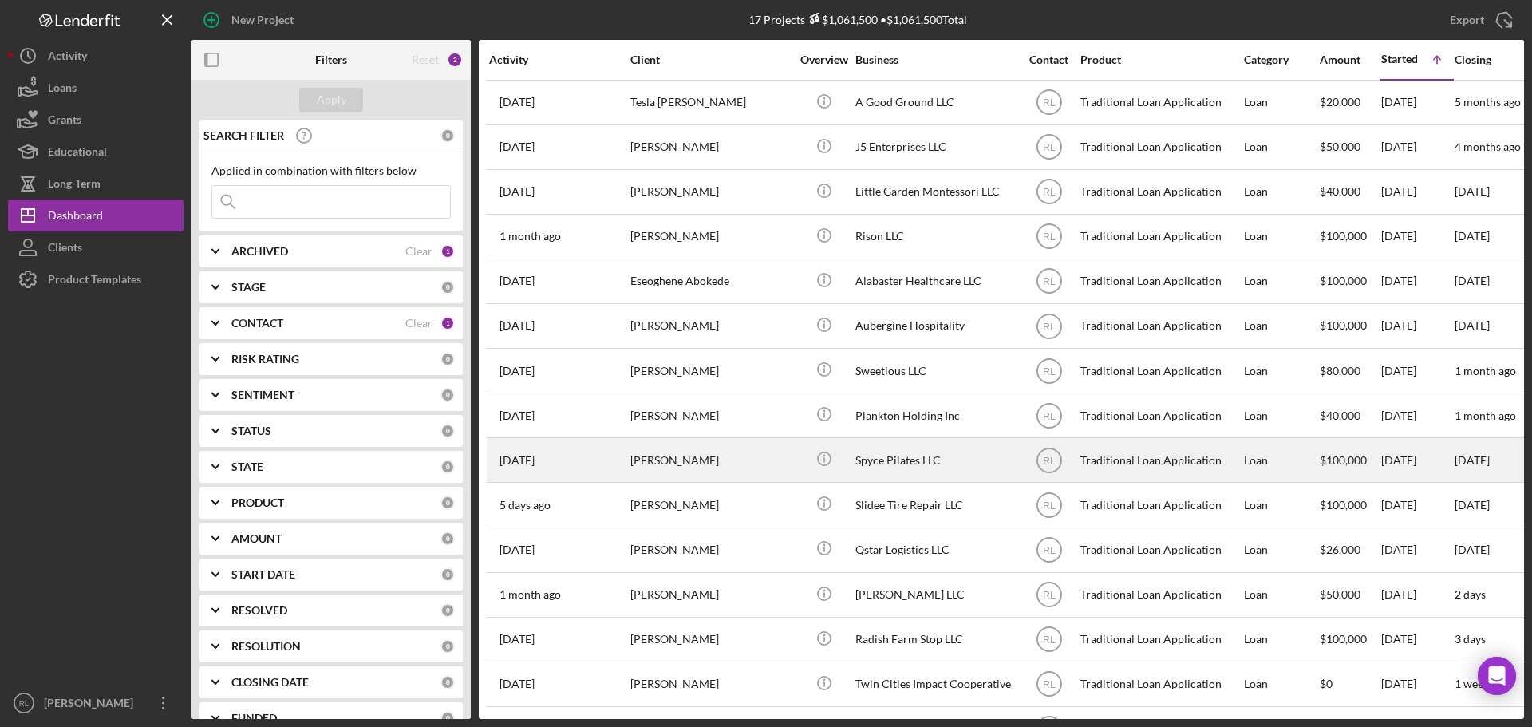
click at [741, 463] on div "[PERSON_NAME]" at bounding box center [710, 460] width 160 height 42
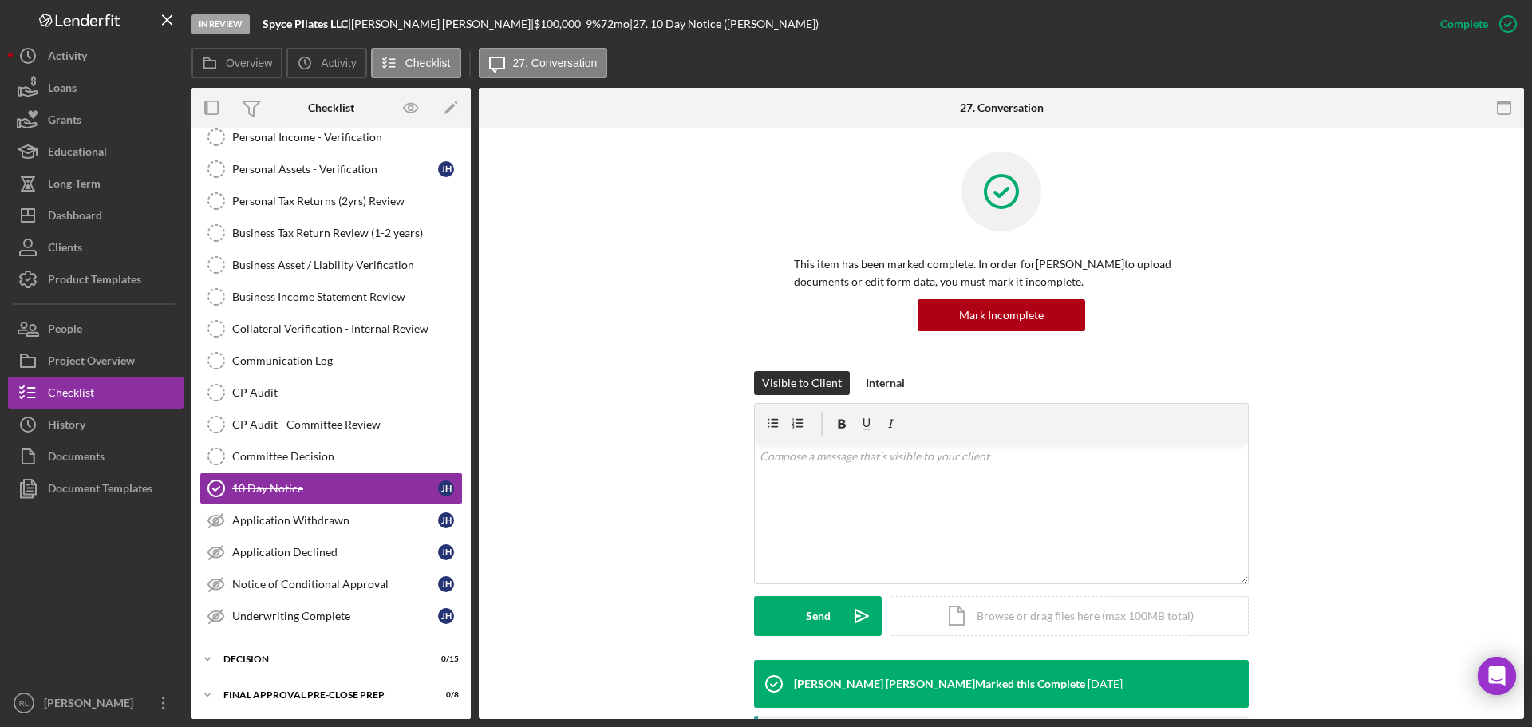
scroll to position [255, 0]
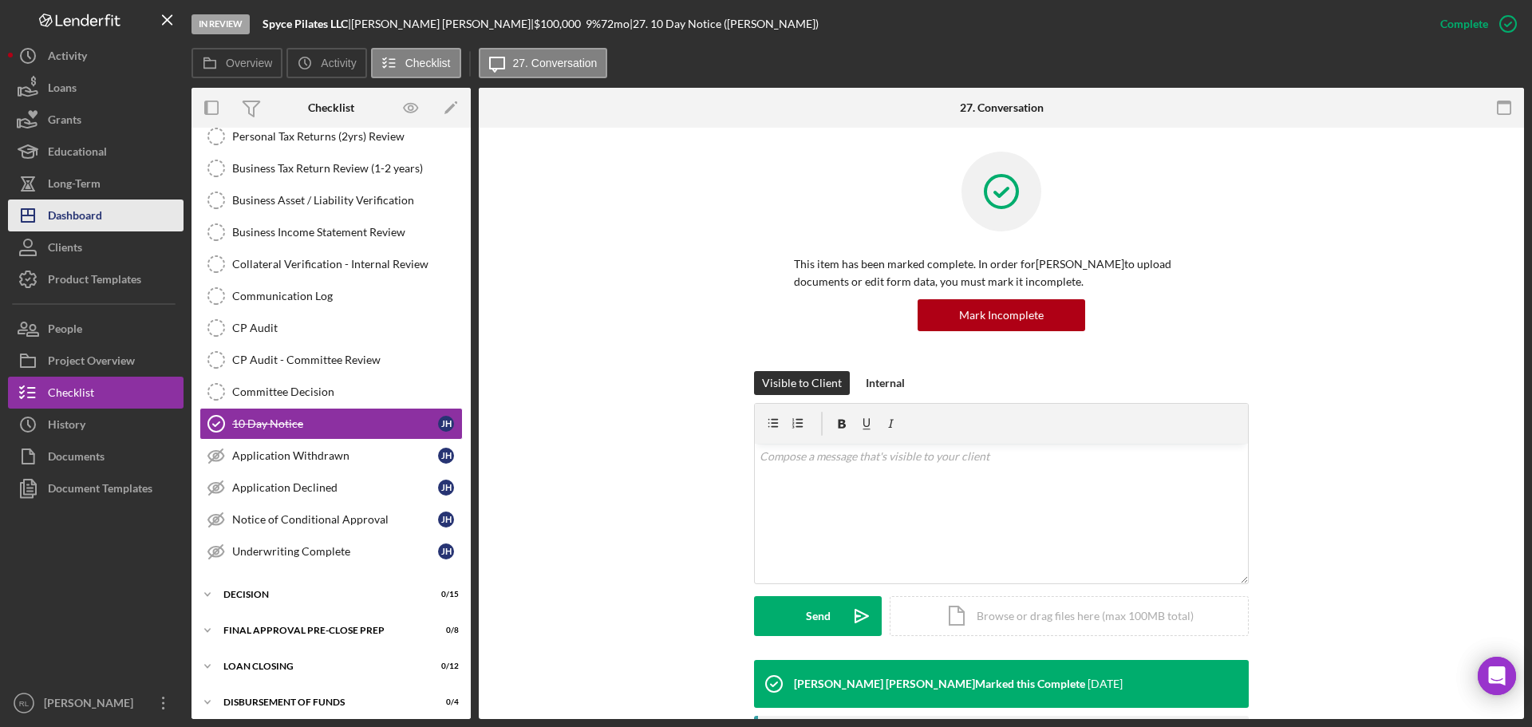
click at [87, 229] on div "Dashboard" at bounding box center [75, 218] width 54 height 36
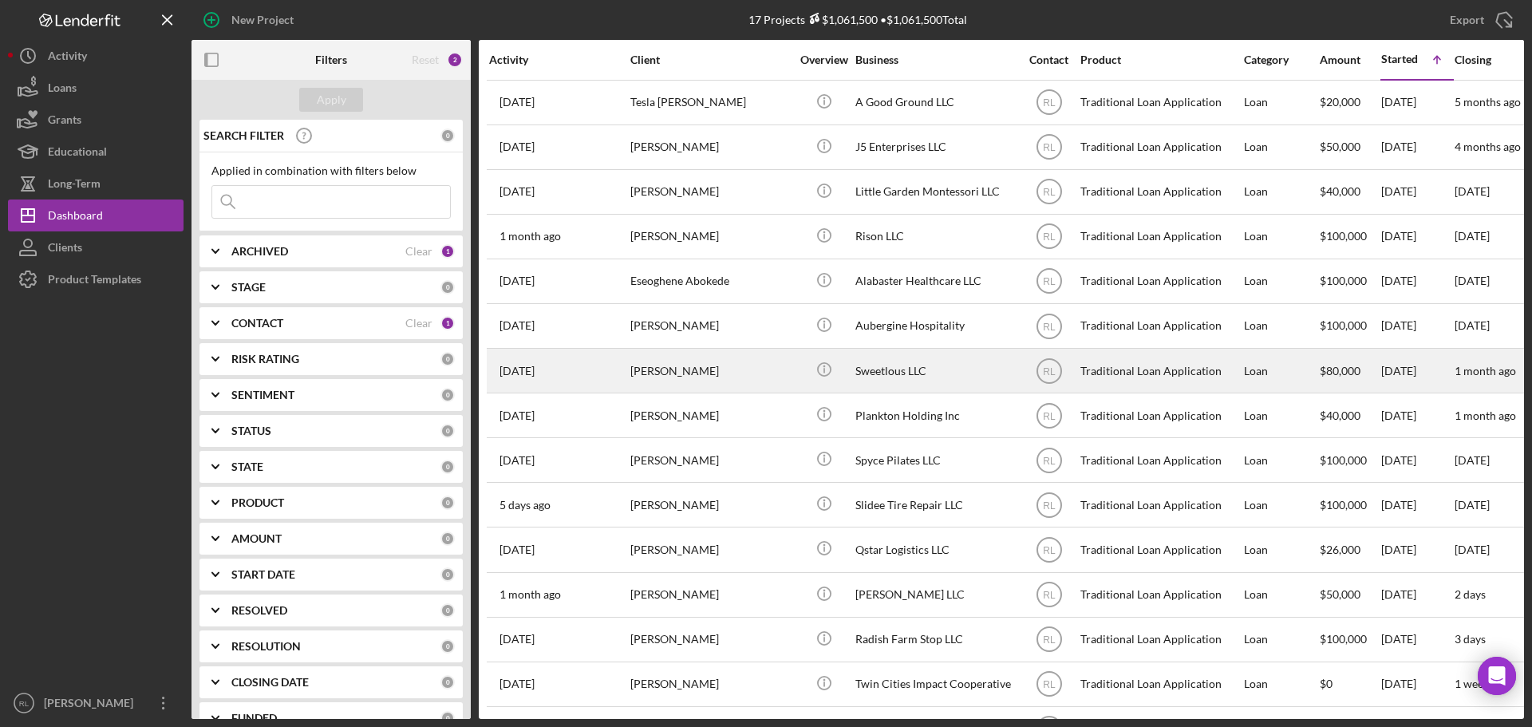
click at [753, 385] on div "[PERSON_NAME]" at bounding box center [710, 371] width 160 height 42
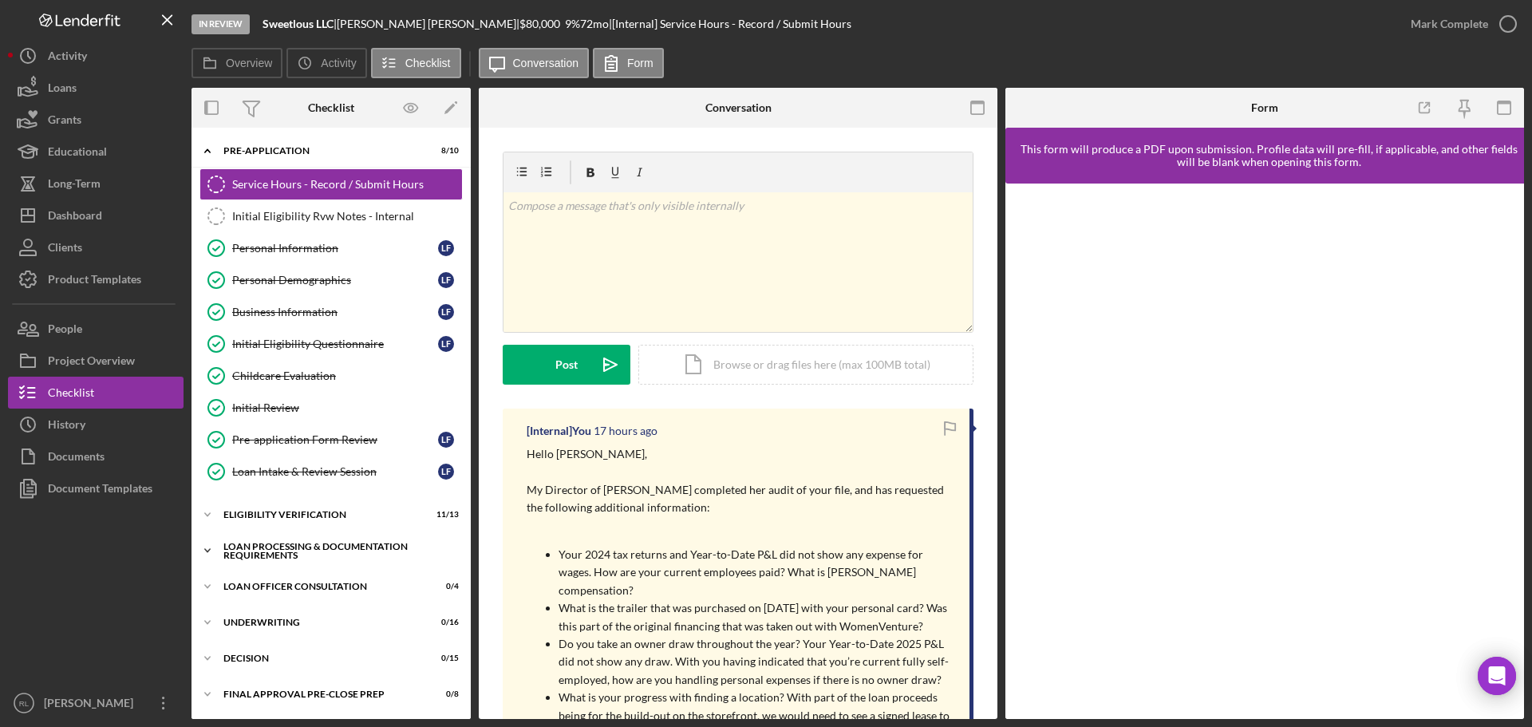
click at [307, 538] on div "Icon/Expander Loan Processing & Documentation Requirements 15 / 20" at bounding box center [331, 551] width 279 height 32
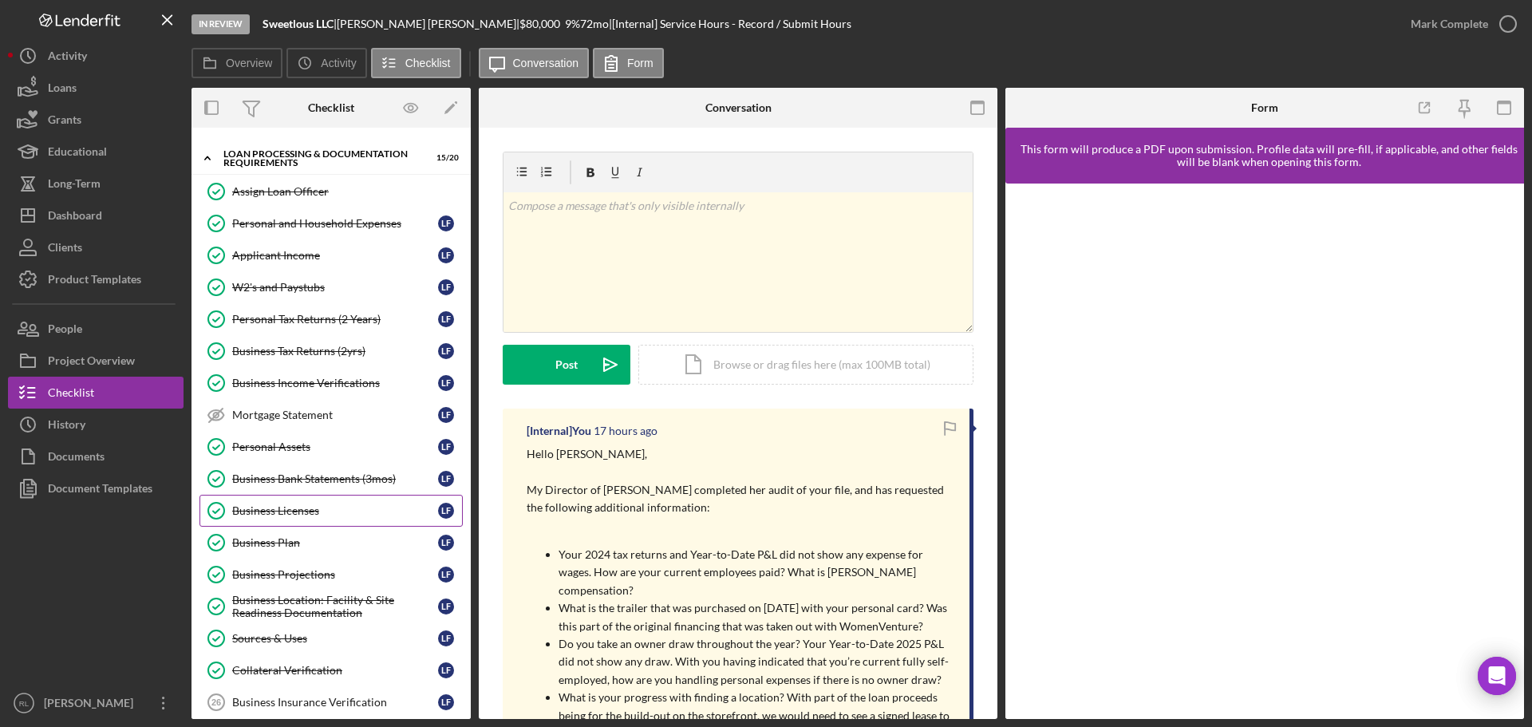
scroll to position [399, 0]
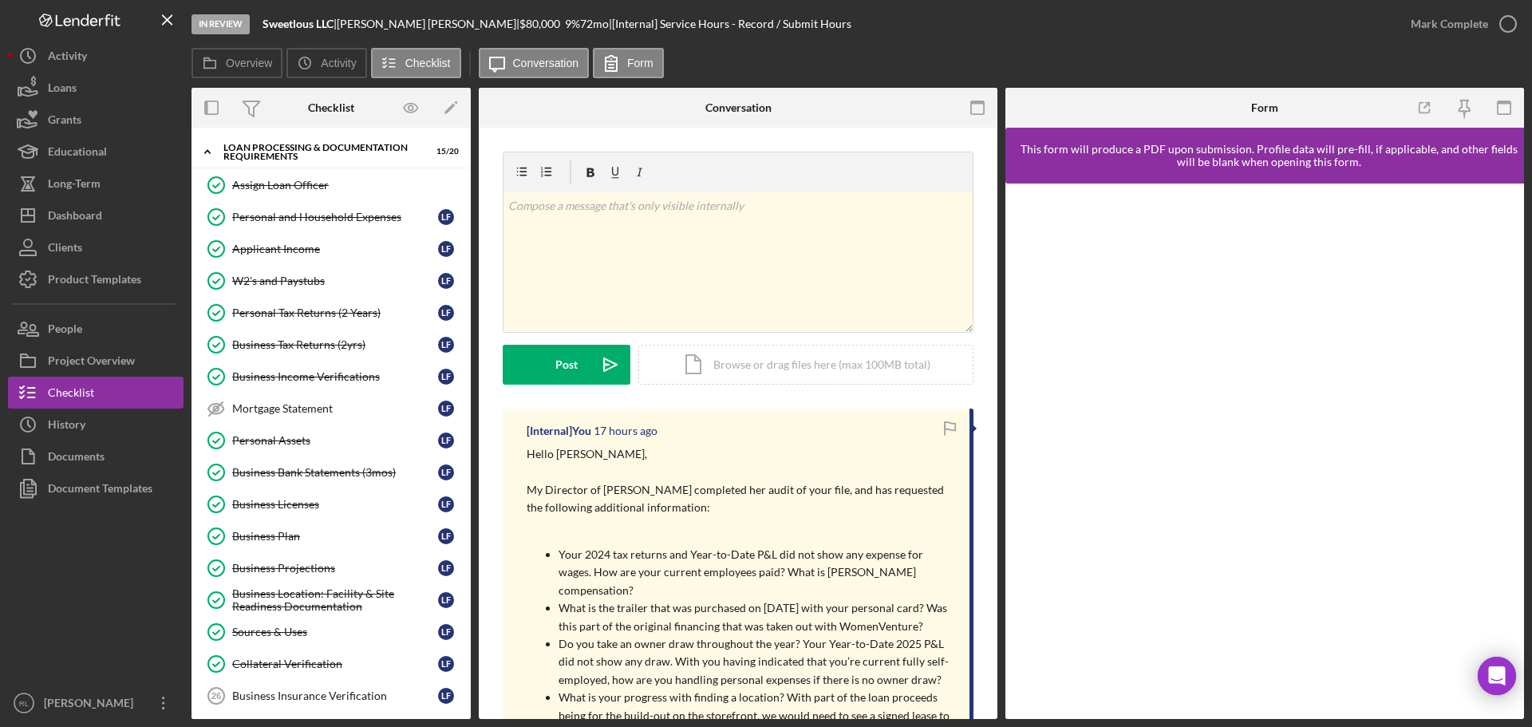
click at [624, 520] on p at bounding box center [740, 526] width 427 height 18
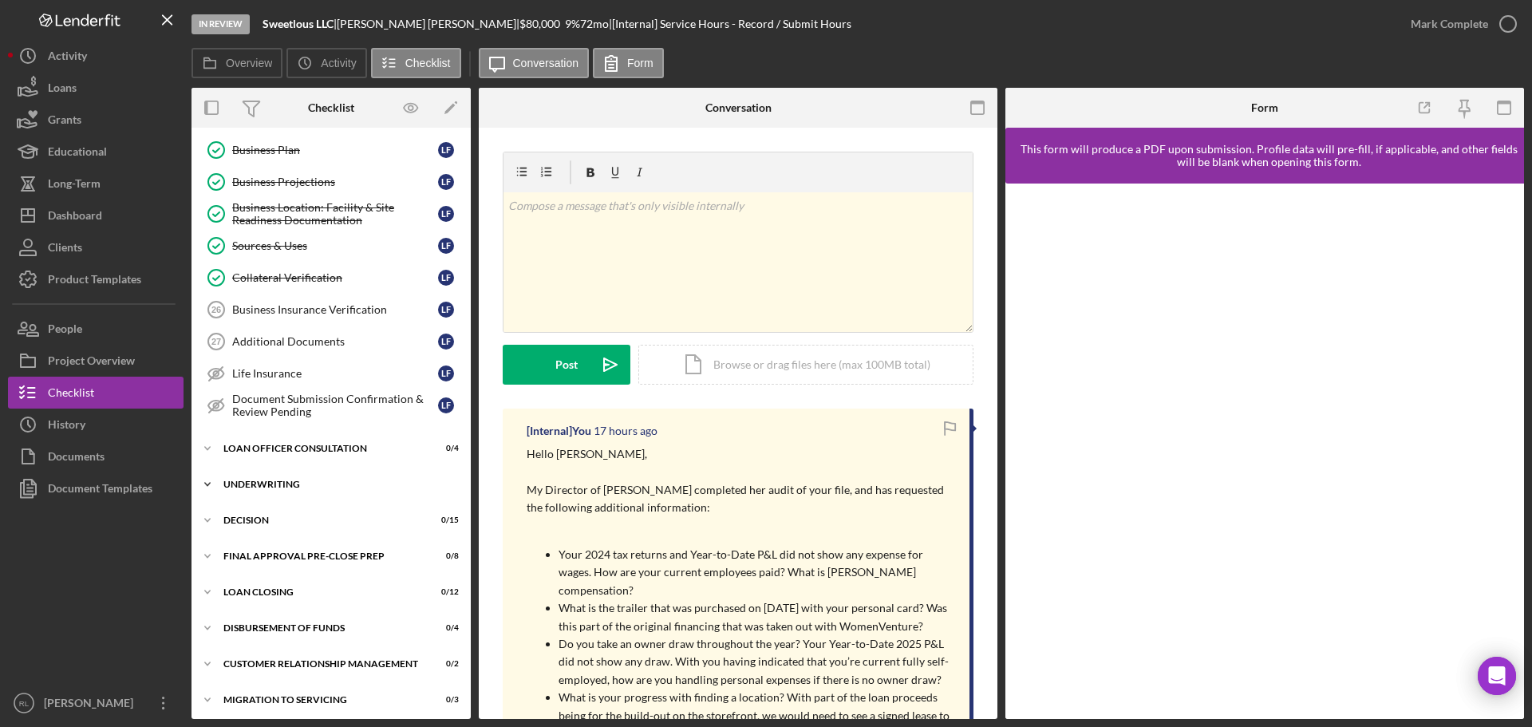
scroll to position [798, 0]
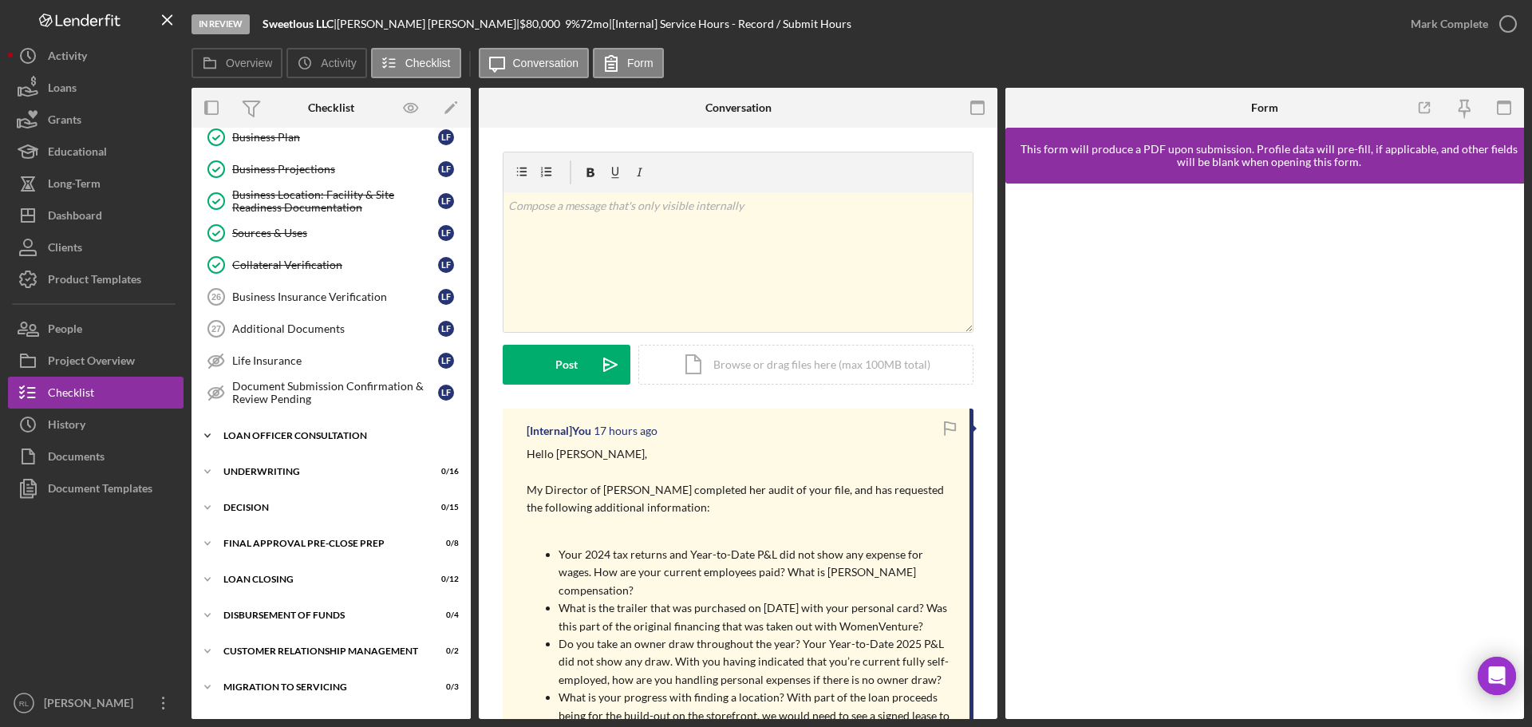
click at [310, 440] on div "Loan Officer Consultation" at bounding box center [336, 436] width 227 height 10
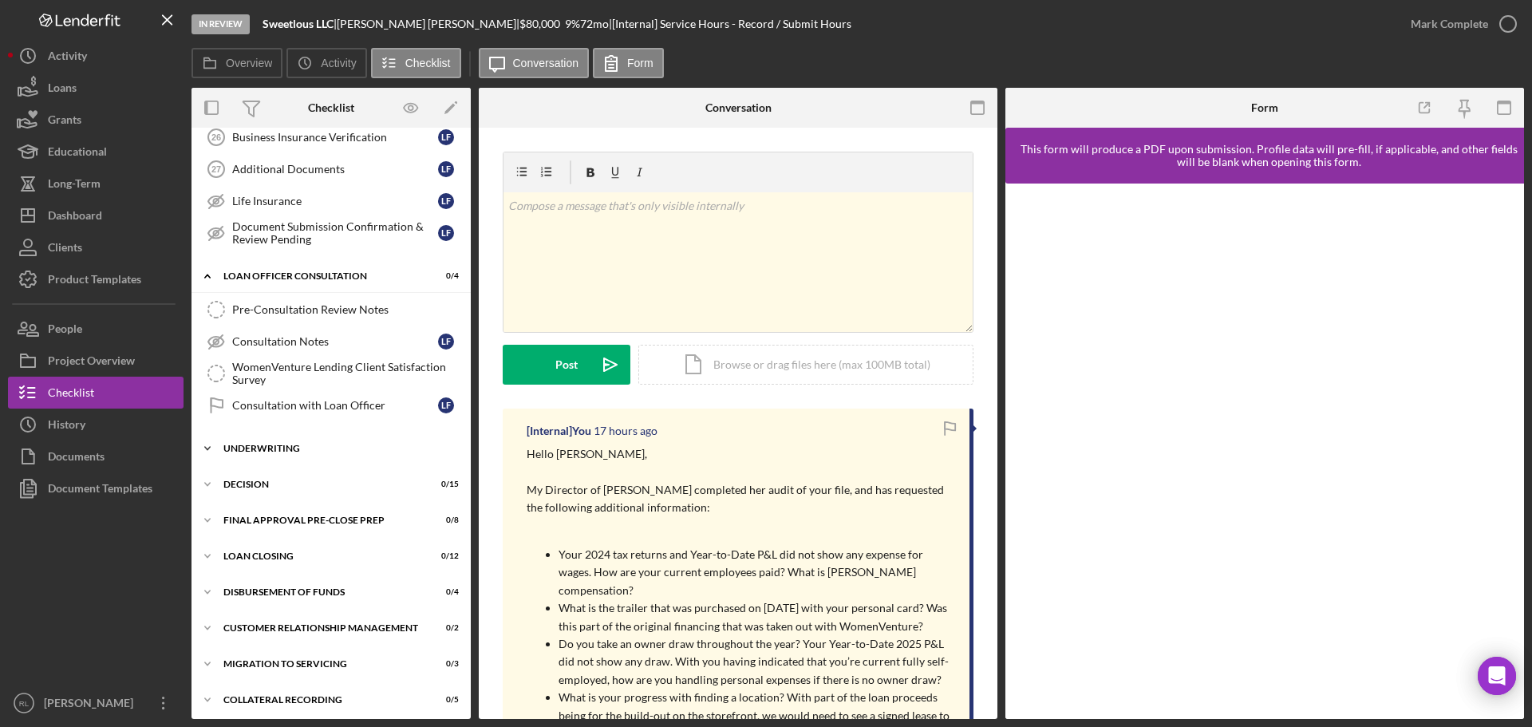
click at [289, 437] on div "Icon/Expander Underwriting 0 / 16" at bounding box center [331, 449] width 279 height 32
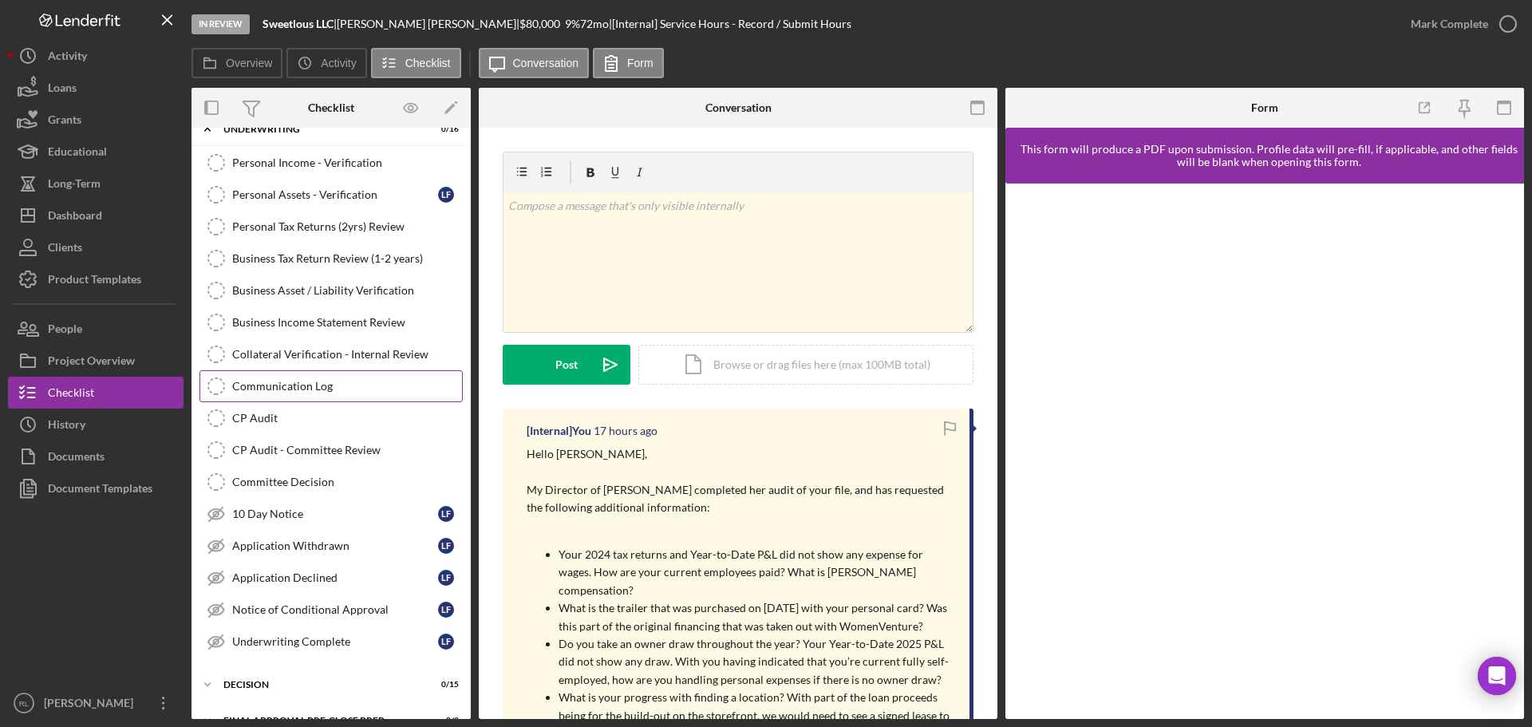
scroll to position [878, 0]
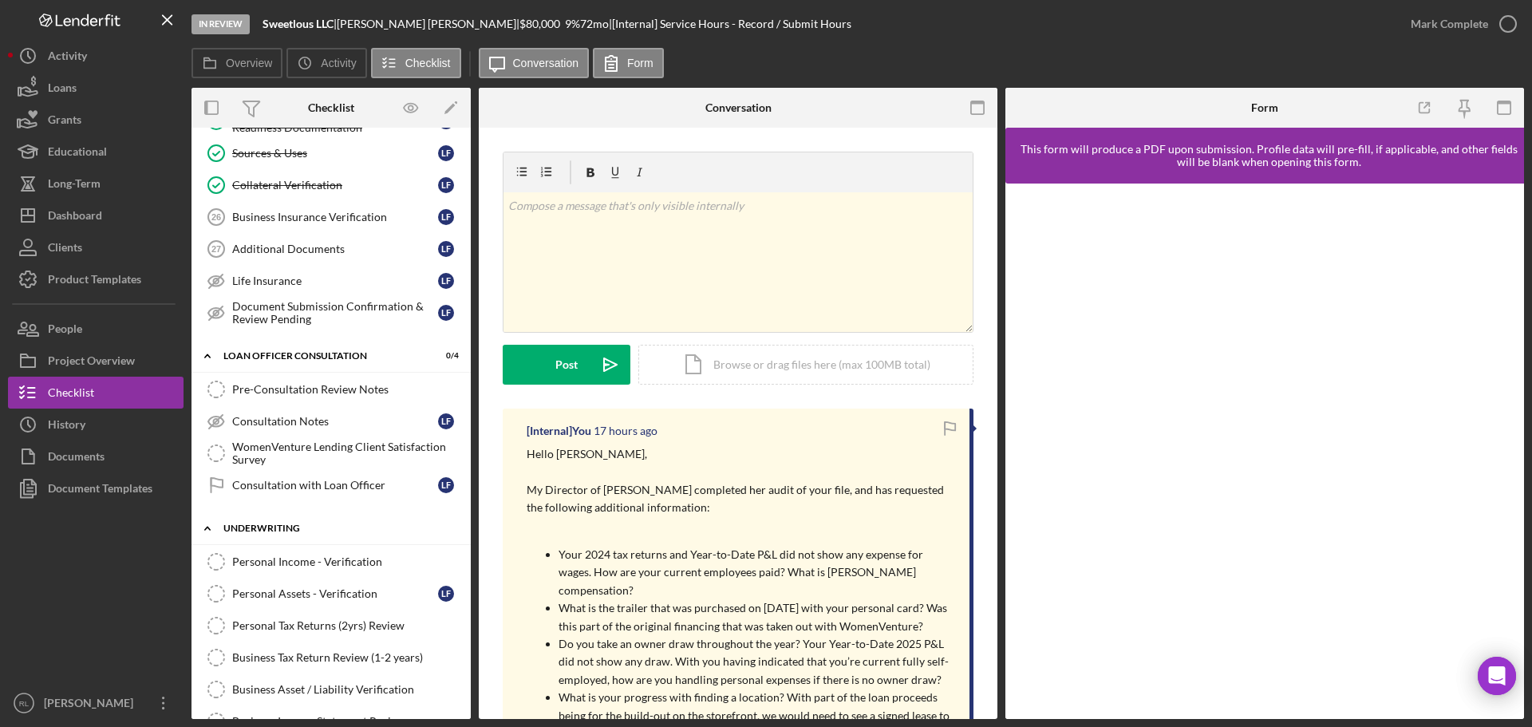
click at [248, 520] on div "Icon/Expander Underwriting 0 / 16" at bounding box center [331, 528] width 279 height 33
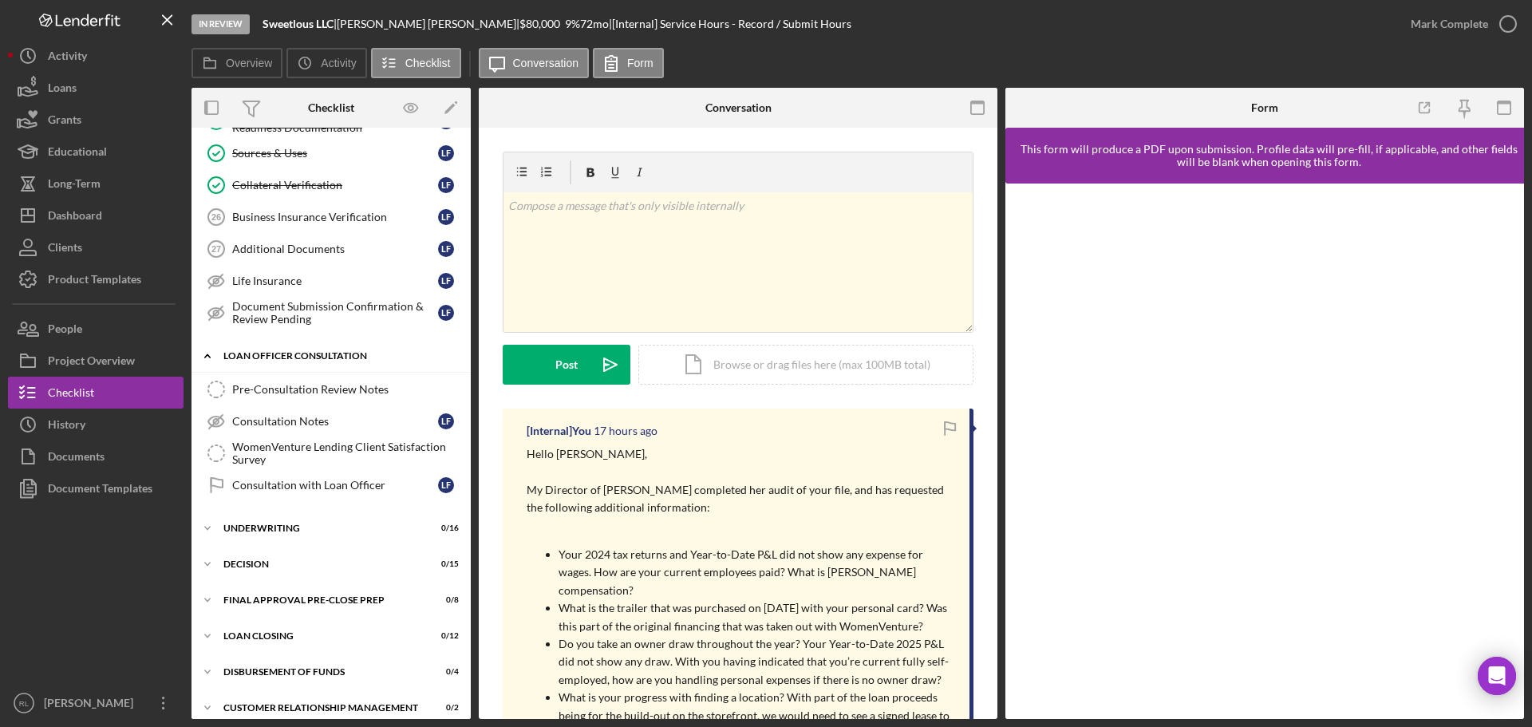
click at [291, 354] on div "Loan Officer Consultation" at bounding box center [336, 356] width 227 height 10
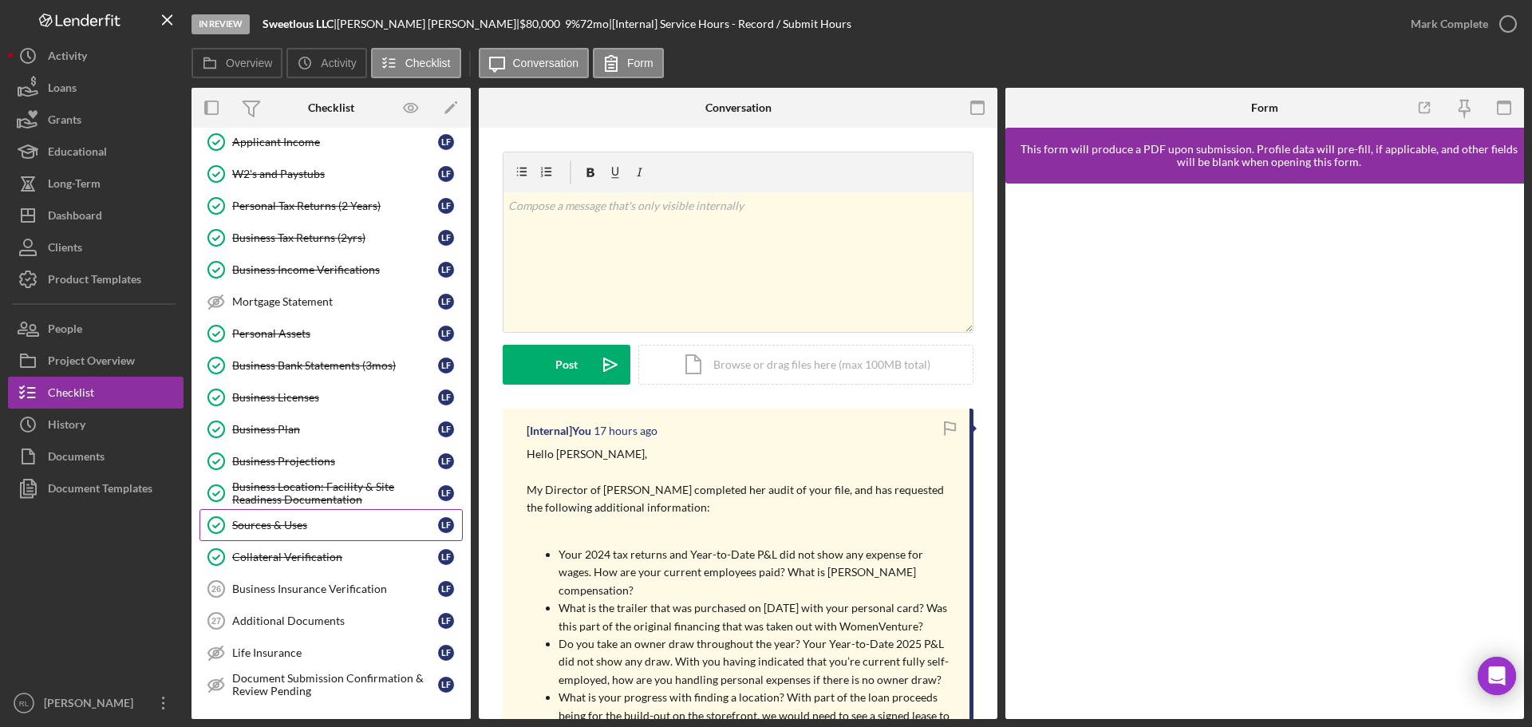
scroll to position [508, 0]
click at [302, 561] on div "Collateral Verification" at bounding box center [335, 555] width 206 height 13
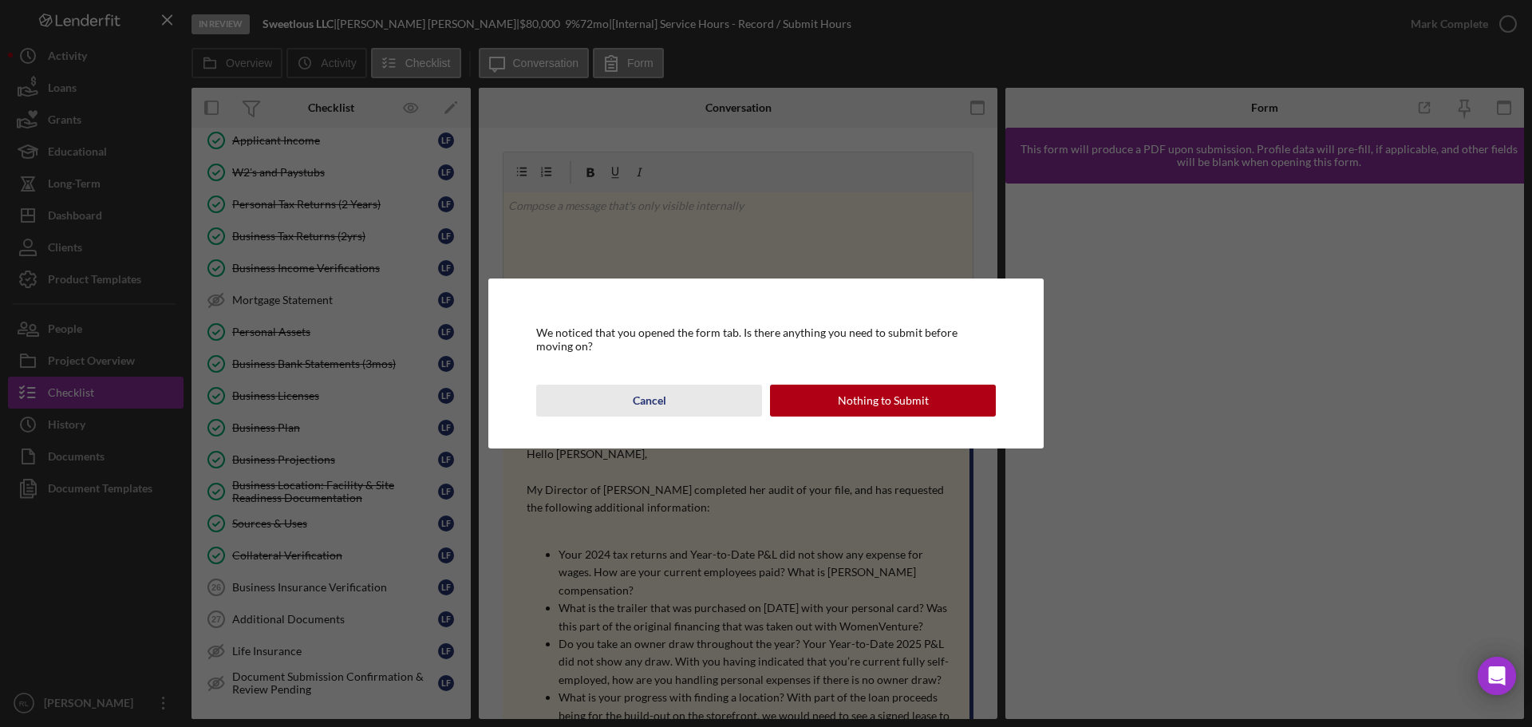
click at [664, 400] on div "Cancel" at bounding box center [650, 401] width 34 height 32
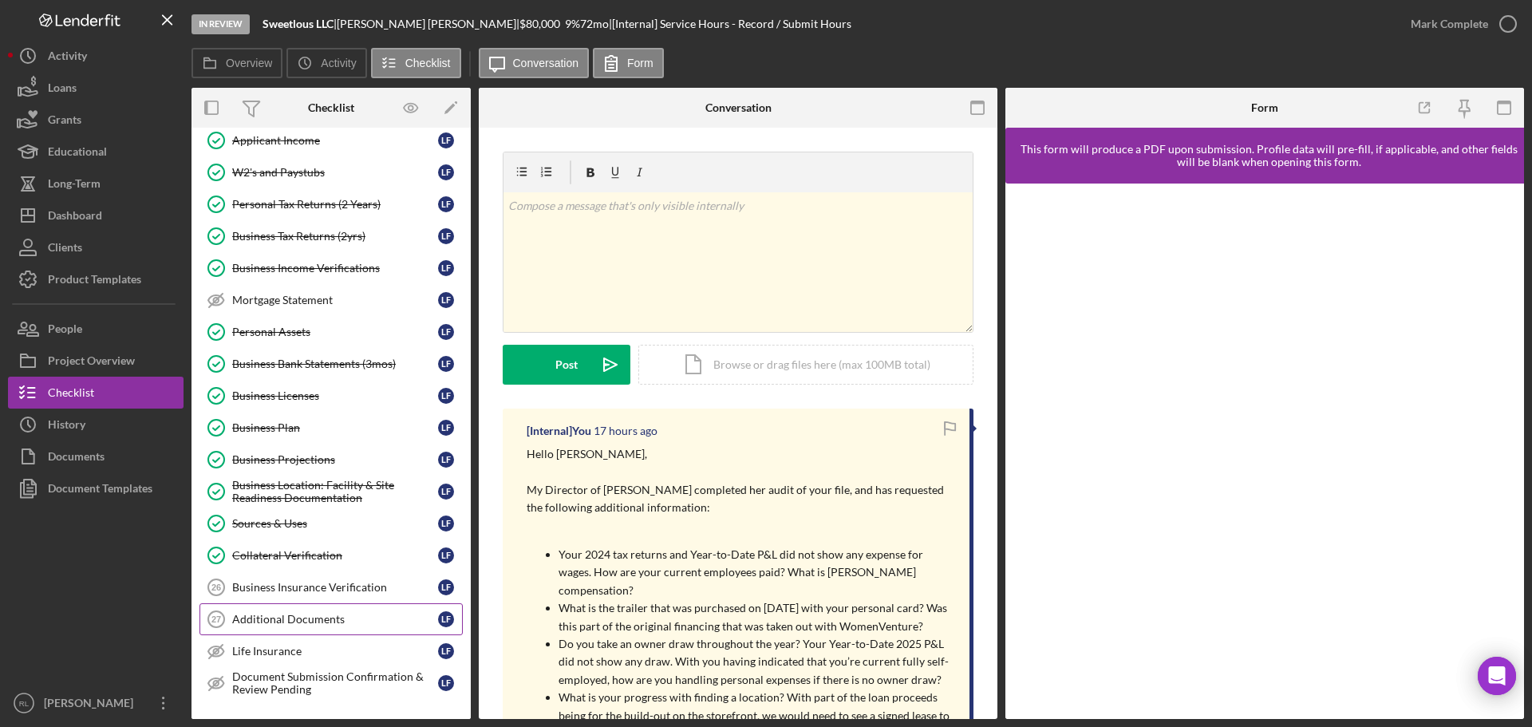
click at [295, 623] on div "Additional Documents" at bounding box center [335, 619] width 206 height 13
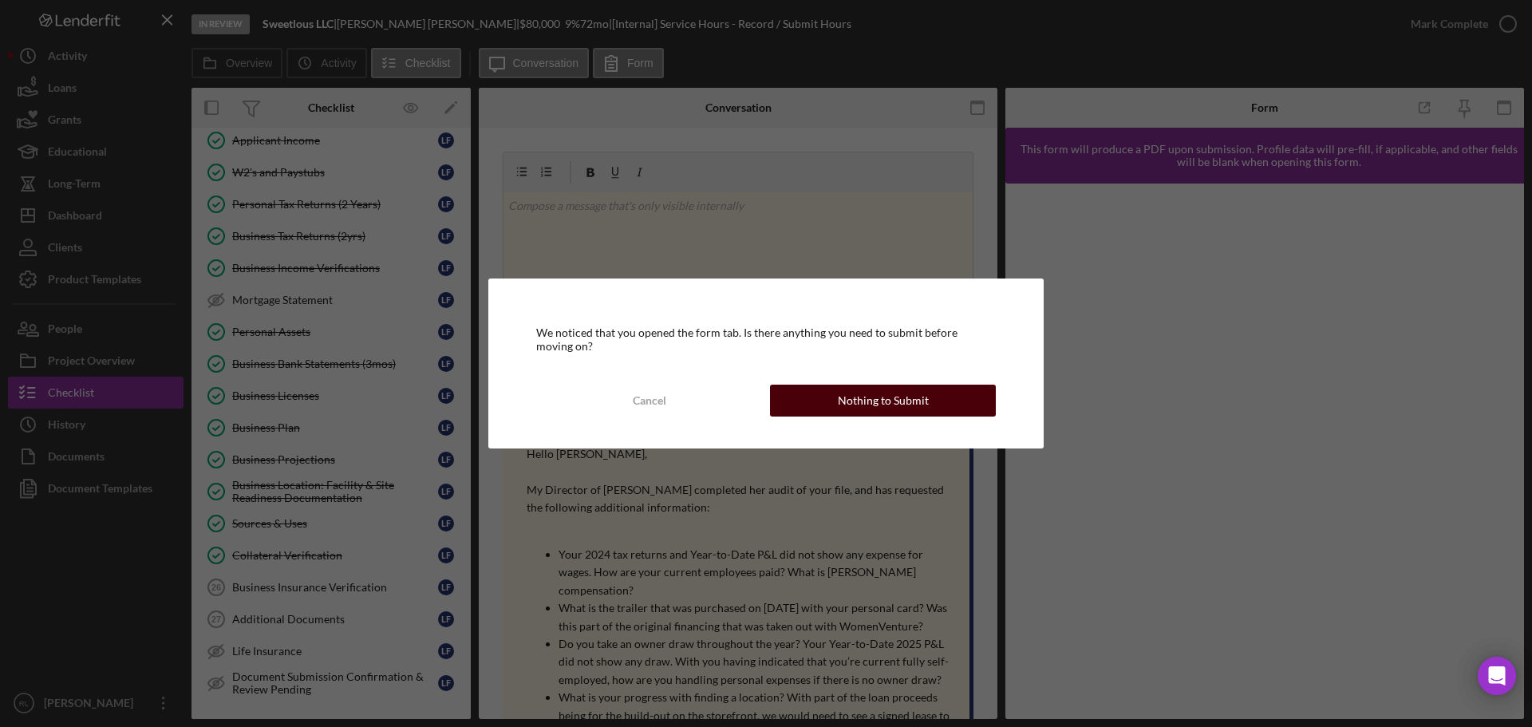
click at [839, 393] on button "Nothing to Submit" at bounding box center [883, 401] width 226 height 32
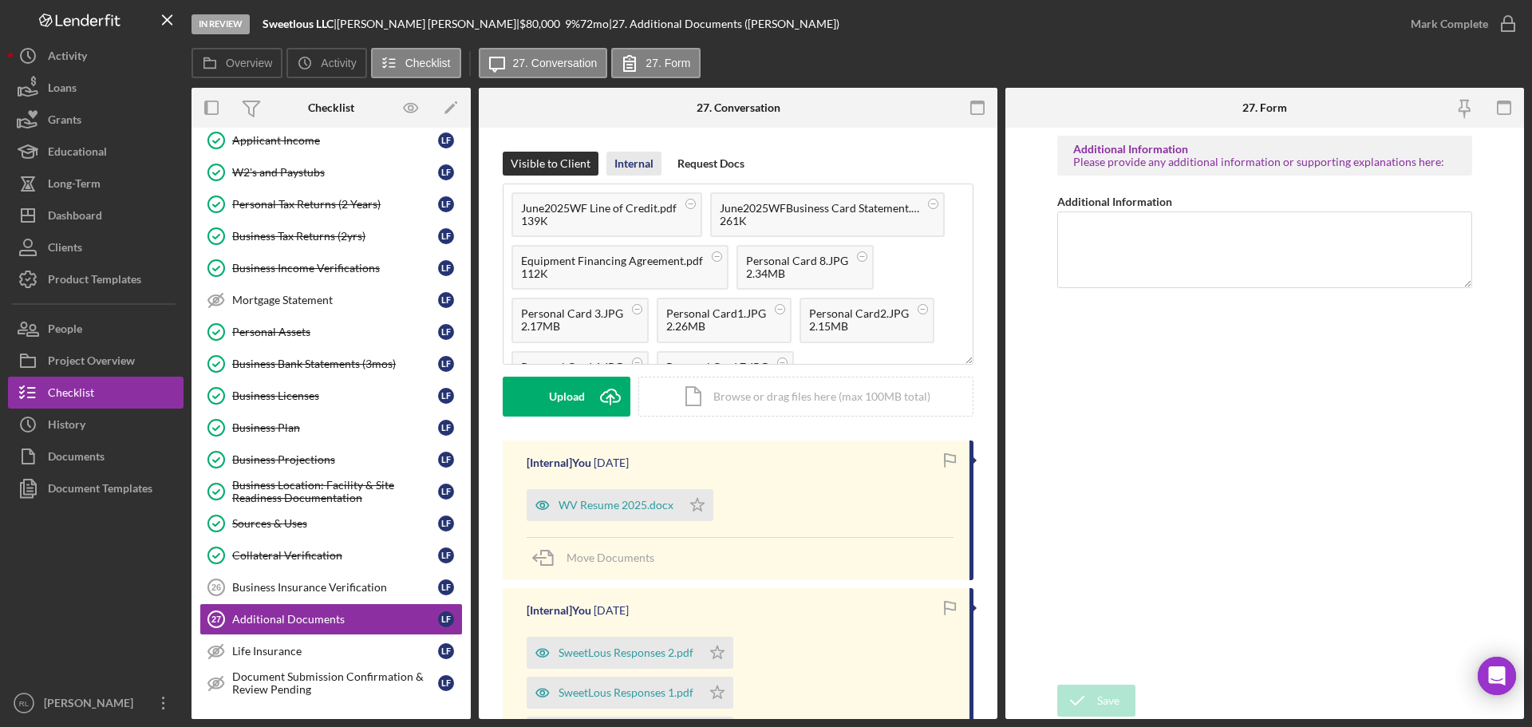
click at [619, 160] on div "Internal" at bounding box center [633, 164] width 39 height 24
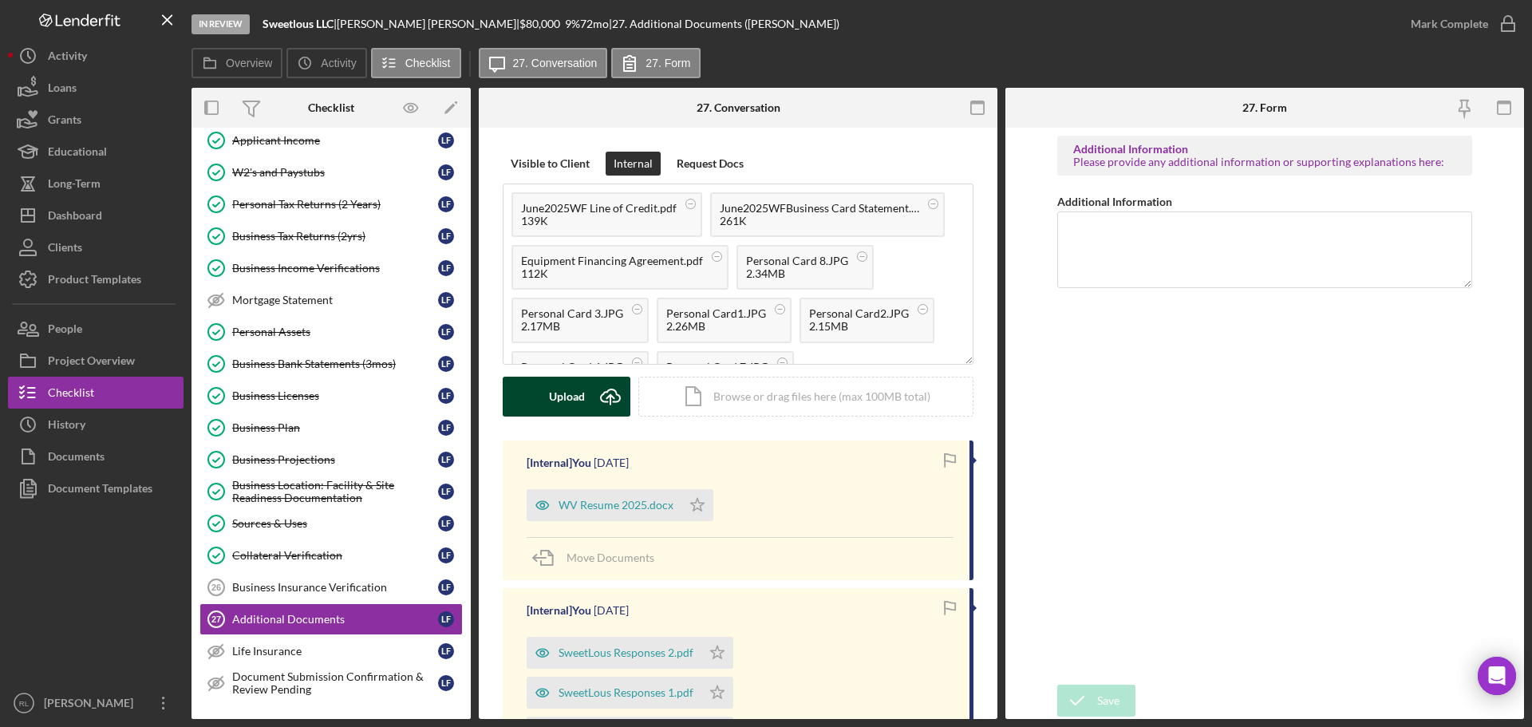
click at [551, 397] on div "Upload" at bounding box center [567, 397] width 36 height 40
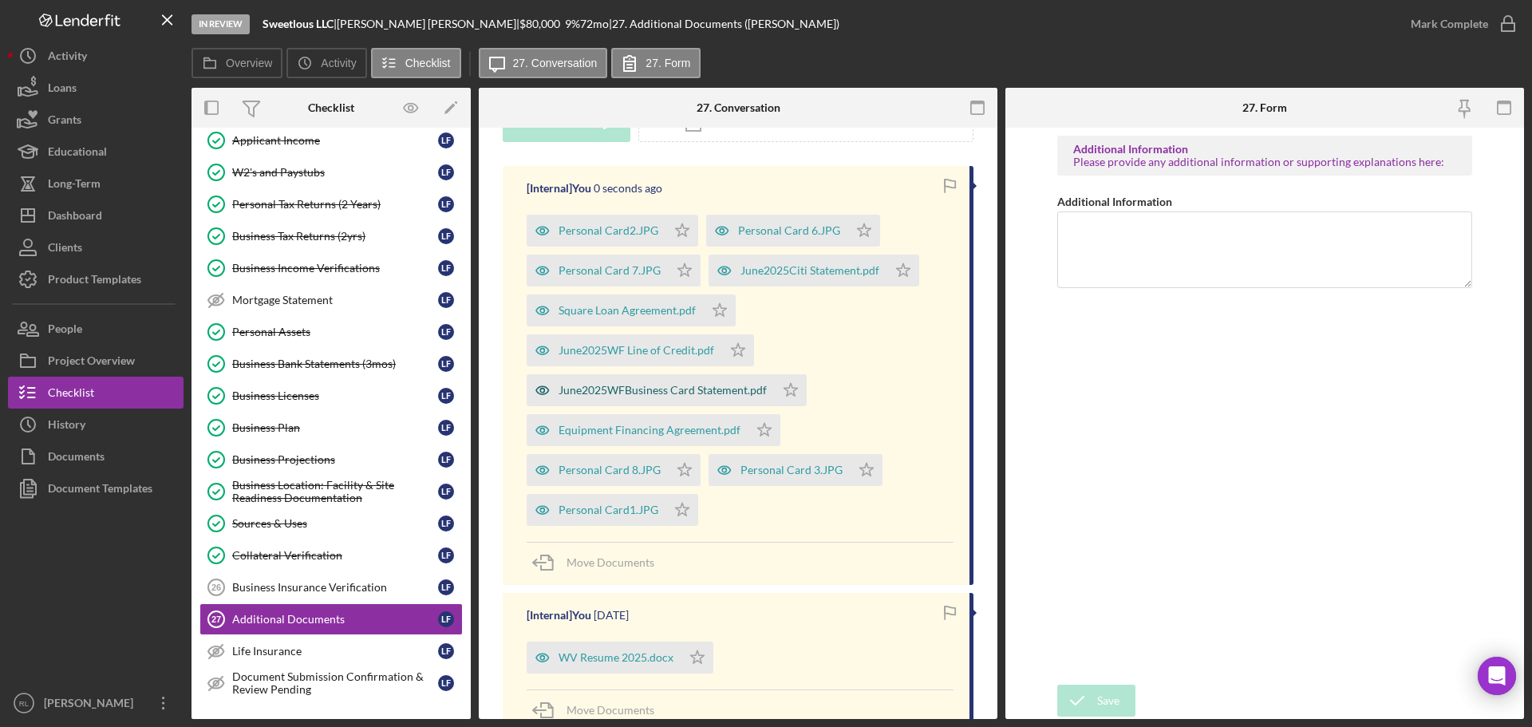
scroll to position [319, 0]
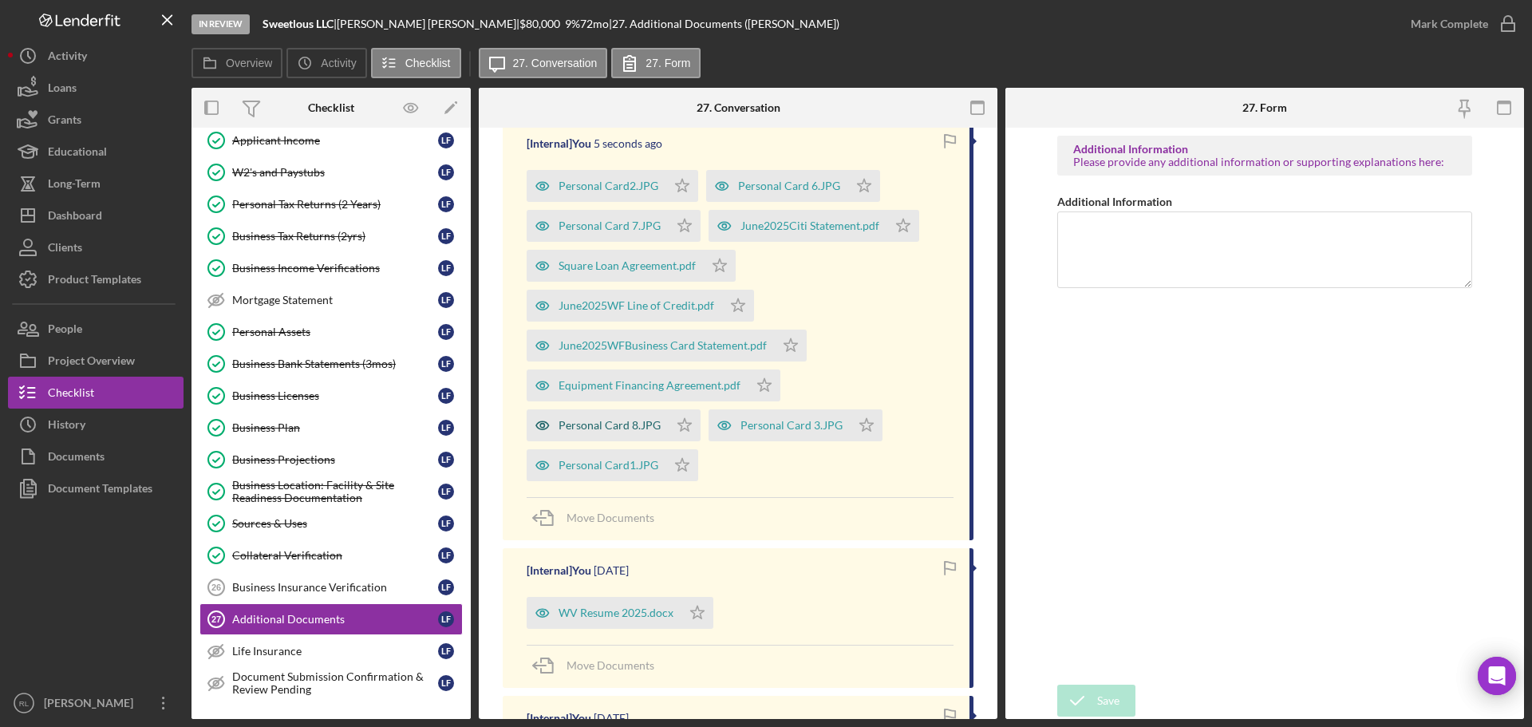
click at [601, 430] on div "Personal Card 8.JPG" at bounding box center [610, 425] width 102 height 13
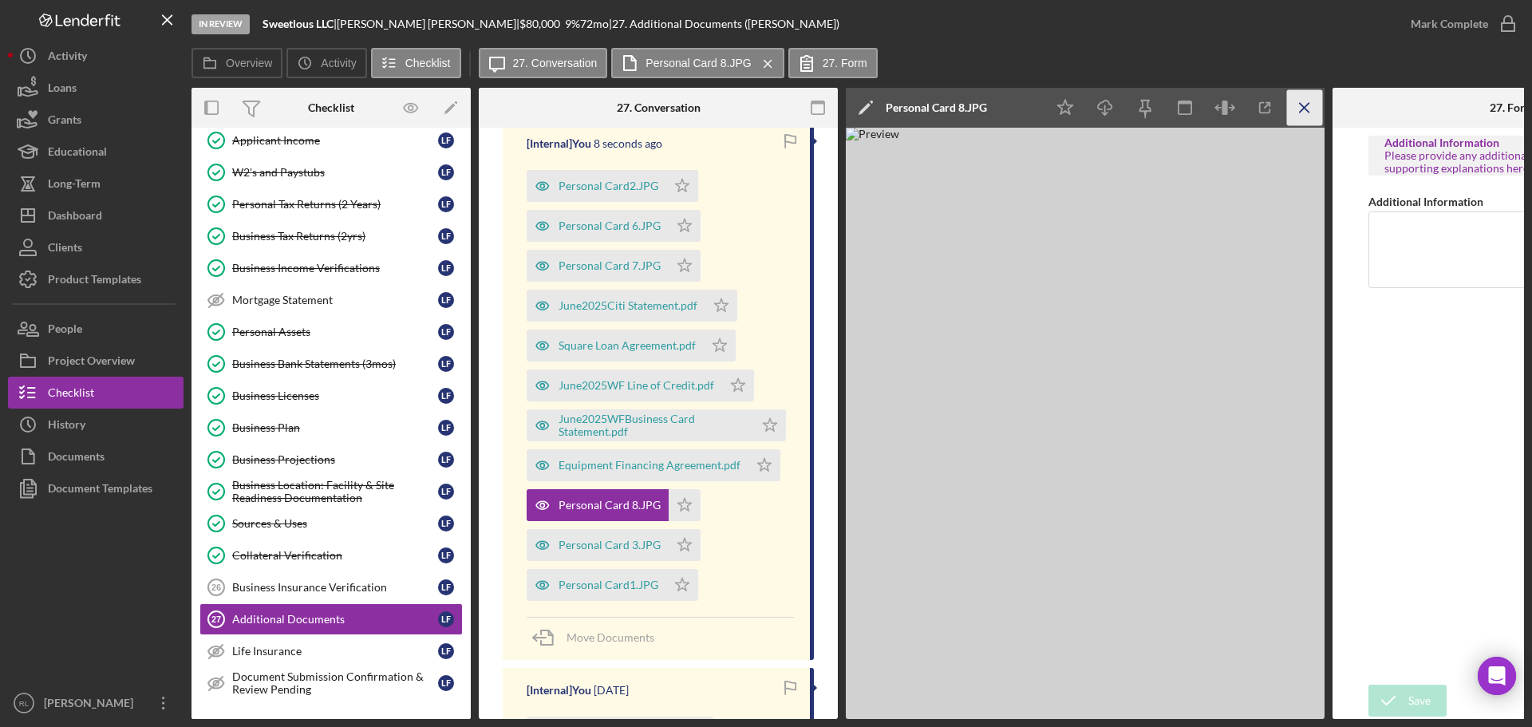
click at [1301, 104] on line "button" at bounding box center [1304, 107] width 9 height 9
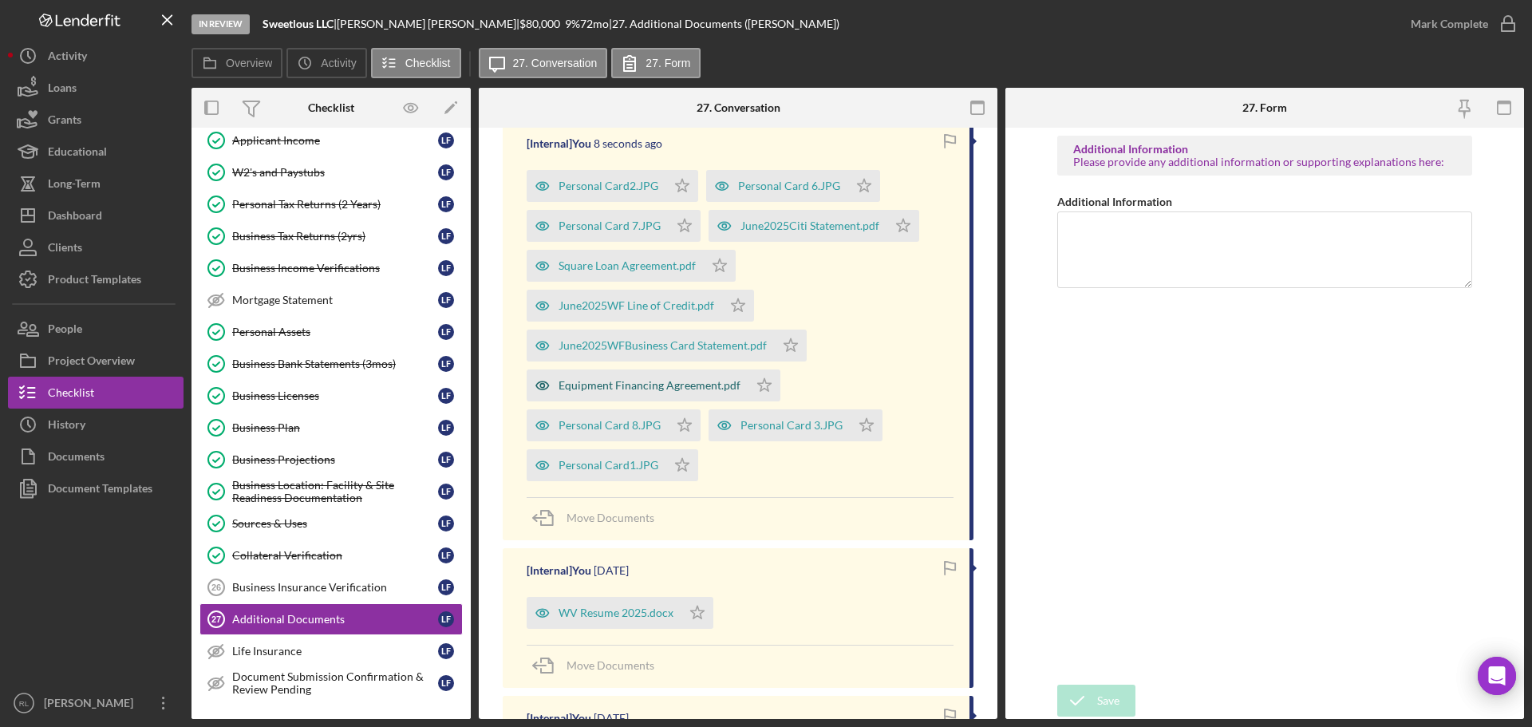
click at [627, 377] on div "Equipment Financing Agreement.pdf" at bounding box center [638, 385] width 222 height 32
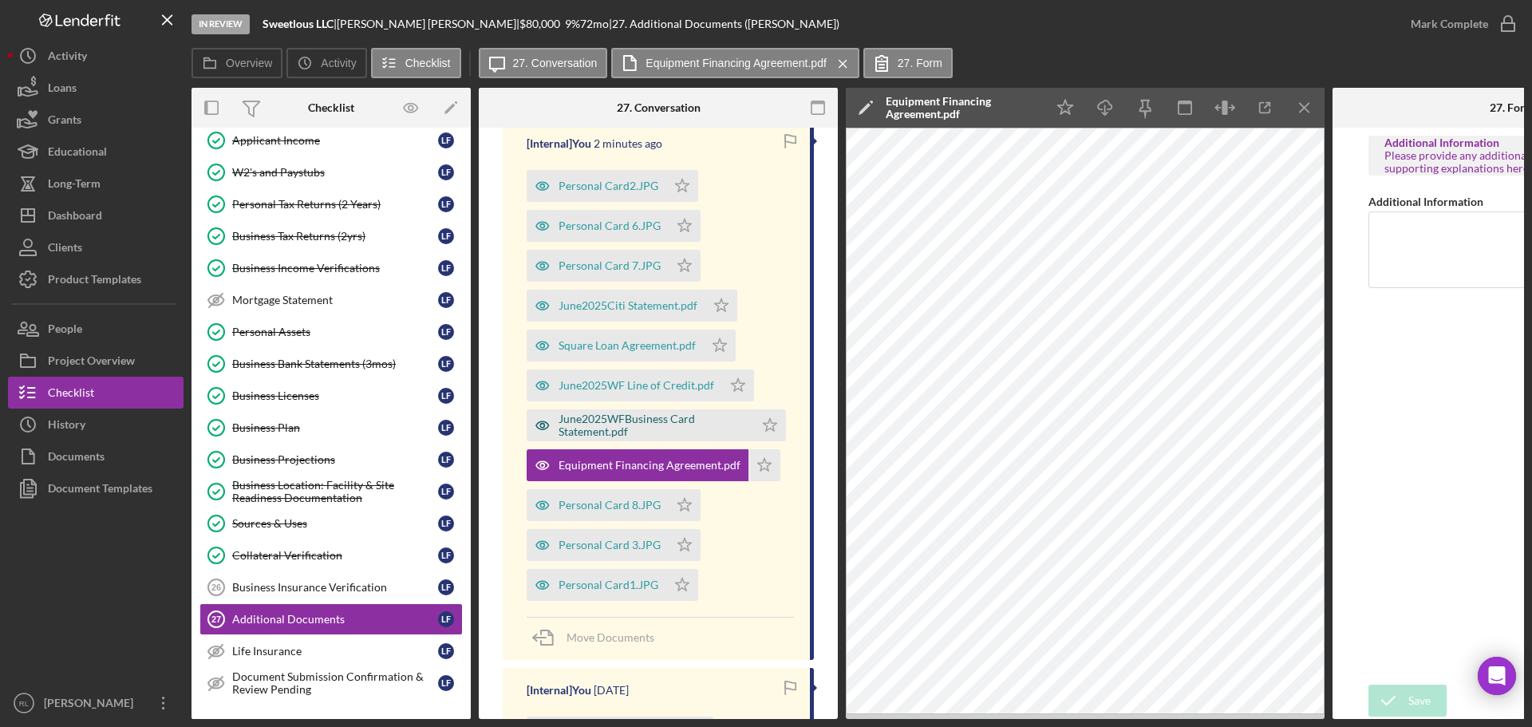
click at [638, 425] on div "June2025WFBusiness Card Statement.pdf" at bounding box center [653, 426] width 188 height 26
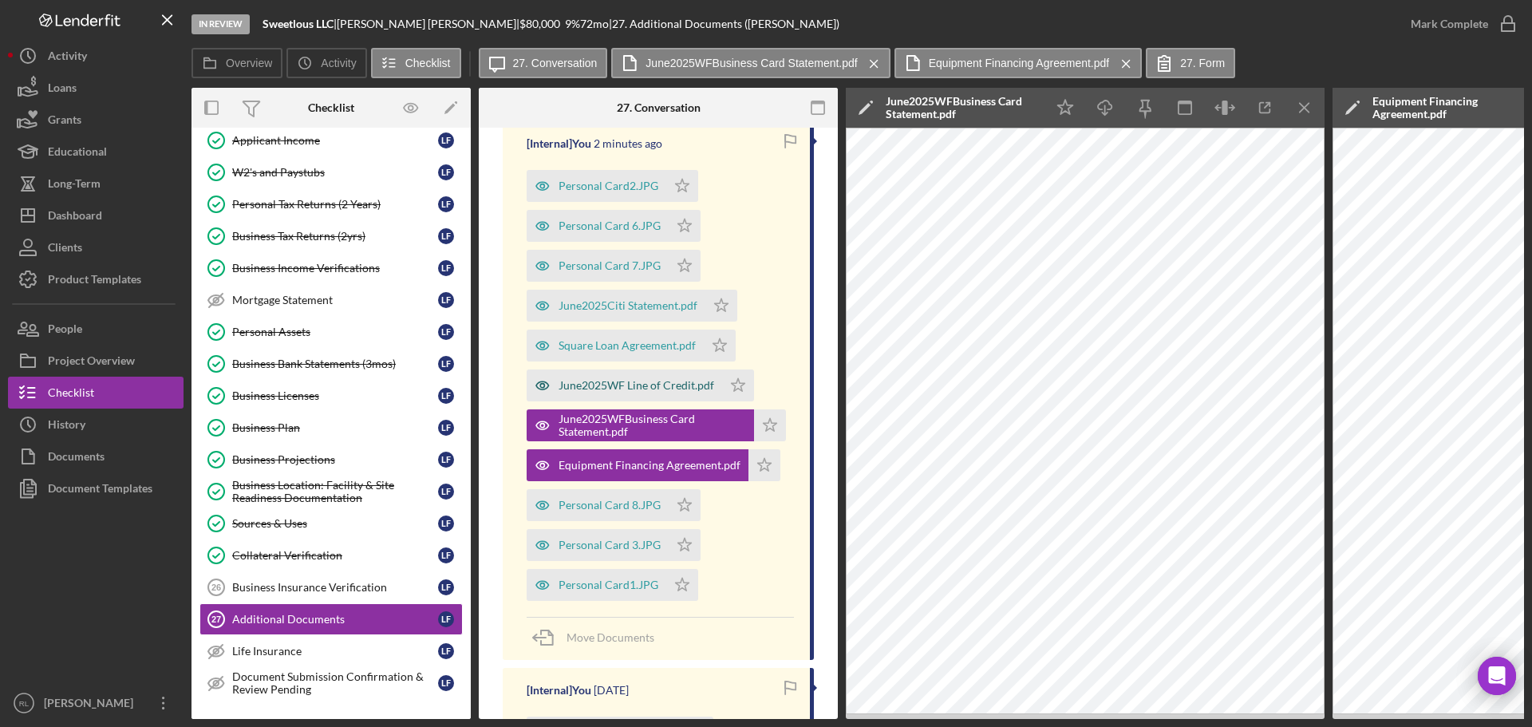
click at [628, 393] on div "June2025WF Line of Credit.pdf" at bounding box center [625, 385] width 196 height 32
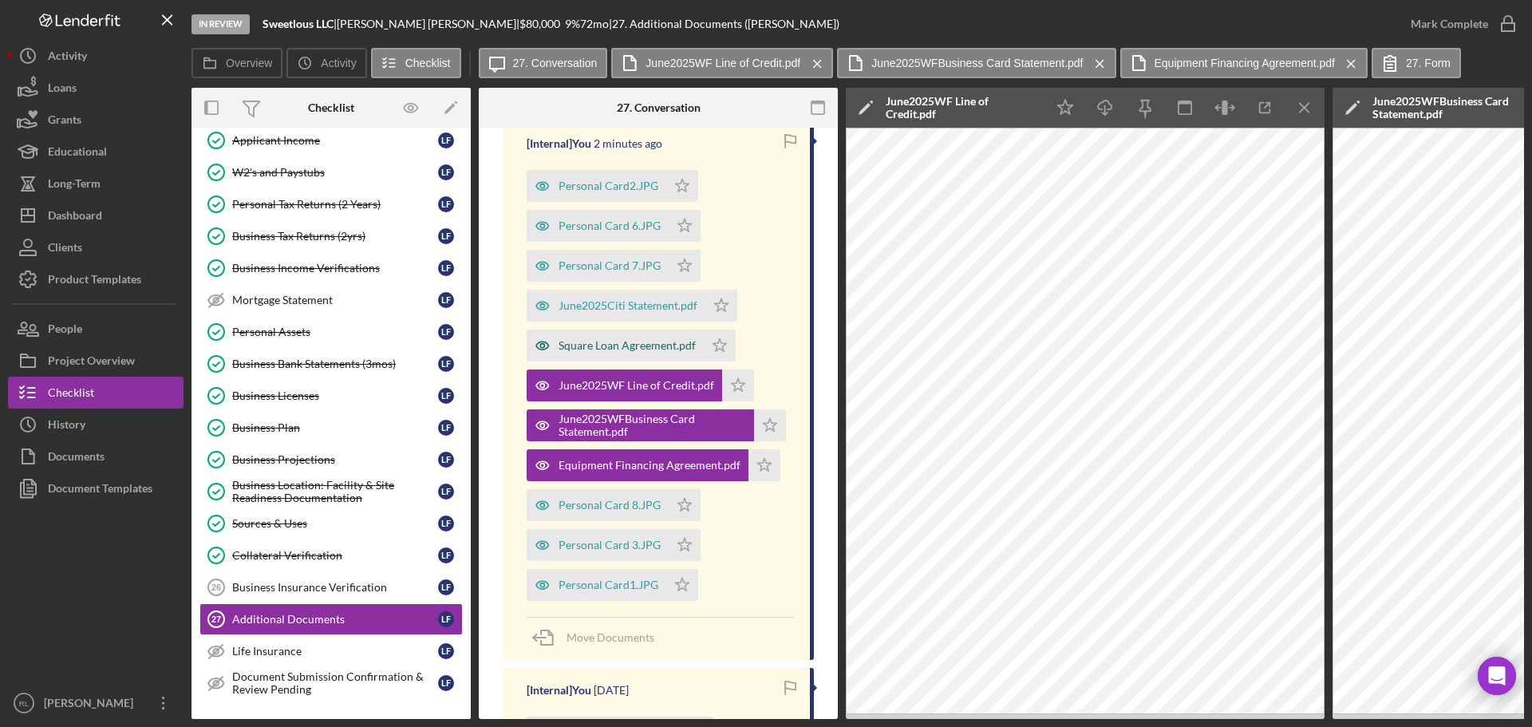
click at [603, 348] on div "Square Loan Agreement.pdf" at bounding box center [627, 345] width 137 height 13
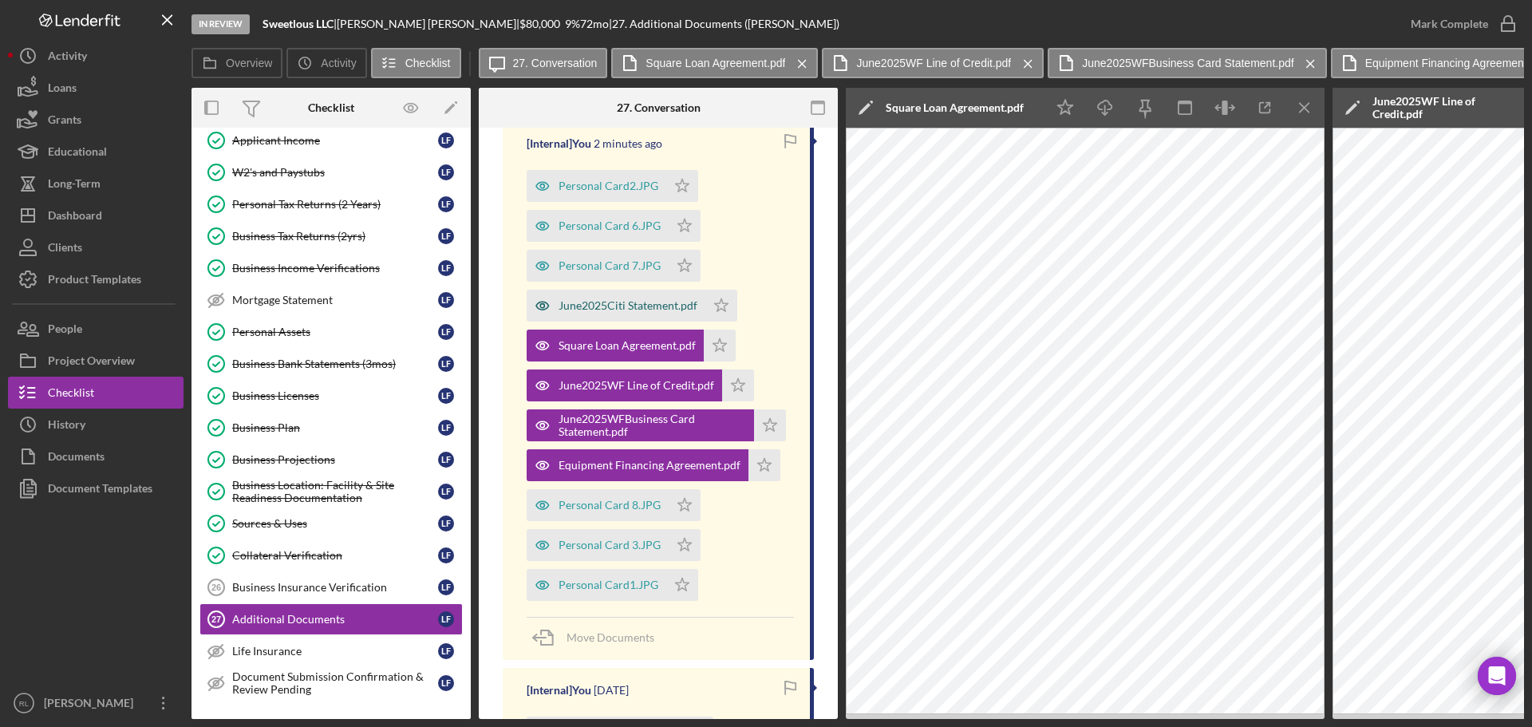
click at [588, 292] on div "June2025Citi Statement.pdf" at bounding box center [616, 306] width 179 height 32
click at [324, 480] on div "Business Location: Facility & Site Readiness Documentation" at bounding box center [335, 492] width 206 height 26
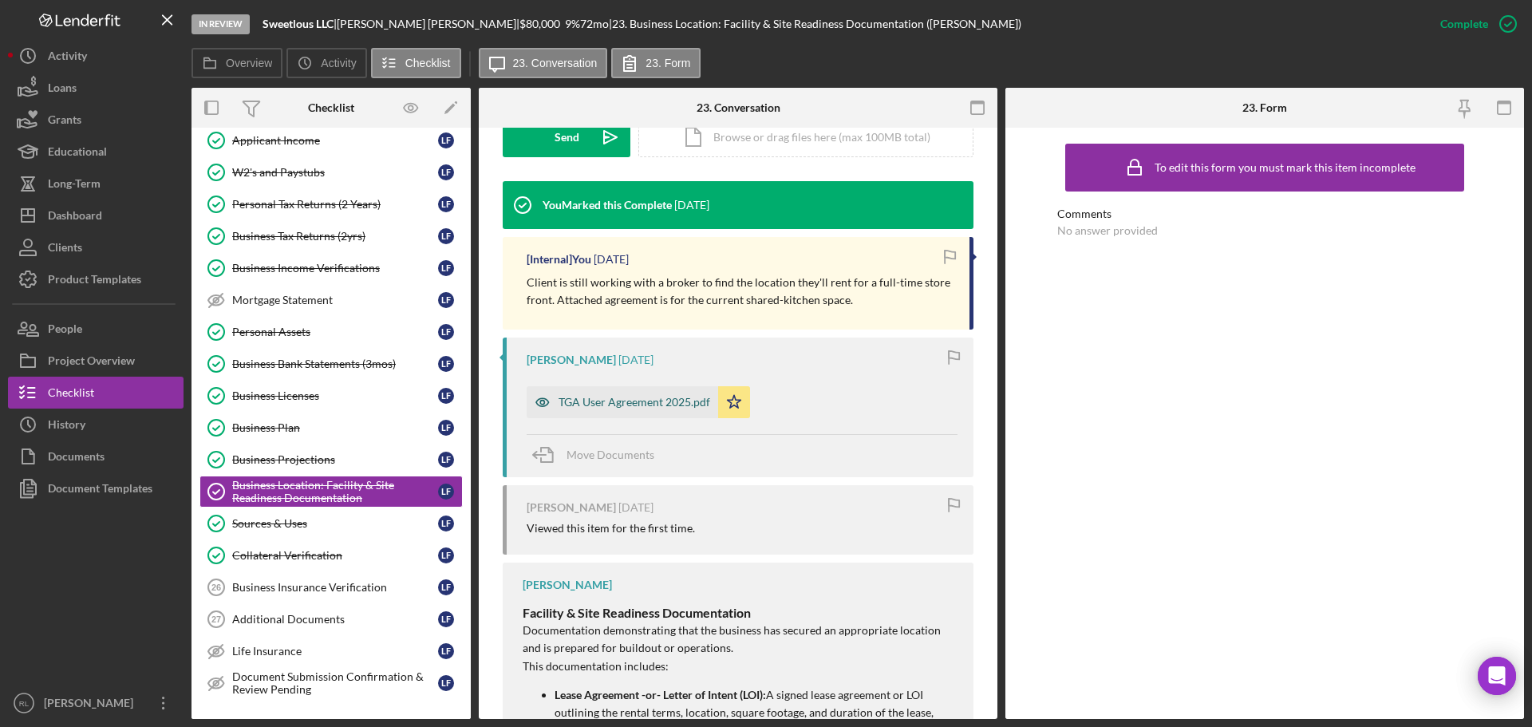
click at [615, 401] on div "TGA User Agreement 2025.pdf" at bounding box center [635, 402] width 152 height 13
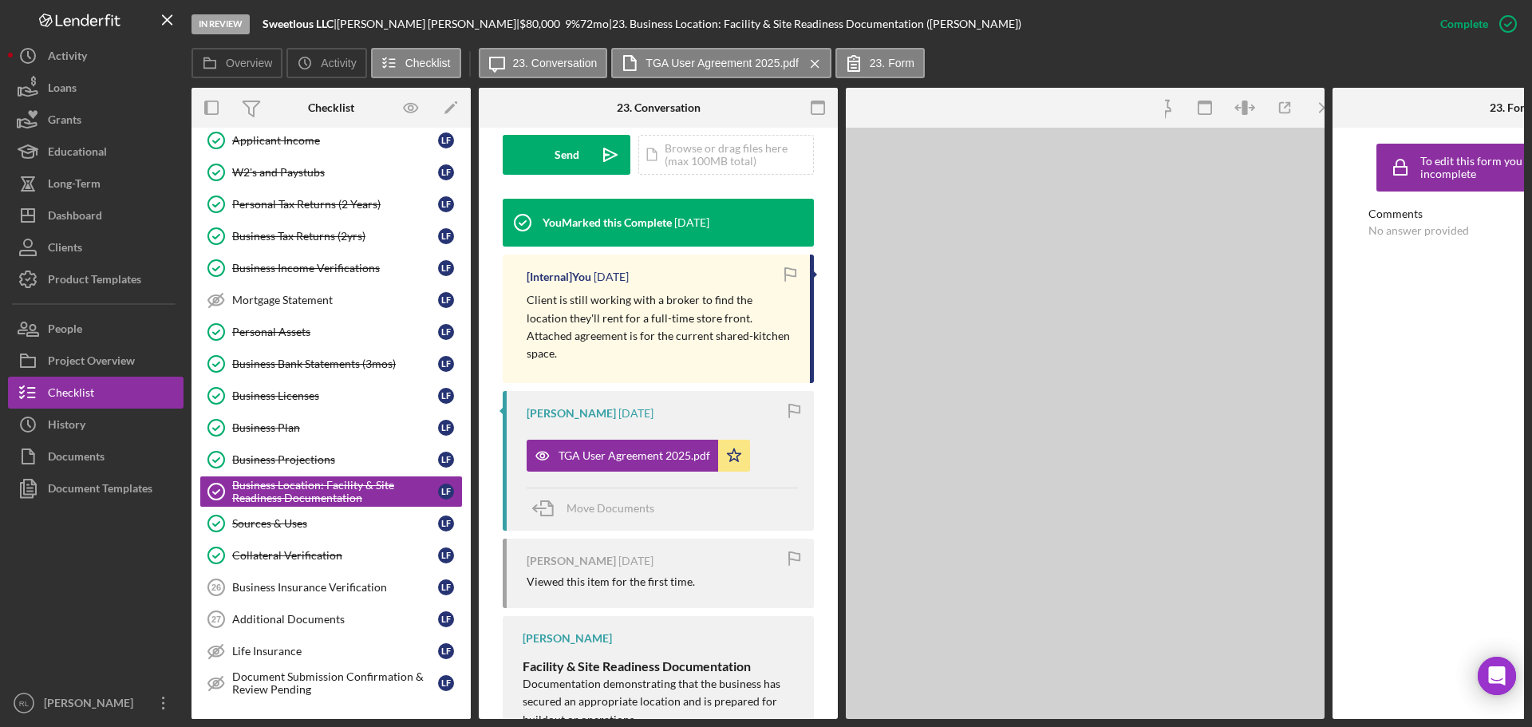
scroll to position [496, 0]
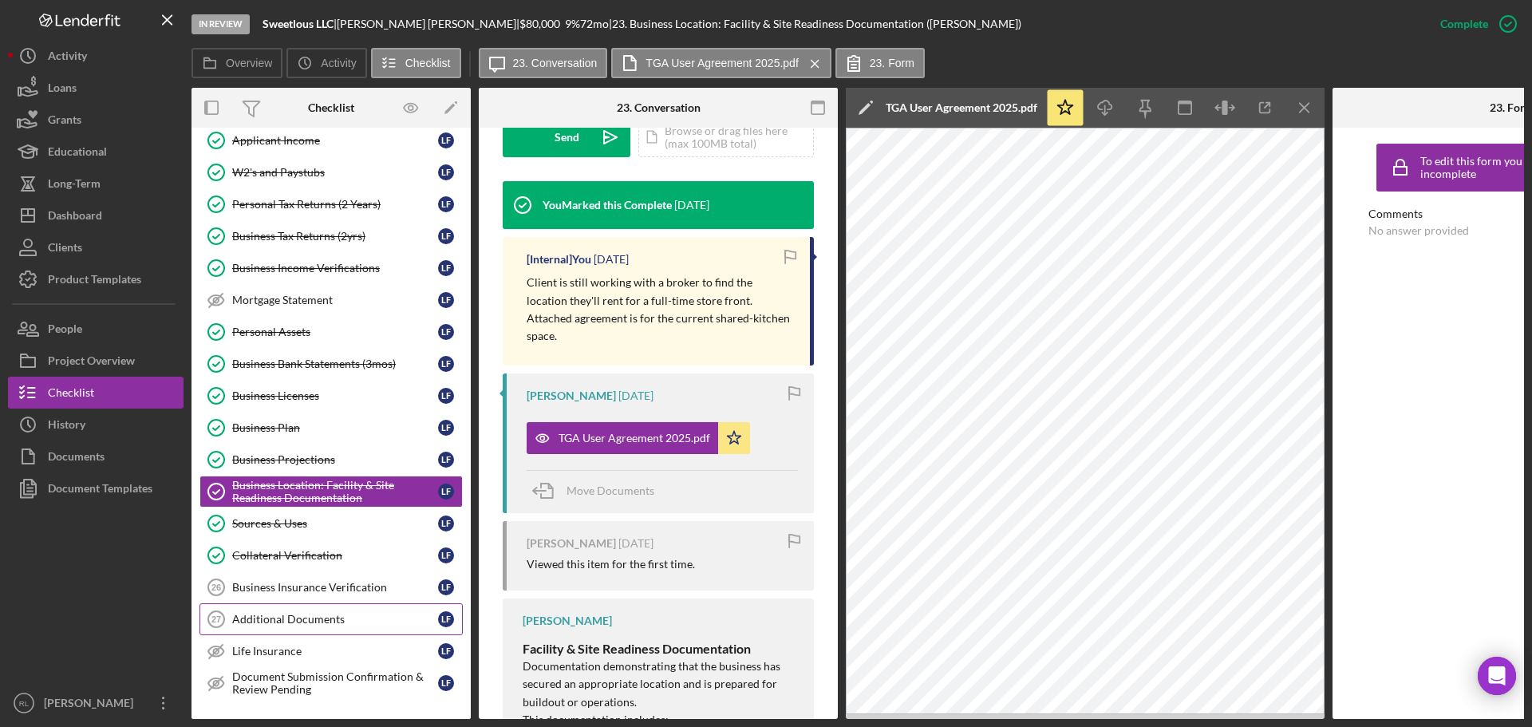
click at [287, 626] on div "Additional Documents" at bounding box center [335, 619] width 206 height 13
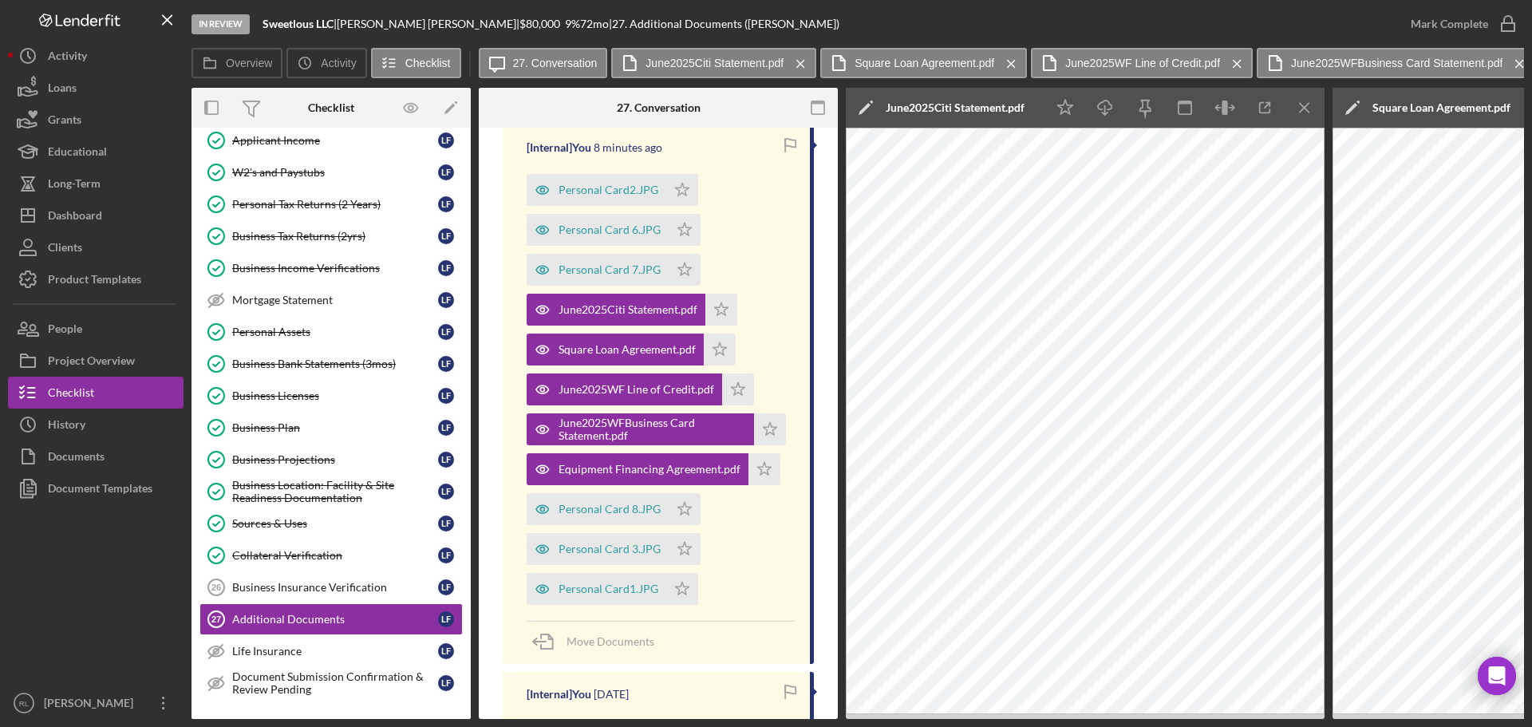
scroll to position [319, 0]
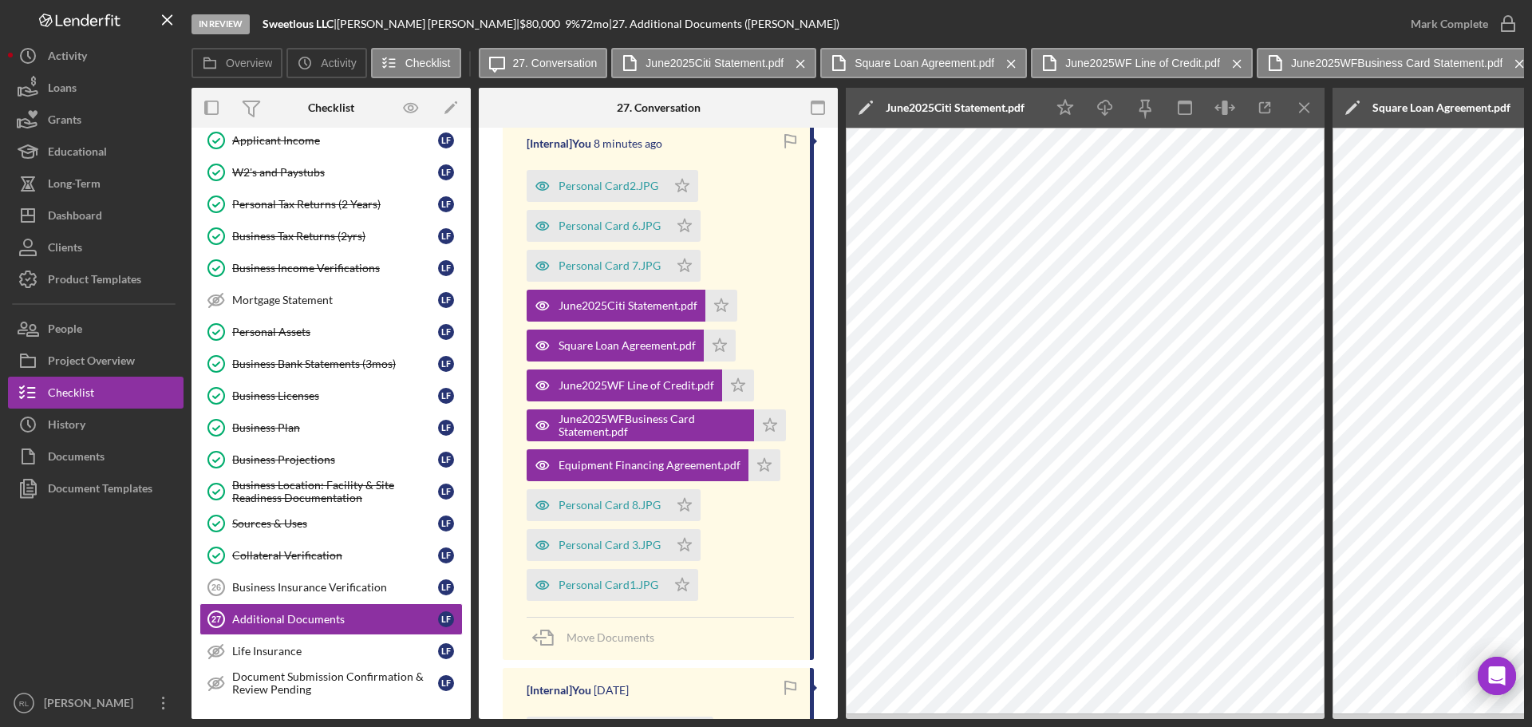
click at [748, 531] on div "Personal Card2.JPG Icon/Star Personal Card 6.JPG Icon/Star Personal Card 7.JPG …" at bounding box center [660, 381] width 267 height 439
click at [641, 375] on div "June2025WF Line of Credit.pdf" at bounding box center [625, 385] width 196 height 32
click at [1310, 105] on icon "Icon/Menu Close" at bounding box center [1305, 108] width 36 height 36
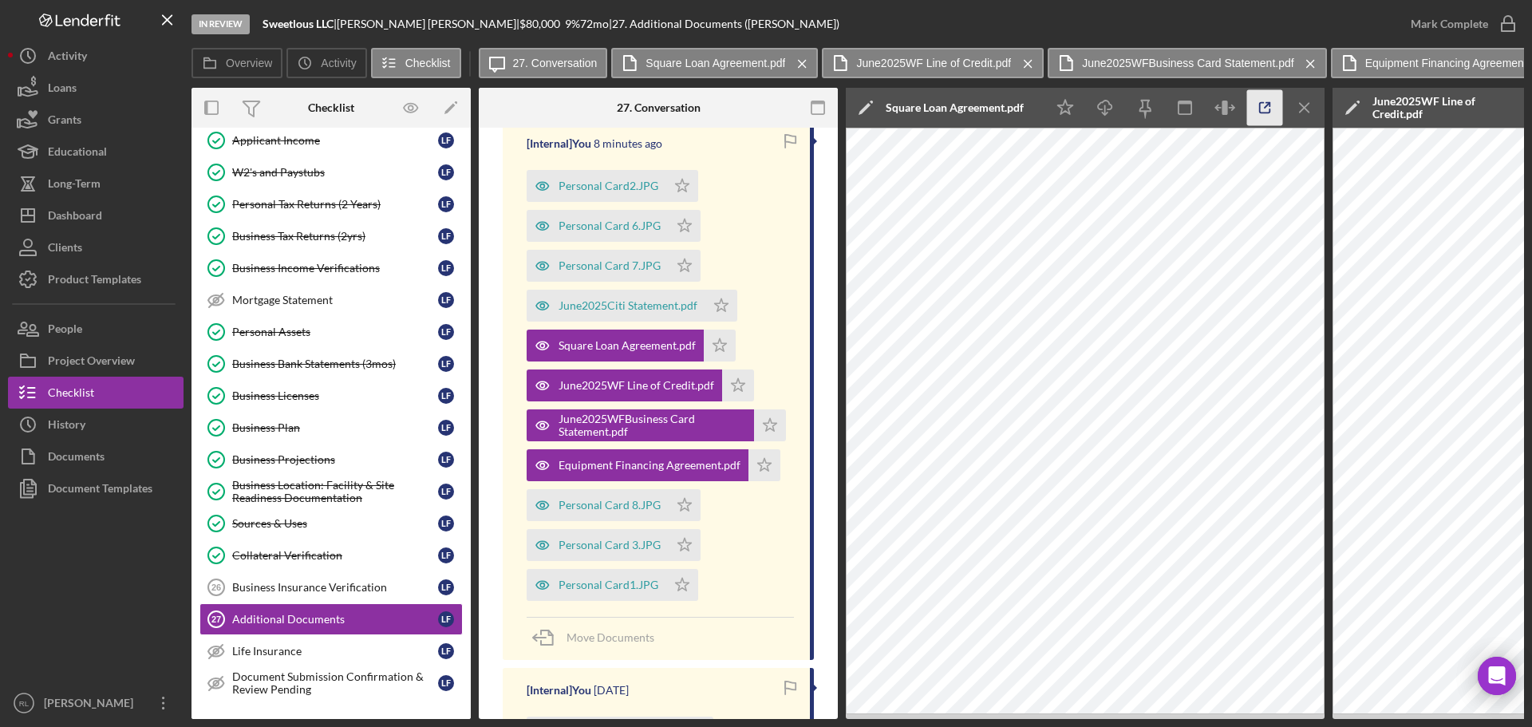
click at [1262, 112] on icon "button" at bounding box center [1265, 108] width 36 height 36
click at [83, 216] on div "Dashboard" at bounding box center [75, 218] width 54 height 36
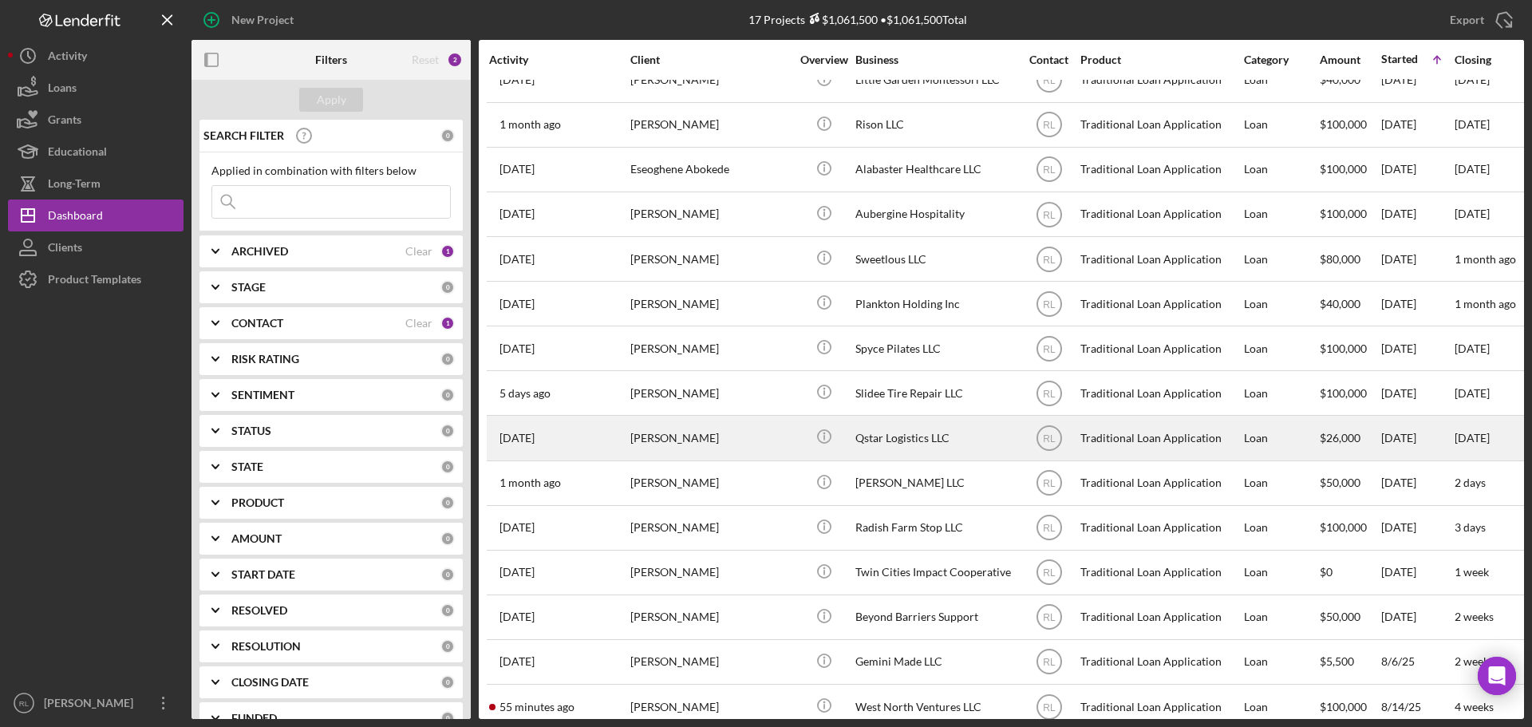
scroll to position [142, 0]
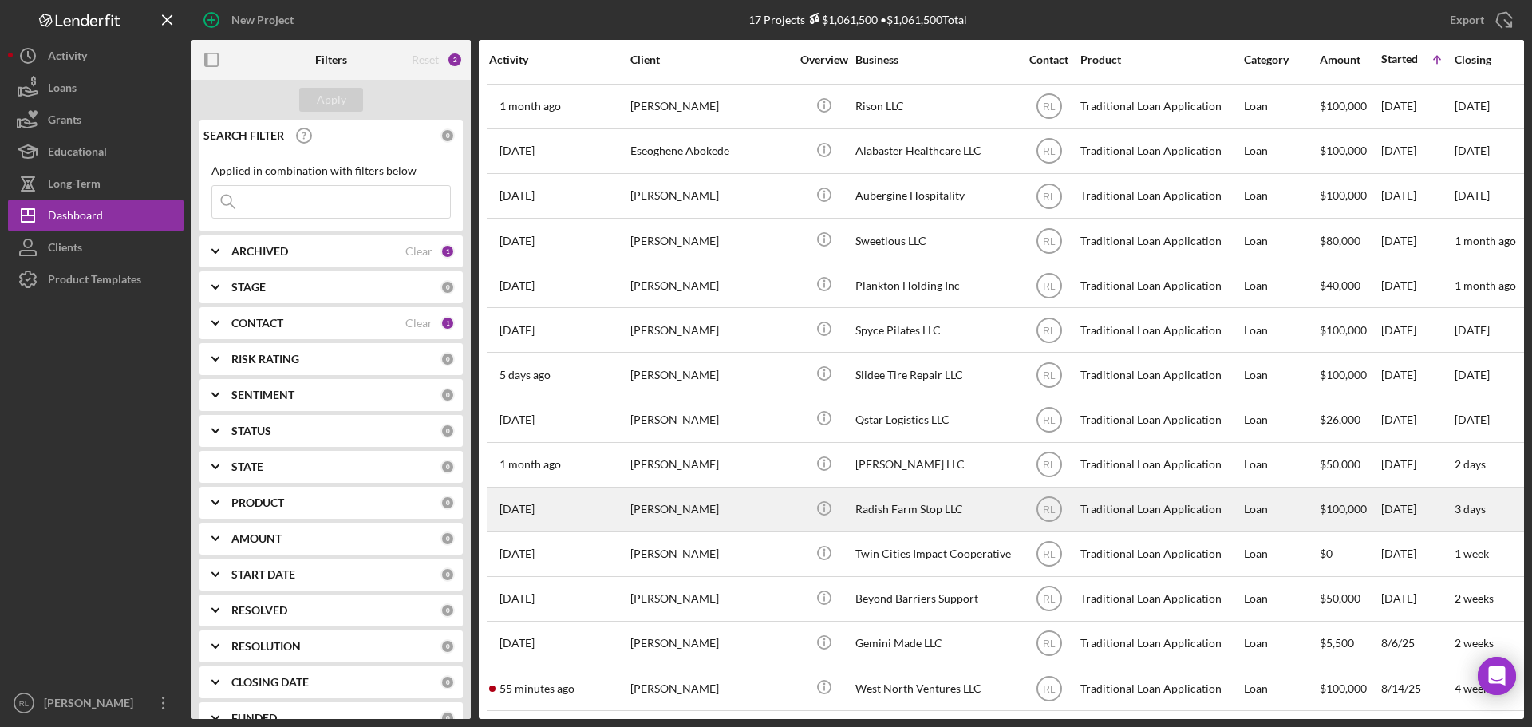
click at [724, 488] on div "[PERSON_NAME]" at bounding box center [710, 509] width 160 height 42
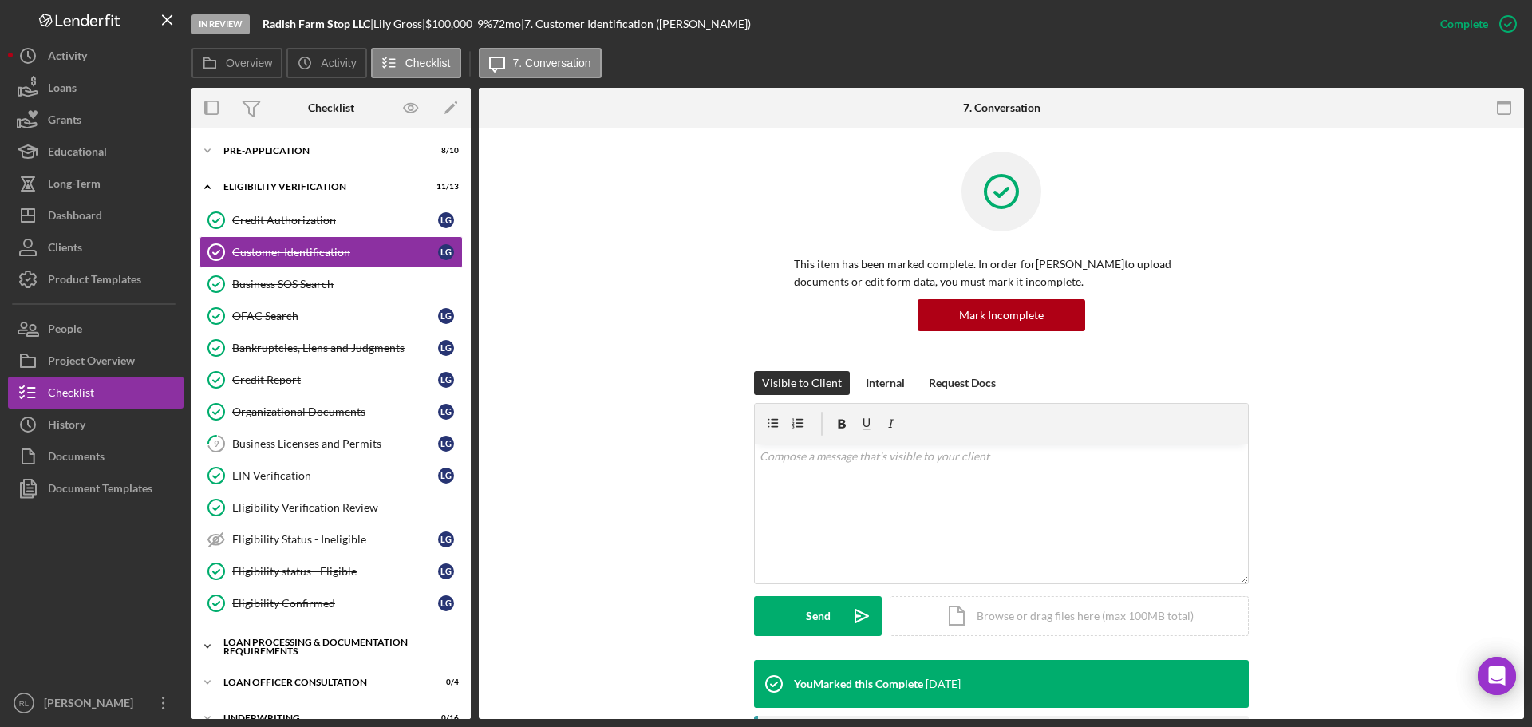
click at [319, 645] on div "Loan Processing & Documentation Requirements" at bounding box center [336, 647] width 227 height 18
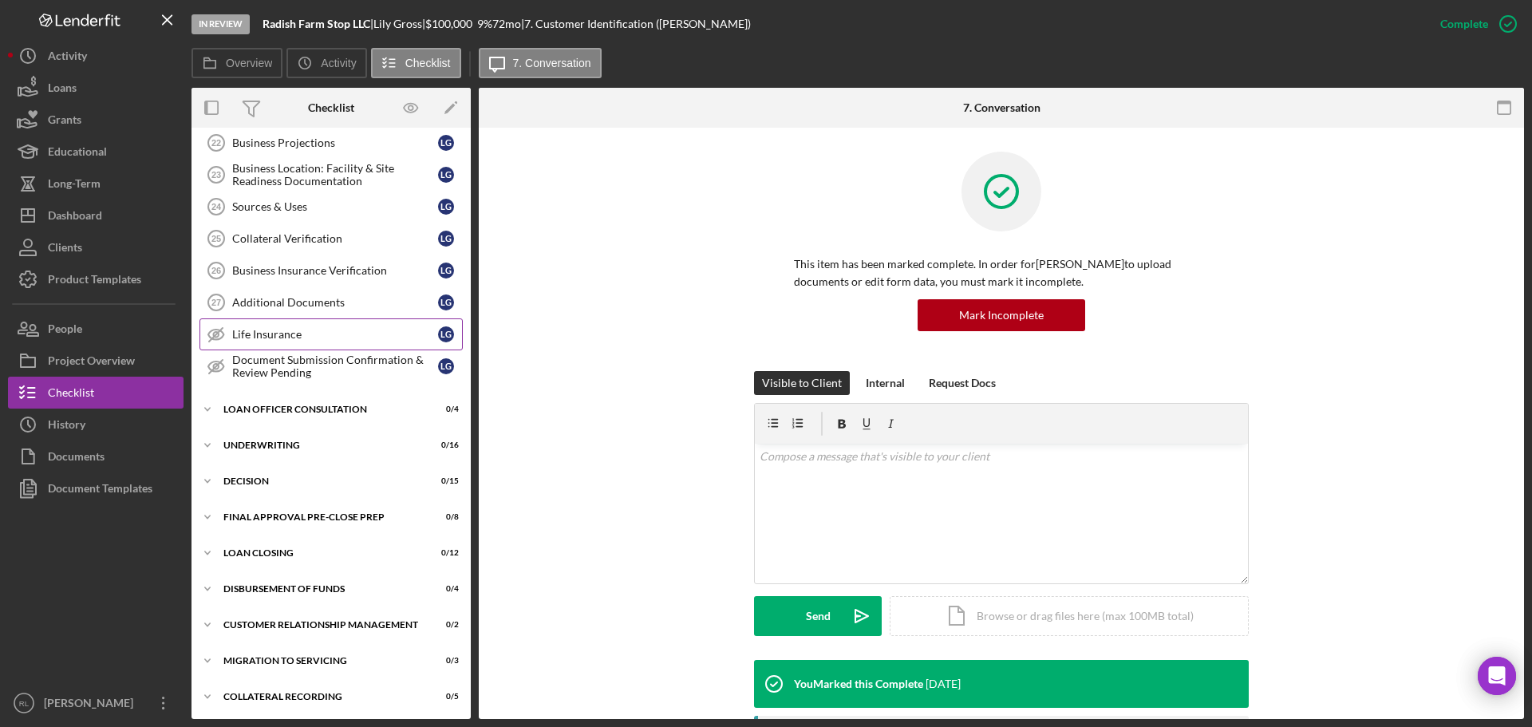
scroll to position [923, 0]
click at [286, 412] on div "Icon/Expander Loan Officer Consultation 0 / 4" at bounding box center [331, 407] width 279 height 32
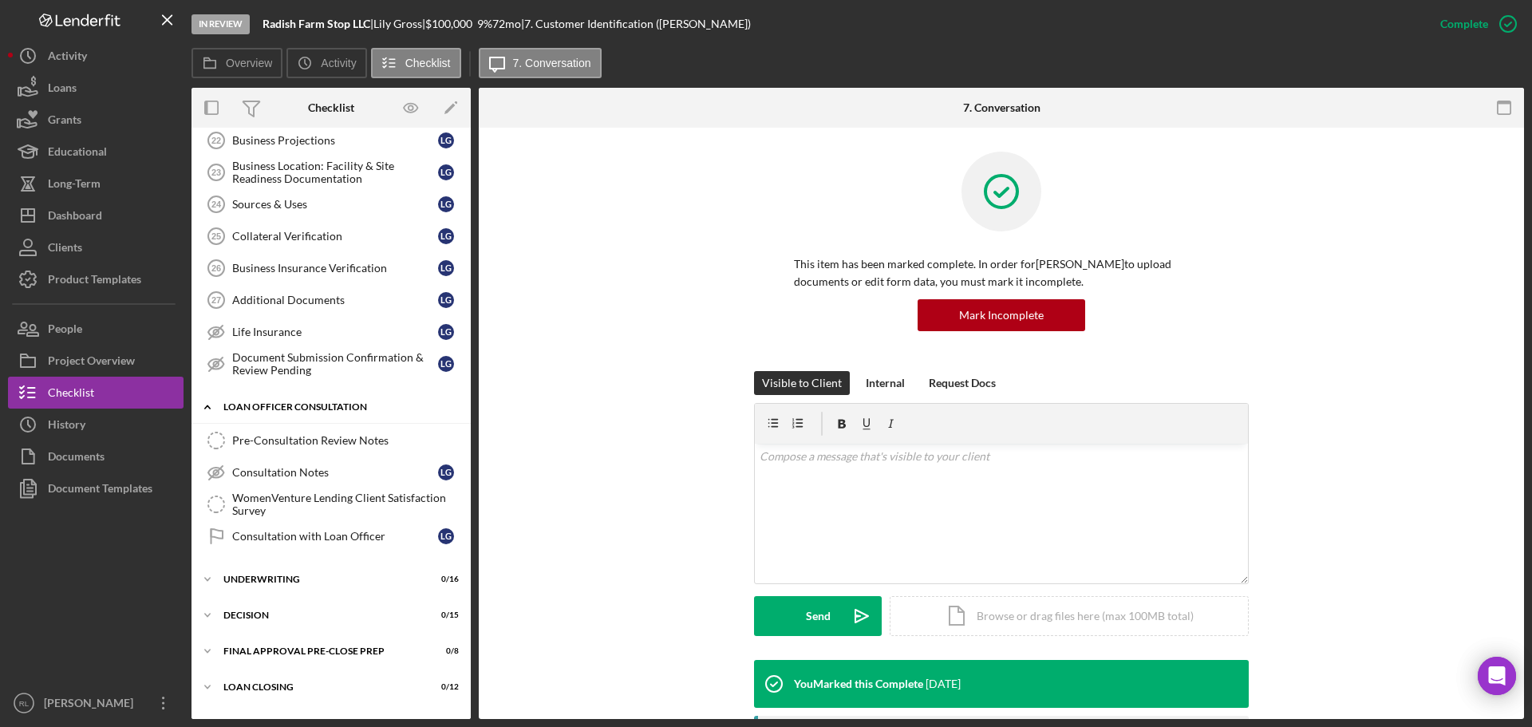
click at [304, 406] on div "Loan Officer Consultation" at bounding box center [336, 407] width 227 height 10
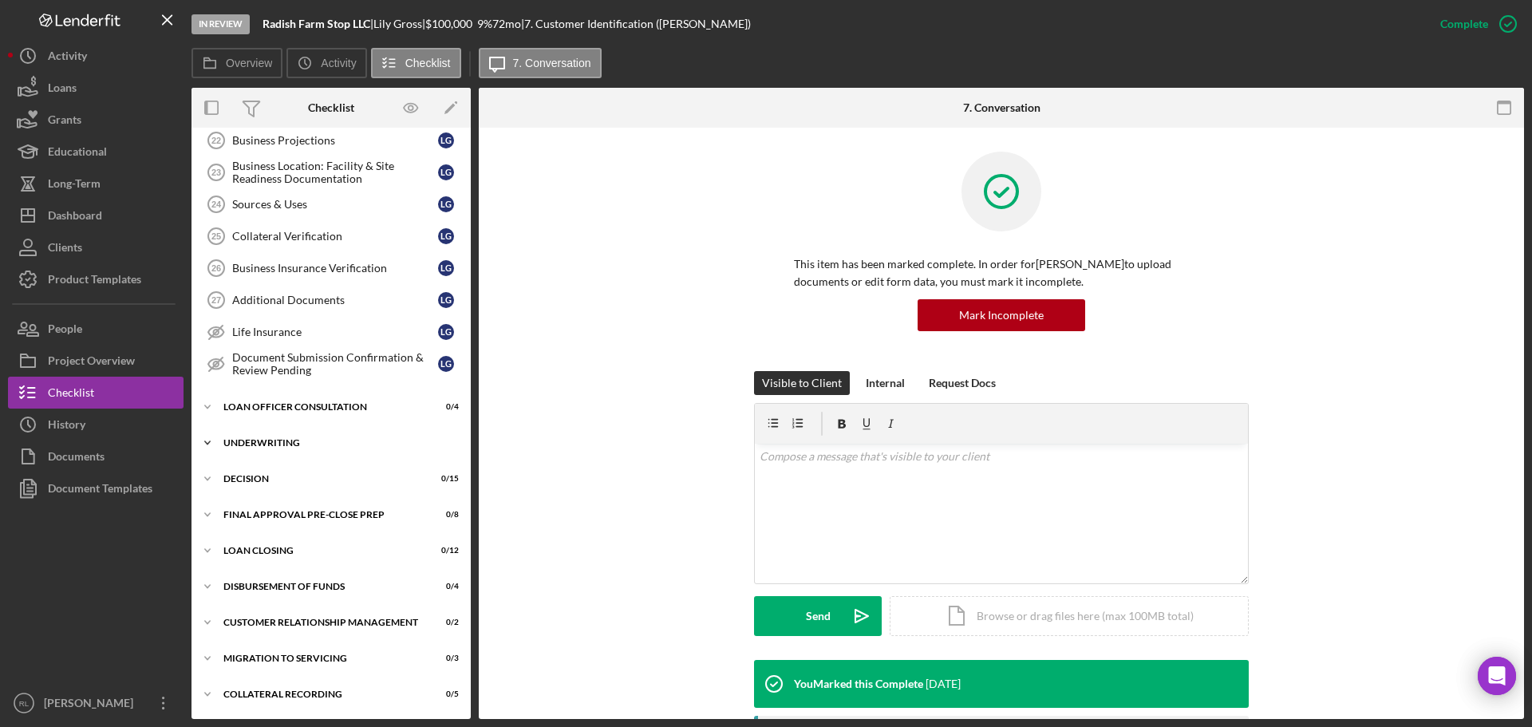
click at [299, 450] on div "Icon/Expander Underwriting 0 / 16" at bounding box center [331, 443] width 279 height 32
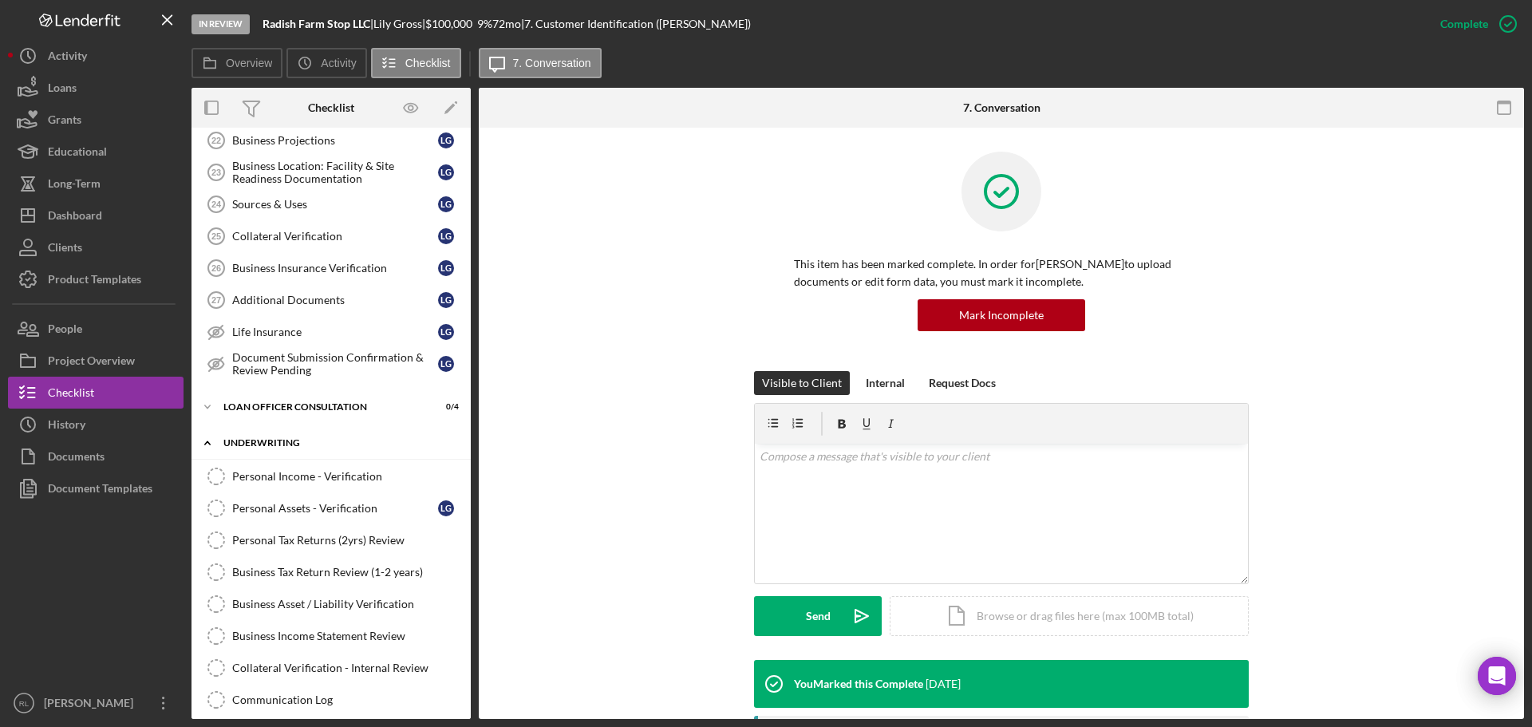
click at [291, 437] on div "Icon/Expander Underwriting 0 / 16" at bounding box center [331, 443] width 279 height 33
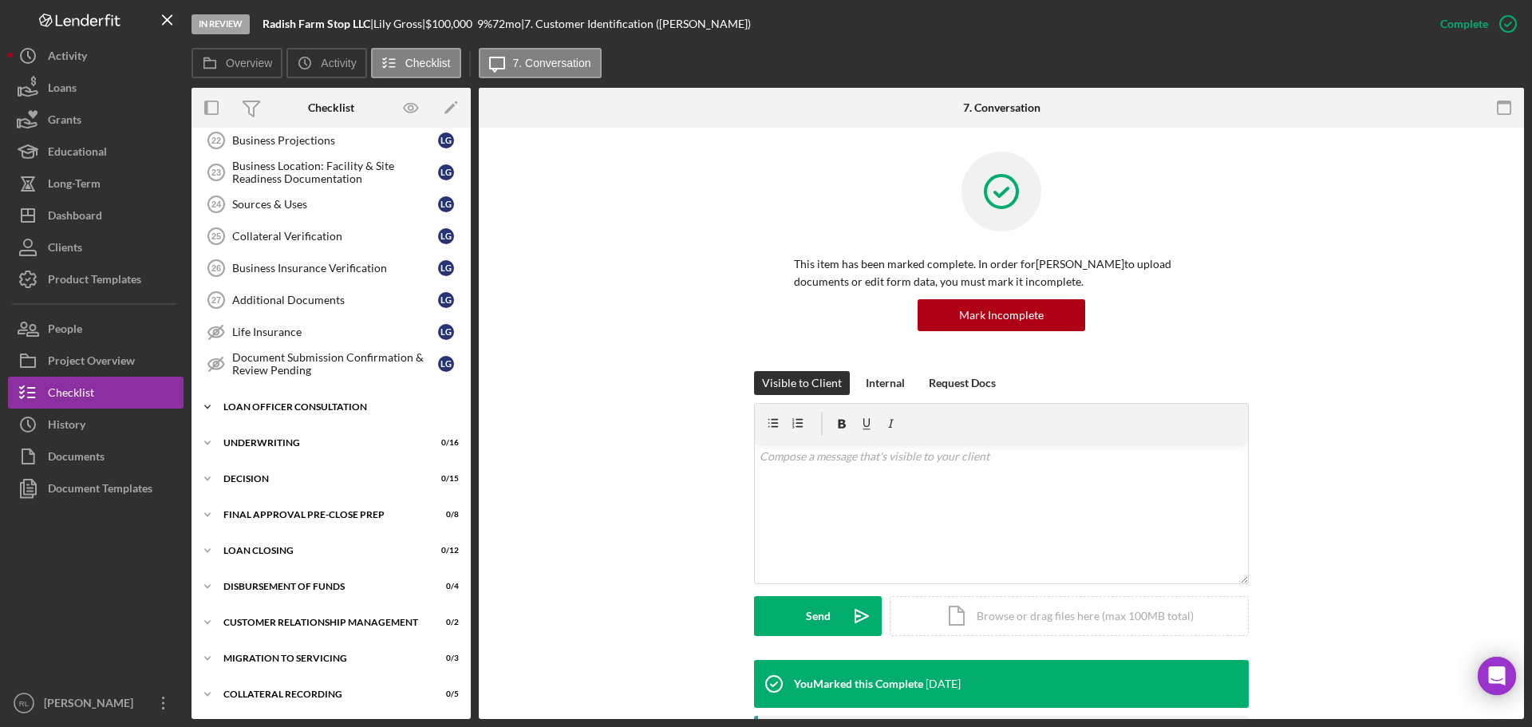
click at [295, 416] on div "Icon/Expander Loan Officer Consultation 0 / 4" at bounding box center [331, 407] width 279 height 32
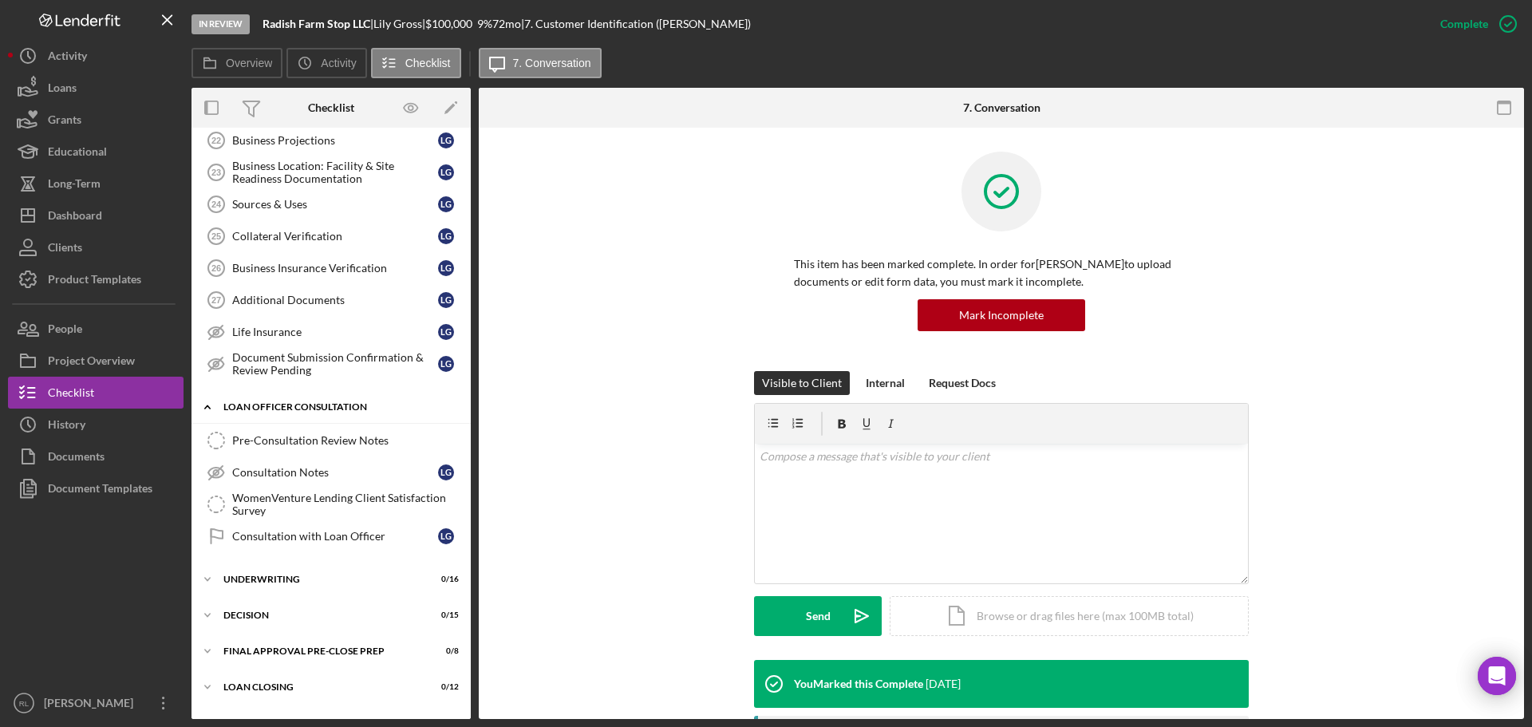
click at [298, 413] on div "Icon/Expander Loan Officer Consultation 0 / 4" at bounding box center [331, 407] width 279 height 33
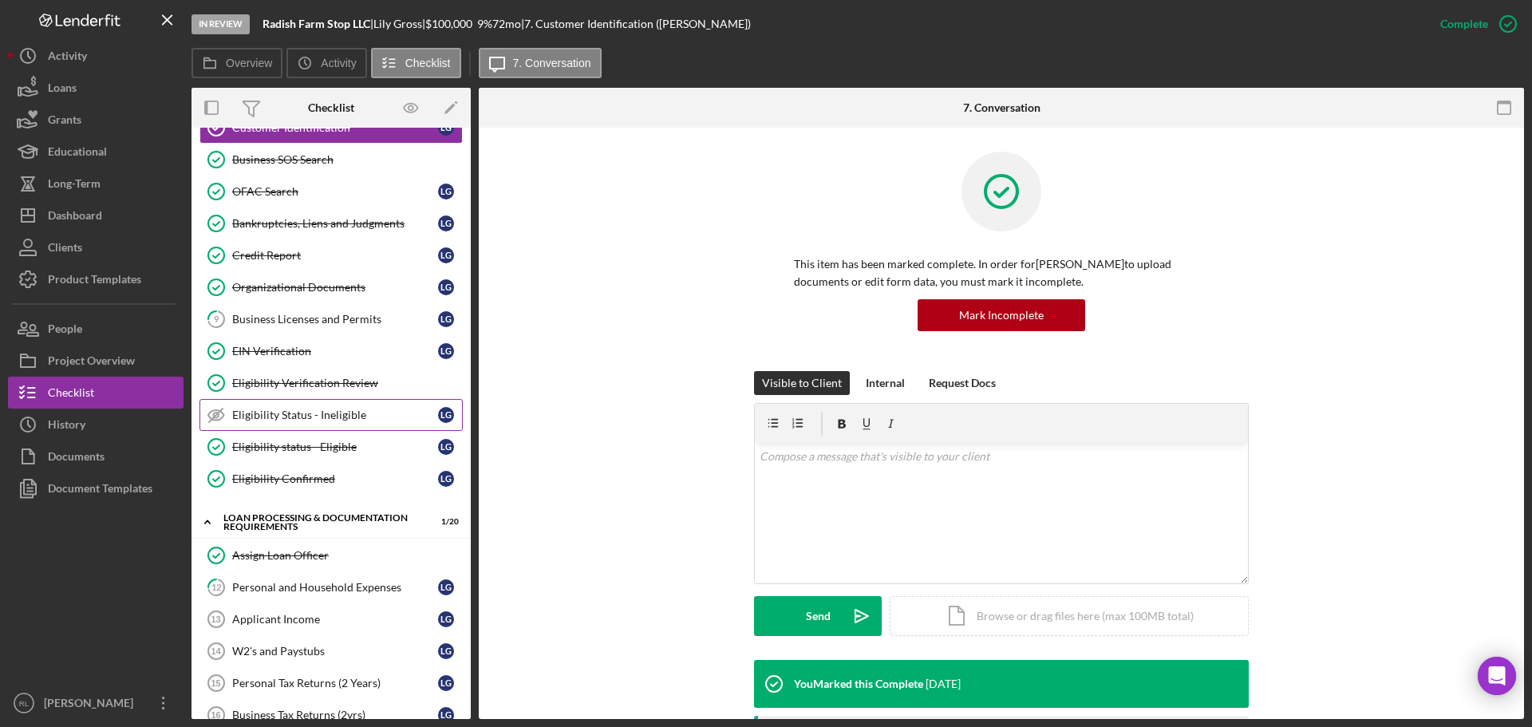
scroll to position [0, 0]
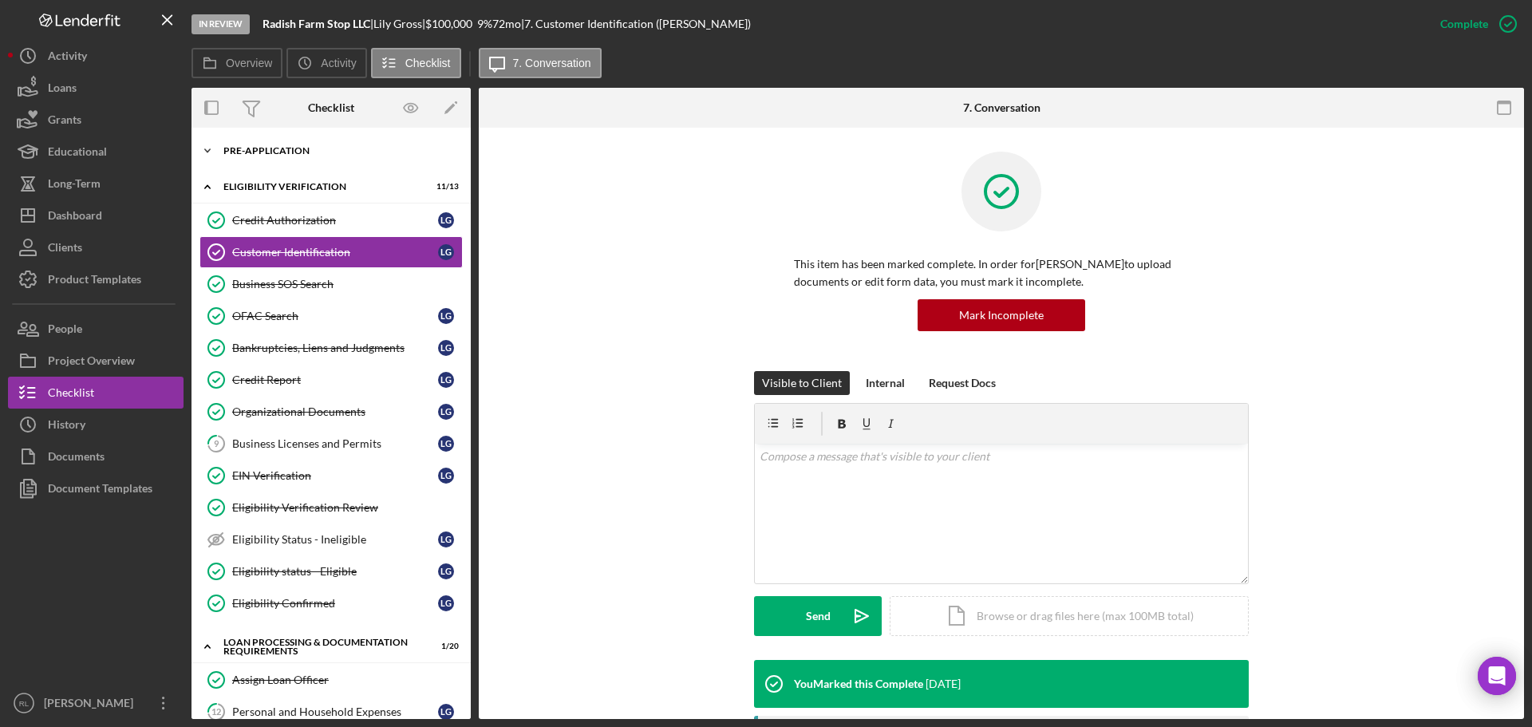
click at [281, 152] on div "Pre-Application" at bounding box center [336, 151] width 227 height 10
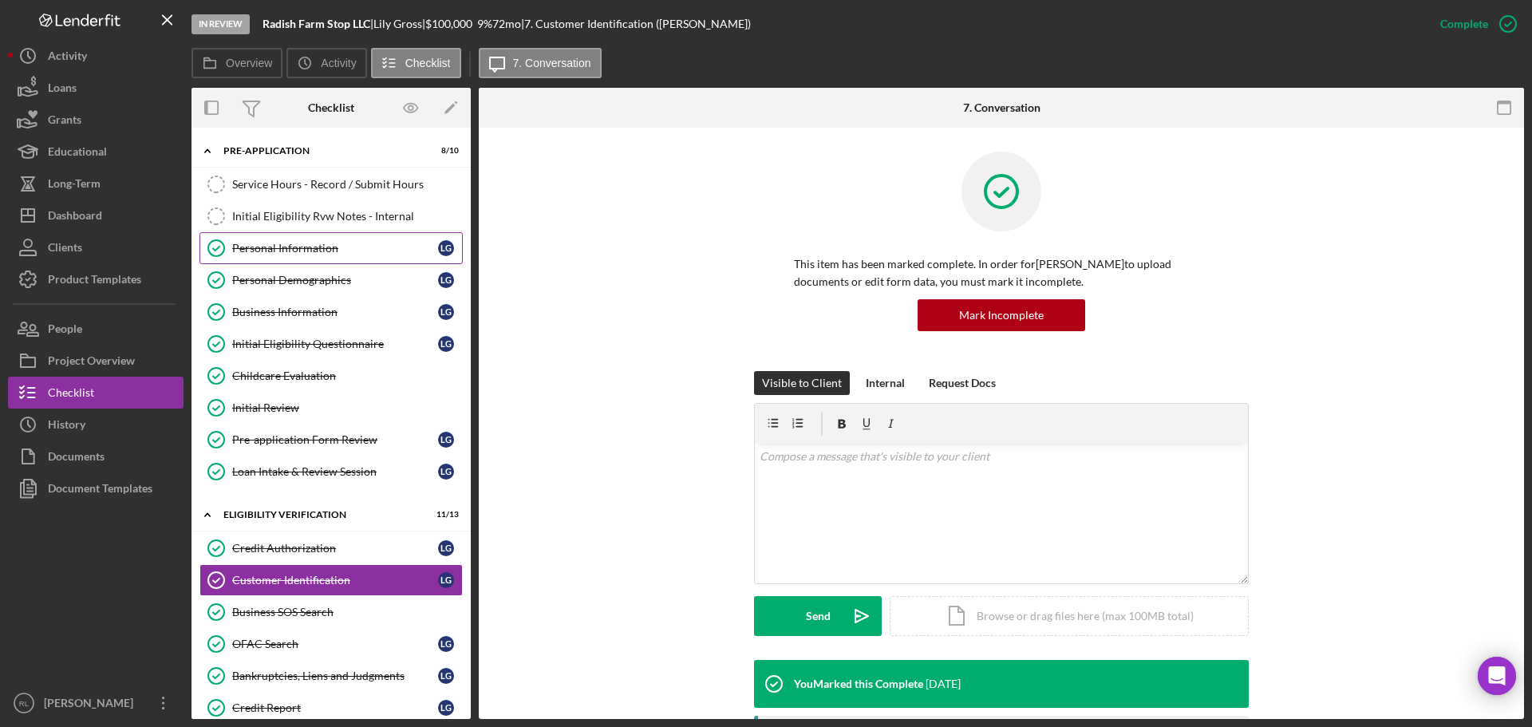
click at [291, 251] on div "Personal Information" at bounding box center [335, 248] width 206 height 13
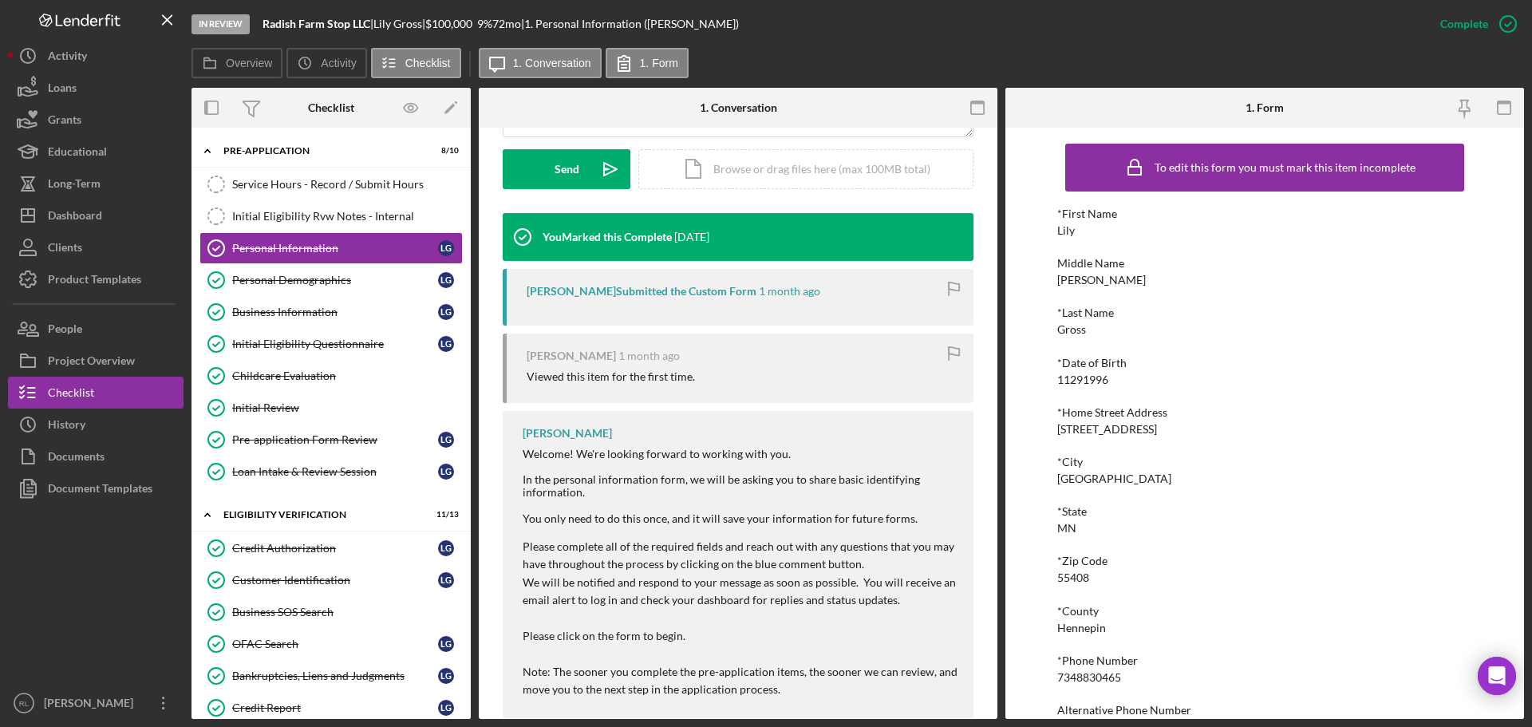
scroll to position [478, 0]
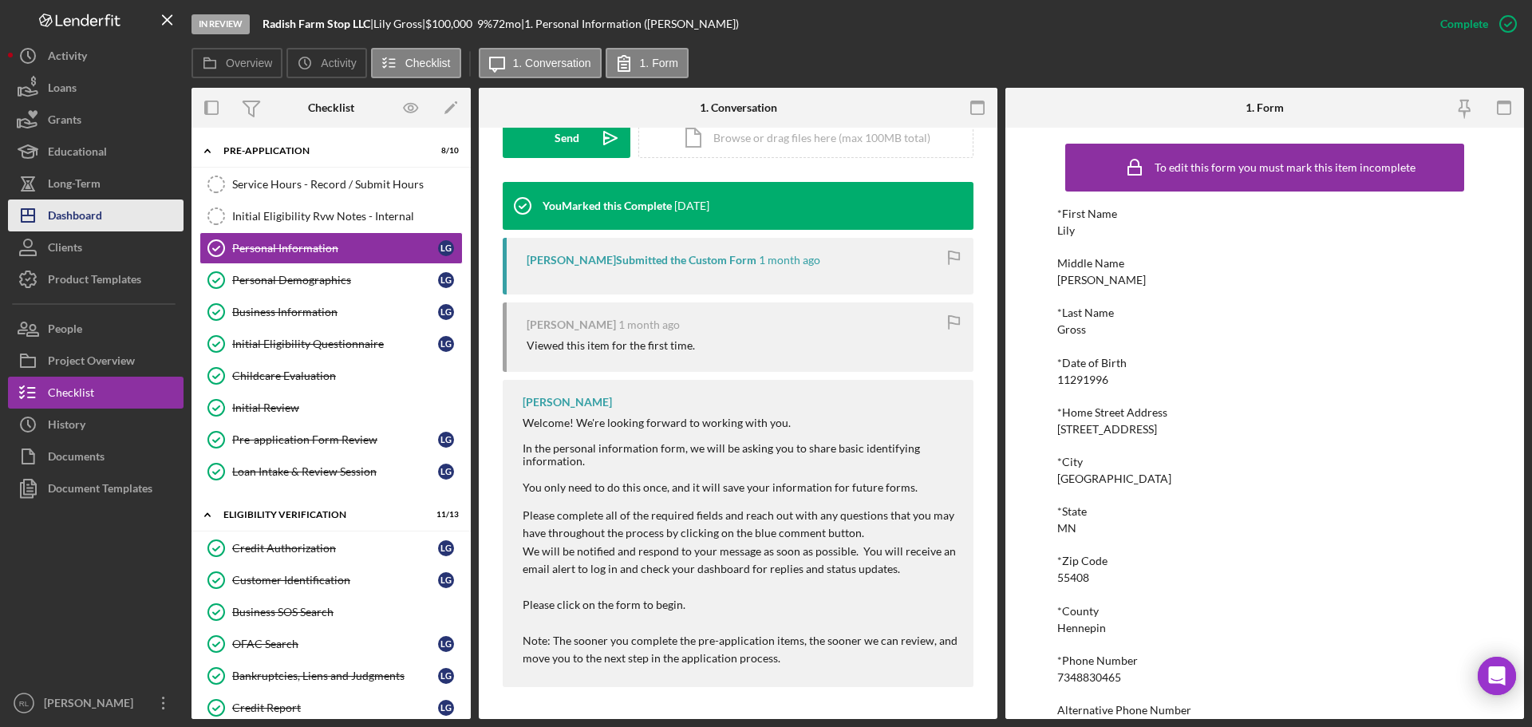
click at [94, 219] on div "Dashboard" at bounding box center [75, 218] width 54 height 36
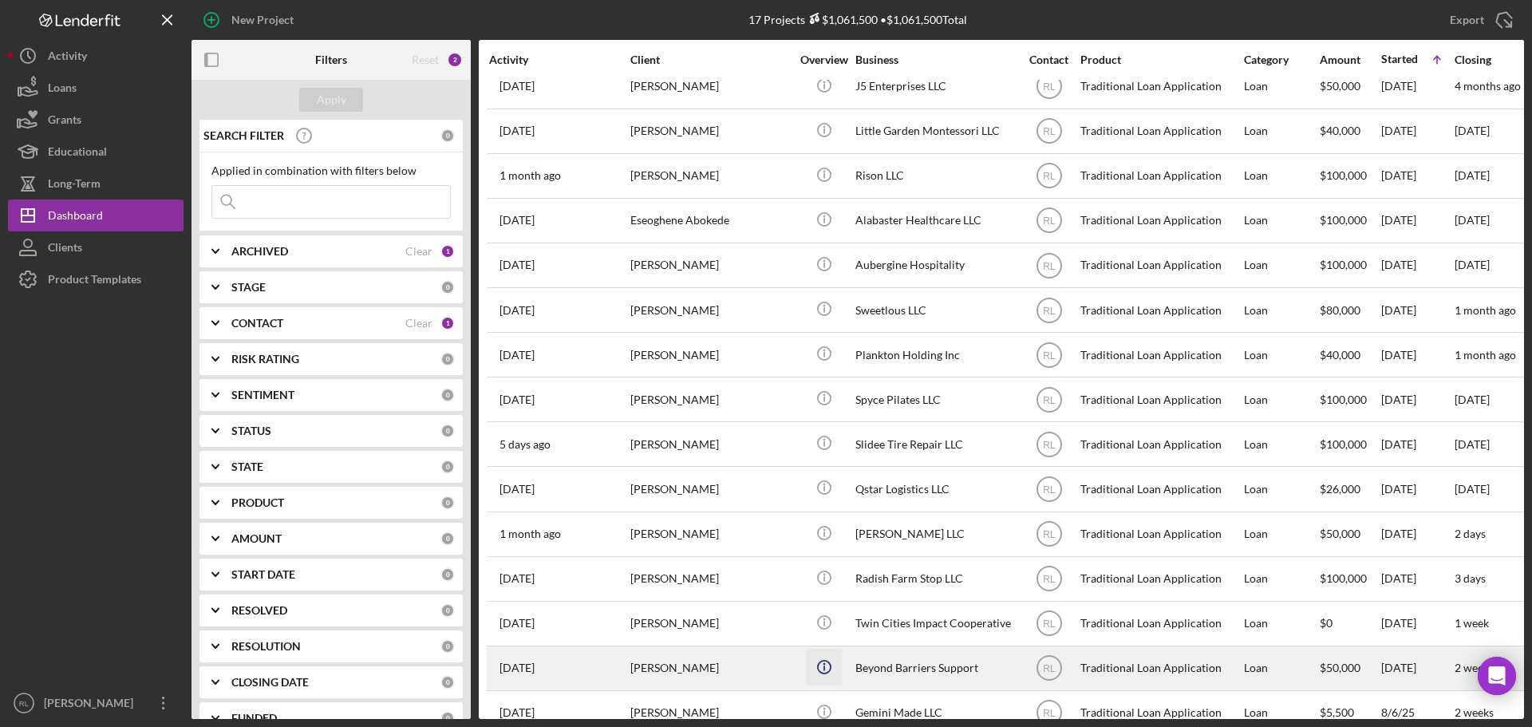
scroll to position [142, 0]
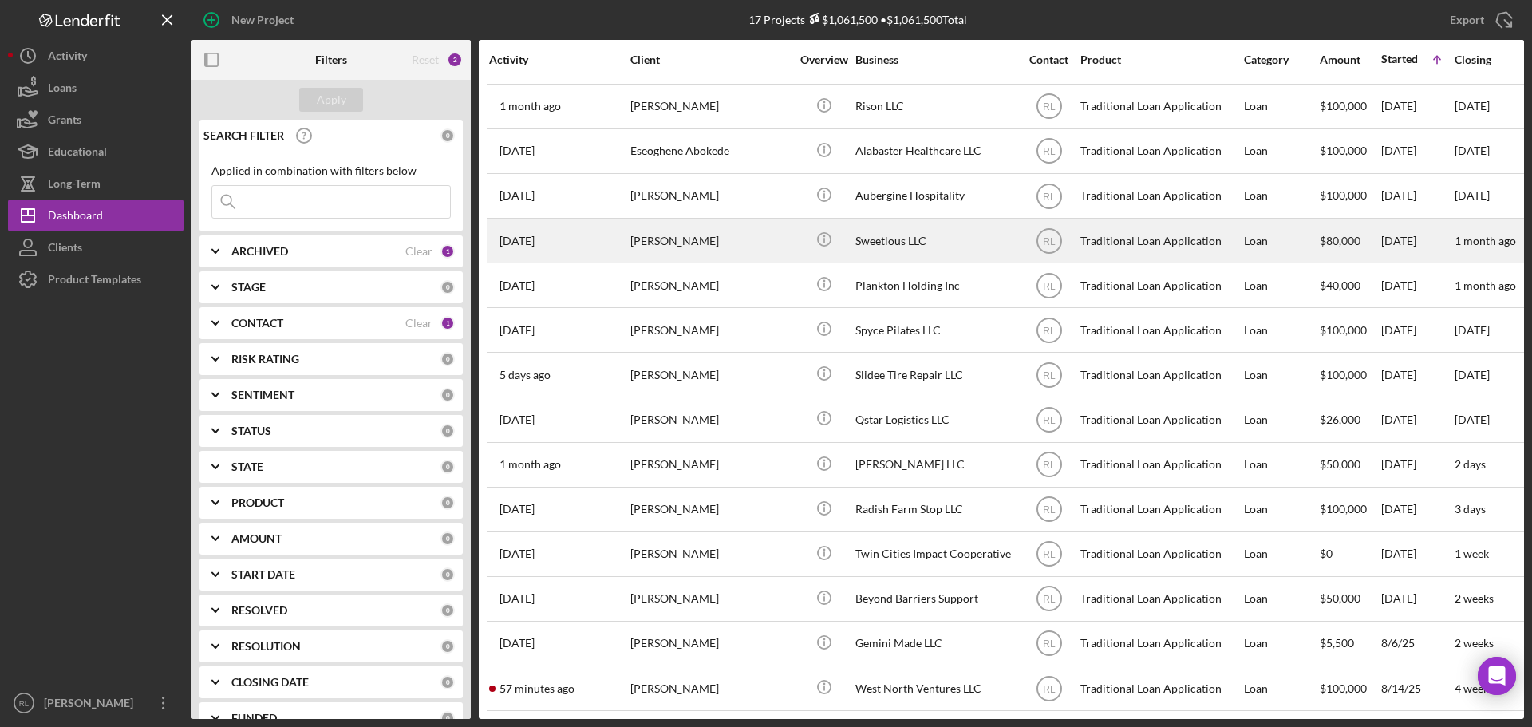
click at [765, 231] on div "[PERSON_NAME]" at bounding box center [710, 240] width 160 height 42
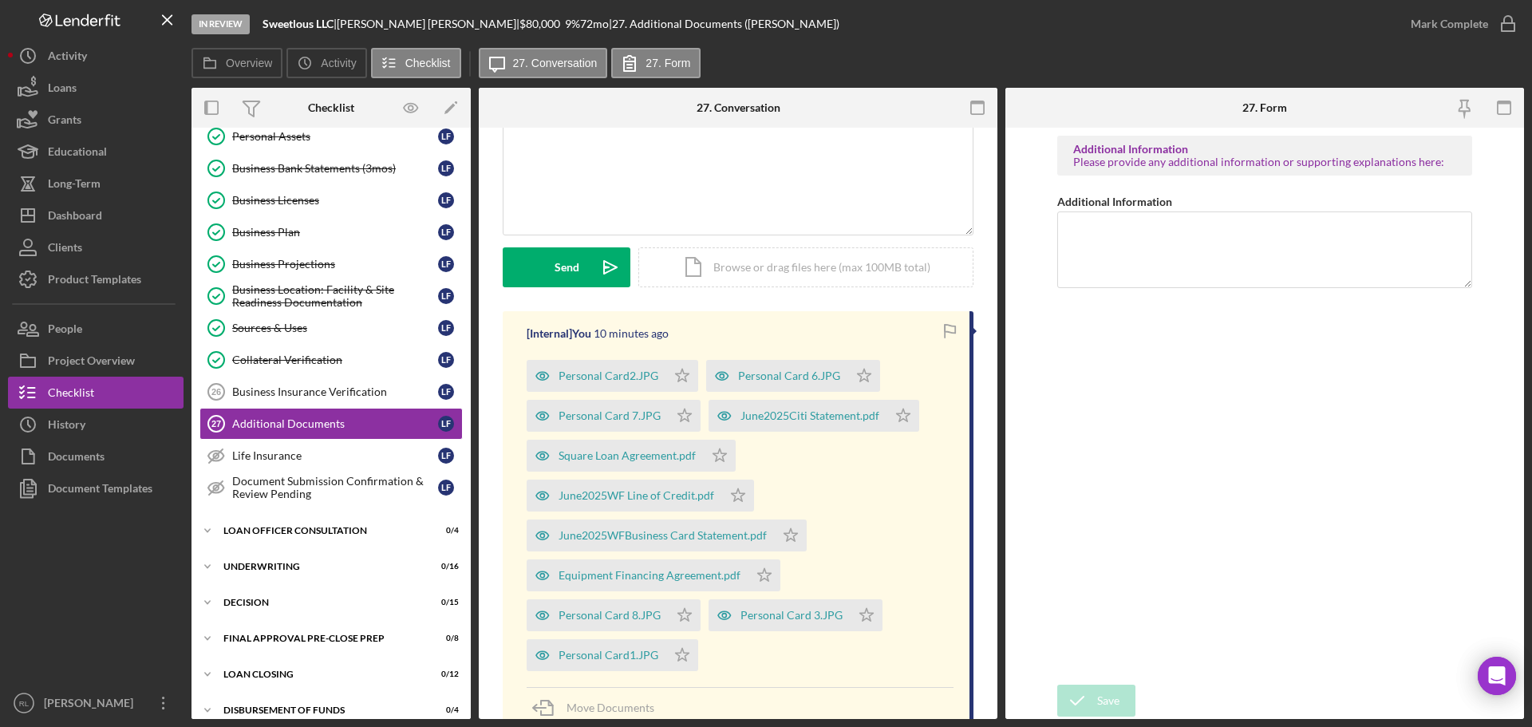
scroll to position [160, 0]
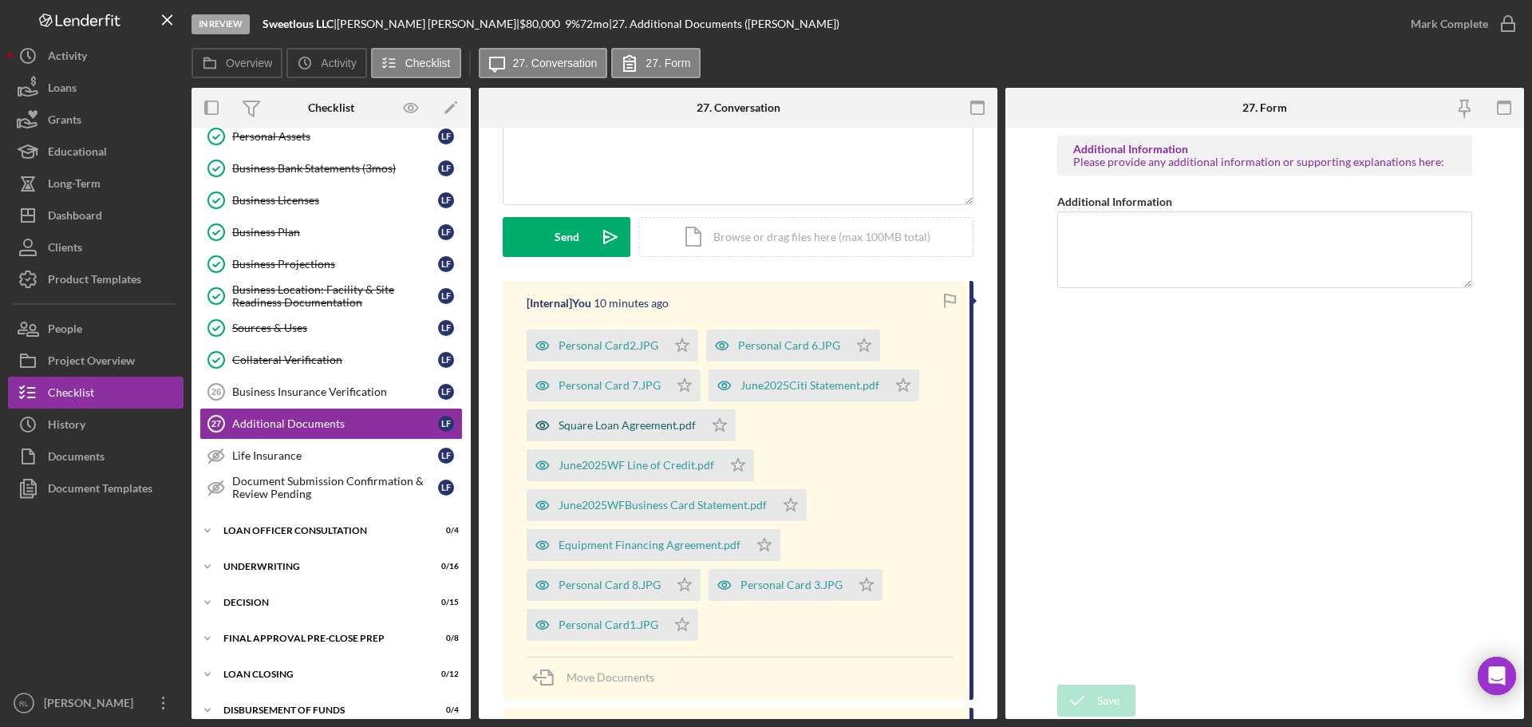
click at [617, 426] on div "Square Loan Agreement.pdf" at bounding box center [627, 425] width 137 height 13
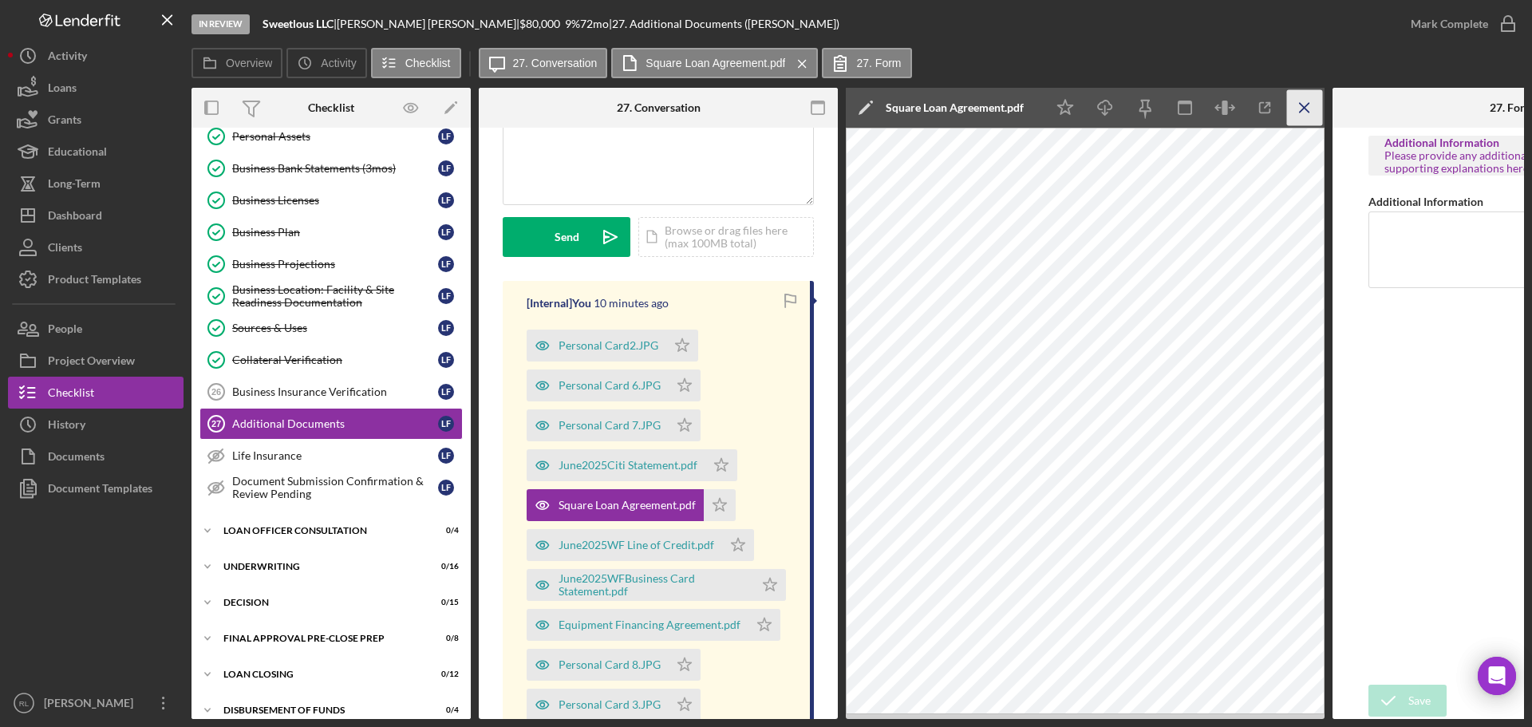
click at [1307, 117] on icon "Icon/Menu Close" at bounding box center [1305, 108] width 36 height 36
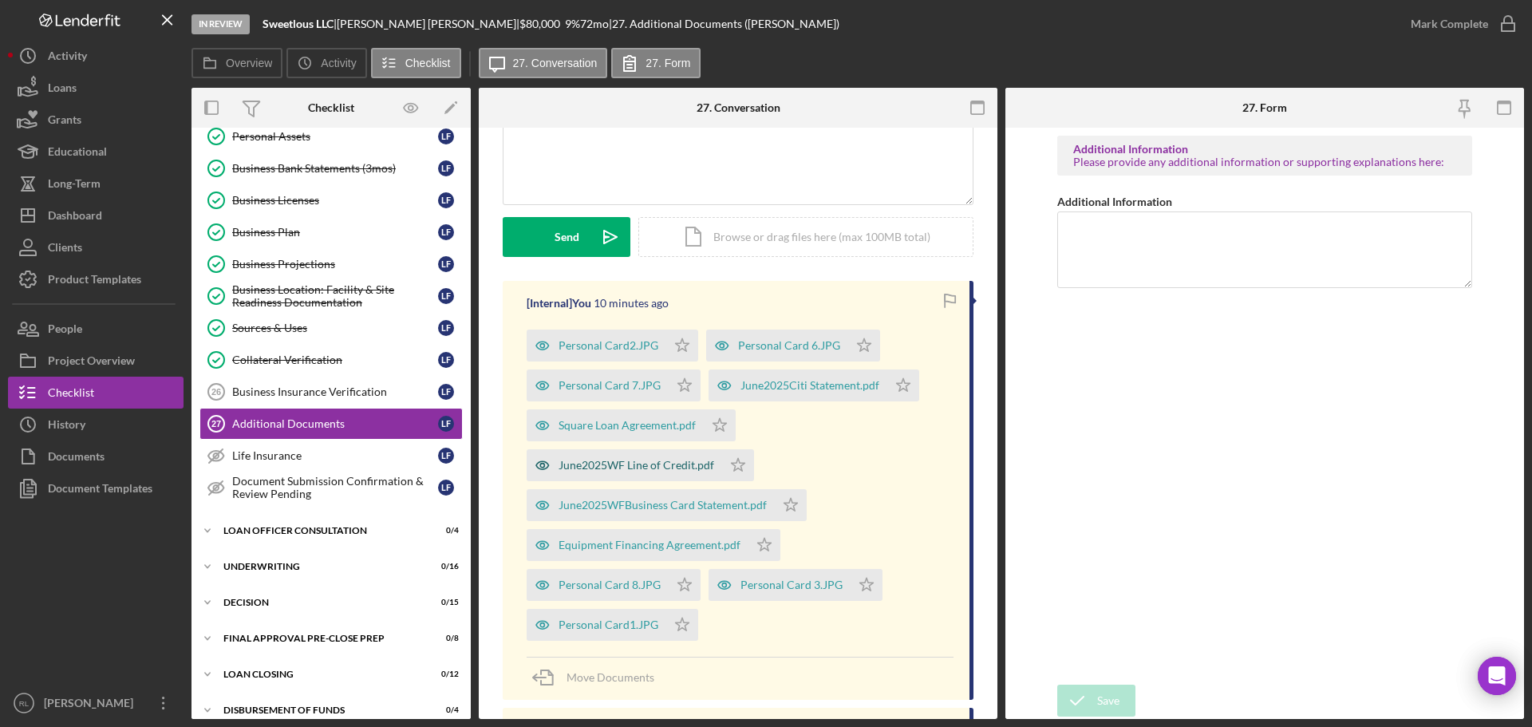
click at [615, 465] on div "June2025WF Line of Credit.pdf" at bounding box center [637, 465] width 156 height 13
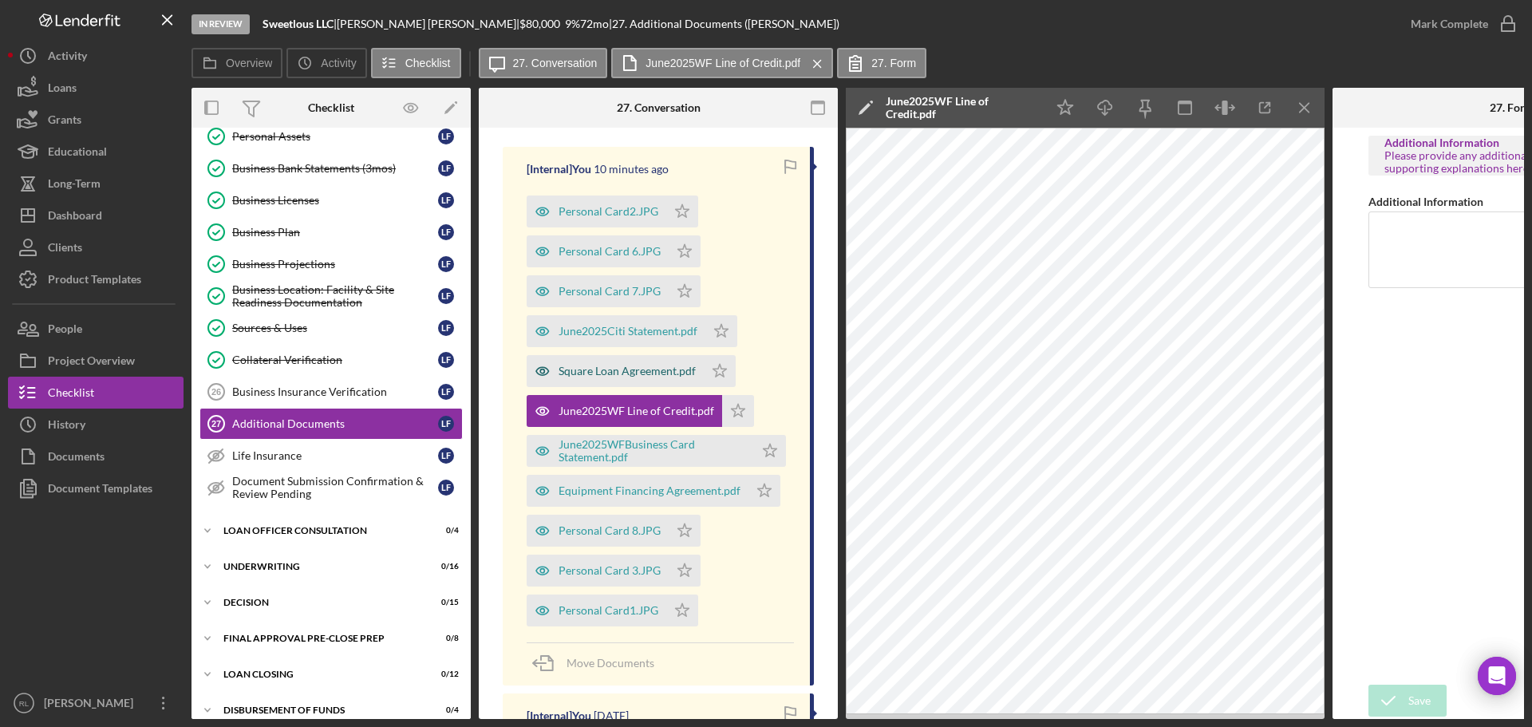
scroll to position [319, 0]
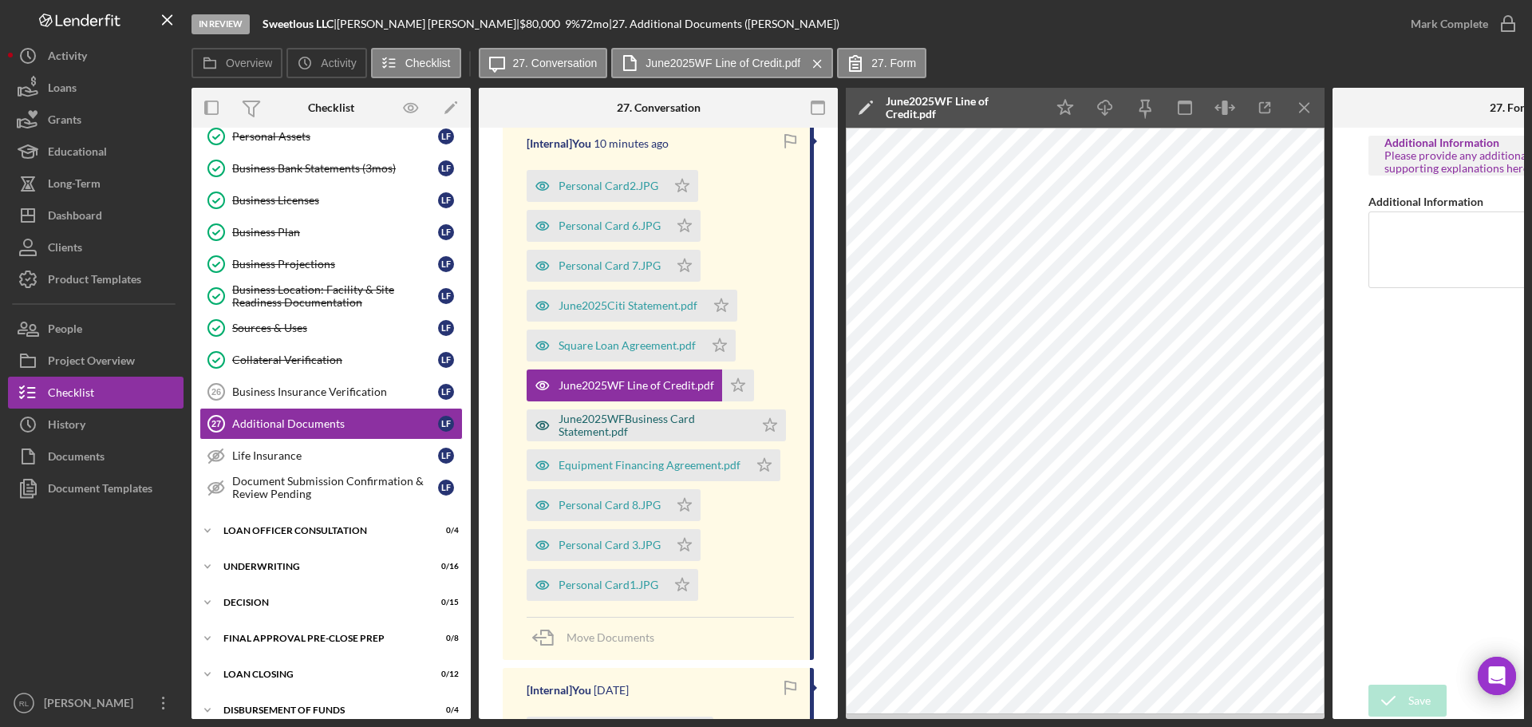
click at [605, 423] on div "June2025WFBusiness Card Statement.pdf" at bounding box center [653, 426] width 188 height 26
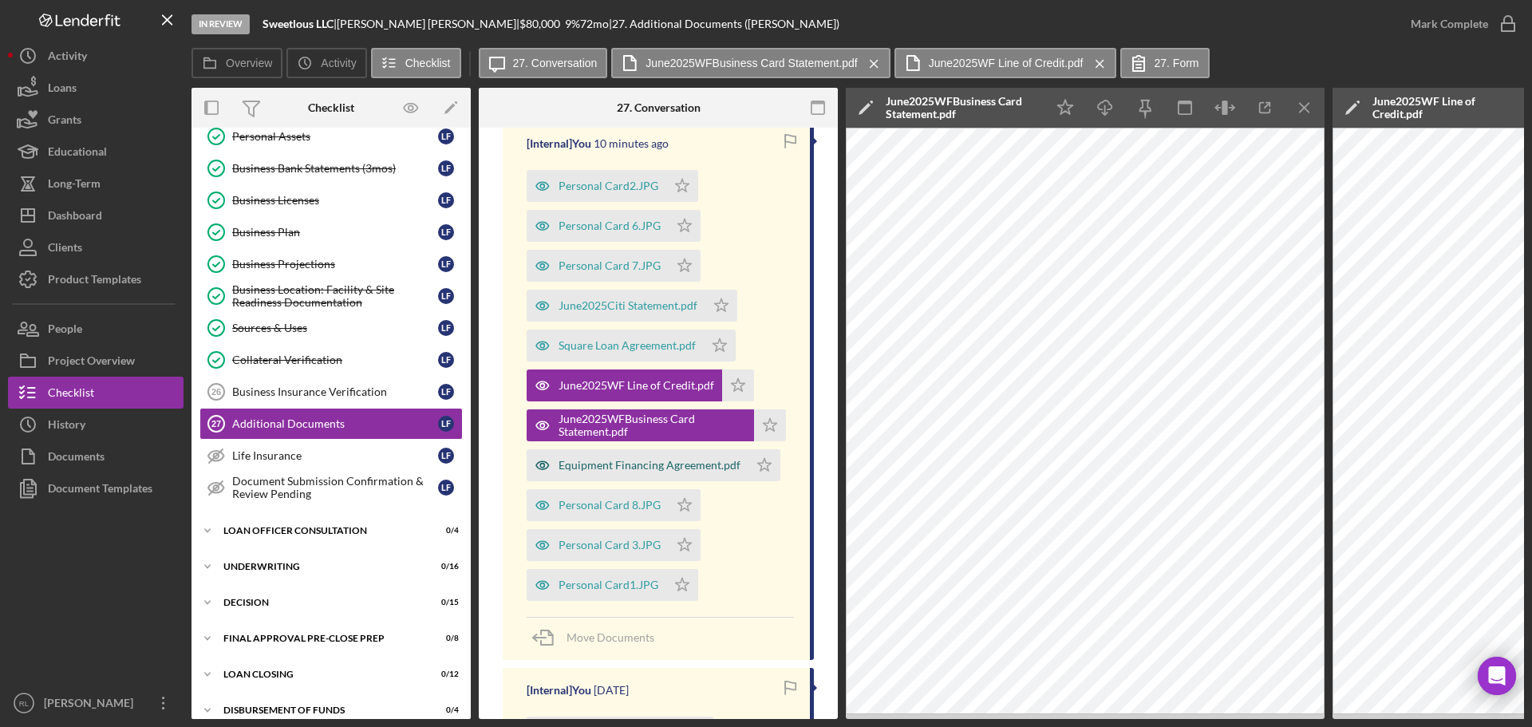
click at [620, 465] on div "Equipment Financing Agreement.pdf" at bounding box center [650, 465] width 182 height 13
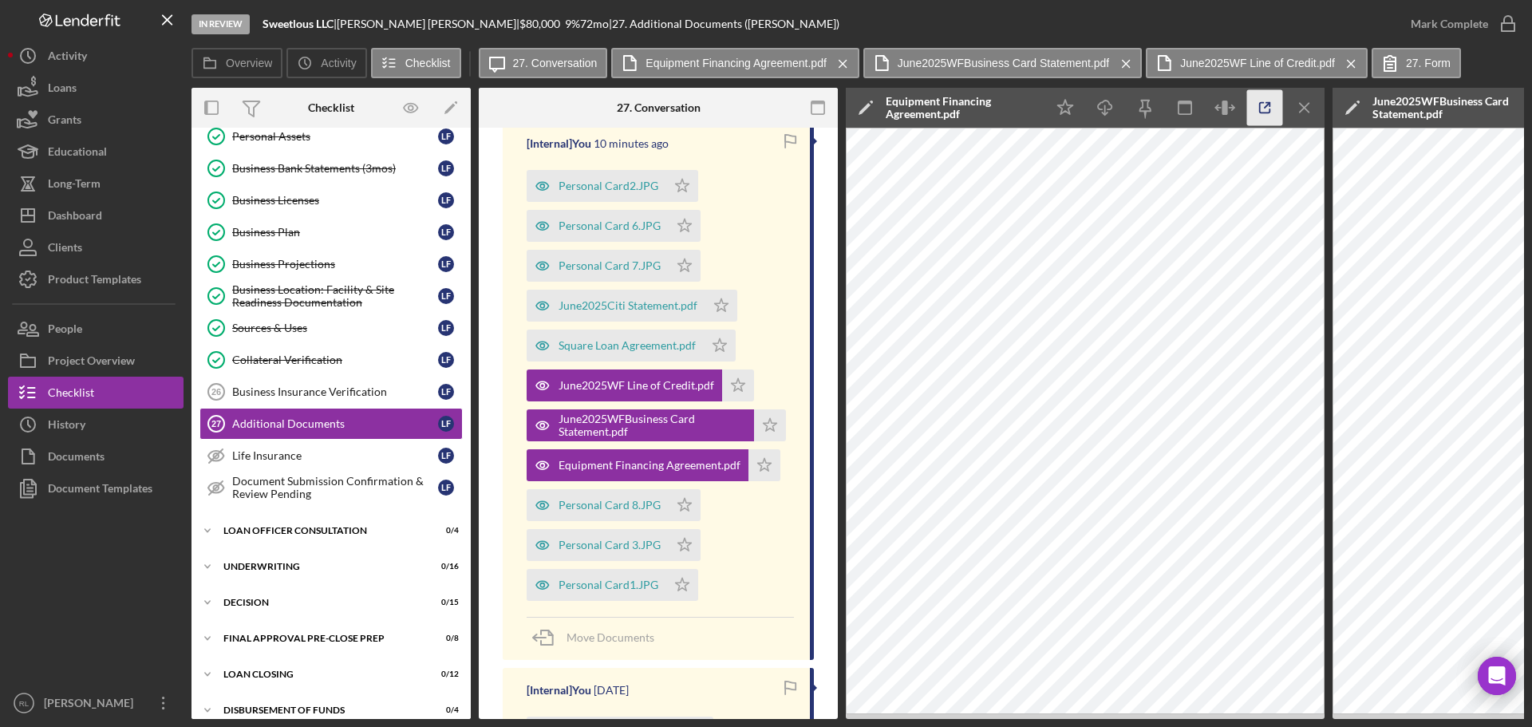
click at [1261, 114] on icon "button" at bounding box center [1265, 108] width 36 height 36
click at [768, 568] on div "Personal Card2.JPG Icon/Star Personal Card 6.JPG Icon/Star Personal Card 7.JPG …" at bounding box center [660, 381] width 267 height 439
click at [1314, 97] on icon "Icon/Menu Close" at bounding box center [1305, 108] width 36 height 36
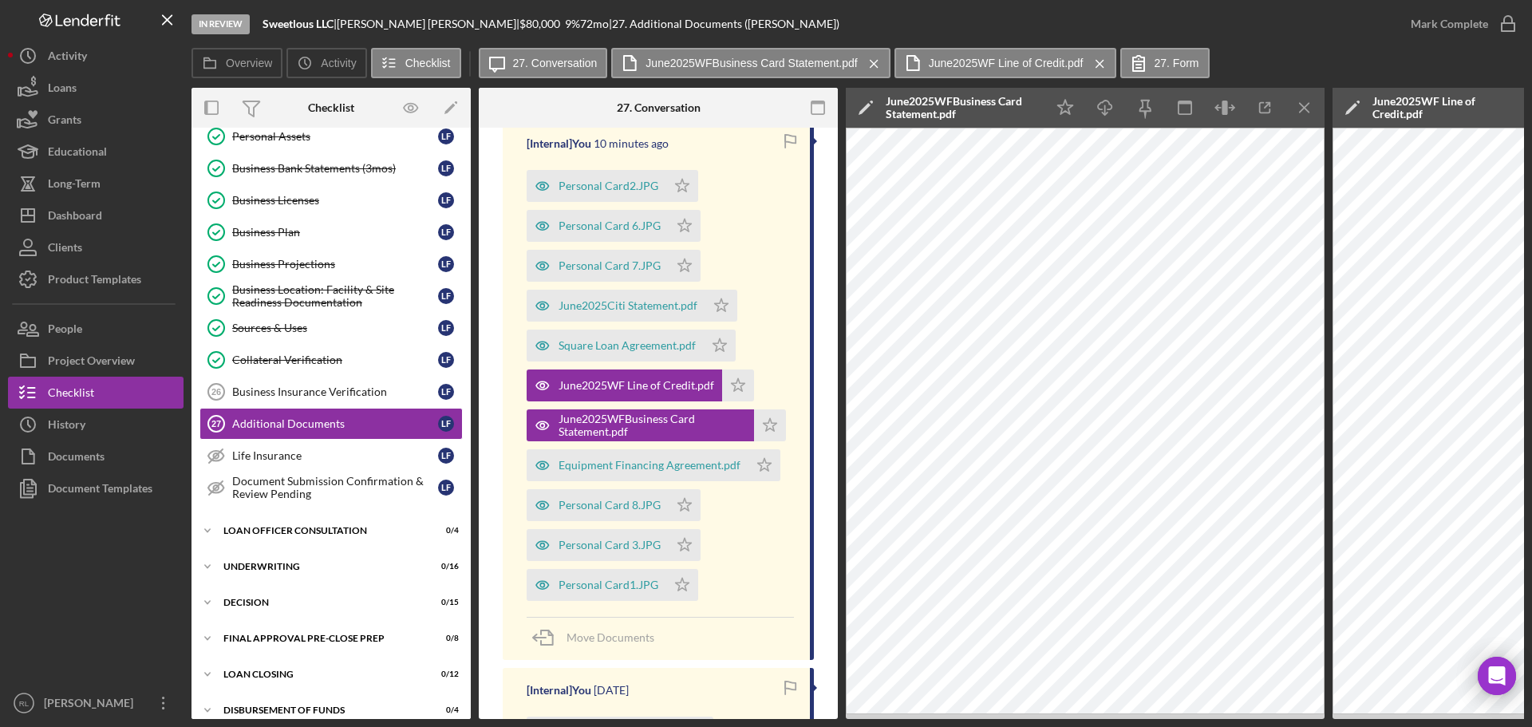
click at [1314, 97] on icon "Icon/Menu Close" at bounding box center [1305, 108] width 36 height 36
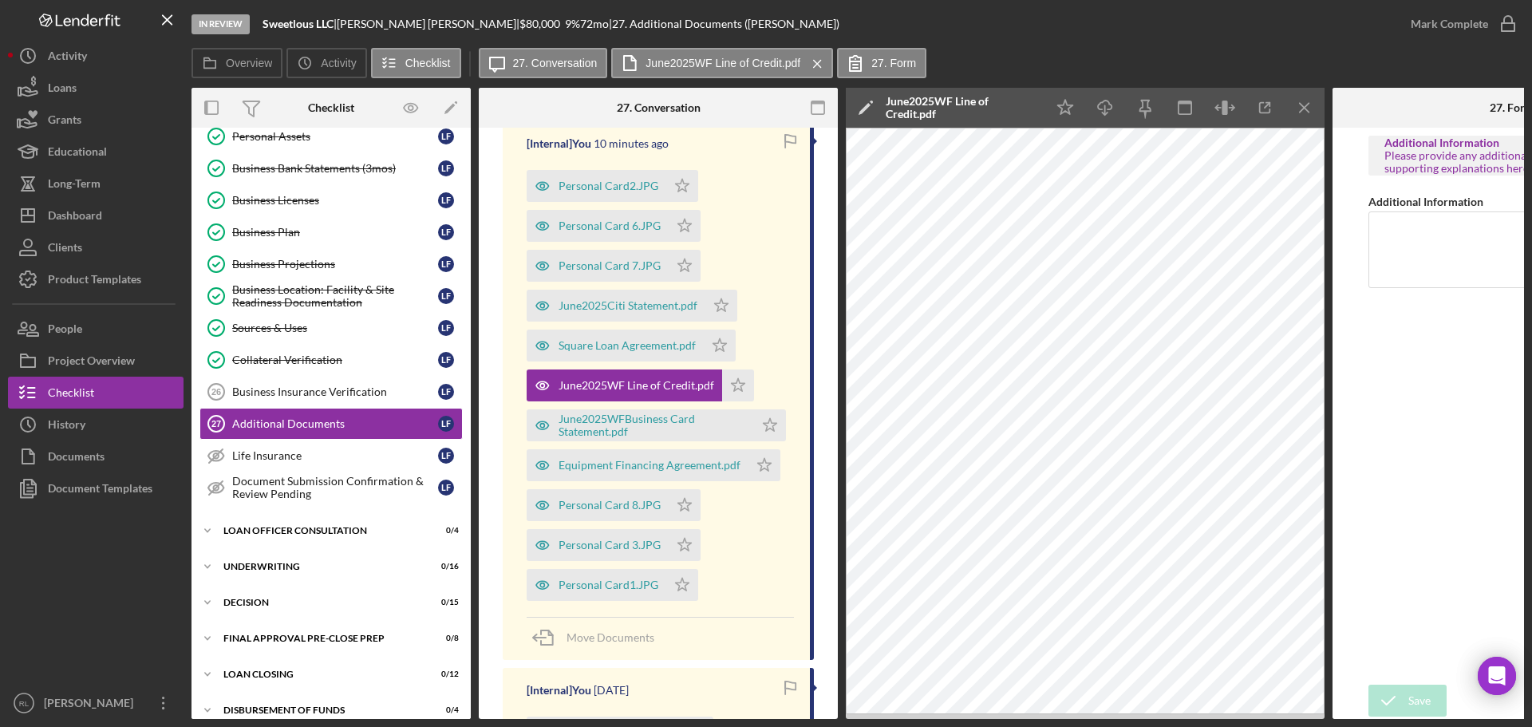
click at [1314, 97] on icon "Icon/Menu Close" at bounding box center [1305, 108] width 36 height 36
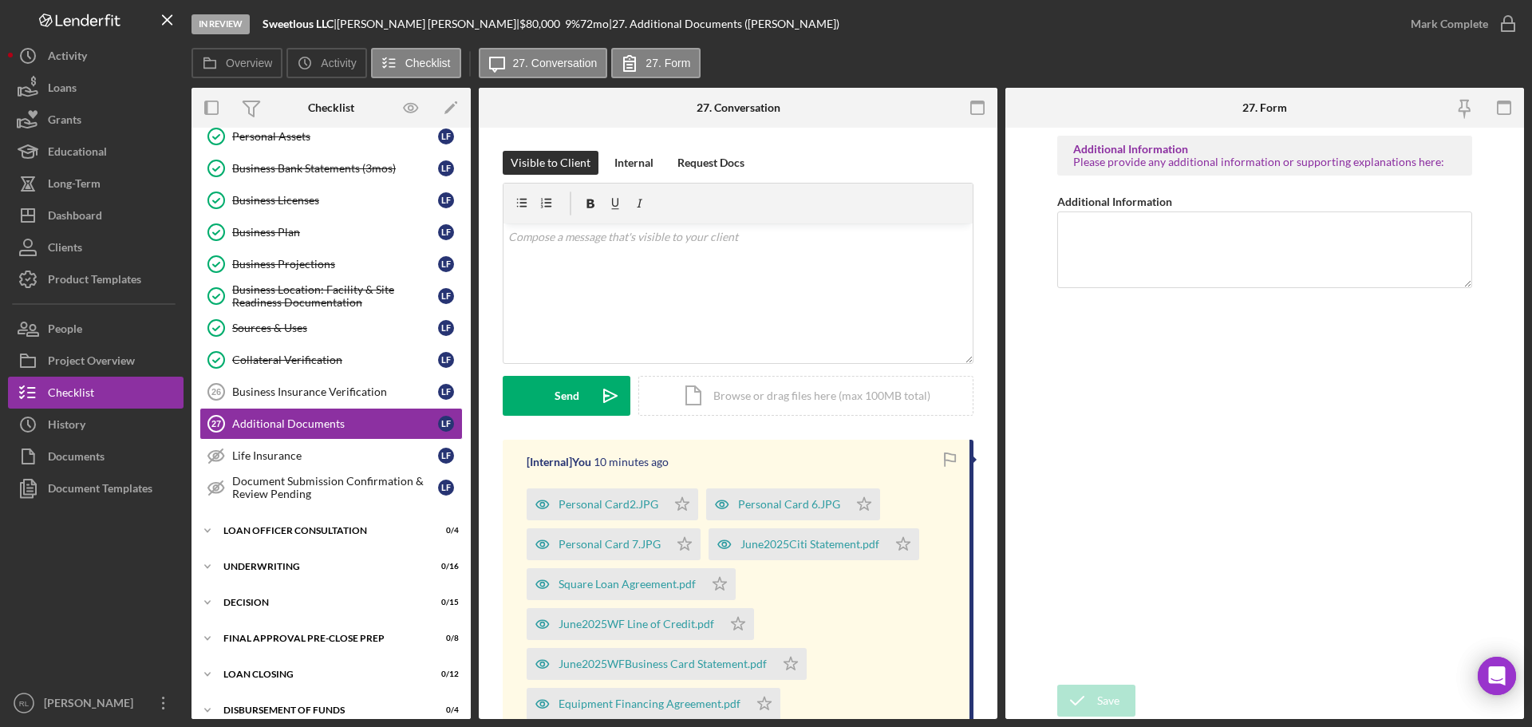
scroll to position [0, 0]
click at [296, 301] on div "Business Location: Facility & Site Readiness Documentation" at bounding box center [335, 296] width 206 height 26
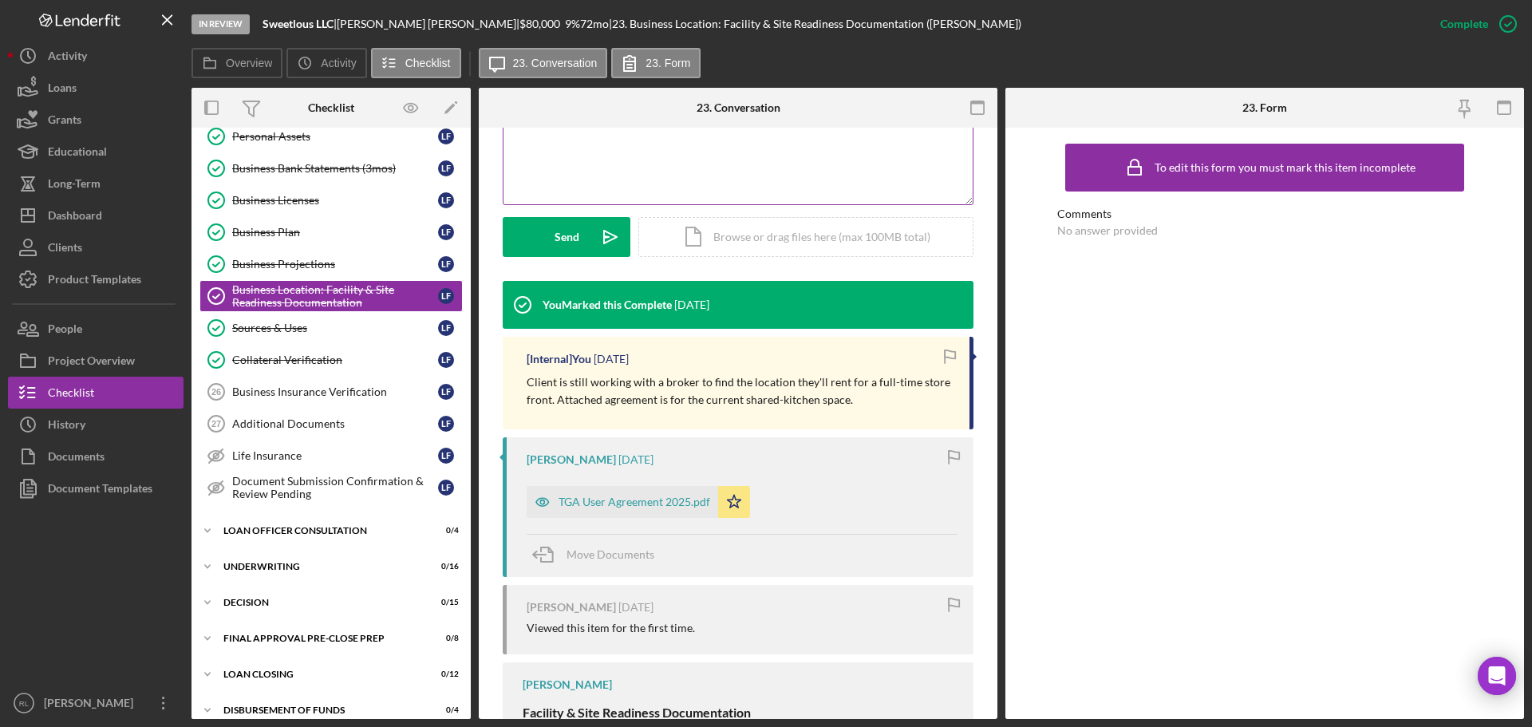
scroll to position [399, 0]
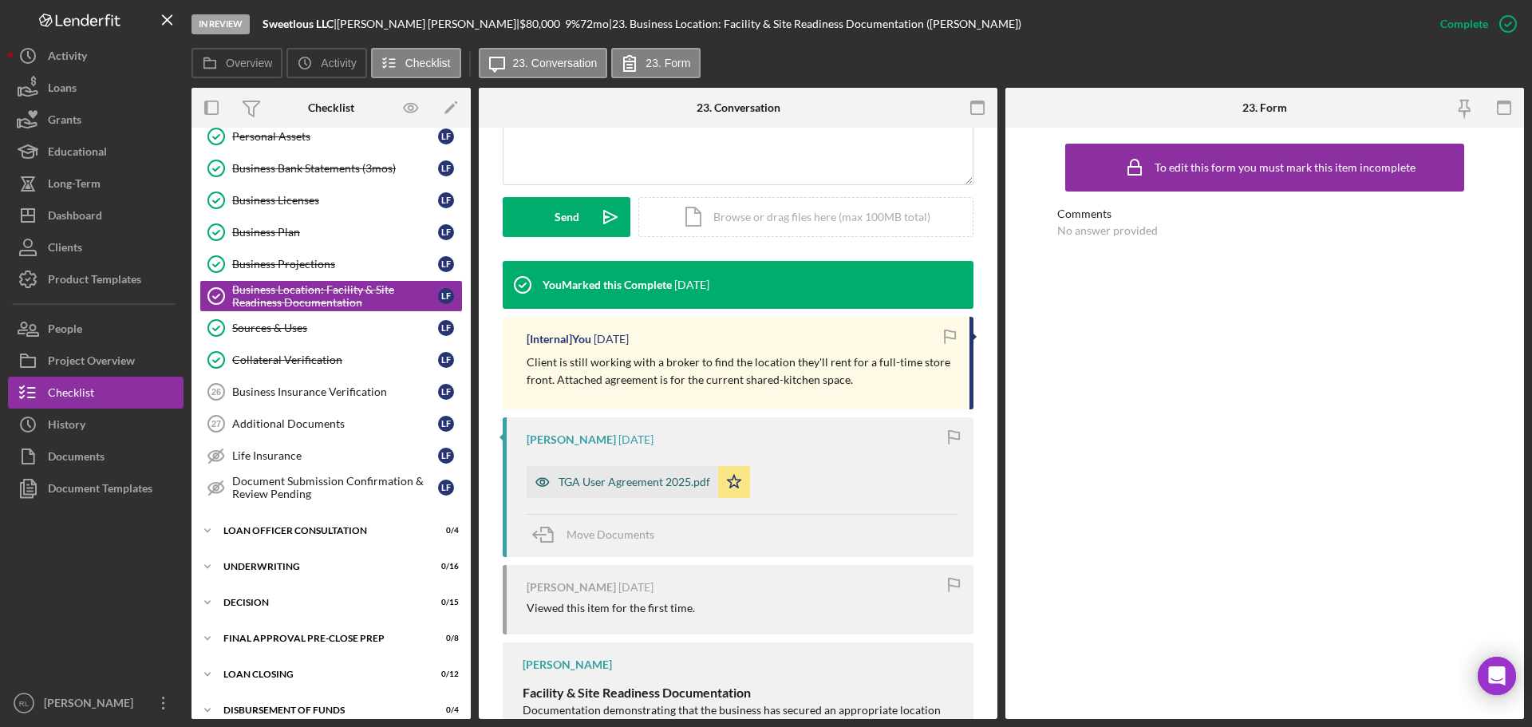
click at [639, 477] on div "TGA User Agreement 2025.pdf" at bounding box center [635, 482] width 152 height 13
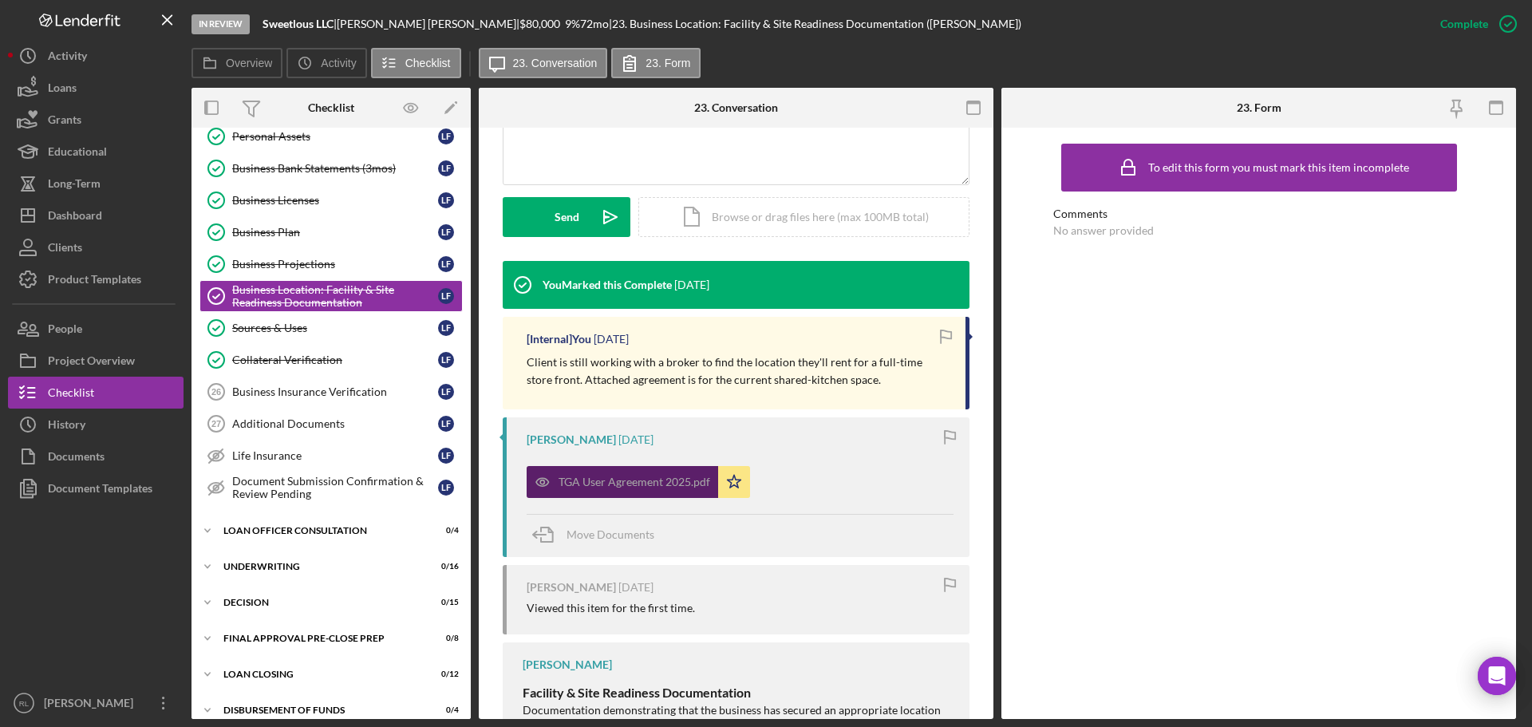
scroll to position [417, 0]
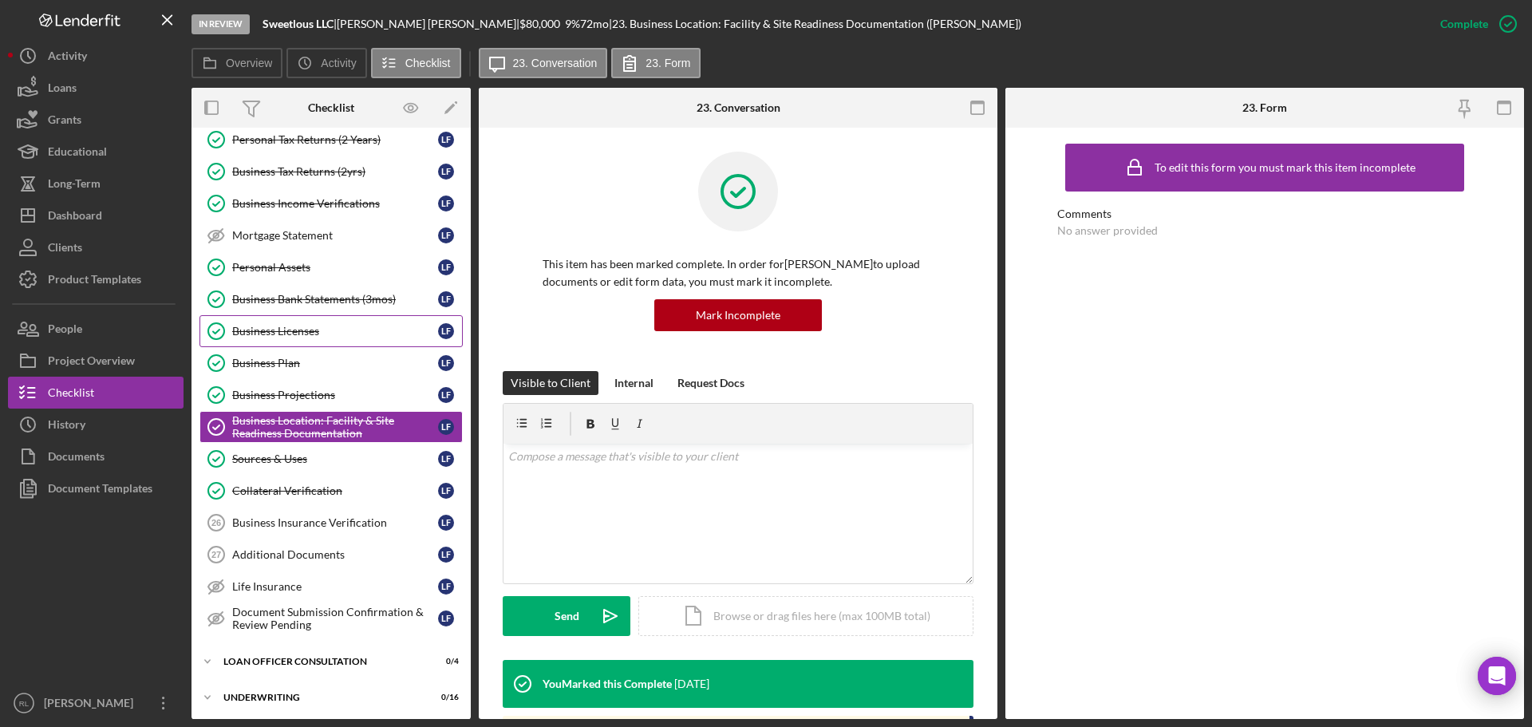
scroll to position [248, 0]
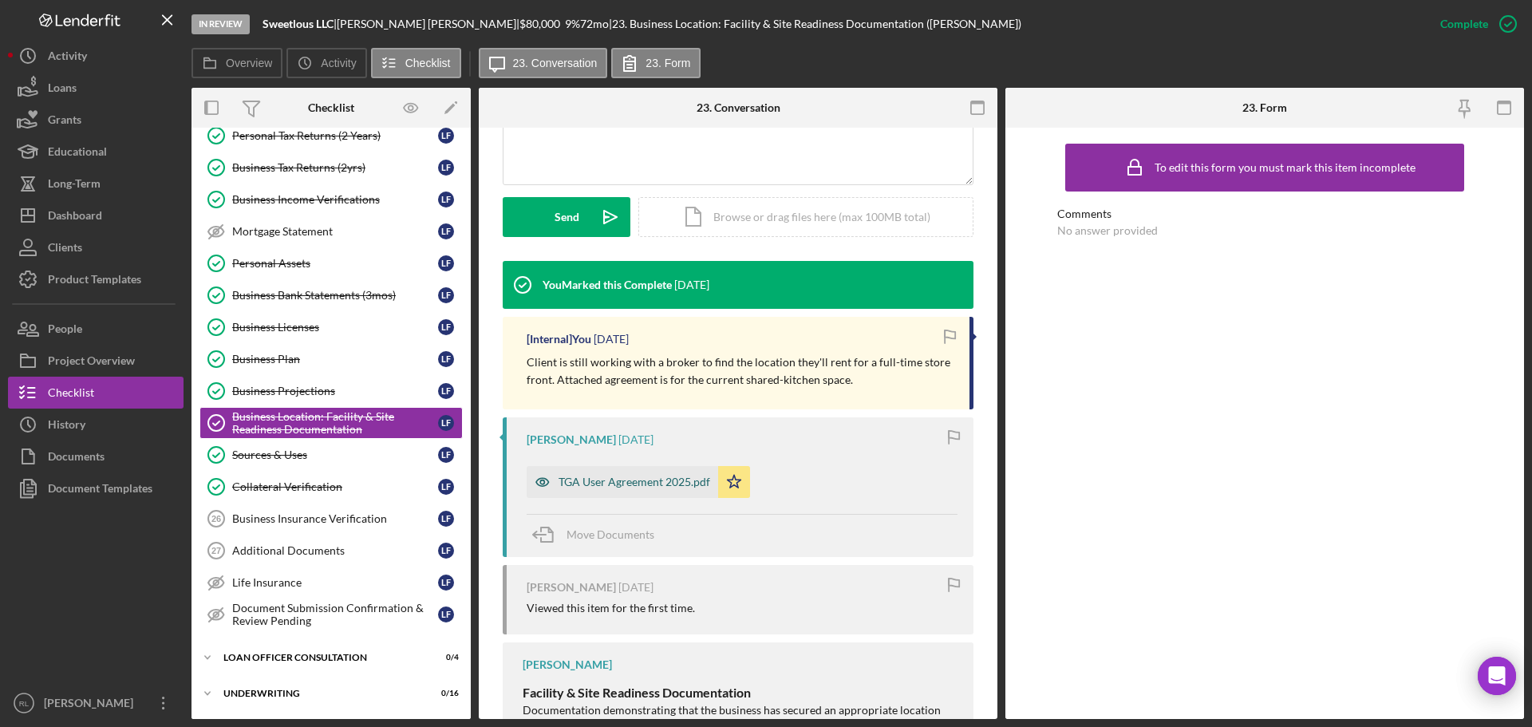
click at [626, 479] on div "TGA User Agreement 2025.pdf" at bounding box center [635, 482] width 152 height 13
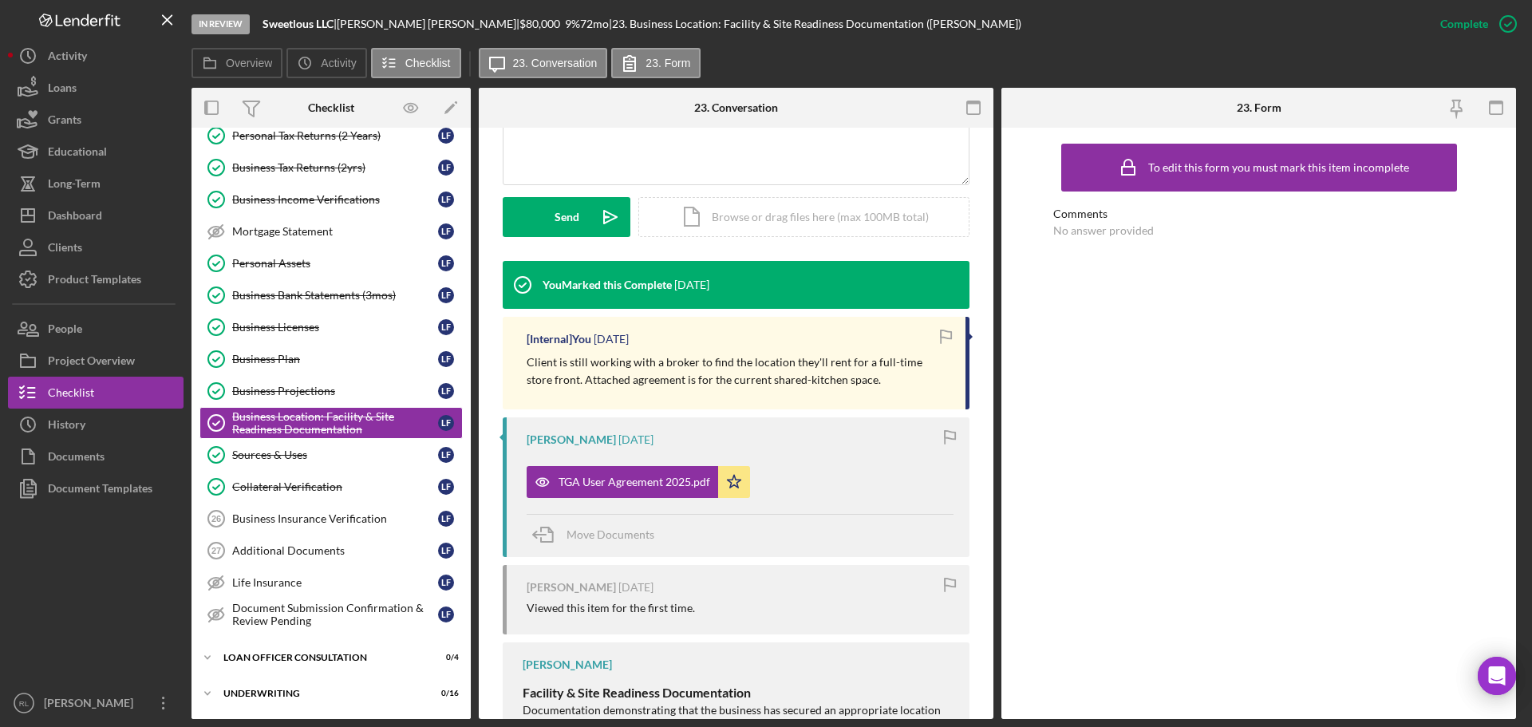
scroll to position [417, 0]
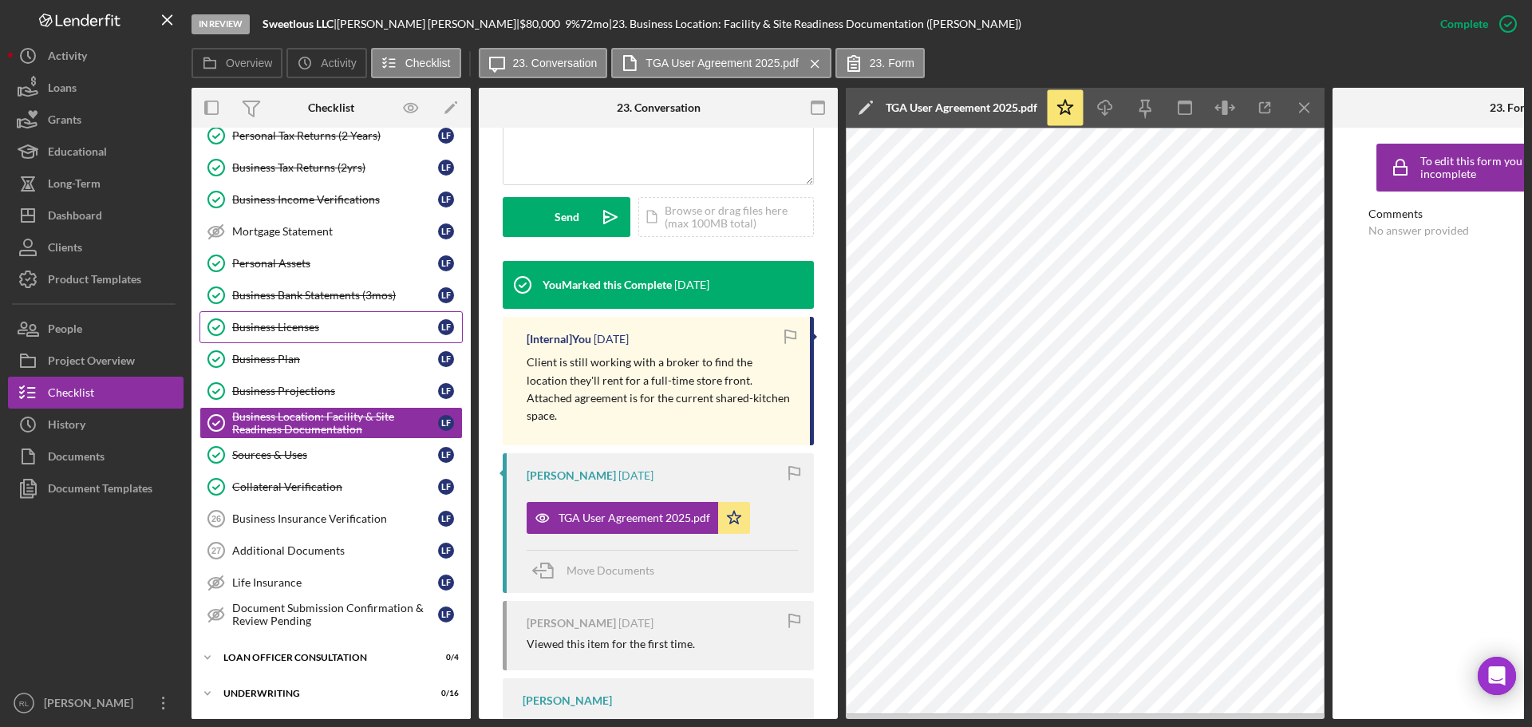
click at [299, 338] on link "Business Licenses Business Licenses L F" at bounding box center [331, 327] width 263 height 32
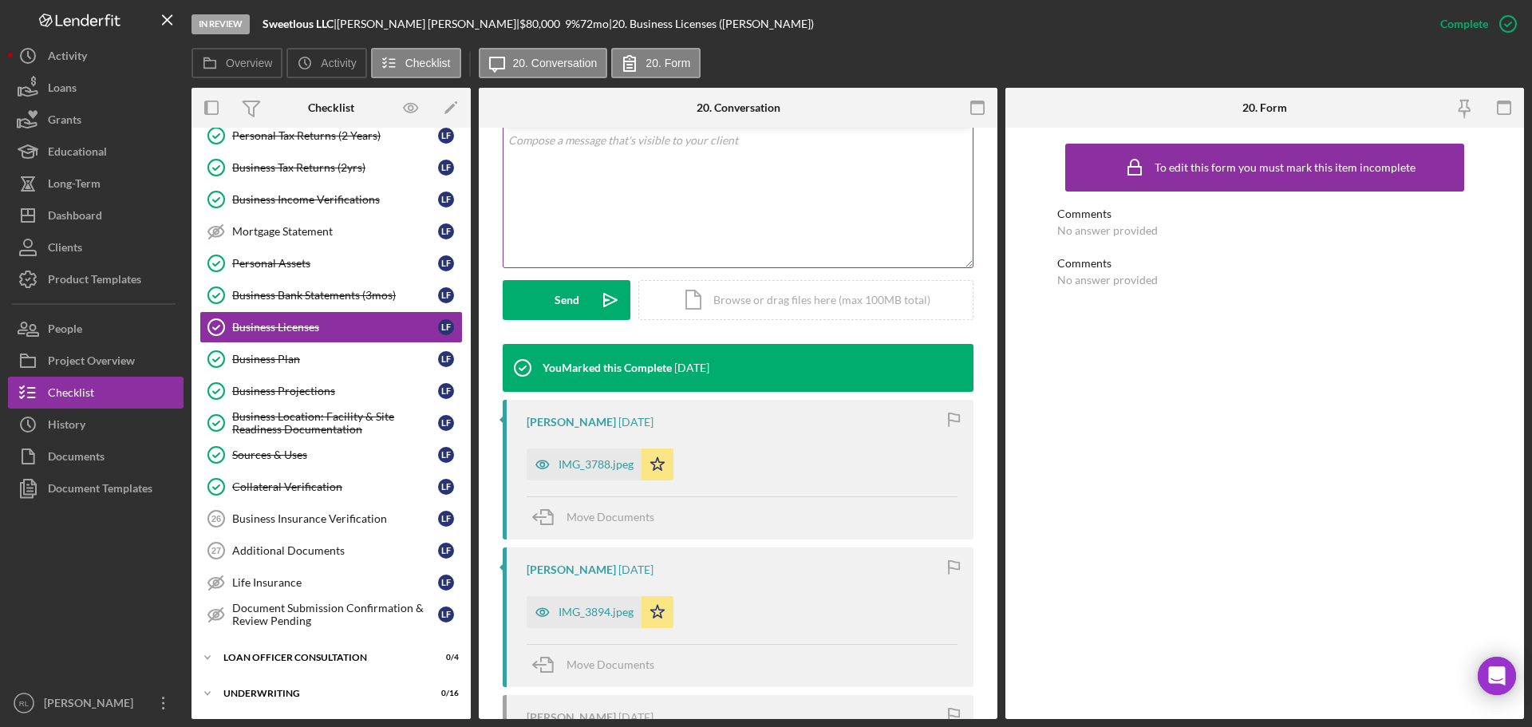
scroll to position [399, 0]
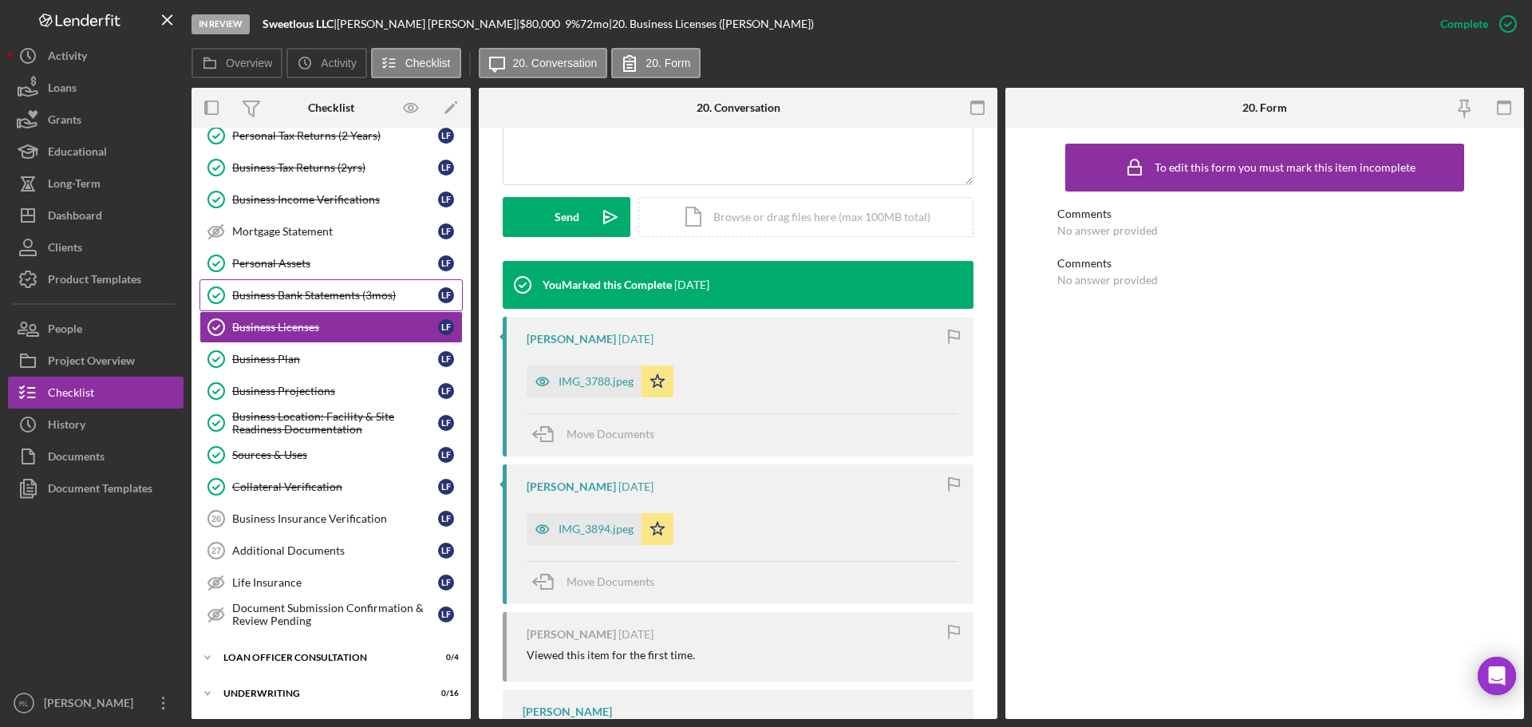
click at [315, 293] on div "Business Bank Statements (3mos)" at bounding box center [335, 295] width 206 height 13
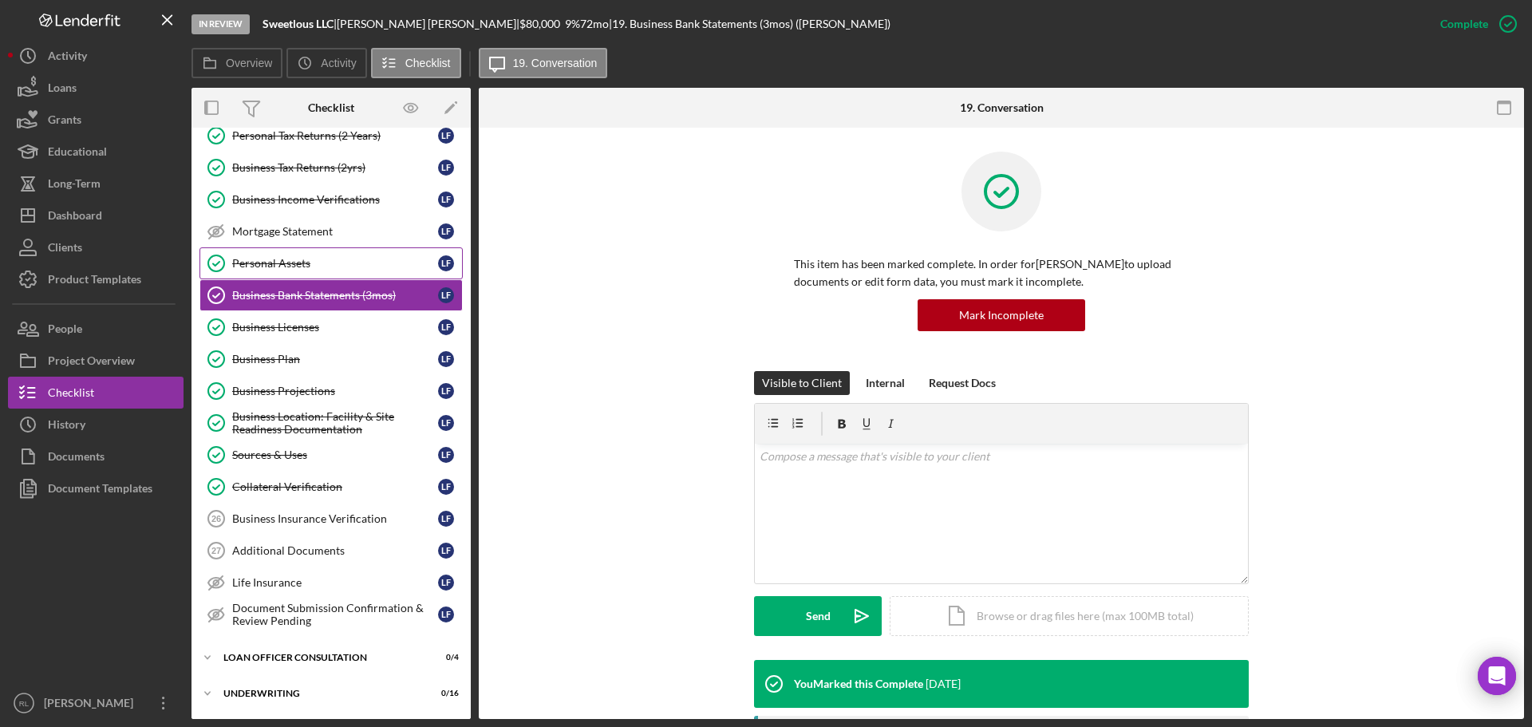
click at [310, 271] on link "Personal Assets Personal Assets L F" at bounding box center [331, 263] width 263 height 32
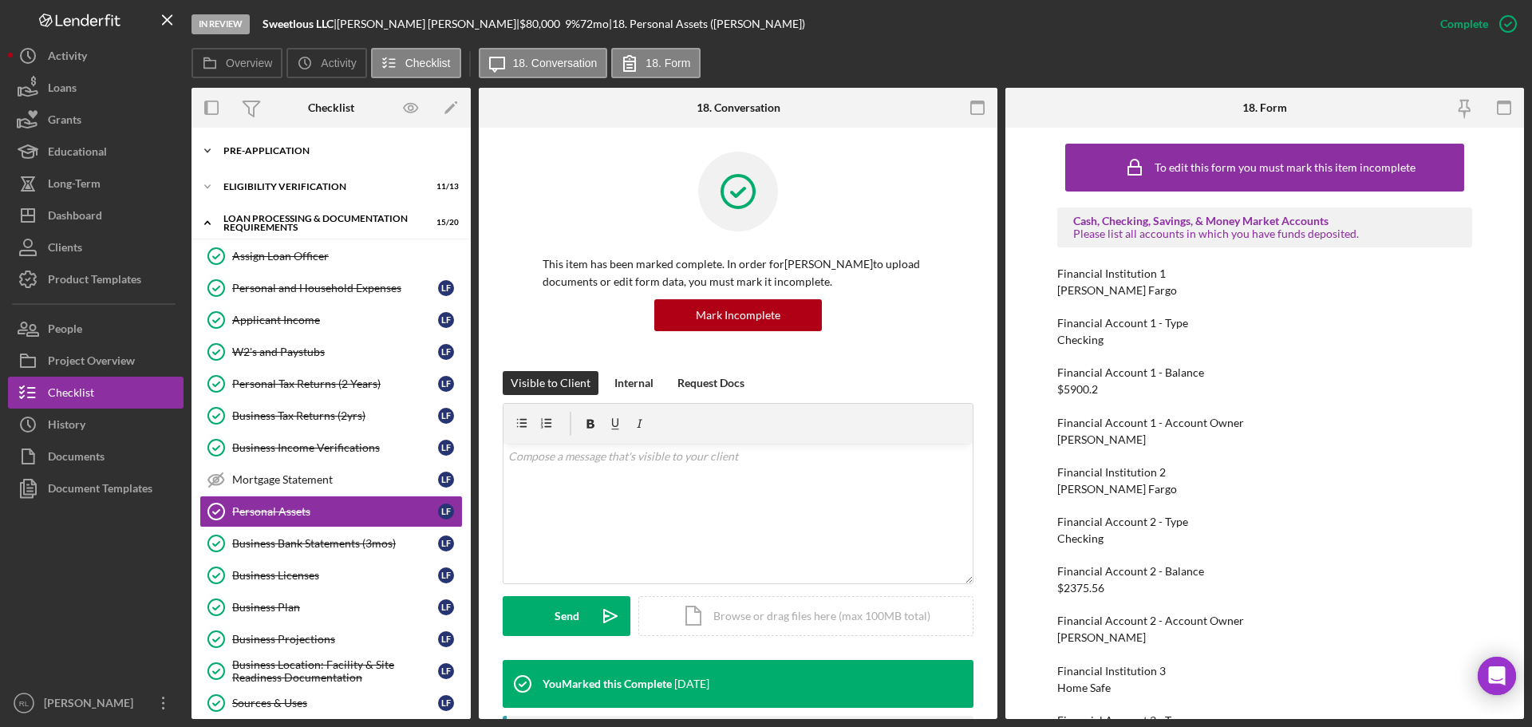
click at [318, 145] on div "Icon/Expander Pre-Application 8 / 10" at bounding box center [331, 151] width 279 height 32
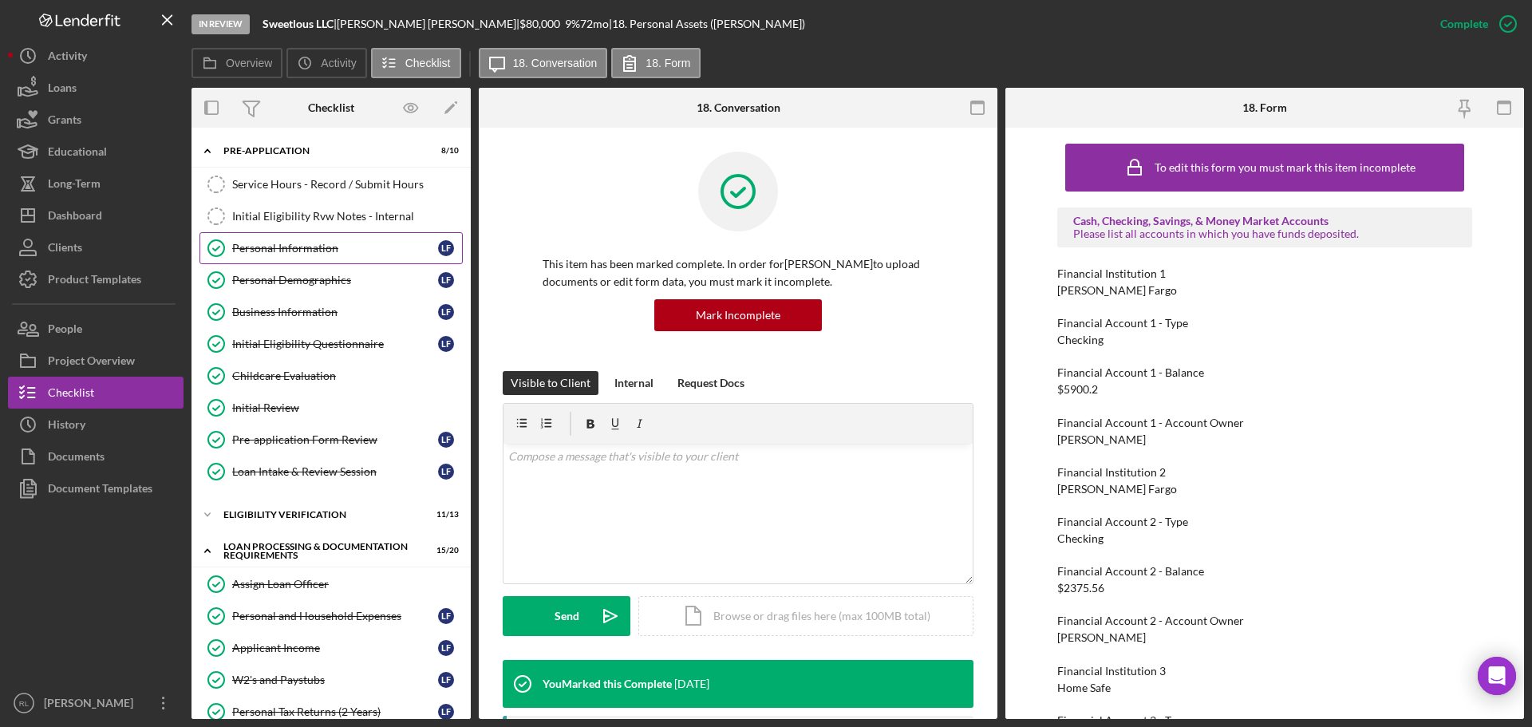
click at [283, 254] on div "Personal Information" at bounding box center [335, 248] width 206 height 13
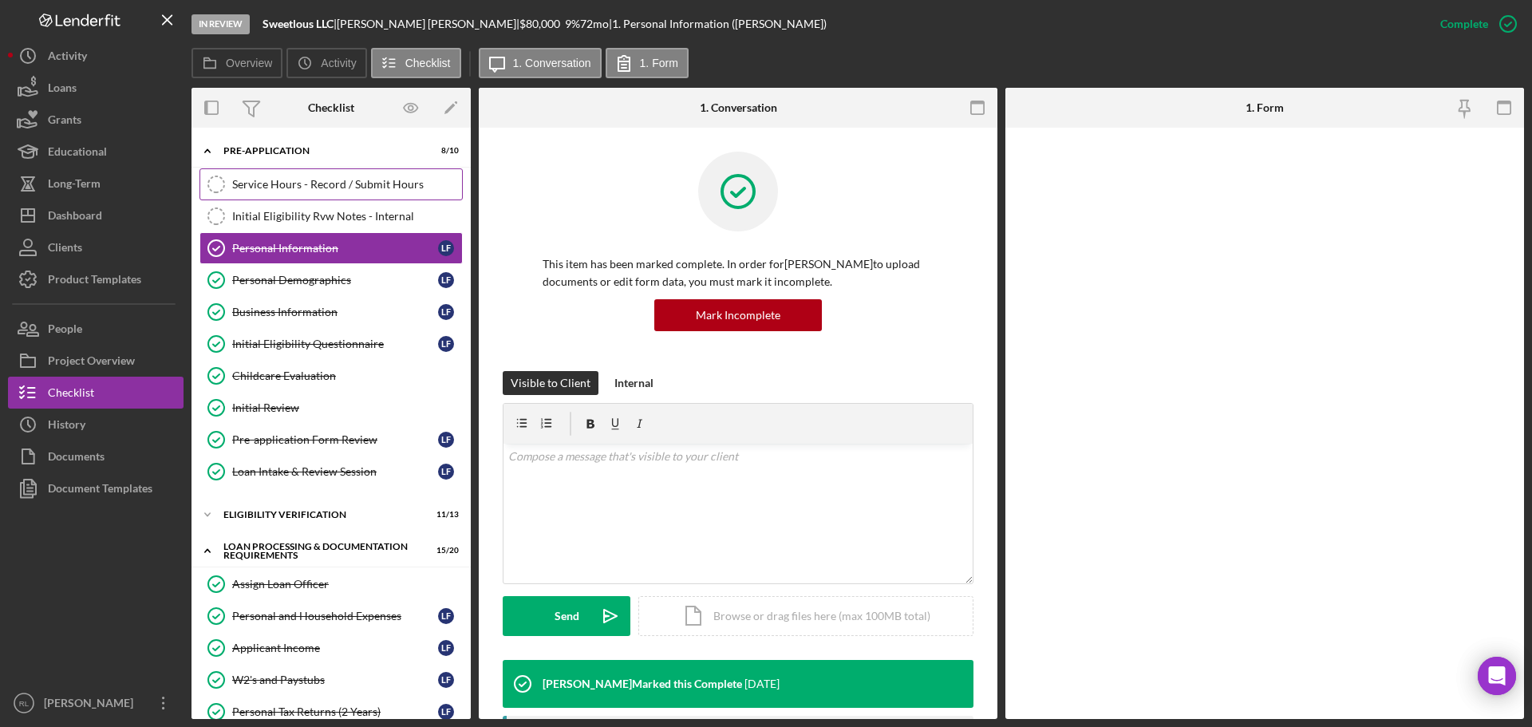
click at [298, 190] on div "Service Hours - Record / Submit Hours" at bounding box center [347, 184] width 230 height 13
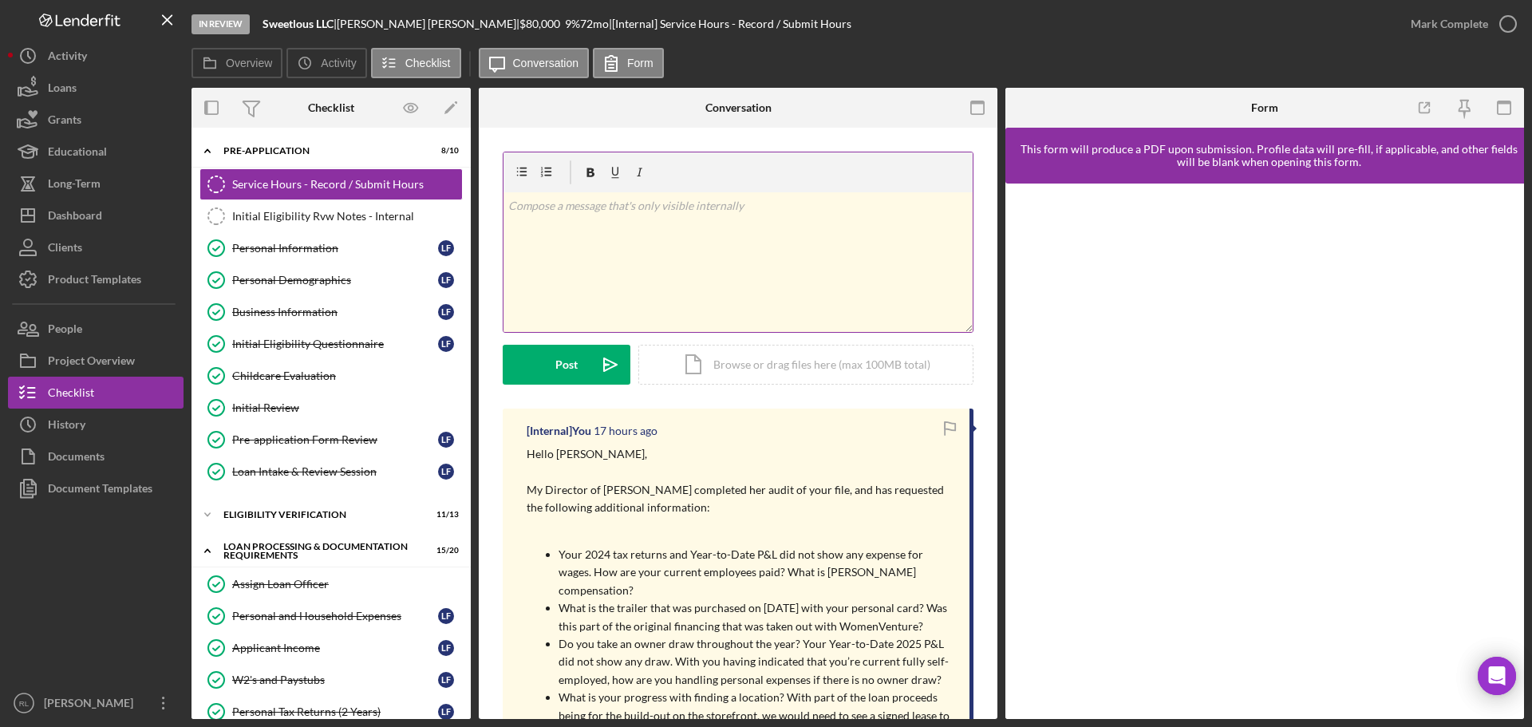
click at [710, 246] on div "v Color teal Color pink Remove color Add row above Add row below Add column bef…" at bounding box center [738, 262] width 469 height 140
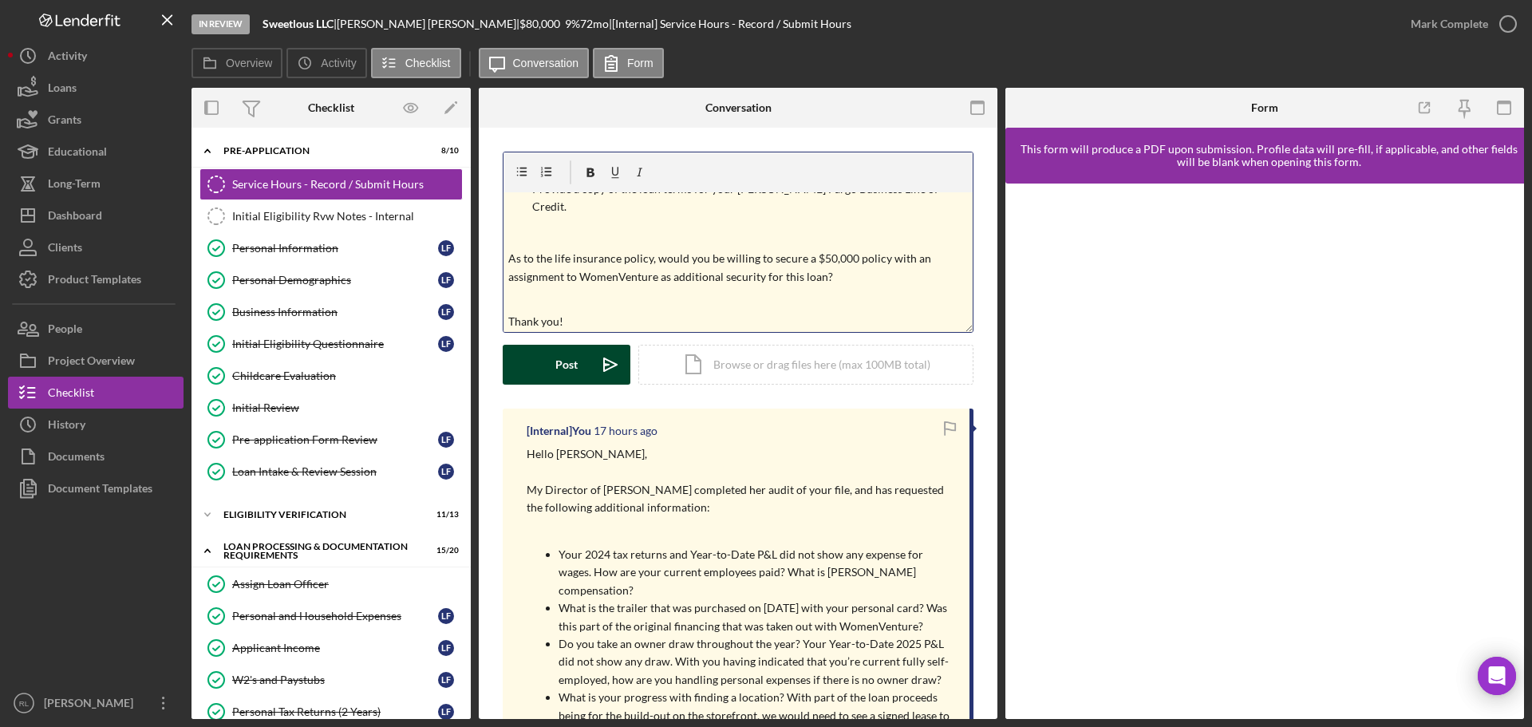
click at [578, 363] on button "Post Icon/icon-invite-send" at bounding box center [567, 365] width 128 height 40
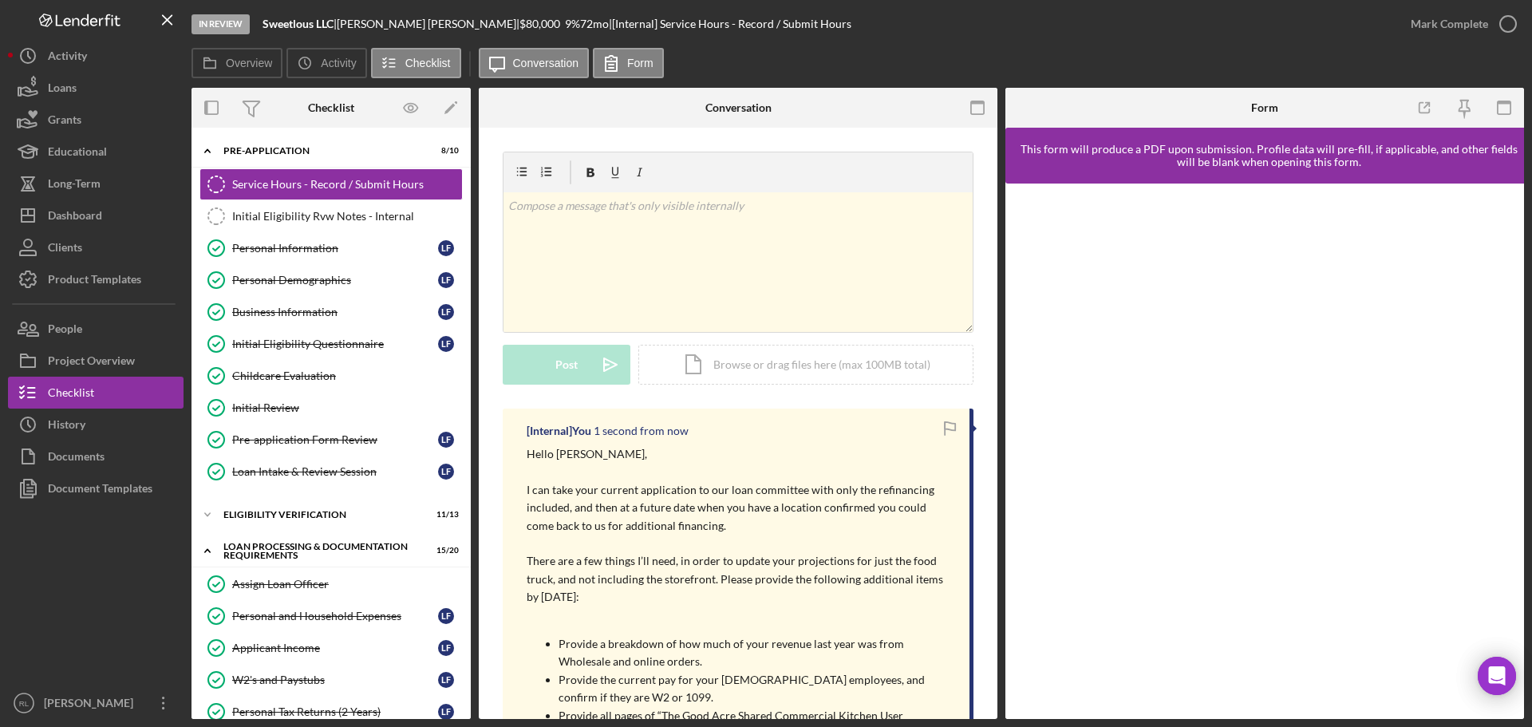
scroll to position [0, 0]
click at [112, 219] on button "Icon/Dashboard Dashboard" at bounding box center [96, 216] width 176 height 32
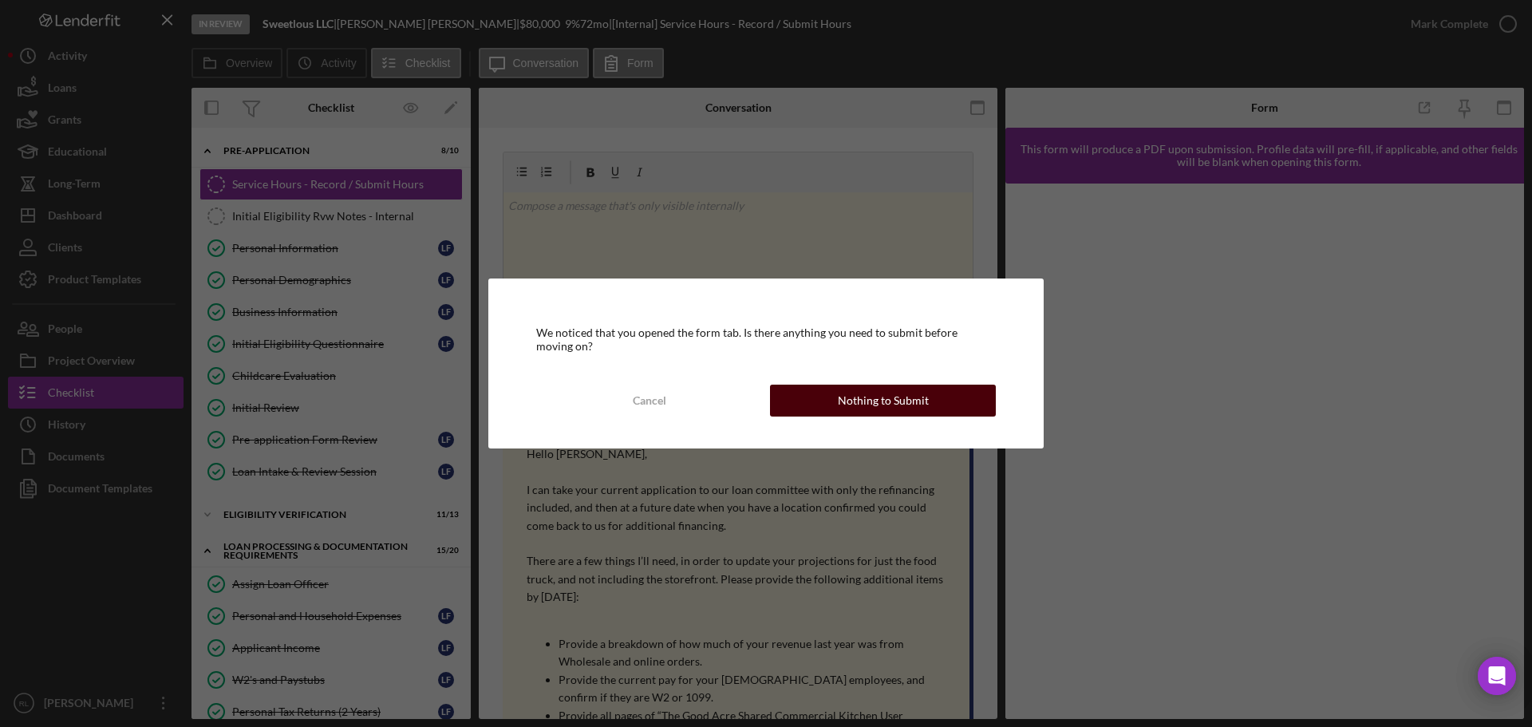
click at [834, 395] on button "Nothing to Submit" at bounding box center [883, 401] width 226 height 32
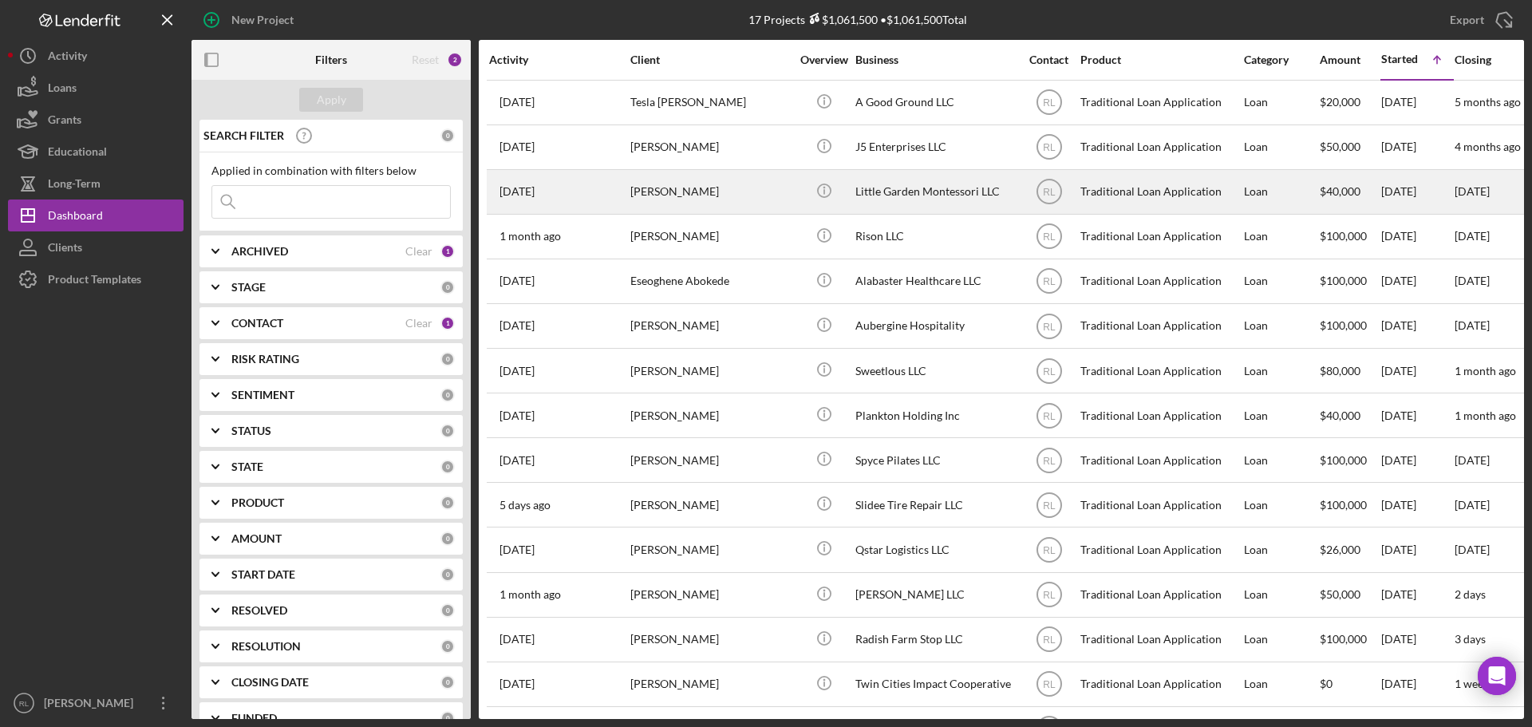
click at [705, 196] on div "[PERSON_NAME]" at bounding box center [710, 192] width 160 height 42
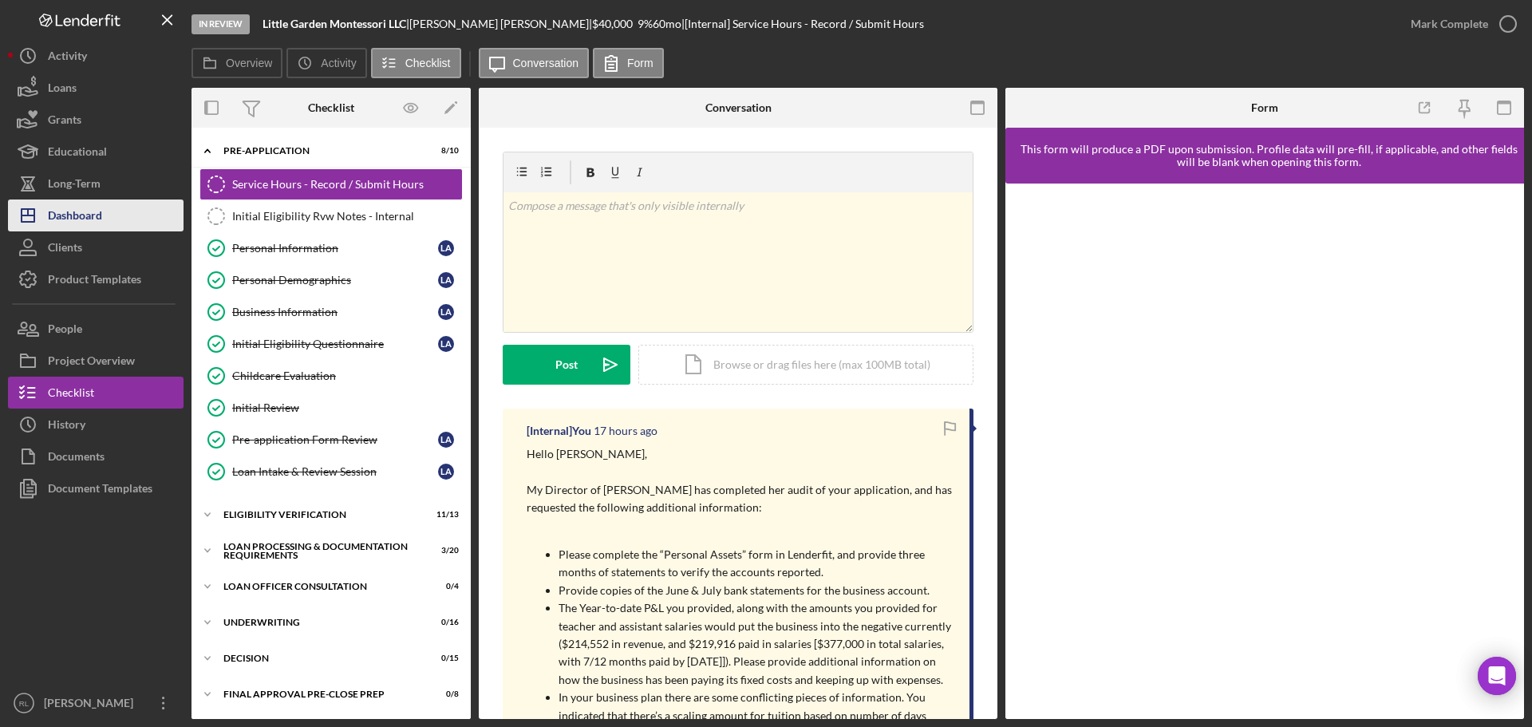
click at [101, 207] on div "Dashboard" at bounding box center [75, 218] width 54 height 36
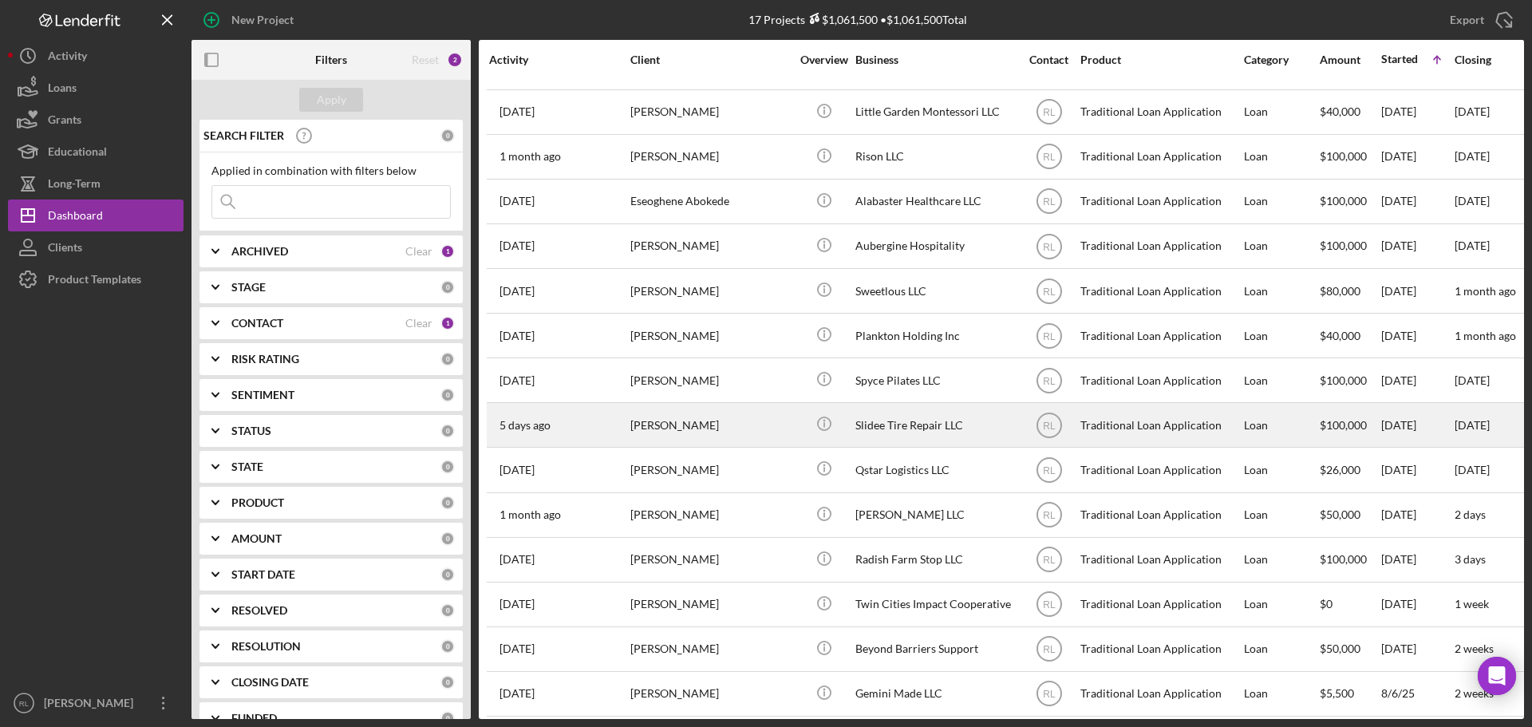
scroll to position [142, 0]
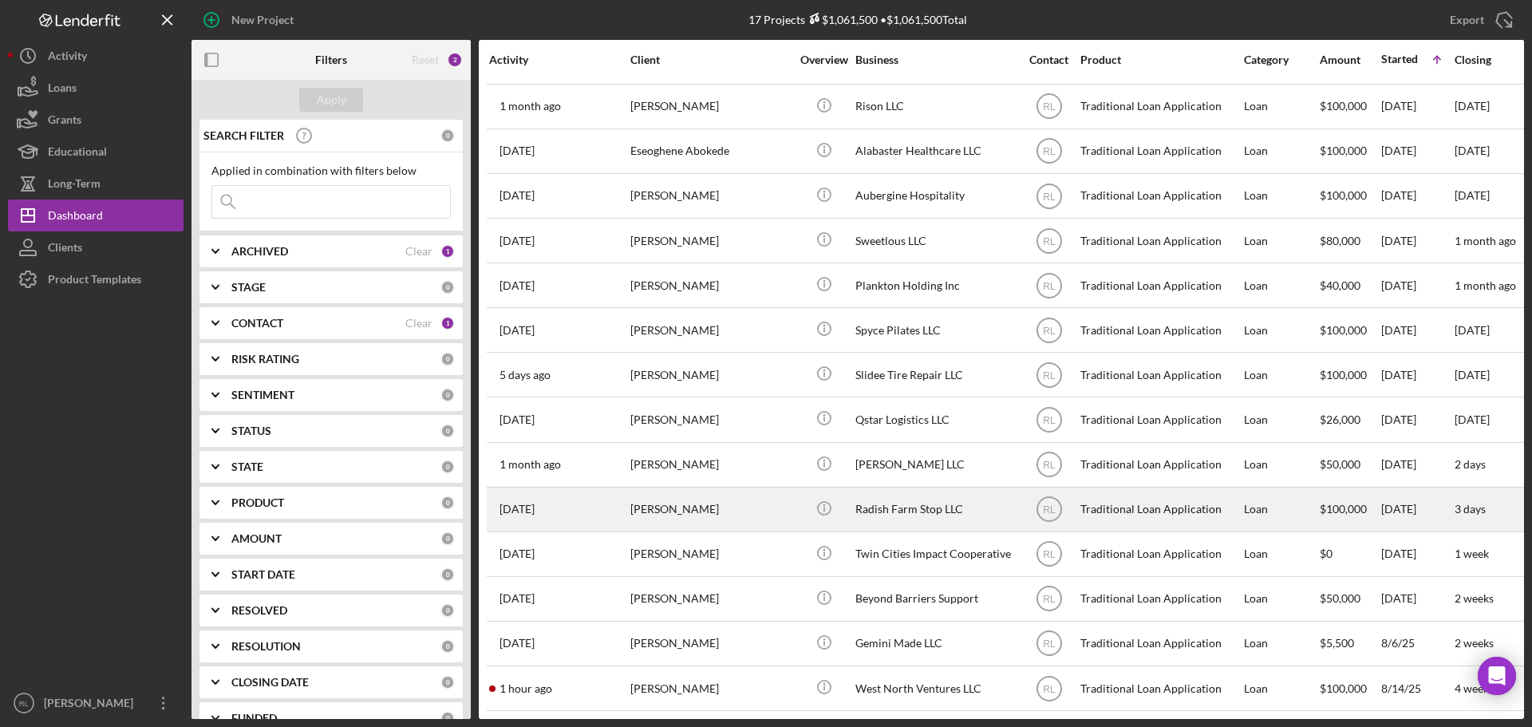
click at [765, 500] on div "[PERSON_NAME]" at bounding box center [710, 509] width 160 height 42
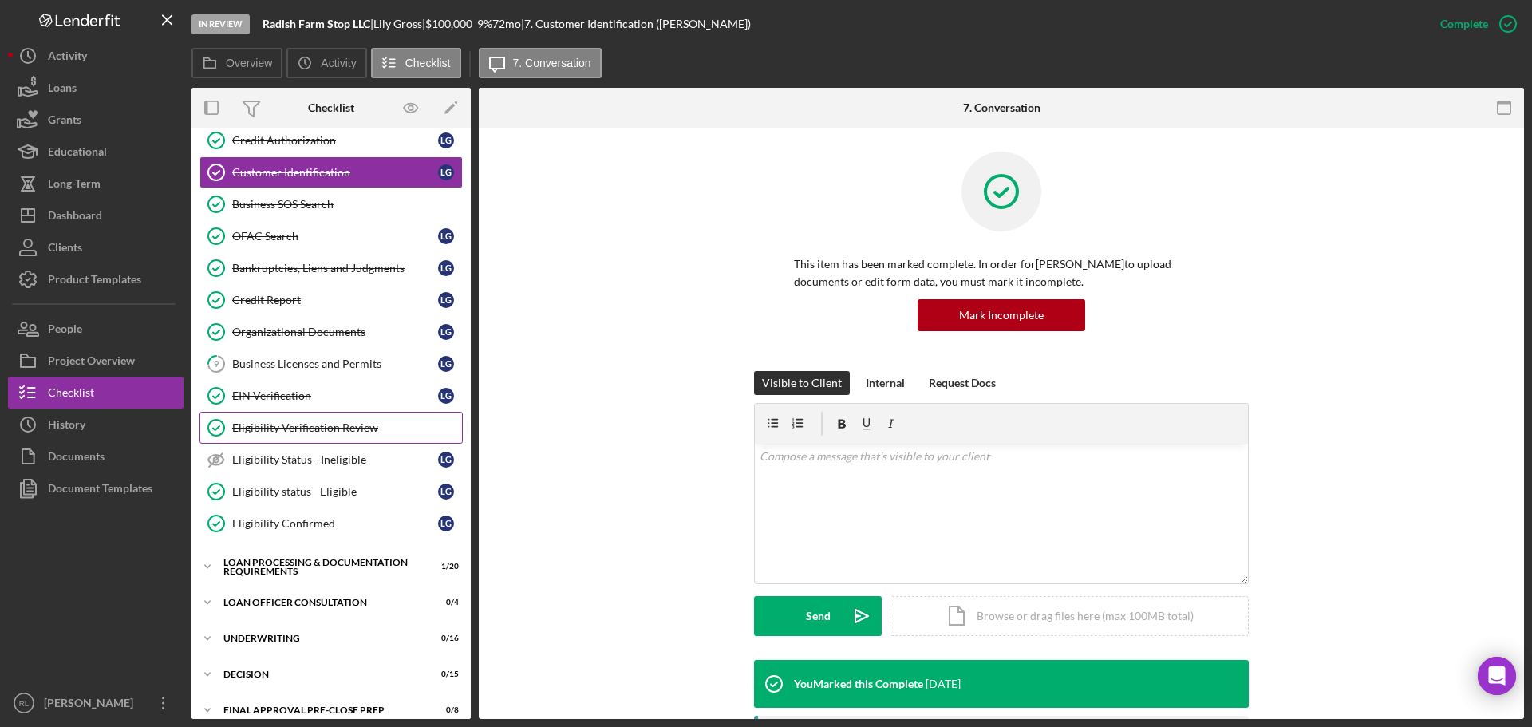
scroll to position [160, 0]
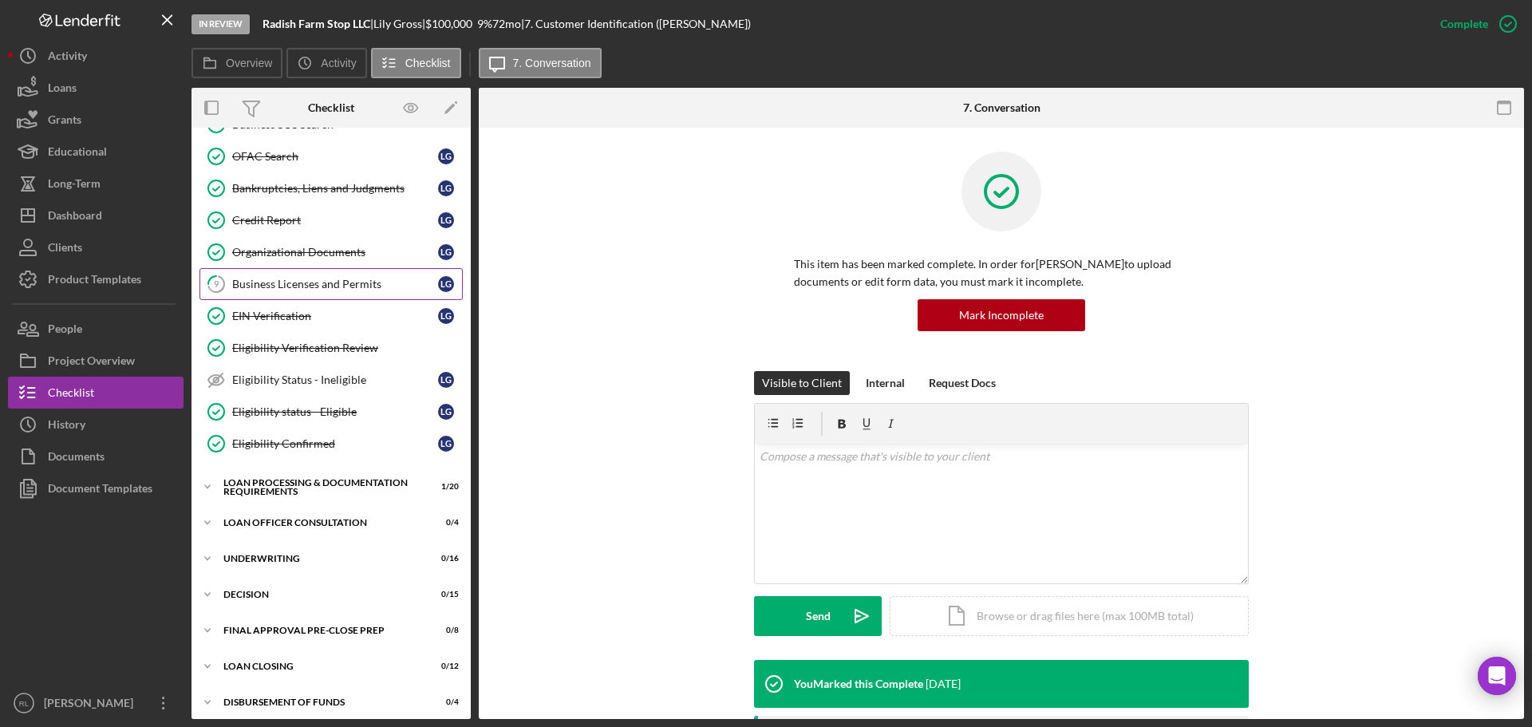
click at [327, 279] on div "Business Licenses and Permits" at bounding box center [335, 284] width 206 height 13
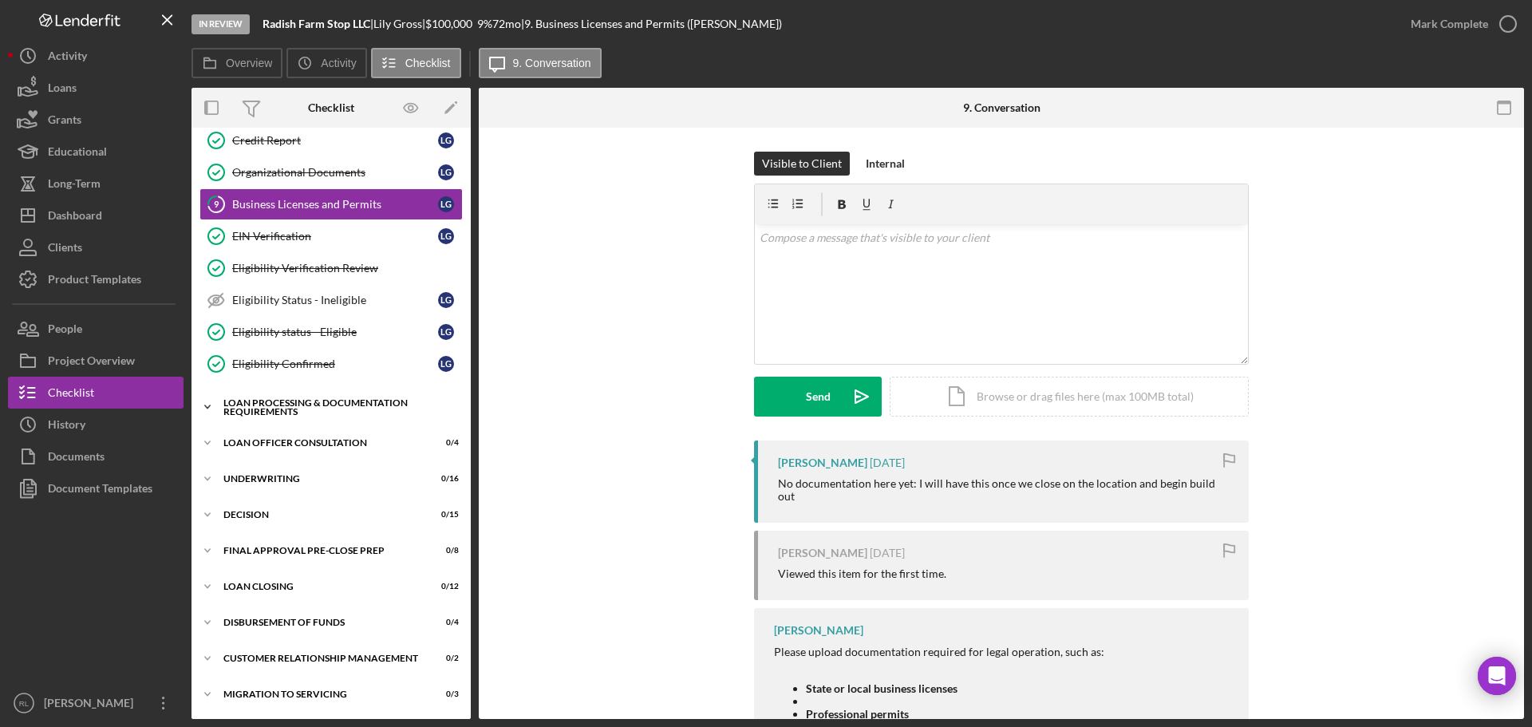
click at [294, 395] on div "Icon/Expander Loan Processing & Documentation Requirements 1 / 20" at bounding box center [331, 407] width 279 height 32
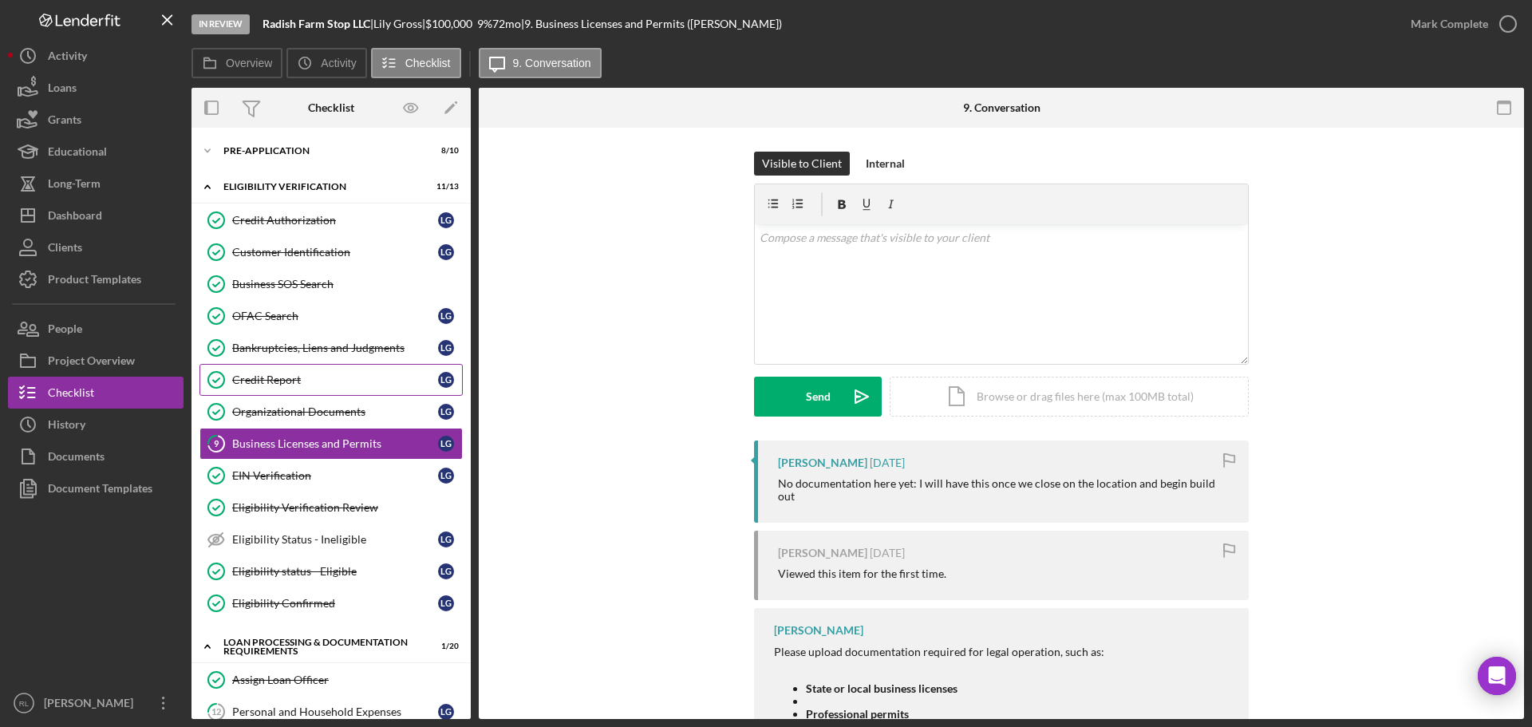
click at [304, 369] on link "Credit Report Credit Report L G" at bounding box center [331, 380] width 263 height 32
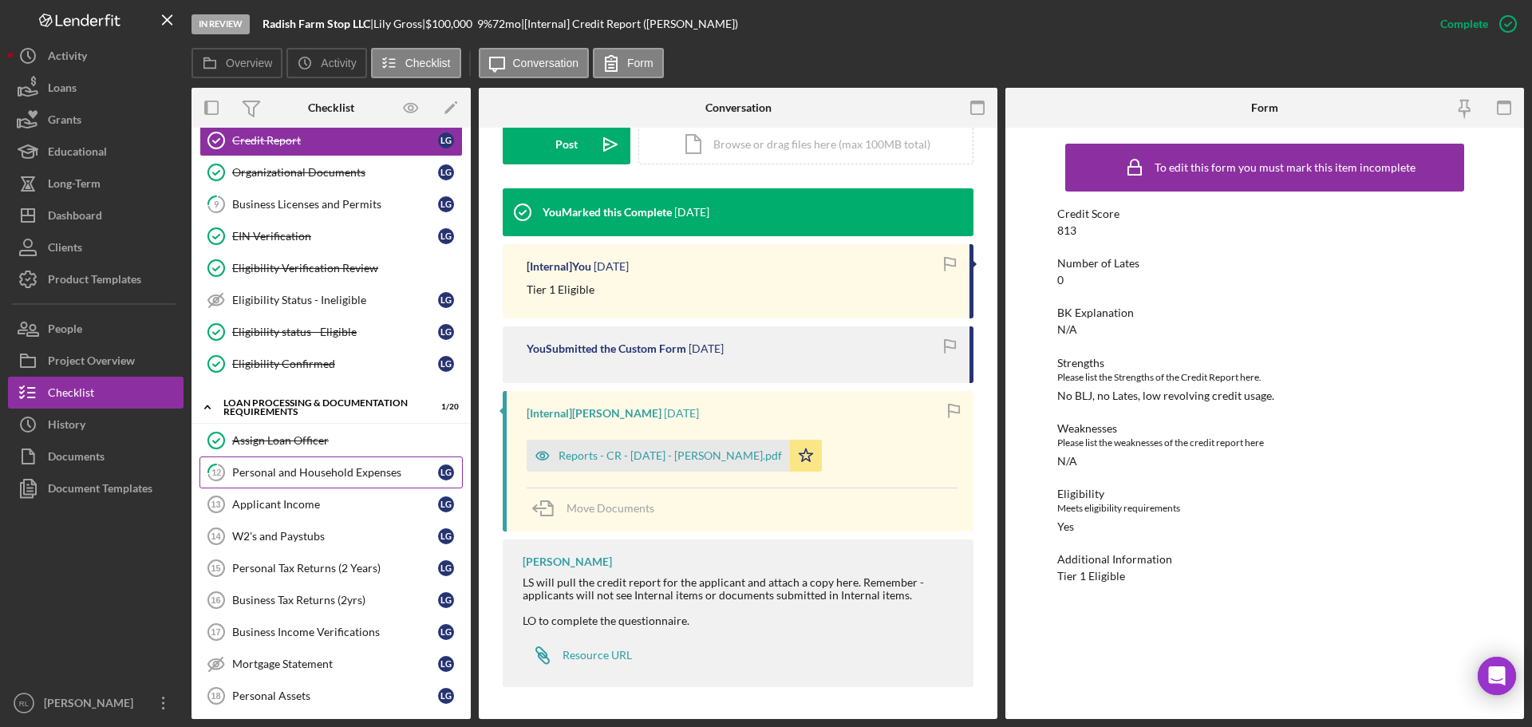
scroll to position [319, 0]
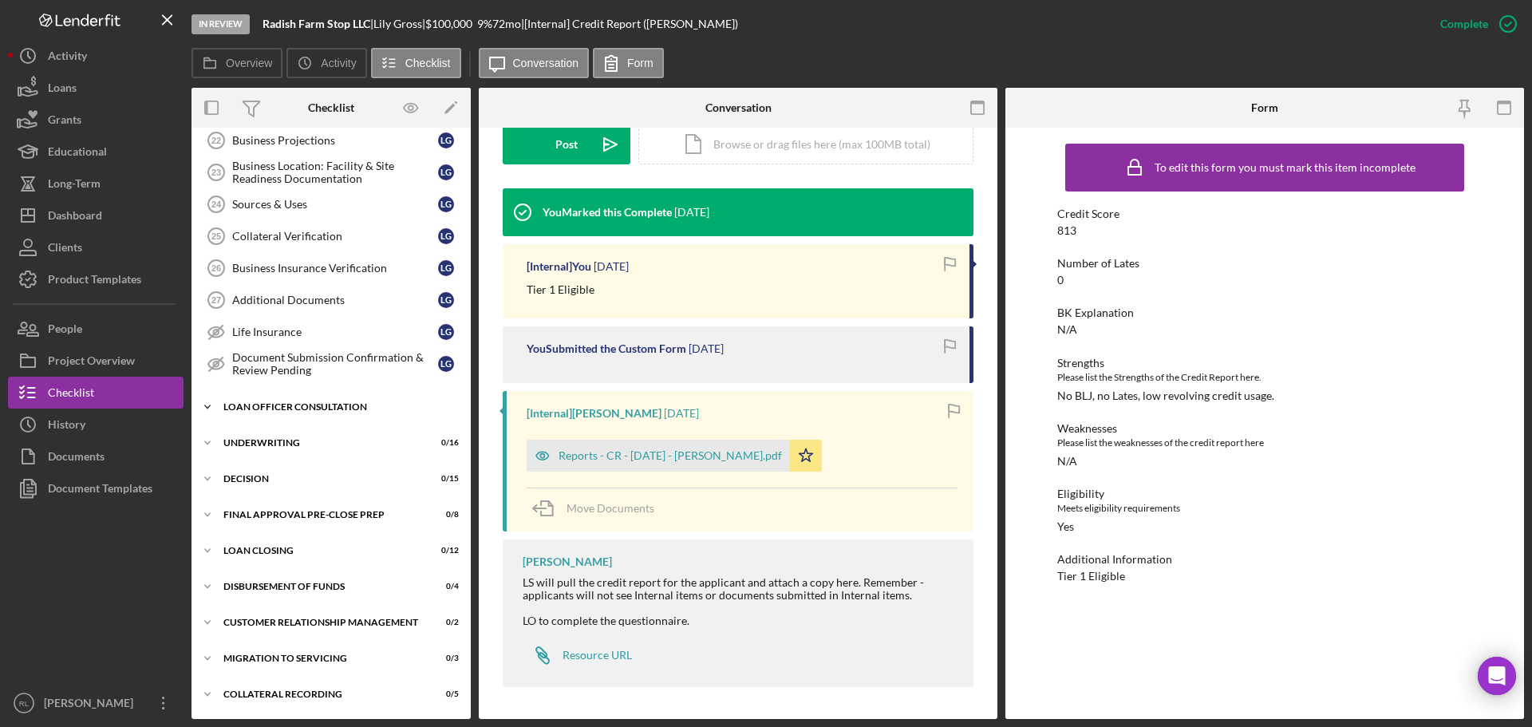
click at [301, 409] on div "Loan Officer Consultation" at bounding box center [336, 407] width 227 height 10
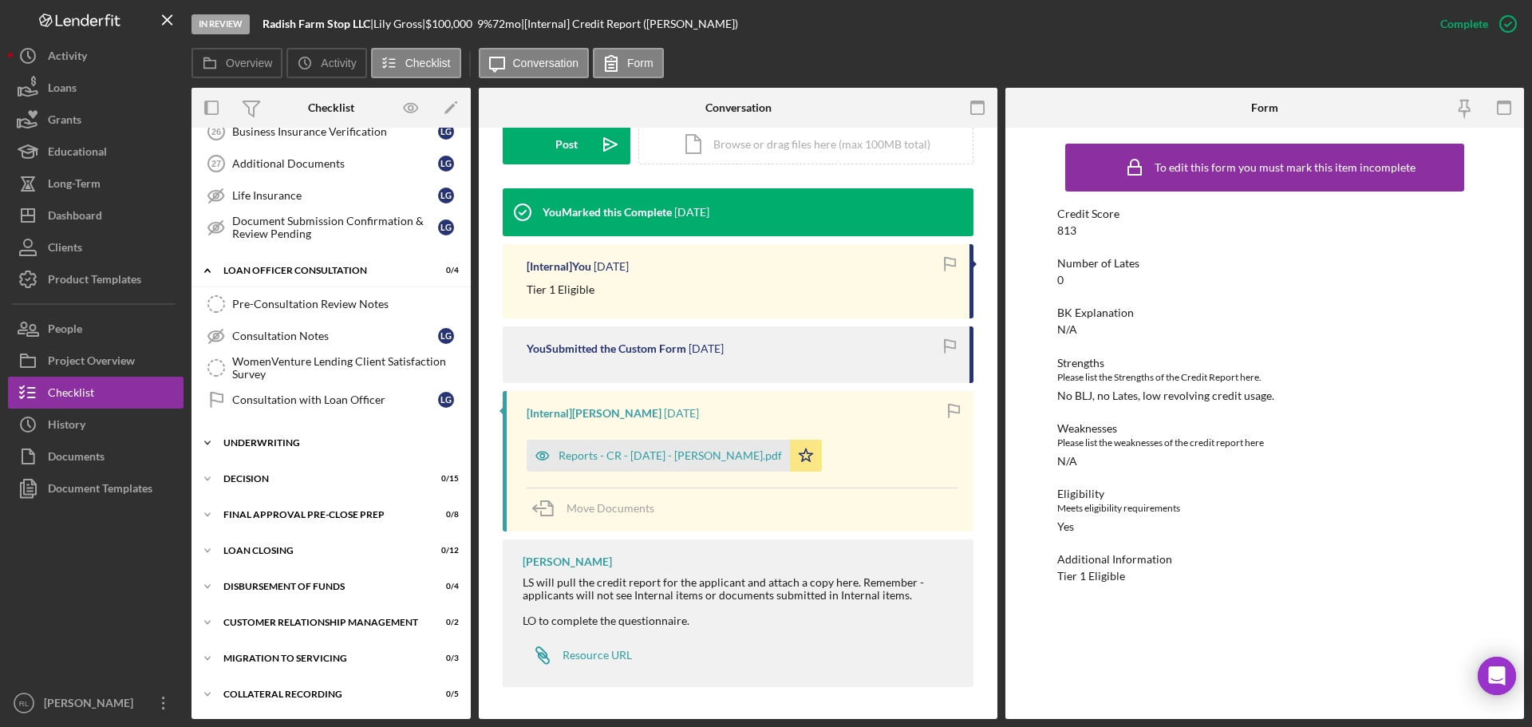
click at [299, 448] on div "Icon/Expander Underwriting 0 / 16" at bounding box center [331, 443] width 279 height 32
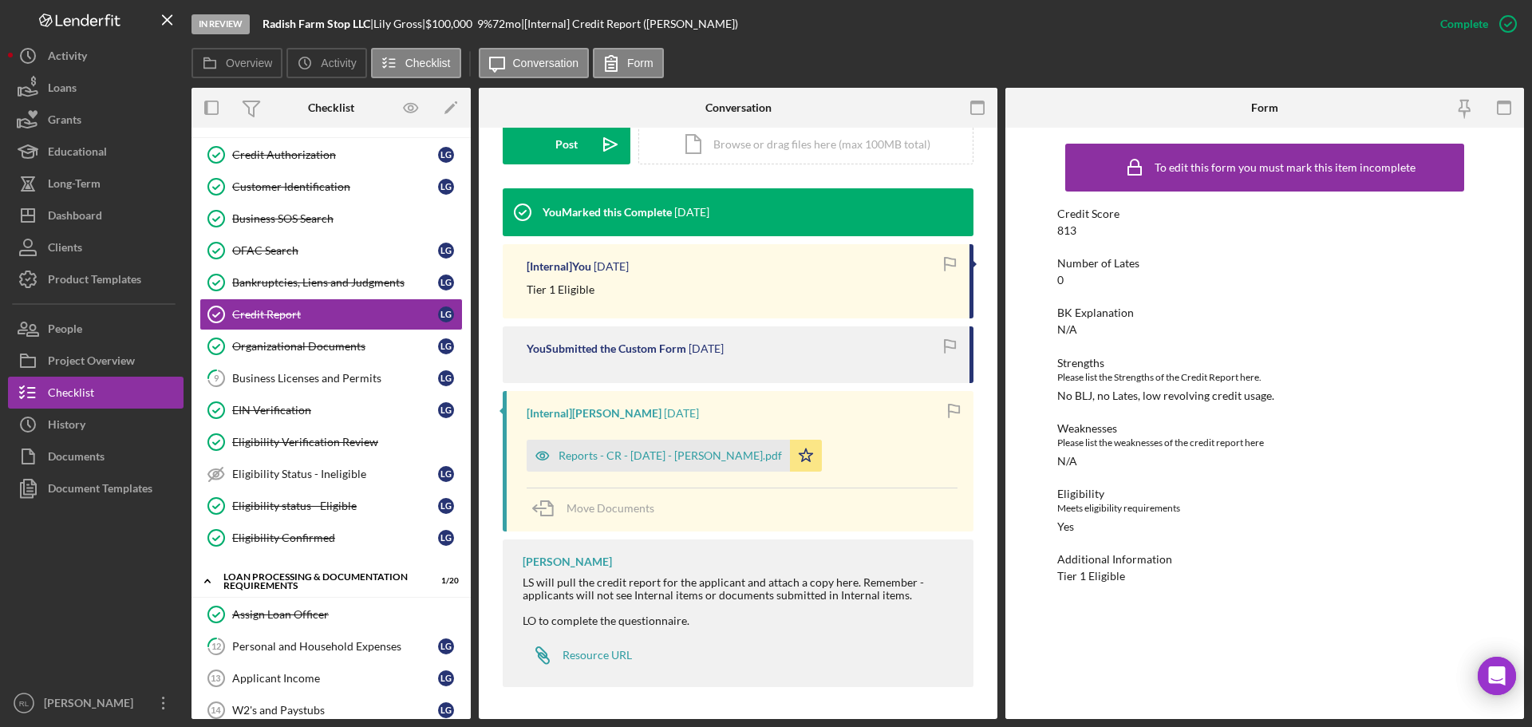
scroll to position [0, 0]
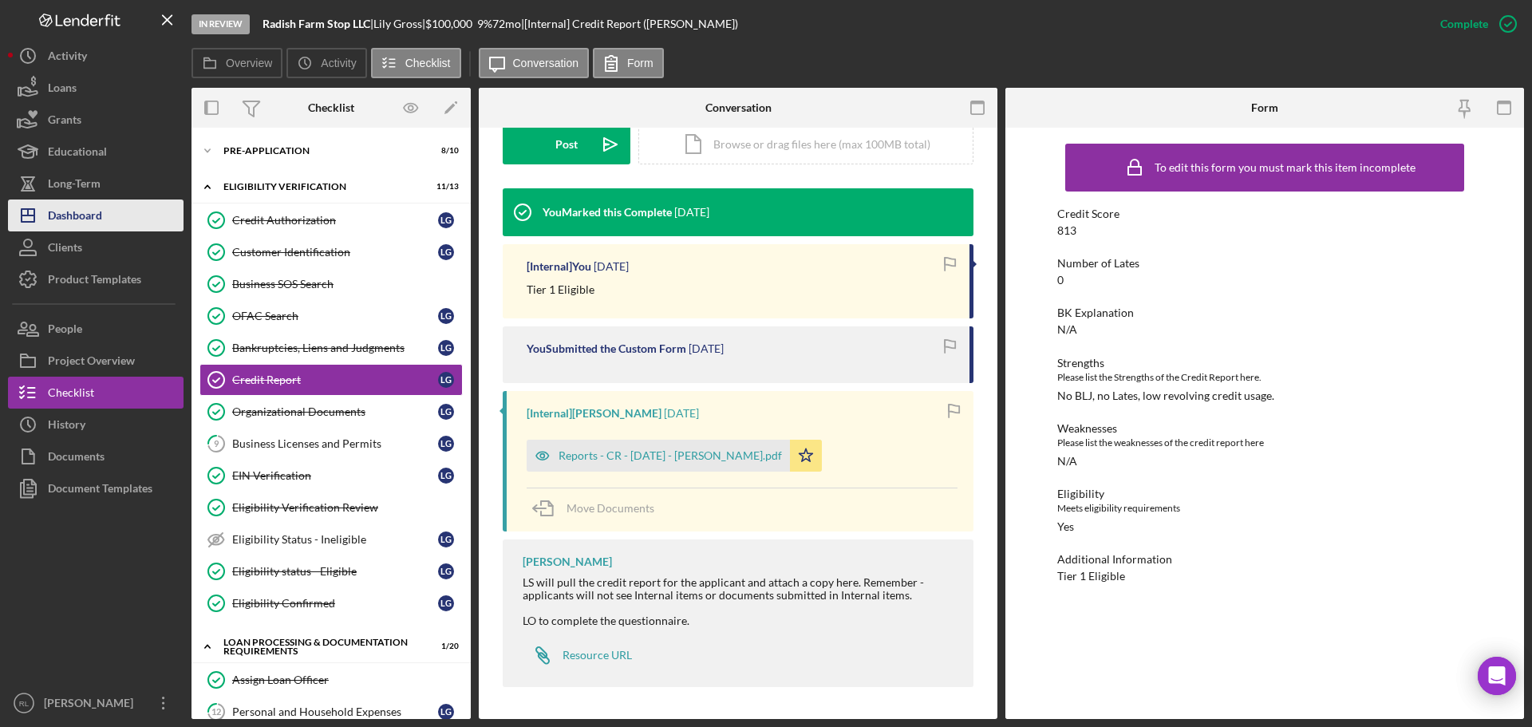
click at [85, 223] on div "Dashboard" at bounding box center [75, 218] width 54 height 36
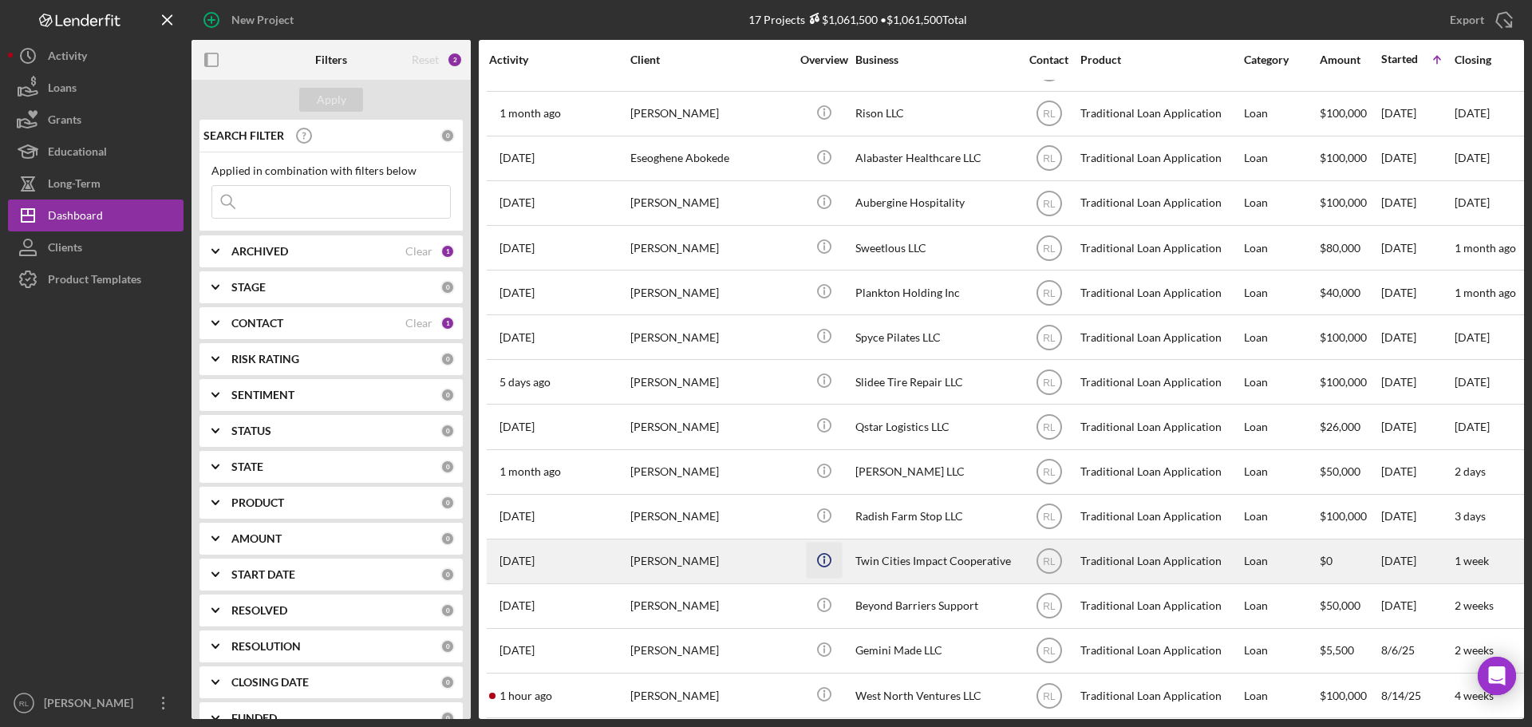
scroll to position [142, 0]
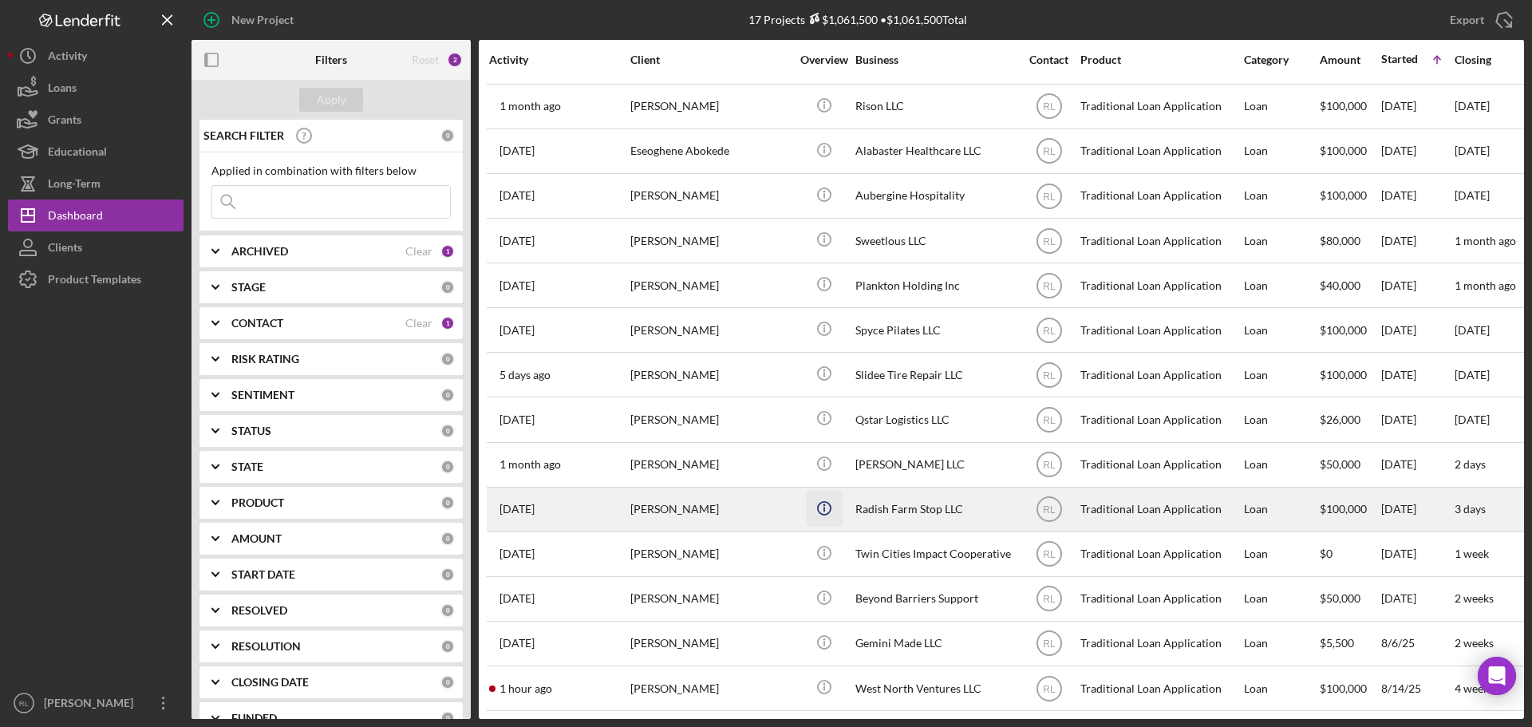
click at [826, 496] on icon "Icon/Info" at bounding box center [824, 508] width 36 height 36
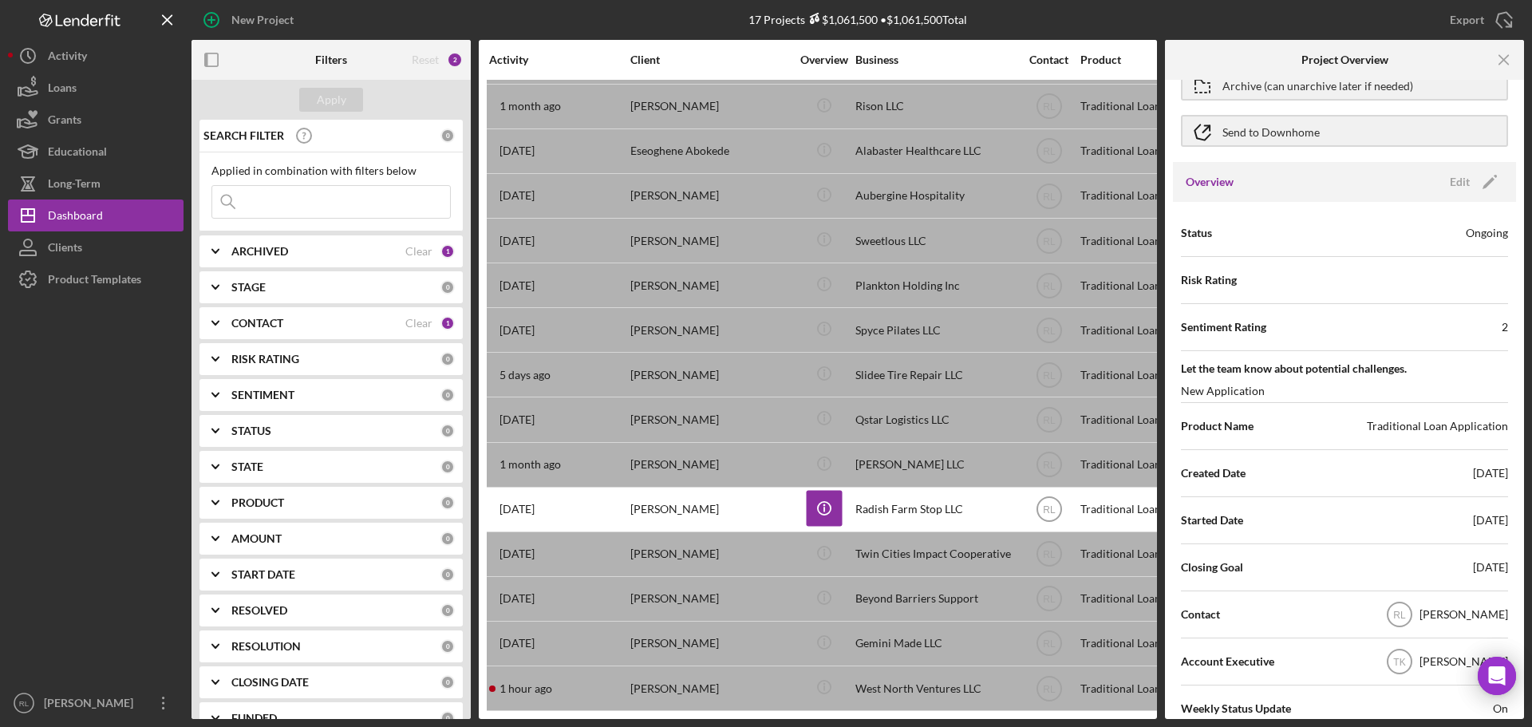
scroll to position [80, 0]
click at [1485, 180] on icon "Icon/Edit" at bounding box center [1490, 183] width 40 height 40
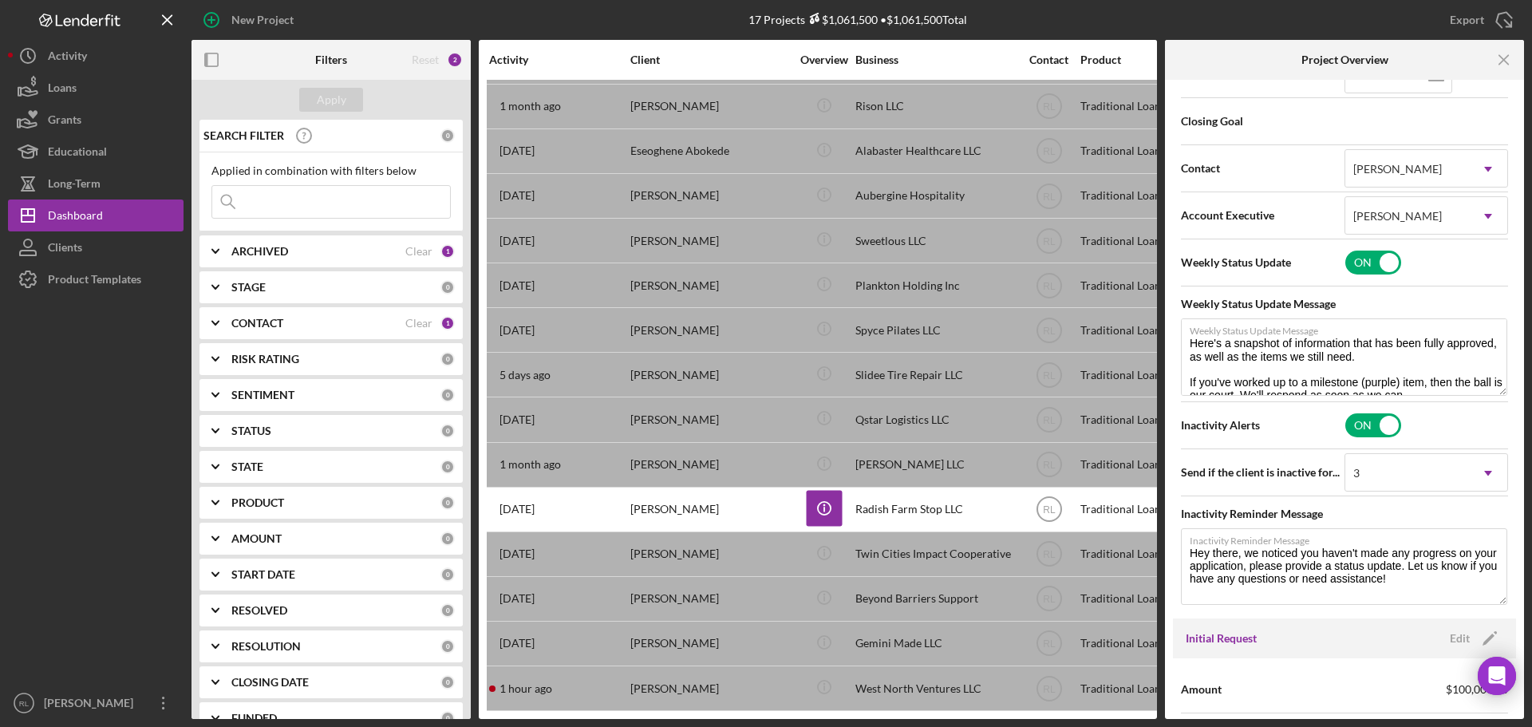
scroll to position [559, 0]
click at [1406, 473] on div "3" at bounding box center [1407, 474] width 124 height 37
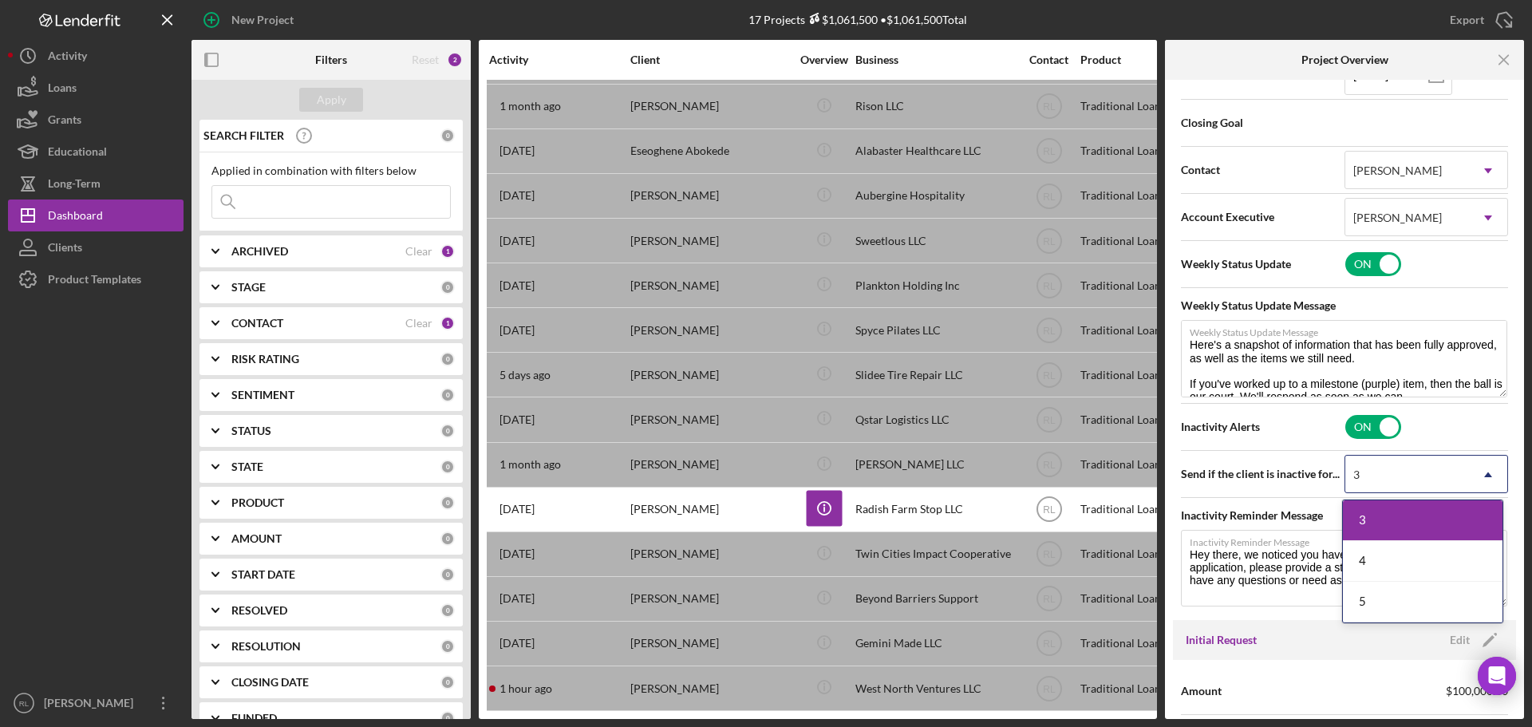
click at [1286, 473] on span "Send if the client is inactive for..." at bounding box center [1263, 474] width 164 height 16
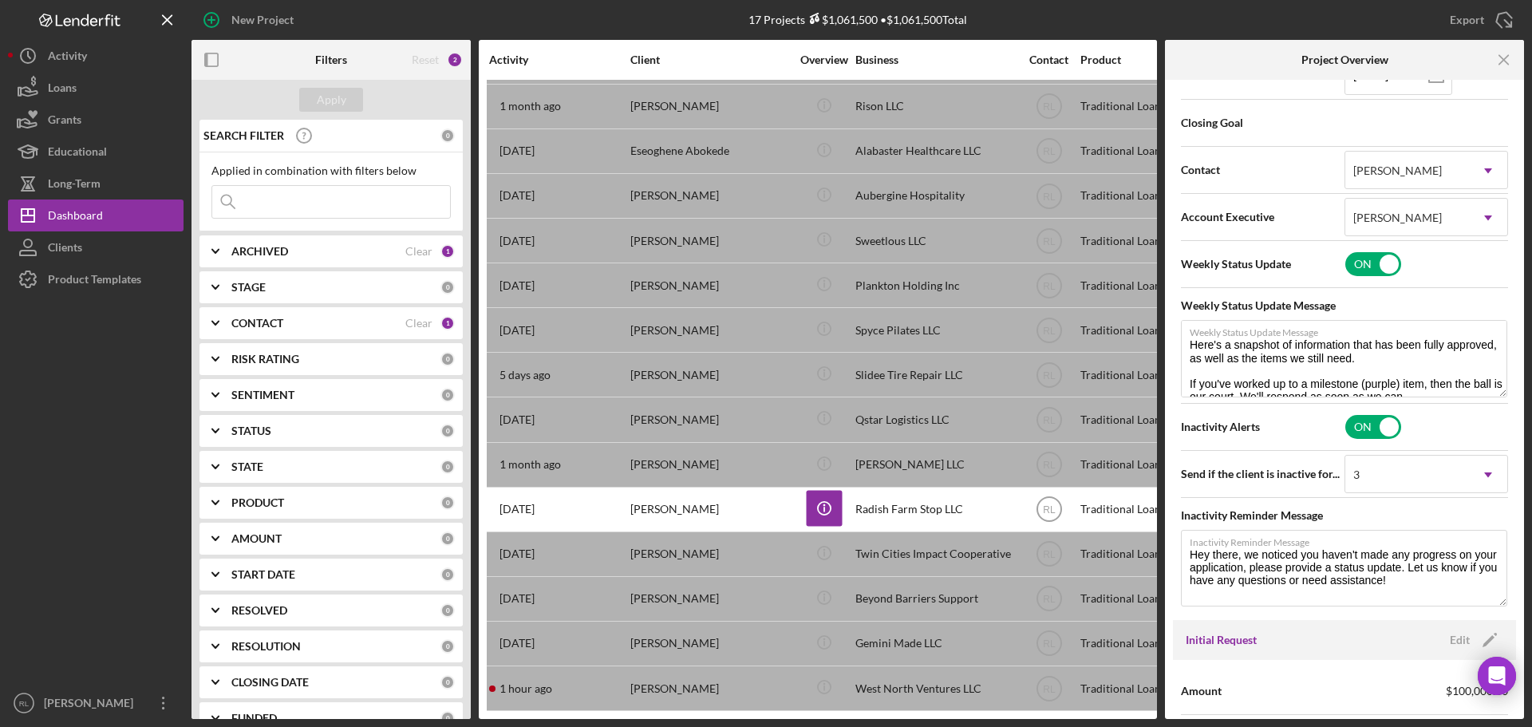
type textarea "Here's a snapshot of information that has been fully approved, as well as the i…"
click at [1357, 426] on input "checkbox" at bounding box center [1373, 427] width 56 height 24
checkbox input "false"
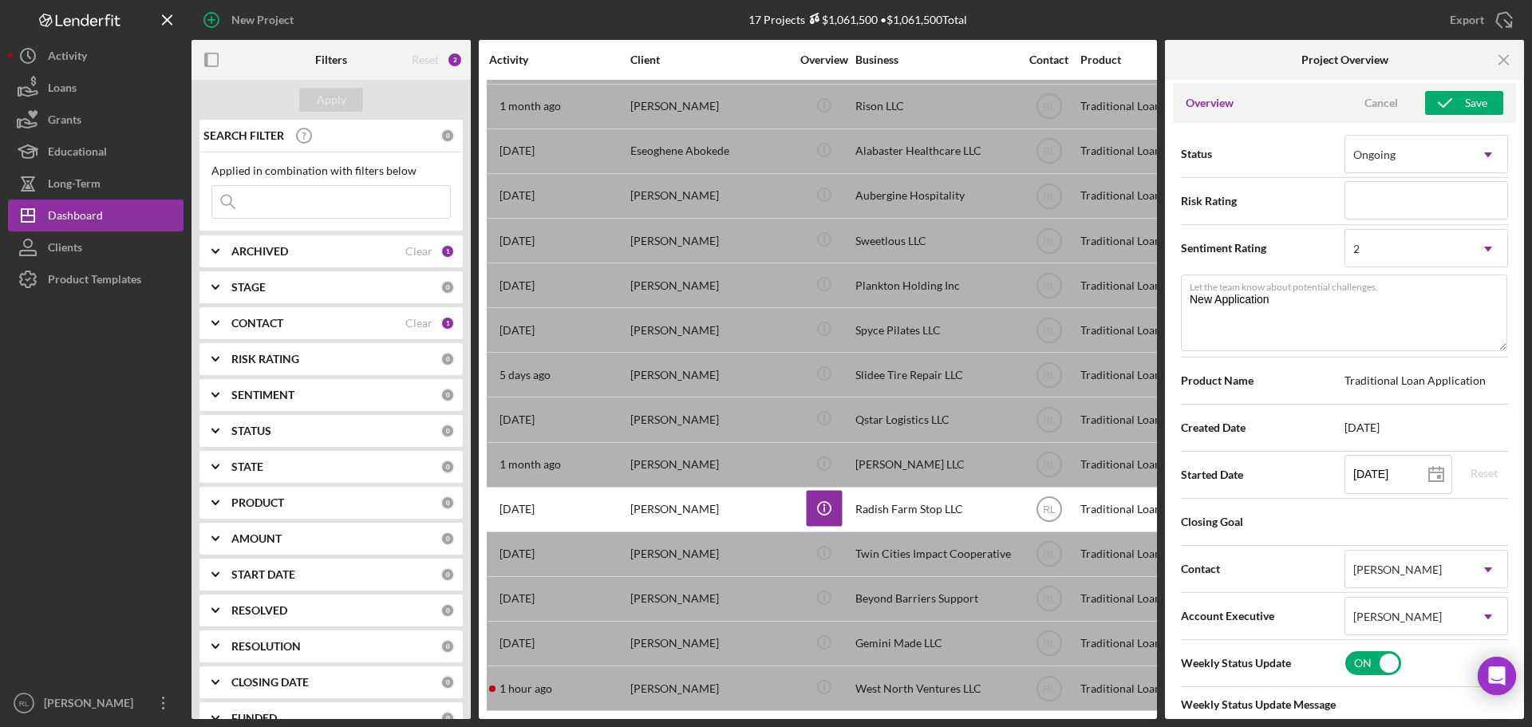
scroll to position [0, 0]
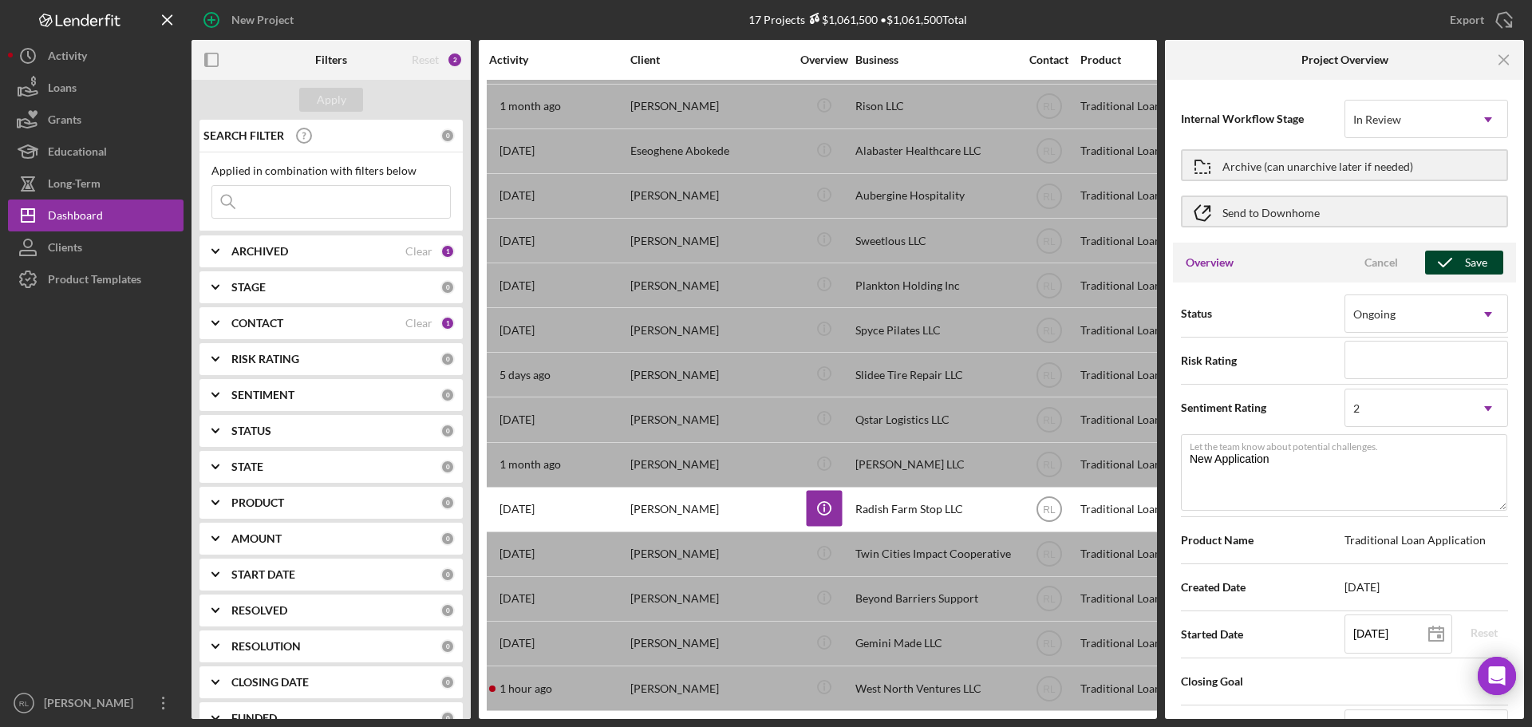
click at [1449, 255] on icon "button" at bounding box center [1445, 263] width 40 height 40
type textarea "Here's a snapshot of information that has been fully approved, as well as the i…"
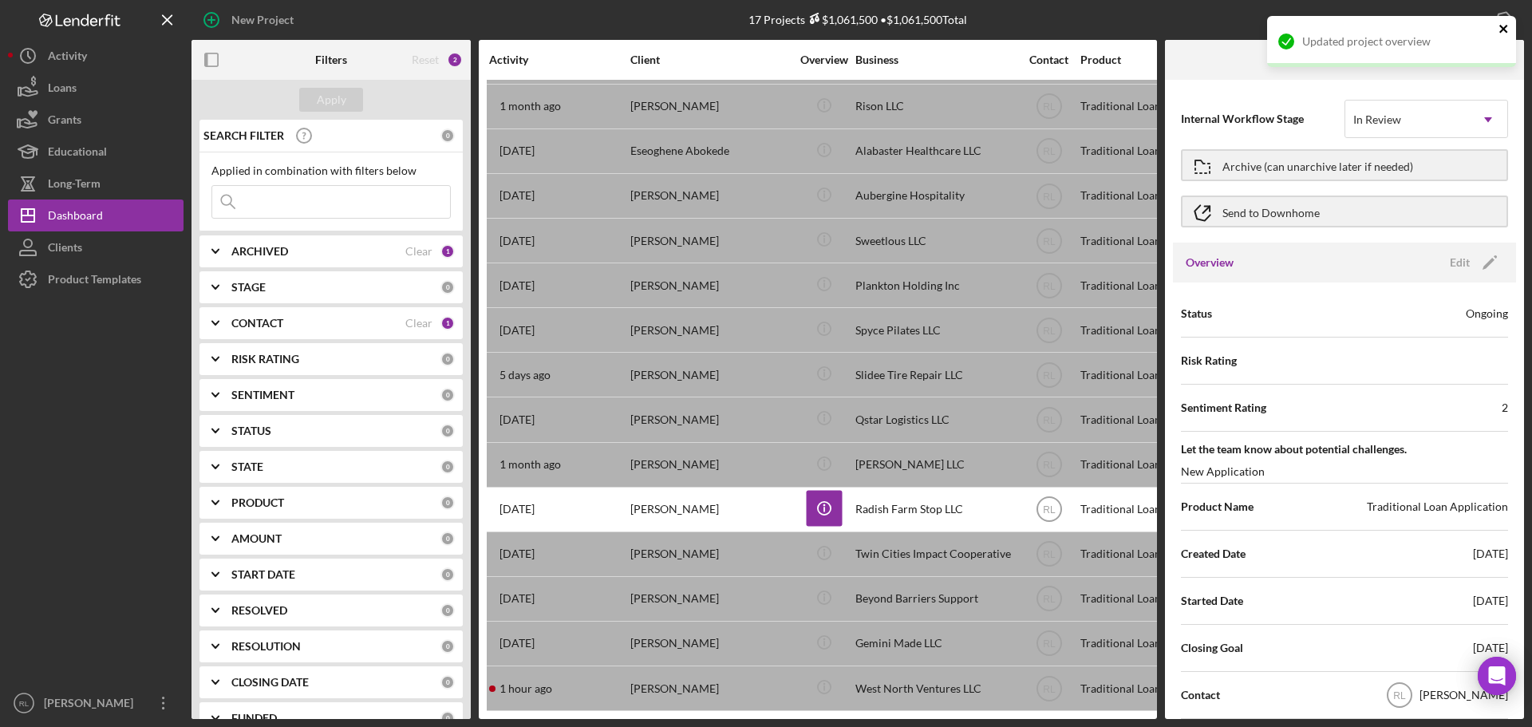
click at [1500, 26] on icon "close" at bounding box center [1503, 29] width 8 height 8
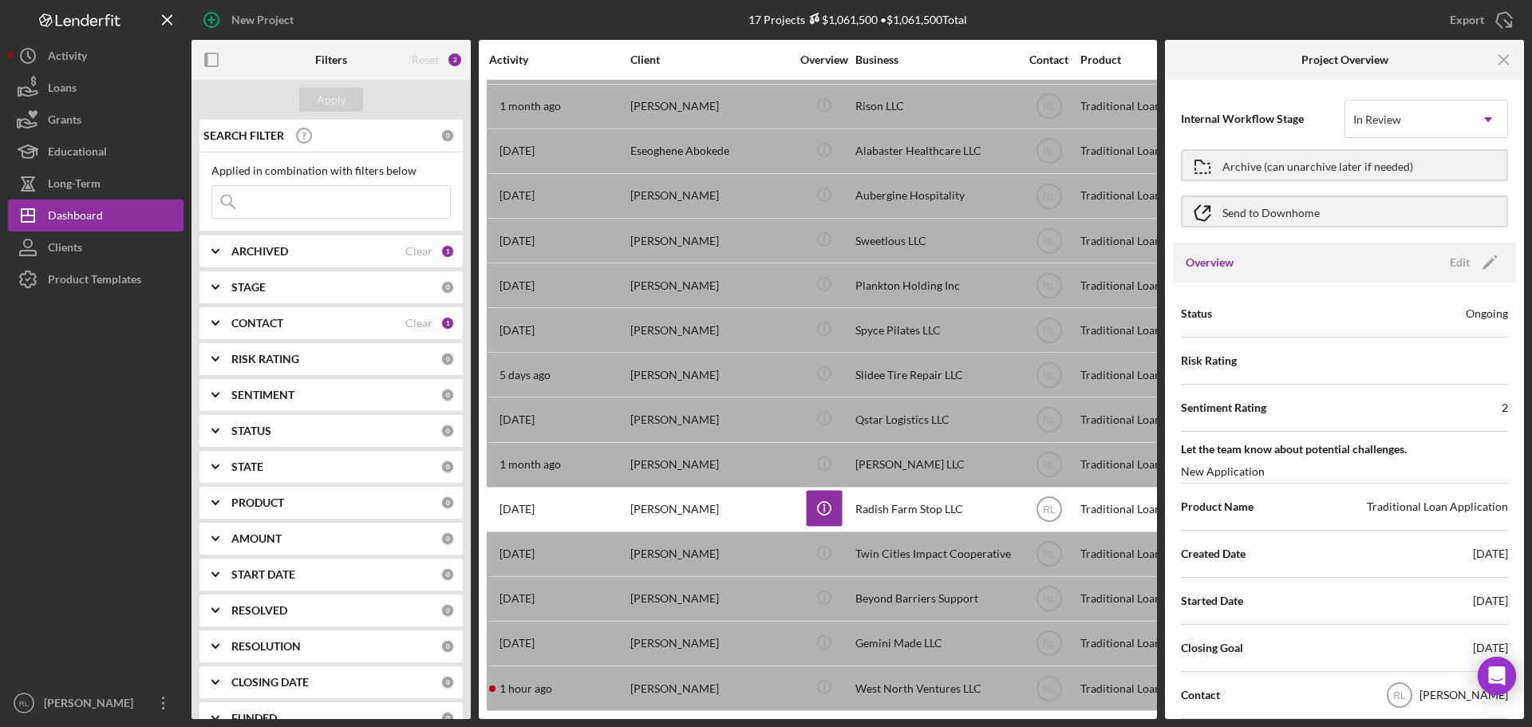
click at [1503, 64] on icon "Icon/Menu Close" at bounding box center [1505, 60] width 36 height 36
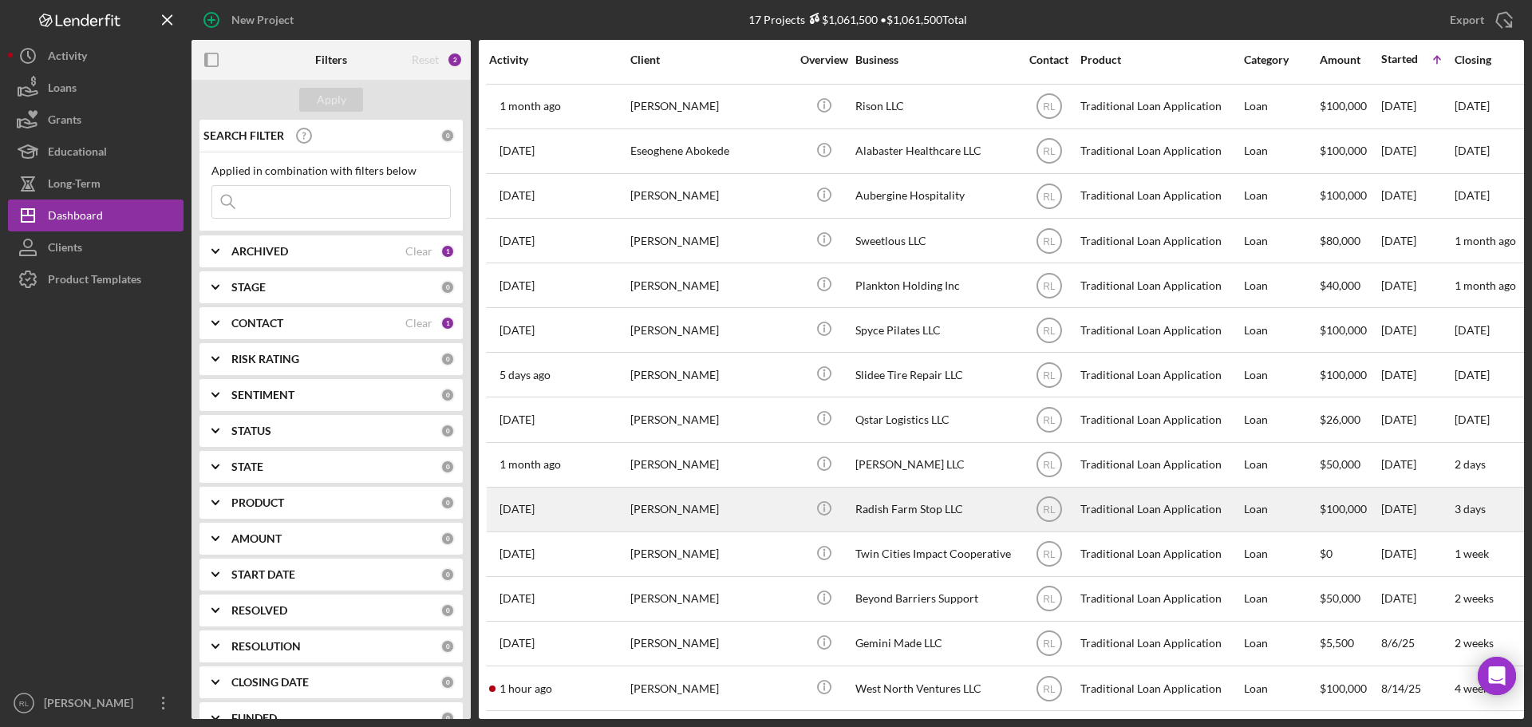
click at [695, 504] on div "[PERSON_NAME]" at bounding box center [710, 509] width 160 height 42
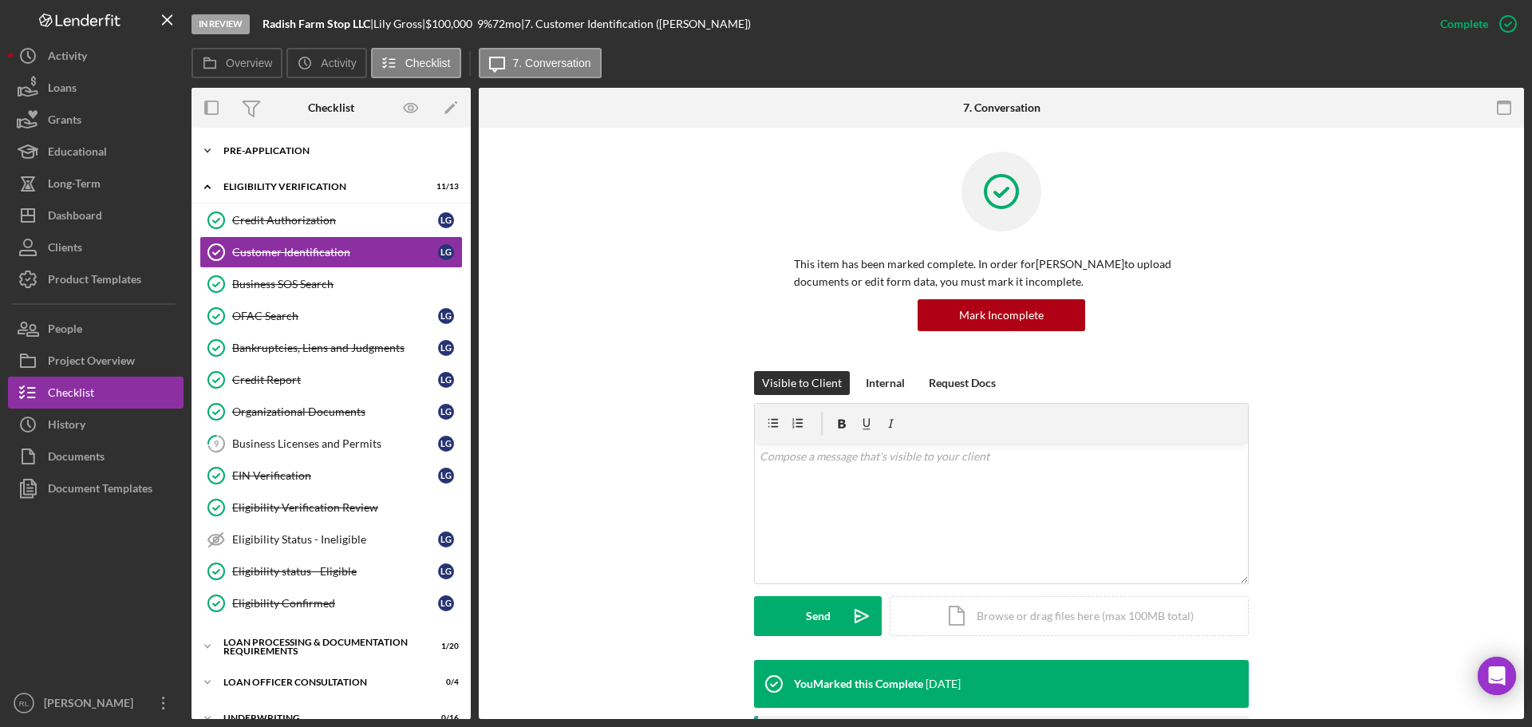
click at [269, 155] on div "Pre-Application" at bounding box center [336, 151] width 227 height 10
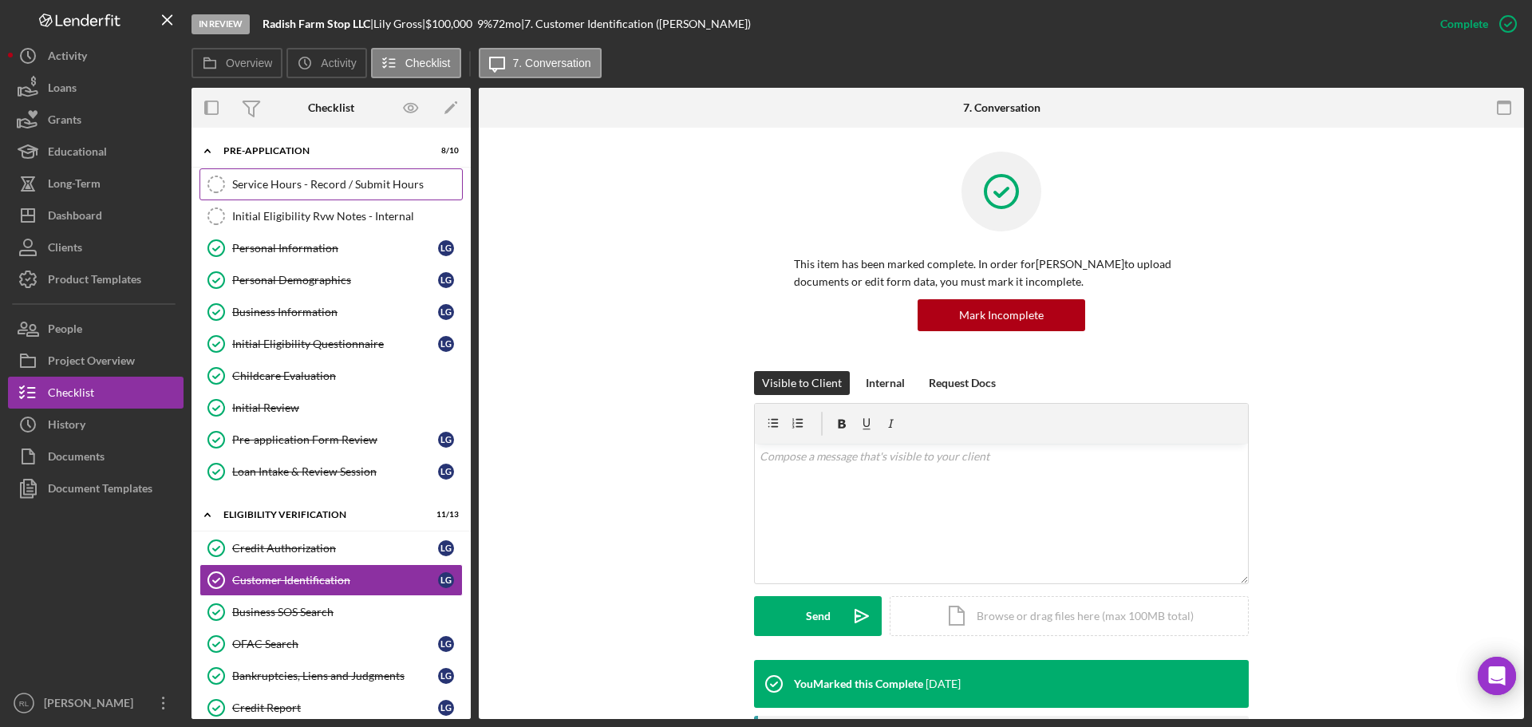
click at [294, 185] on div "Service Hours - Record / Submit Hours" at bounding box center [347, 184] width 230 height 13
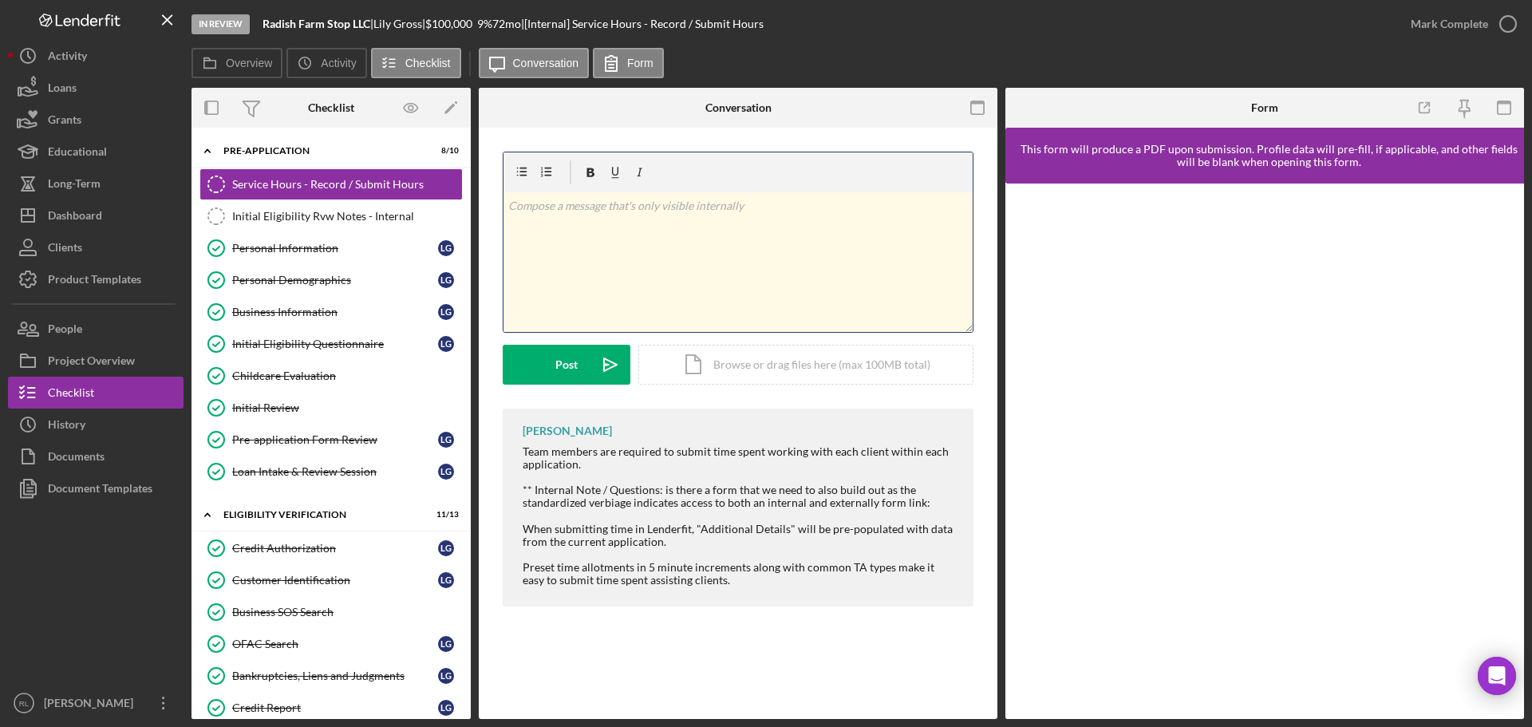
click at [671, 296] on div "v Color teal Color pink Remove color Add row above Add row below Add column bef…" at bounding box center [738, 262] width 469 height 140
drag, startPoint x: 693, startPoint y: 240, endPoint x: 450, endPoint y: 208, distance: 245.5
click at [450, 208] on div "Overview Internal Workflow Stage In Review Icon/Dropdown Arrow Archive (can una…" at bounding box center [858, 403] width 1333 height 631
